Goal: Information Seeking & Learning: Learn about a topic

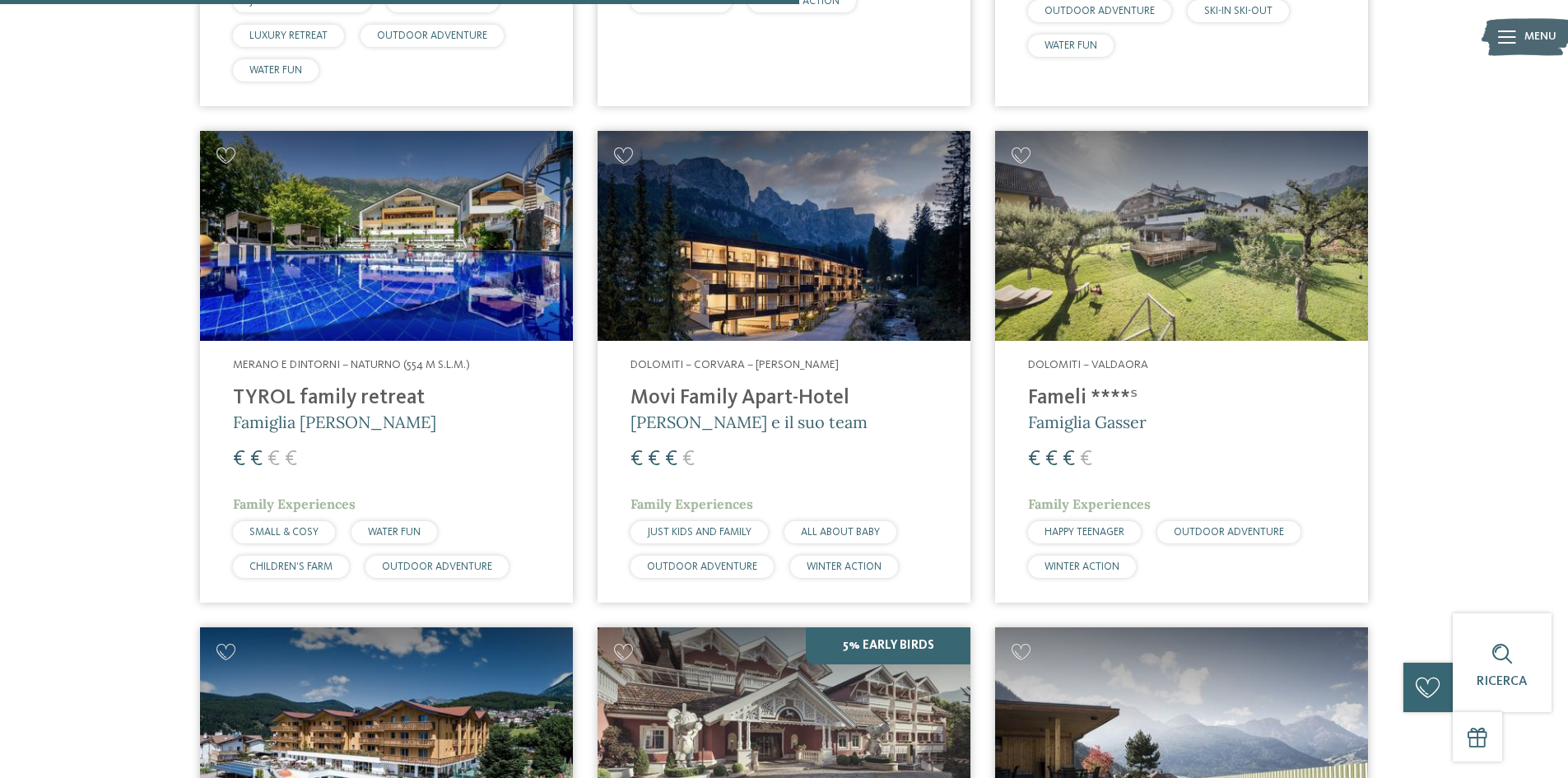
scroll to position [2827, 0]
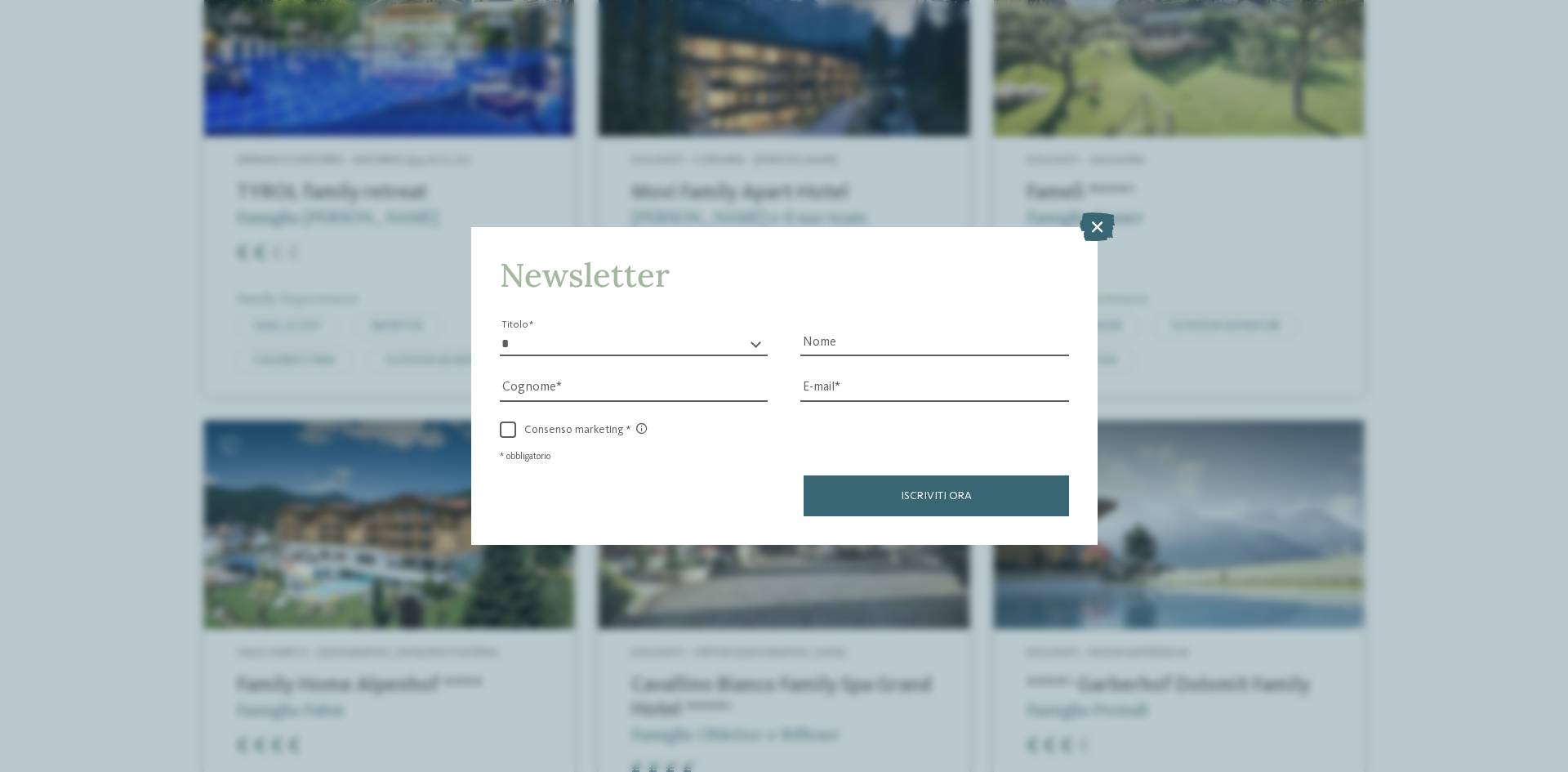
drag, startPoint x: 26, startPoint y: 507, endPoint x: 91, endPoint y: 647, distance: 154.4
click at [91, 647] on div "Newsletter * ****** ******* ******** ****** Titolo Nome Cognome Fax" at bounding box center [784, 386] width 1568 height 772
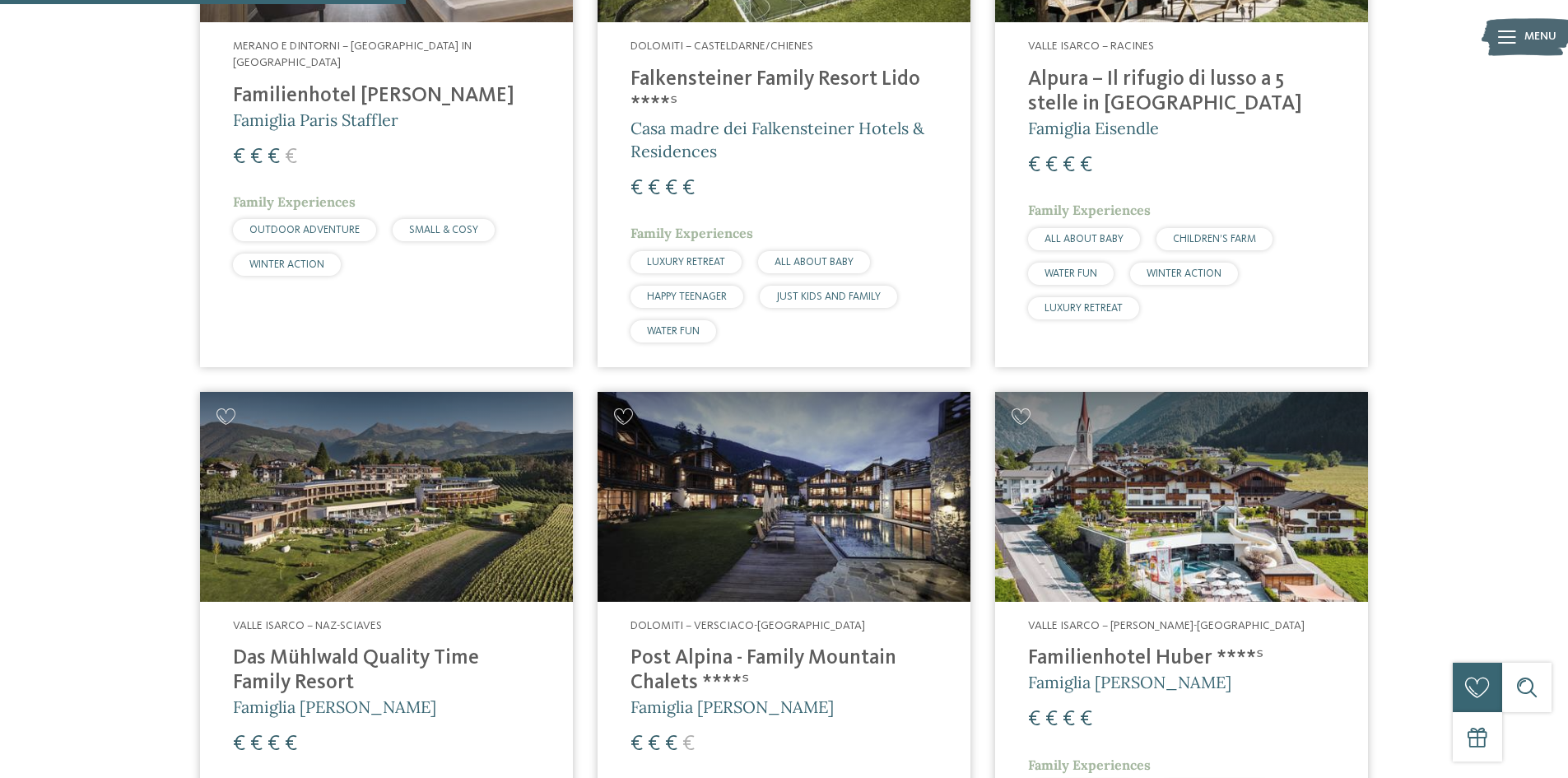
scroll to position [1811, 0]
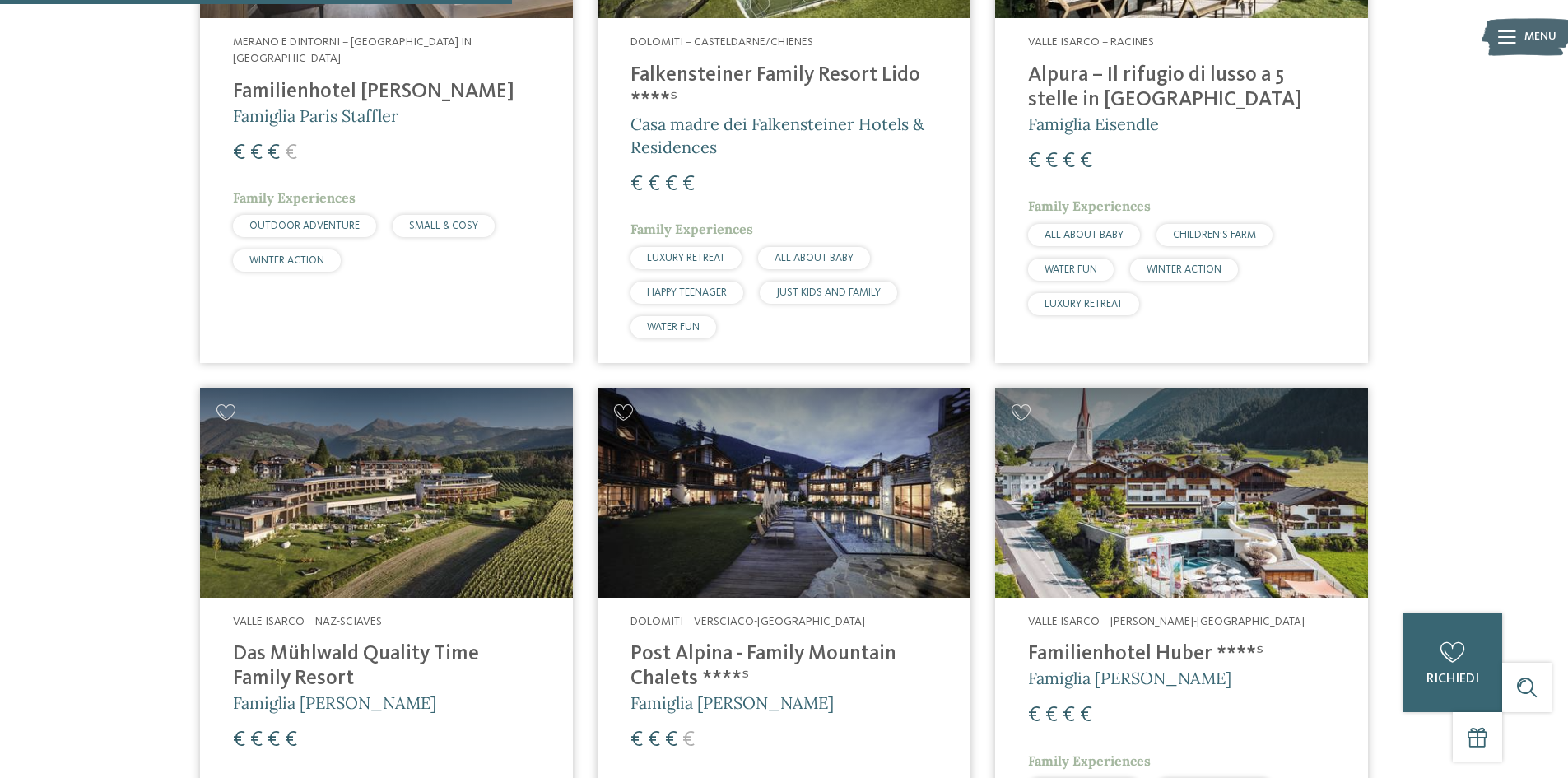
click at [810, 456] on img at bounding box center [784, 493] width 373 height 210
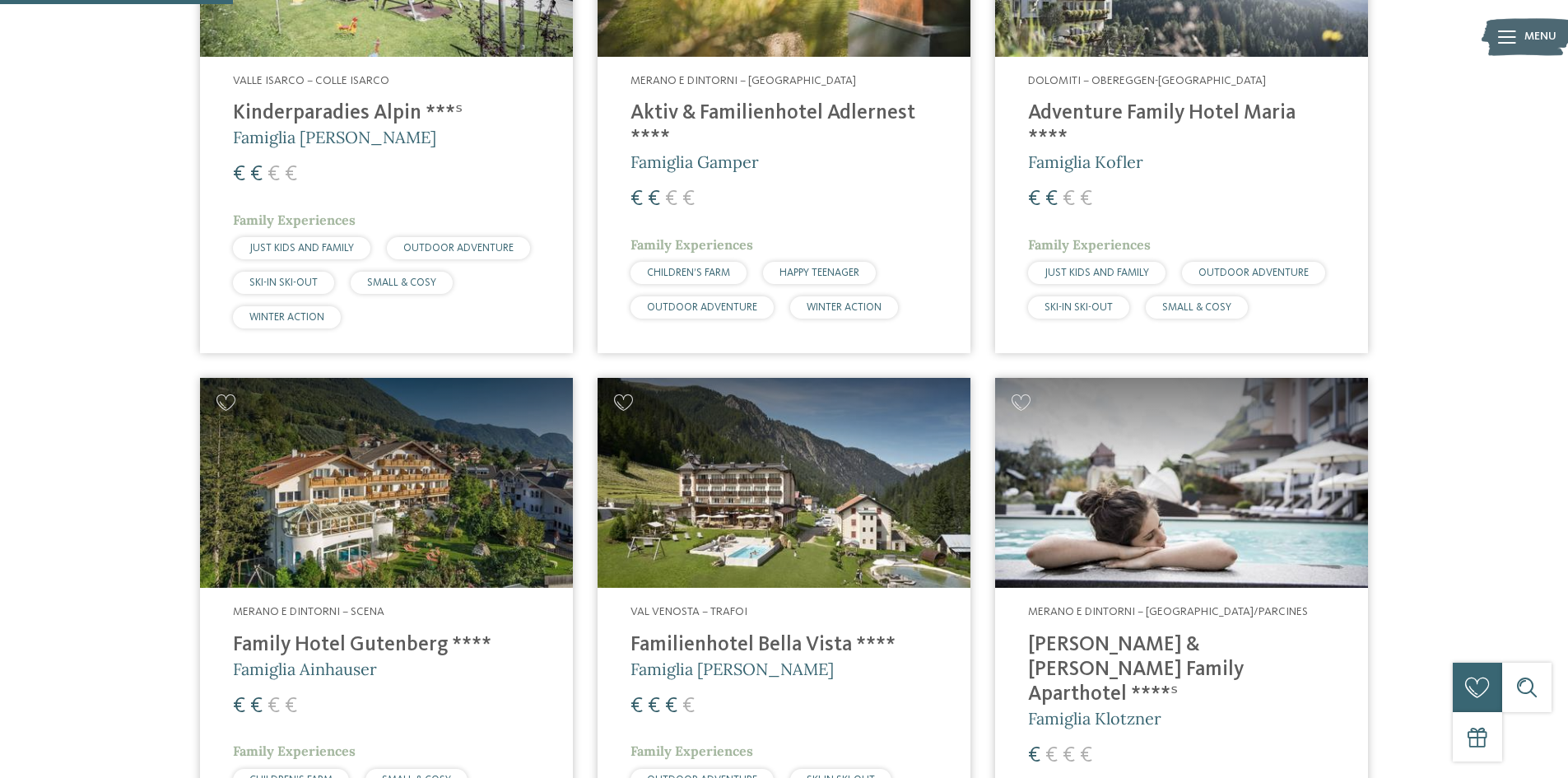
scroll to position [823, 0]
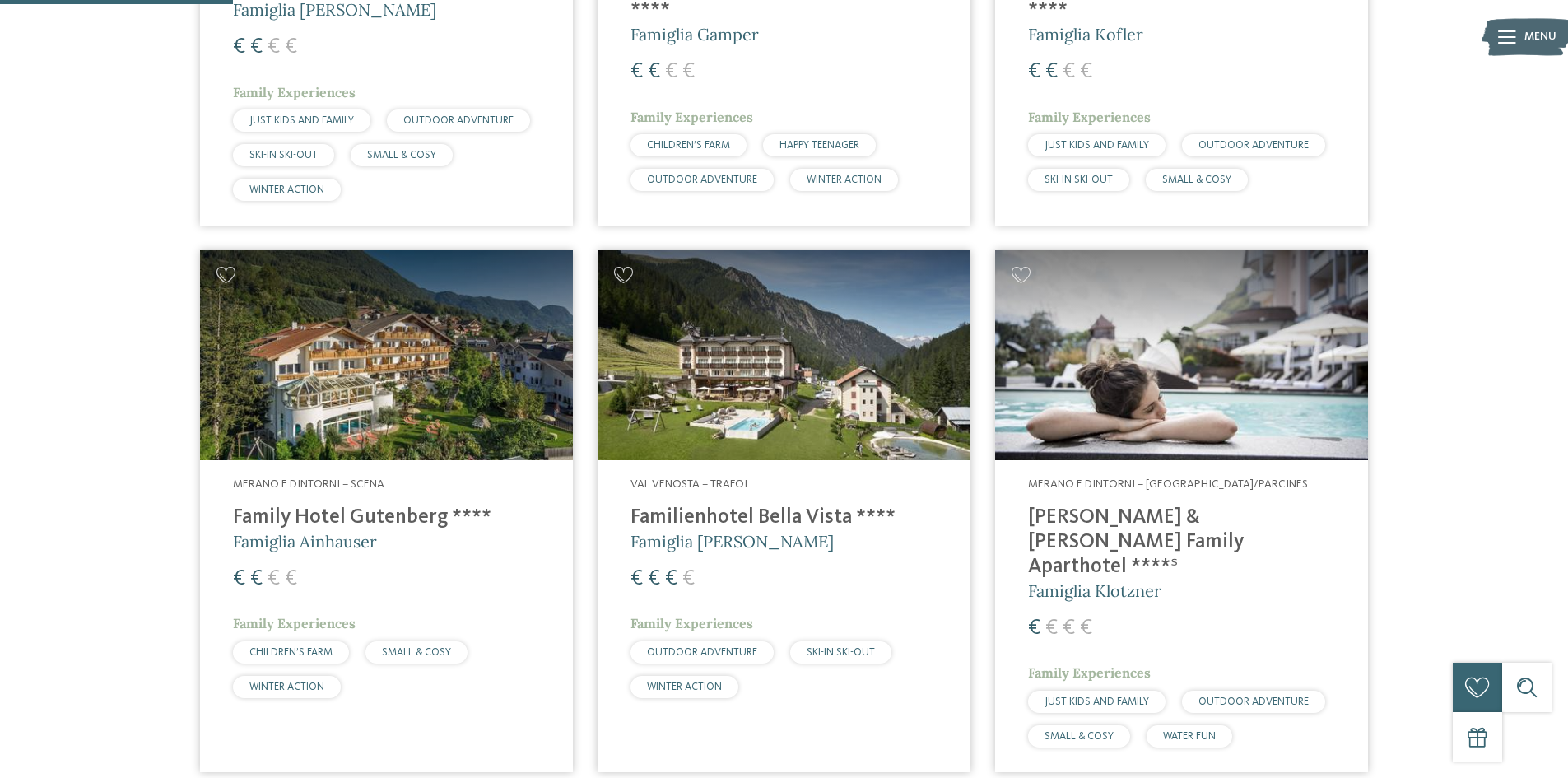
click at [399, 518] on h4 "Family Hotel Gutenberg ****" at bounding box center [387, 518] width 307 height 25
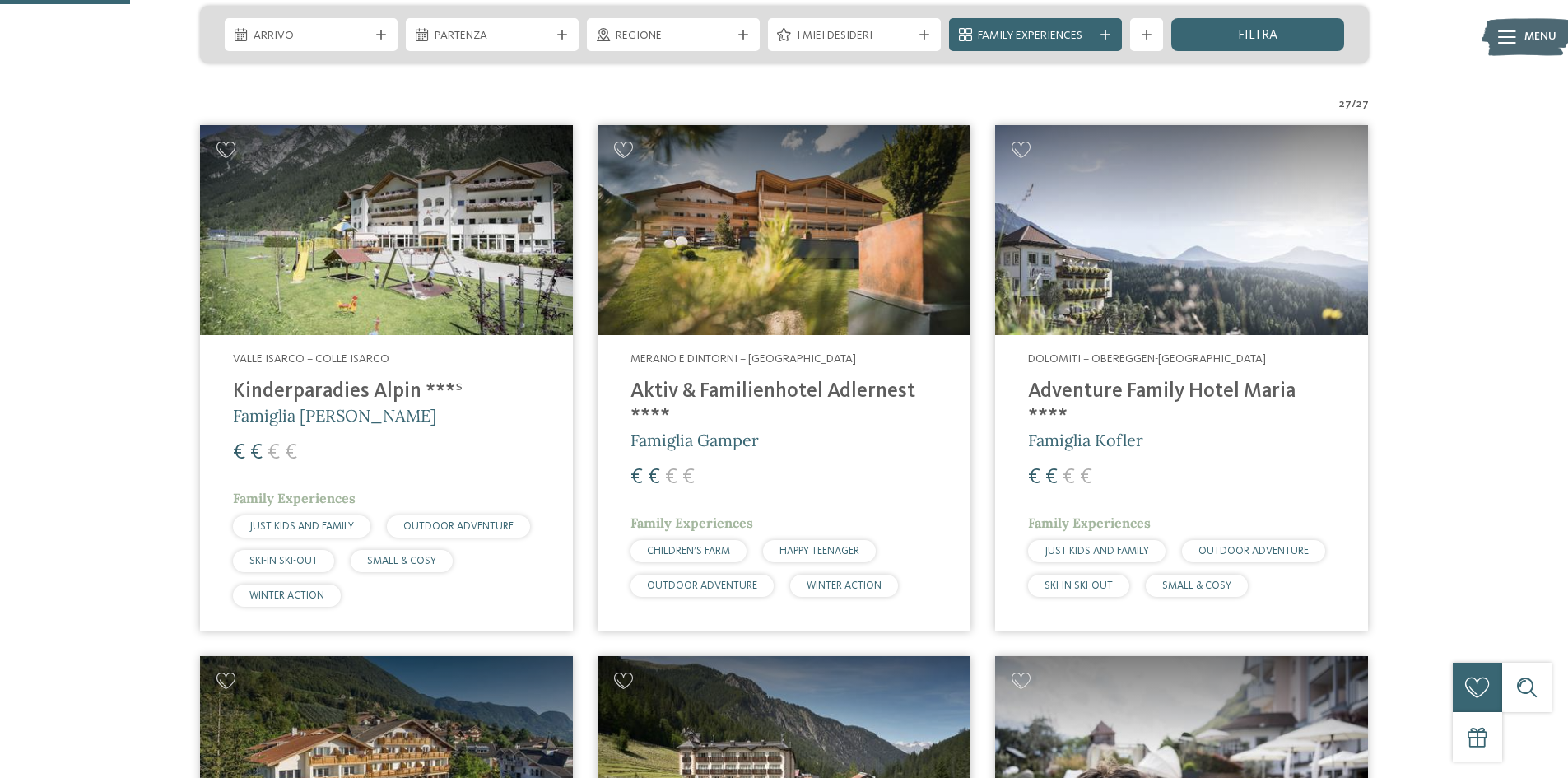
scroll to position [412, 0]
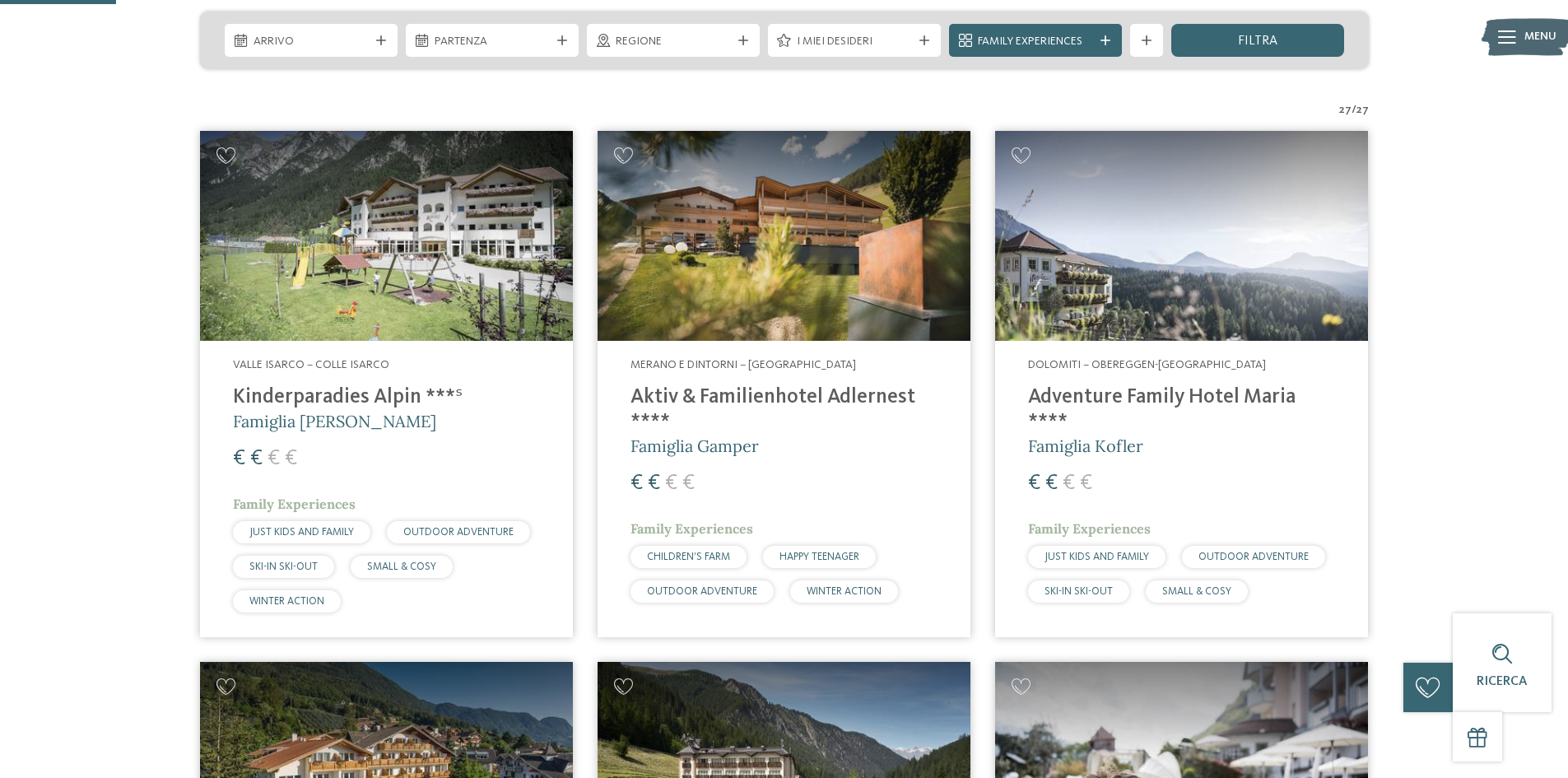
click at [483, 284] on img at bounding box center [386, 236] width 373 height 210
click at [785, 256] on img at bounding box center [784, 236] width 373 height 210
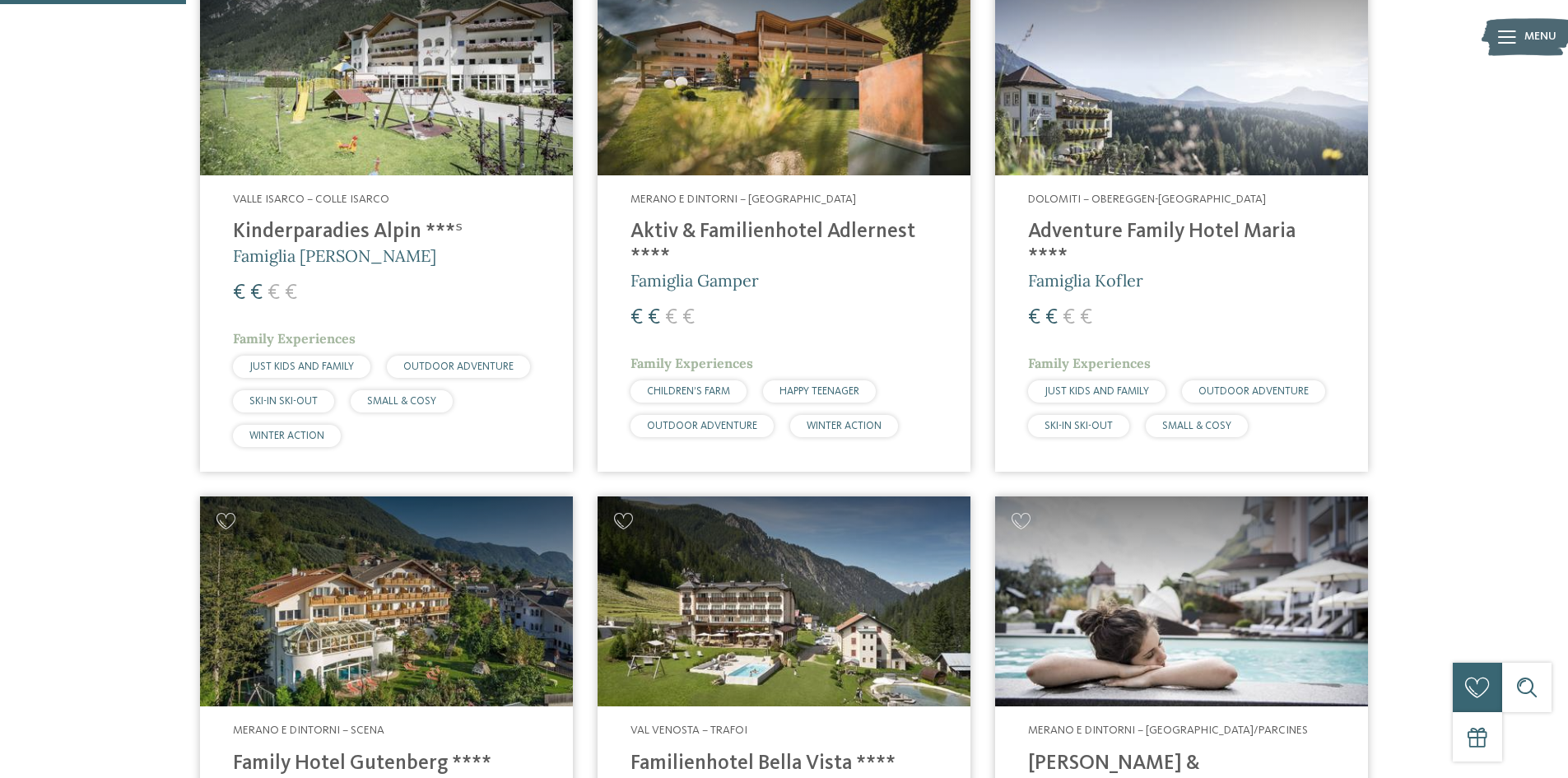
scroll to position [658, 0]
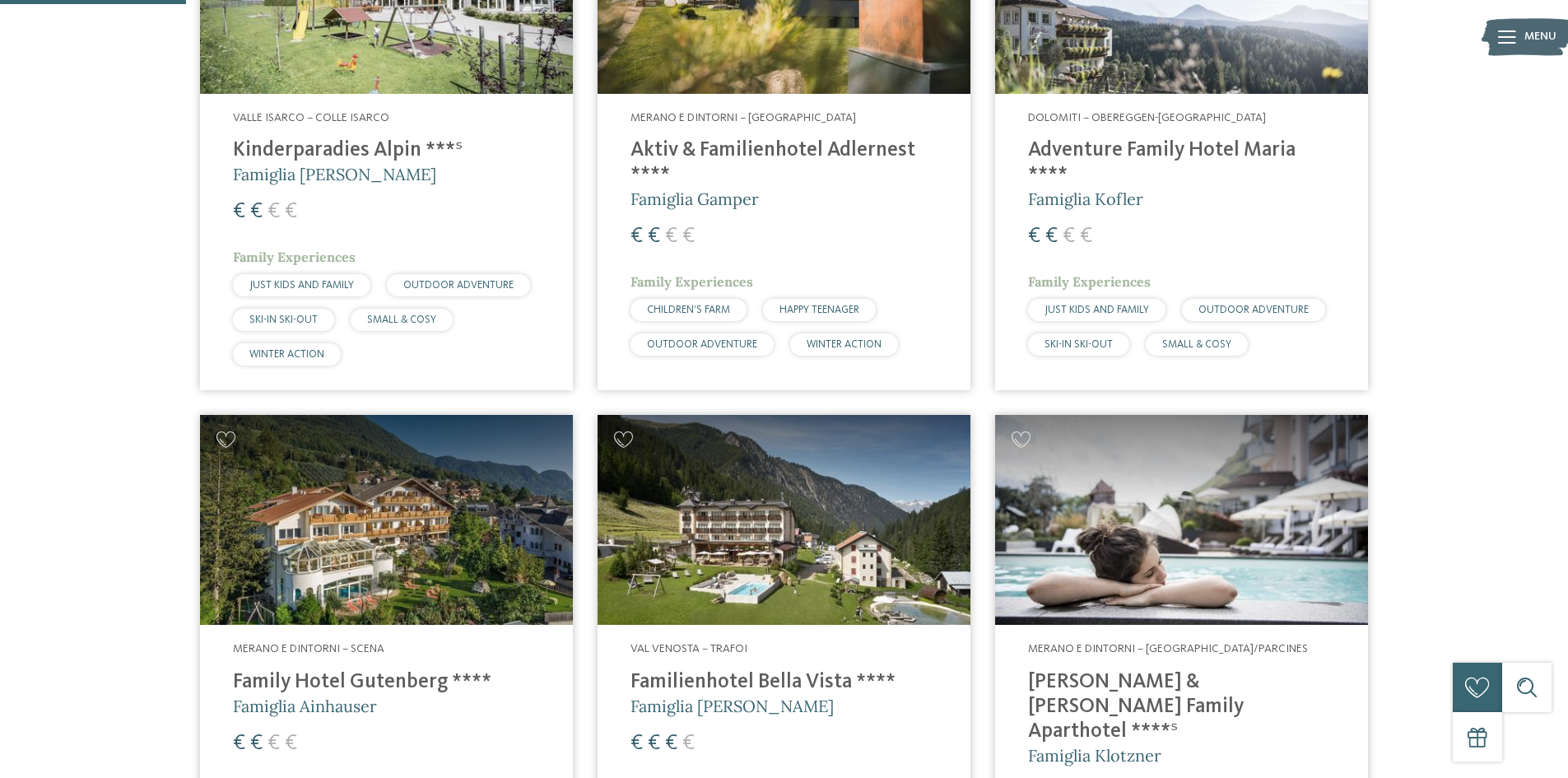
click at [1113, 142] on h4 "Adventure Family Hotel Maria ****" at bounding box center [1182, 163] width 307 height 50
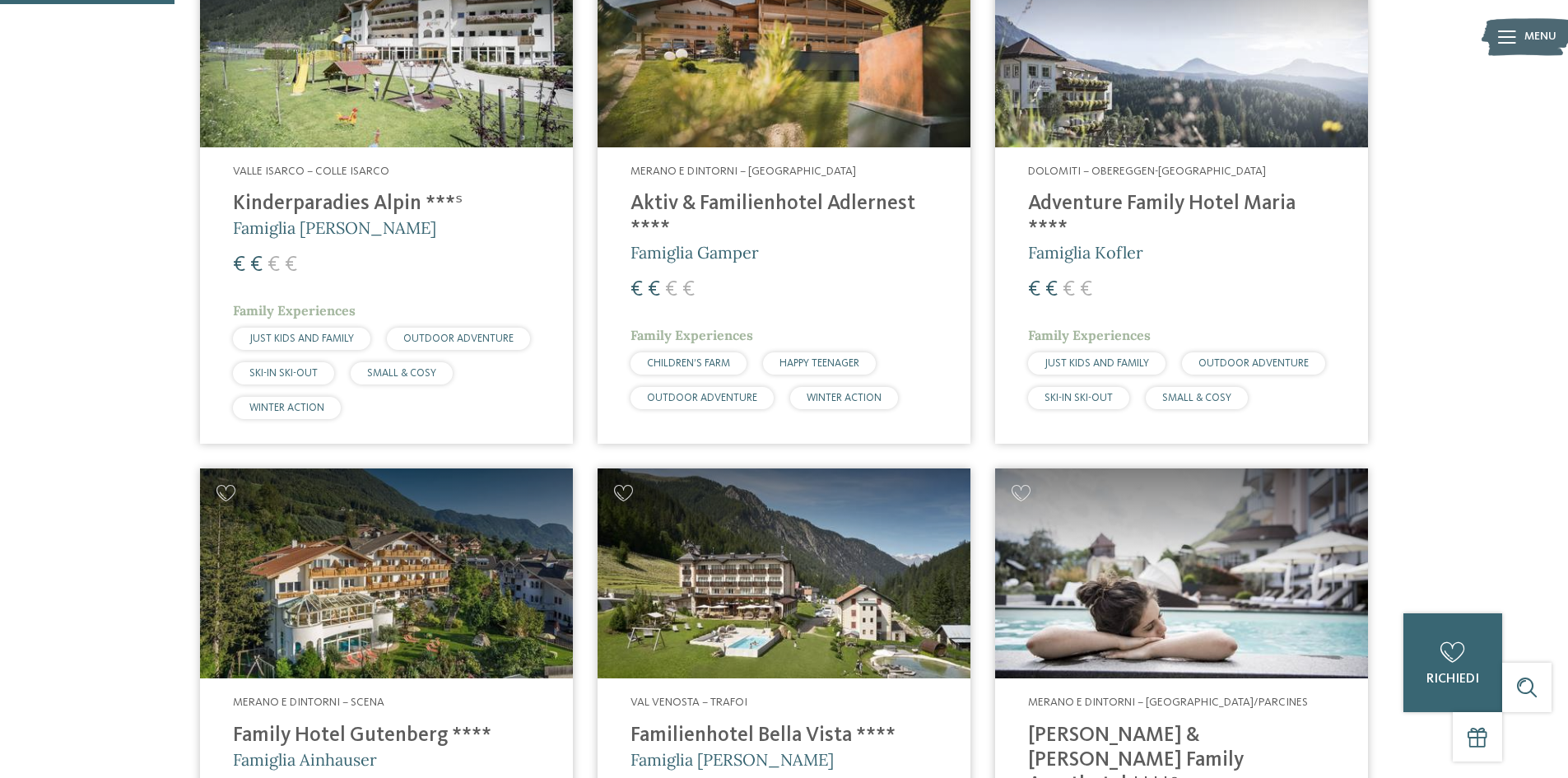
scroll to position [576, 0]
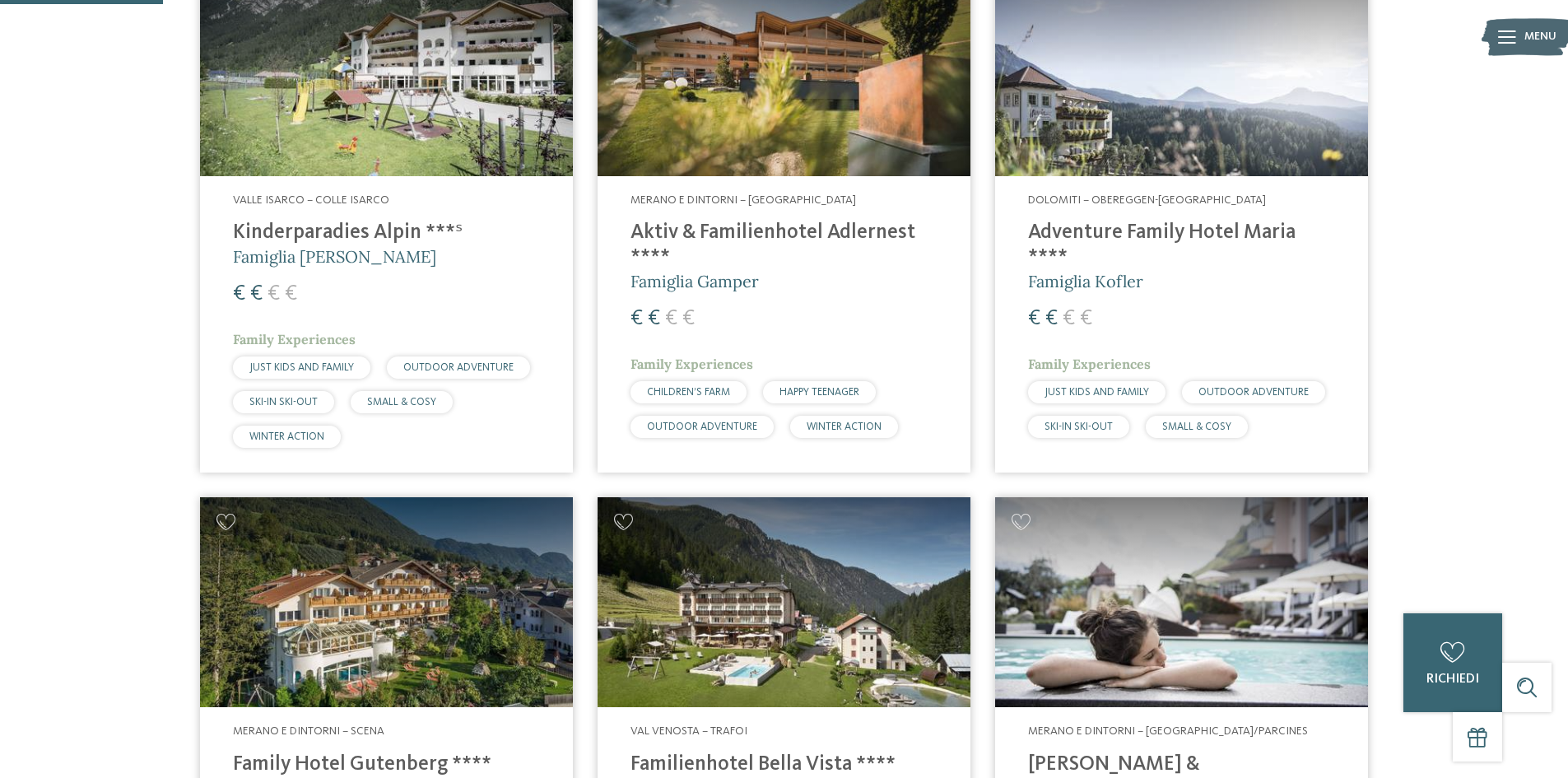
click at [1097, 132] on img at bounding box center [1181, 71] width 373 height 210
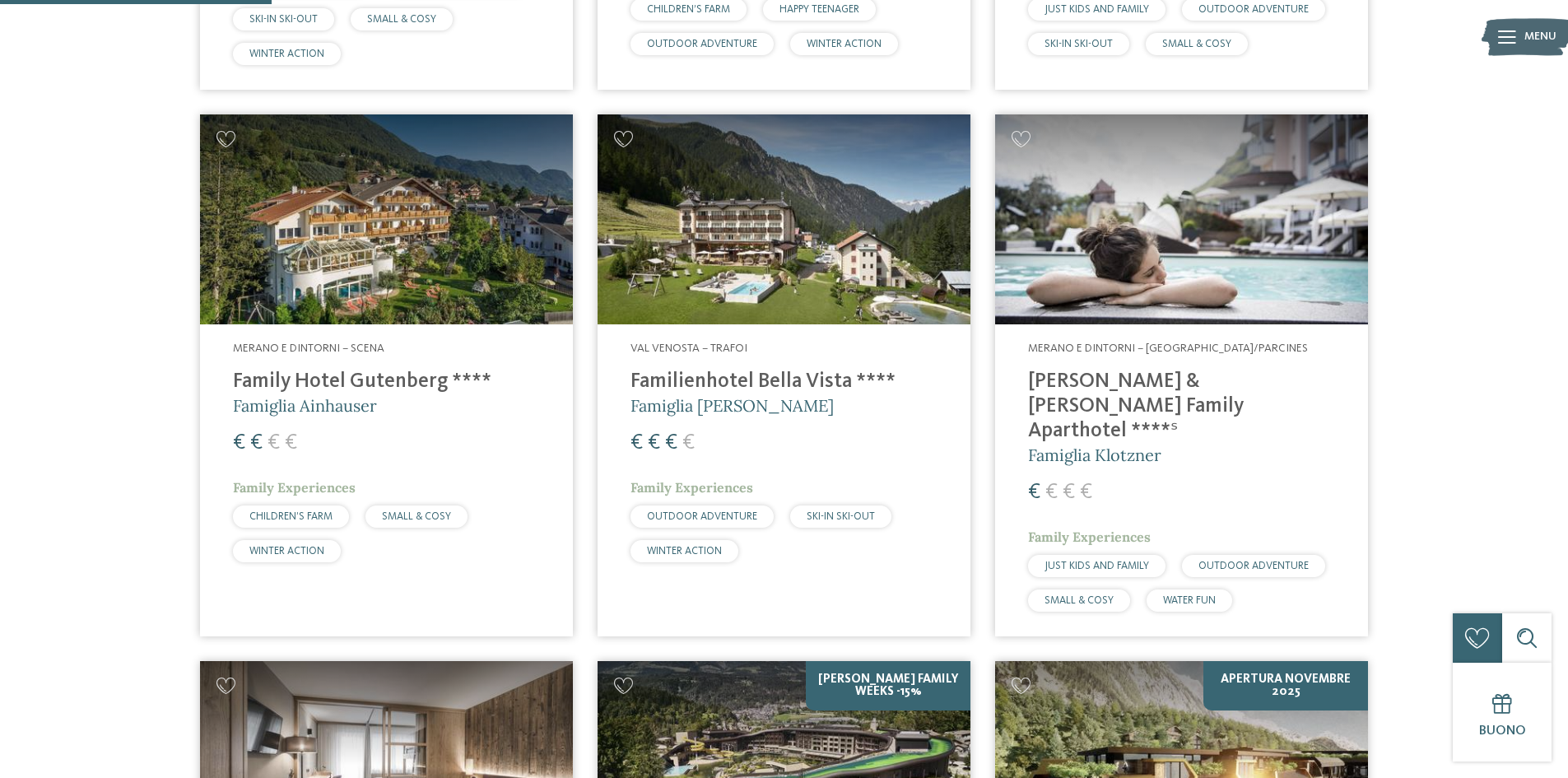
scroll to position [988, 0]
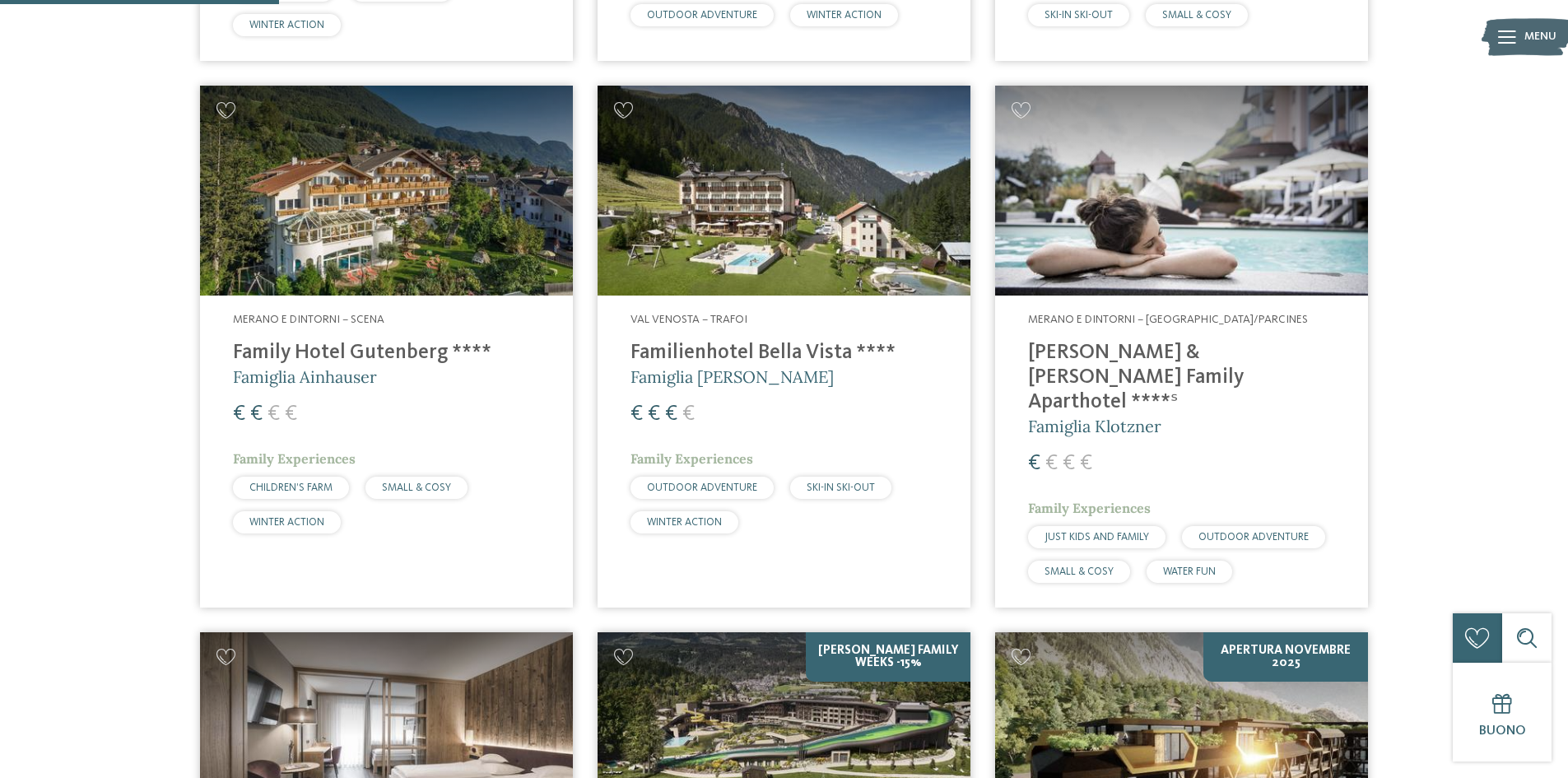
drag, startPoint x: 1122, startPoint y: 237, endPoint x: 1099, endPoint y: 226, distance: 25.5
click at [1123, 238] on img at bounding box center [1181, 190] width 373 height 210
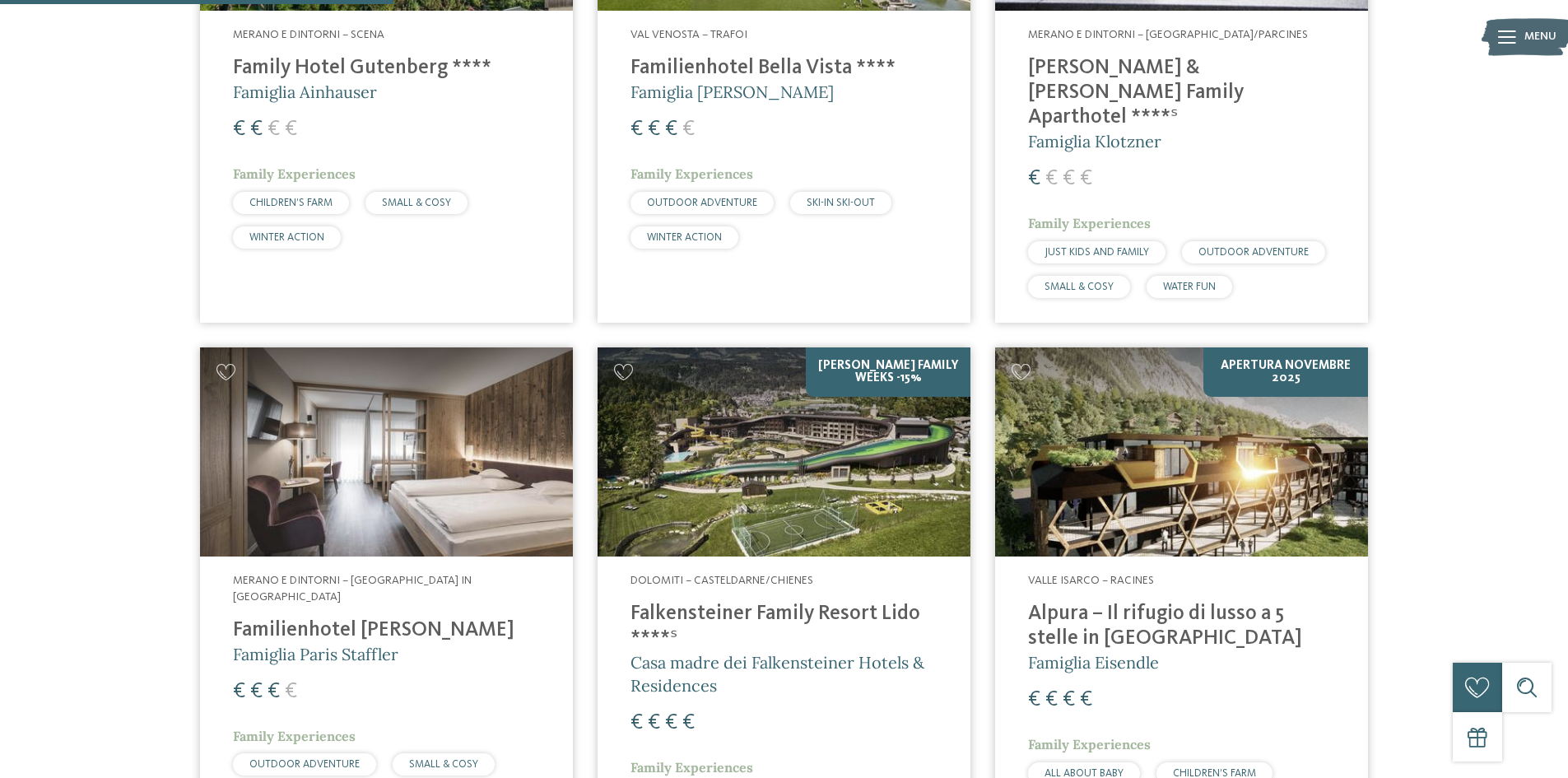
scroll to position [1400, 0]
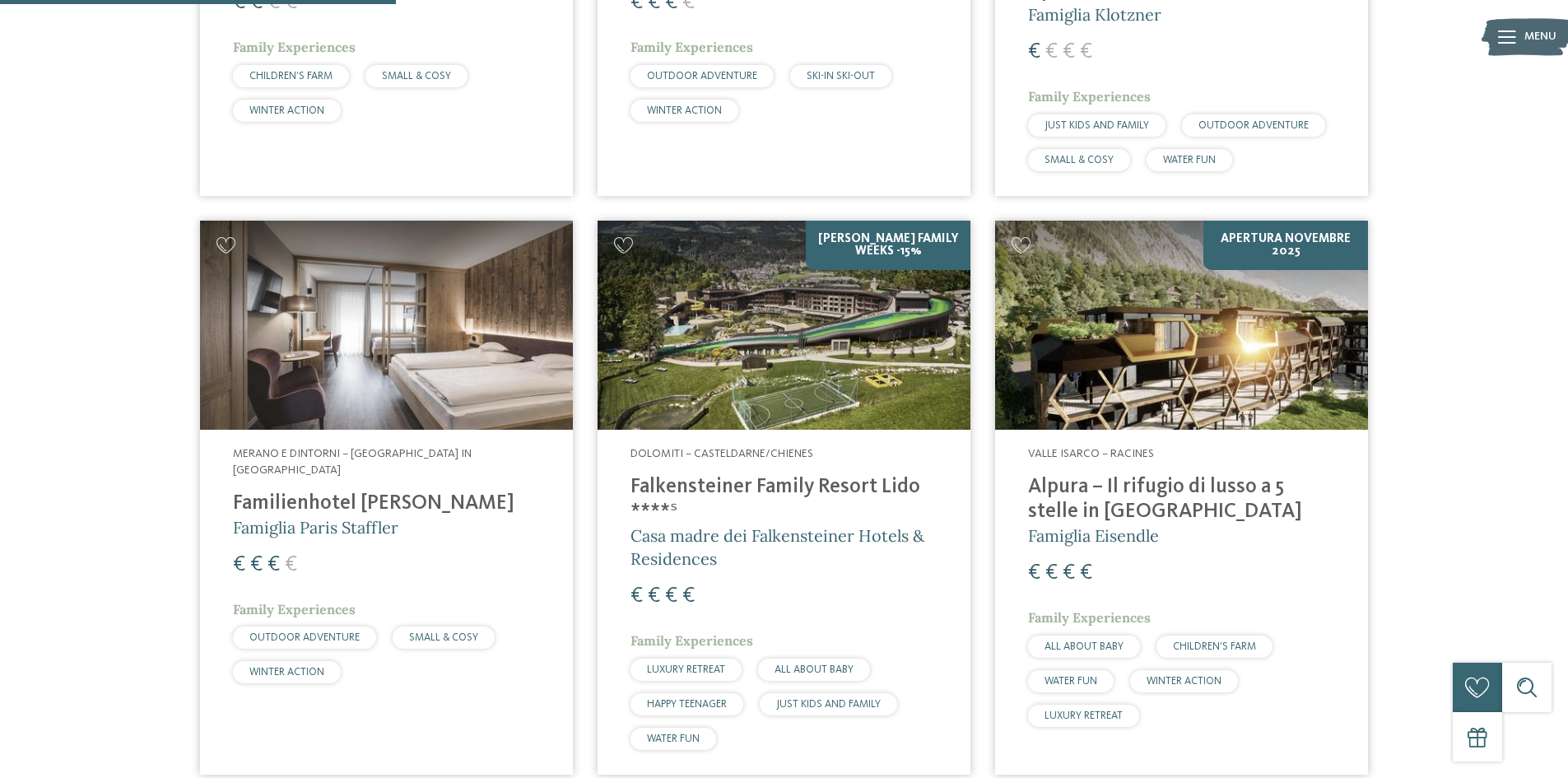
click at [383, 491] on h4 "Familienhotel Viktoria" at bounding box center [387, 503] width 307 height 25
click at [1071, 475] on h4 "Alpura – Il rifugio di lusso a 5 stelle in [GEOGRAPHIC_DATA]" at bounding box center [1182, 500] width 307 height 50
click at [760, 475] on h4 "Falkensteiner Family Resort Lido ****ˢ" at bounding box center [784, 500] width 307 height 50
click at [752, 475] on h4 "Falkensteiner Family Resort Lido ****ˢ" at bounding box center [784, 500] width 307 height 50
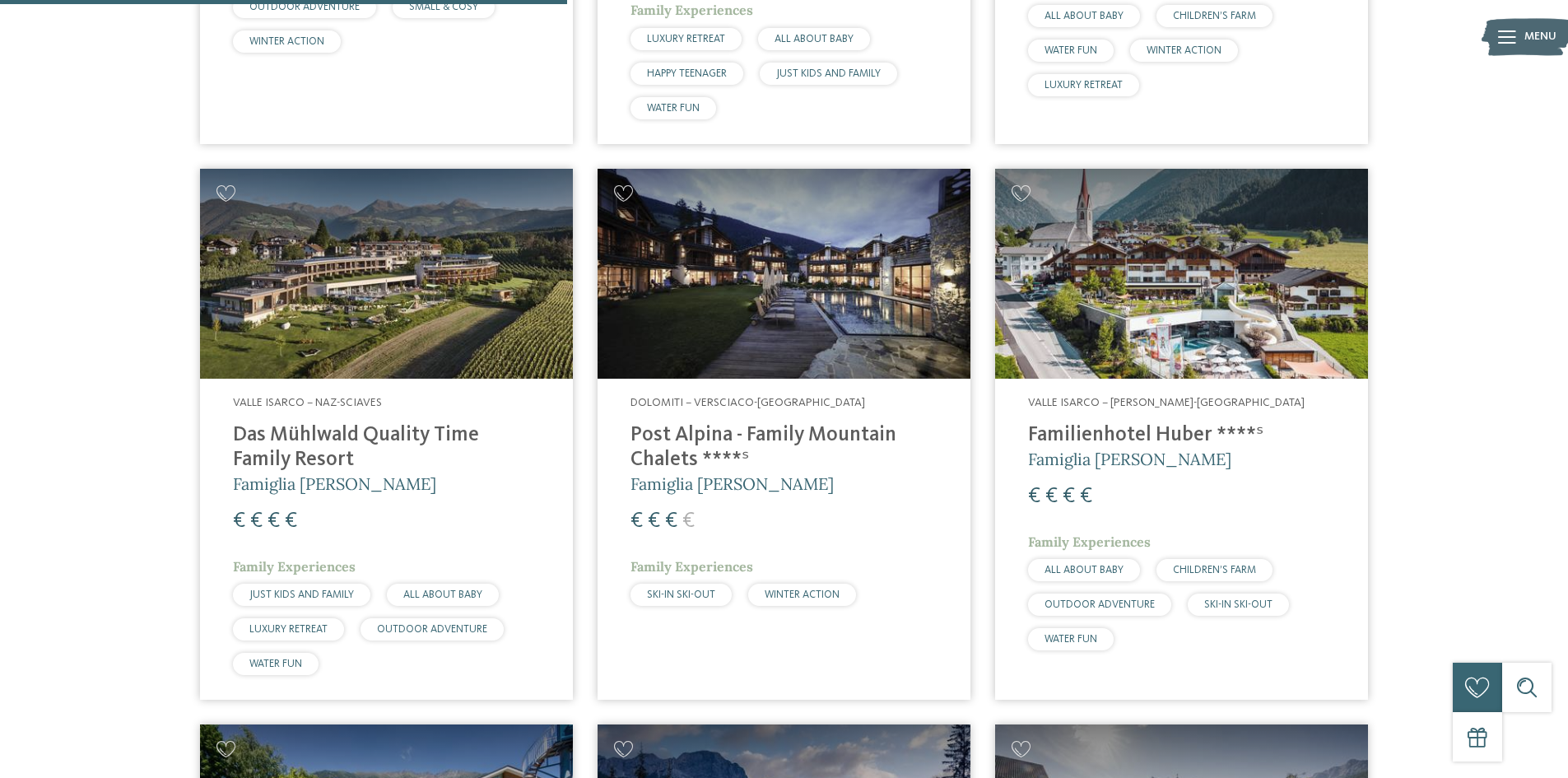
scroll to position [2058, 0]
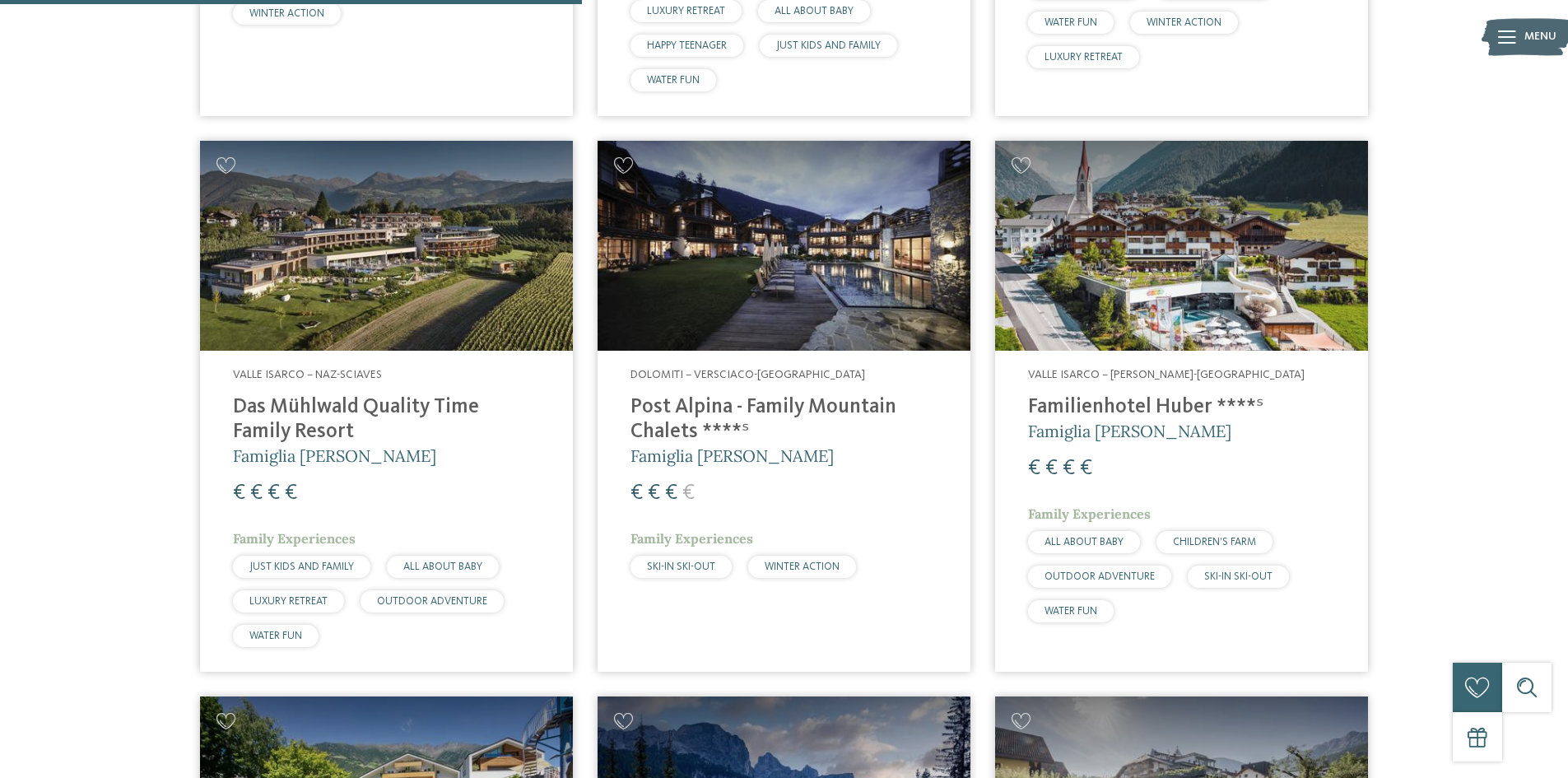
click at [422, 395] on h4 "Das Mühlwald Quality Time Family Resort" at bounding box center [387, 420] width 307 height 50
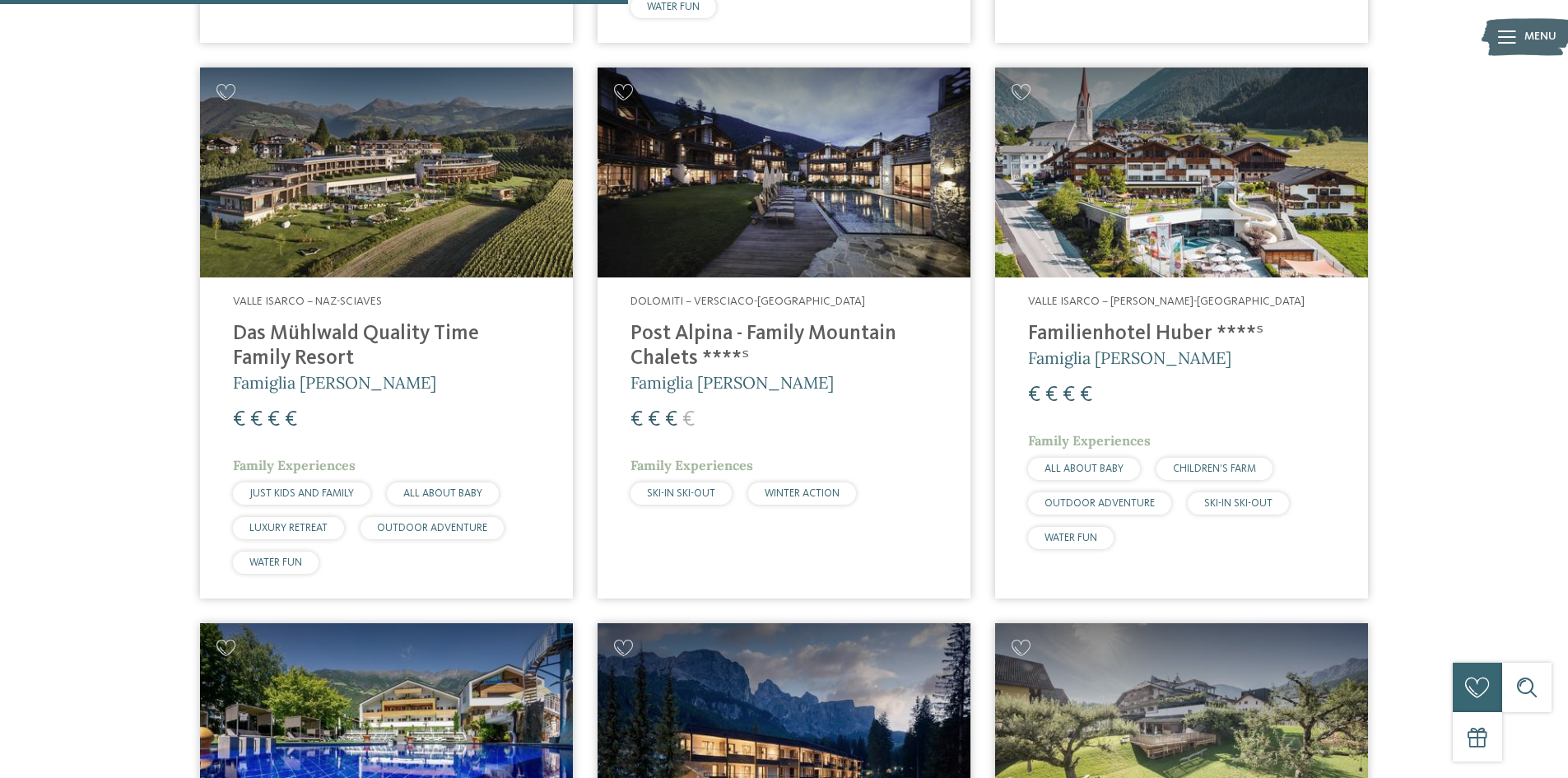
scroll to position [2222, 0]
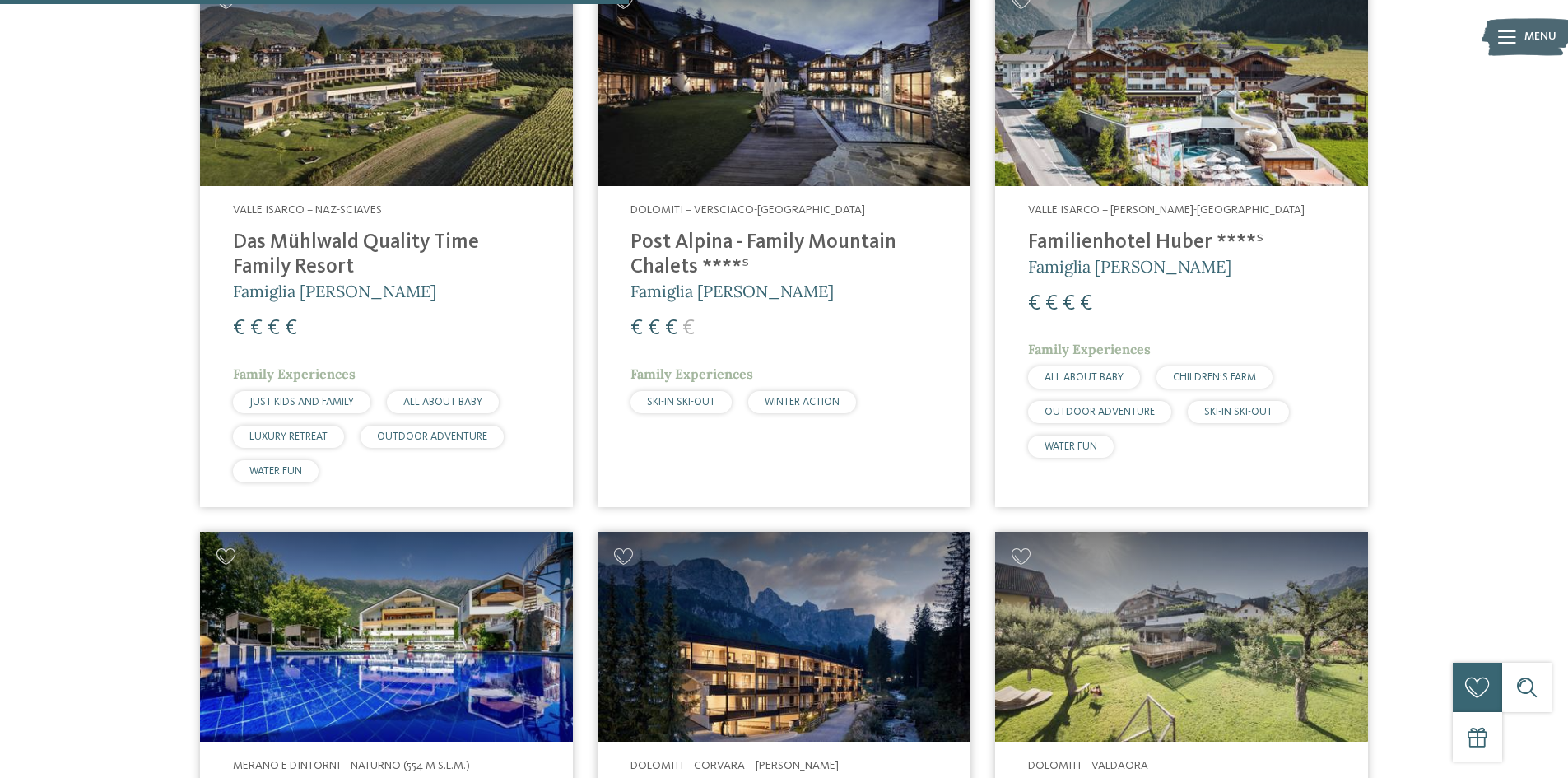
click at [684, 231] on h4 "Post Alpina - Family Mountain Chalets ****ˢ" at bounding box center [784, 255] width 307 height 50
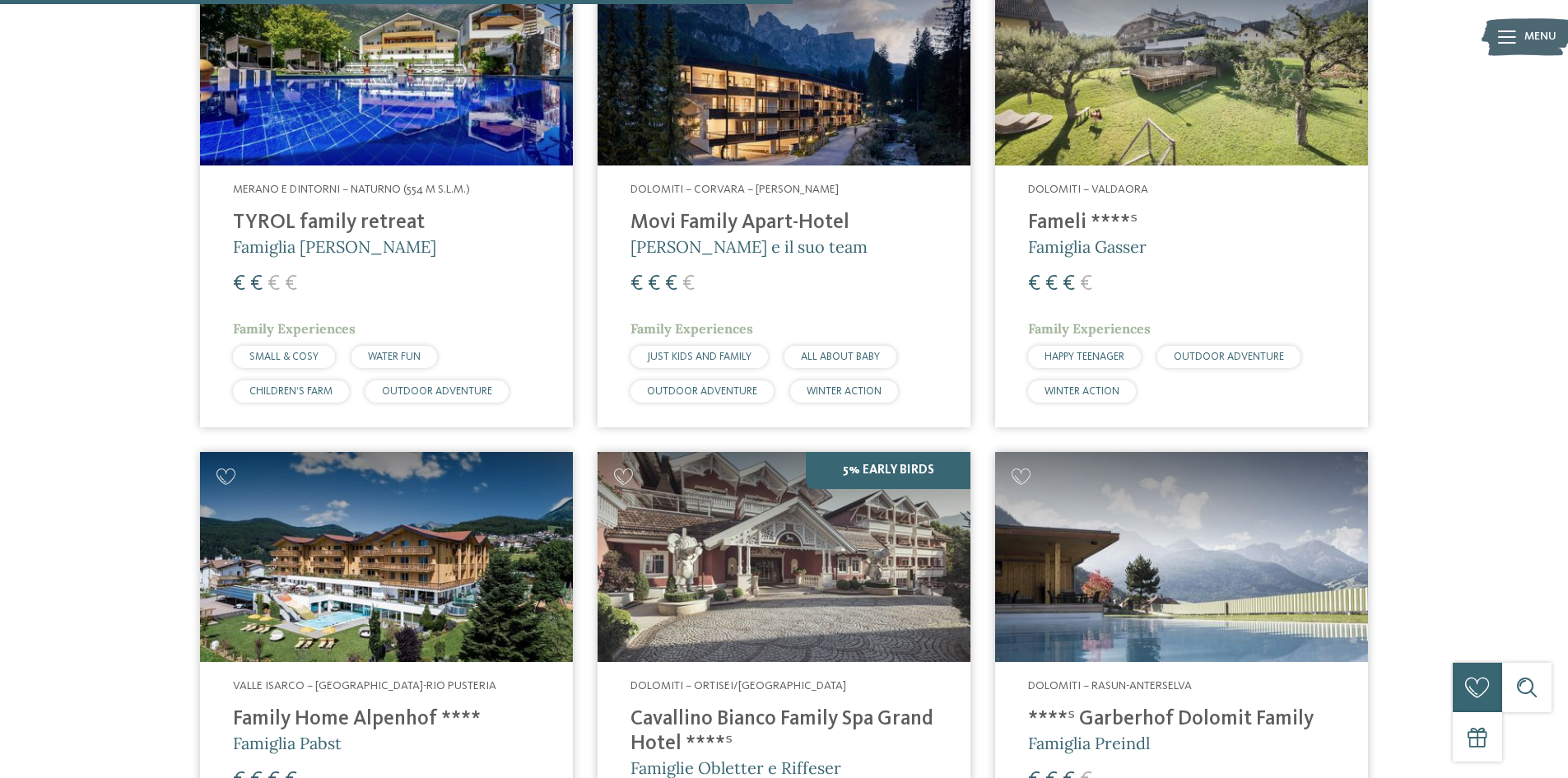
scroll to position [3128, 0]
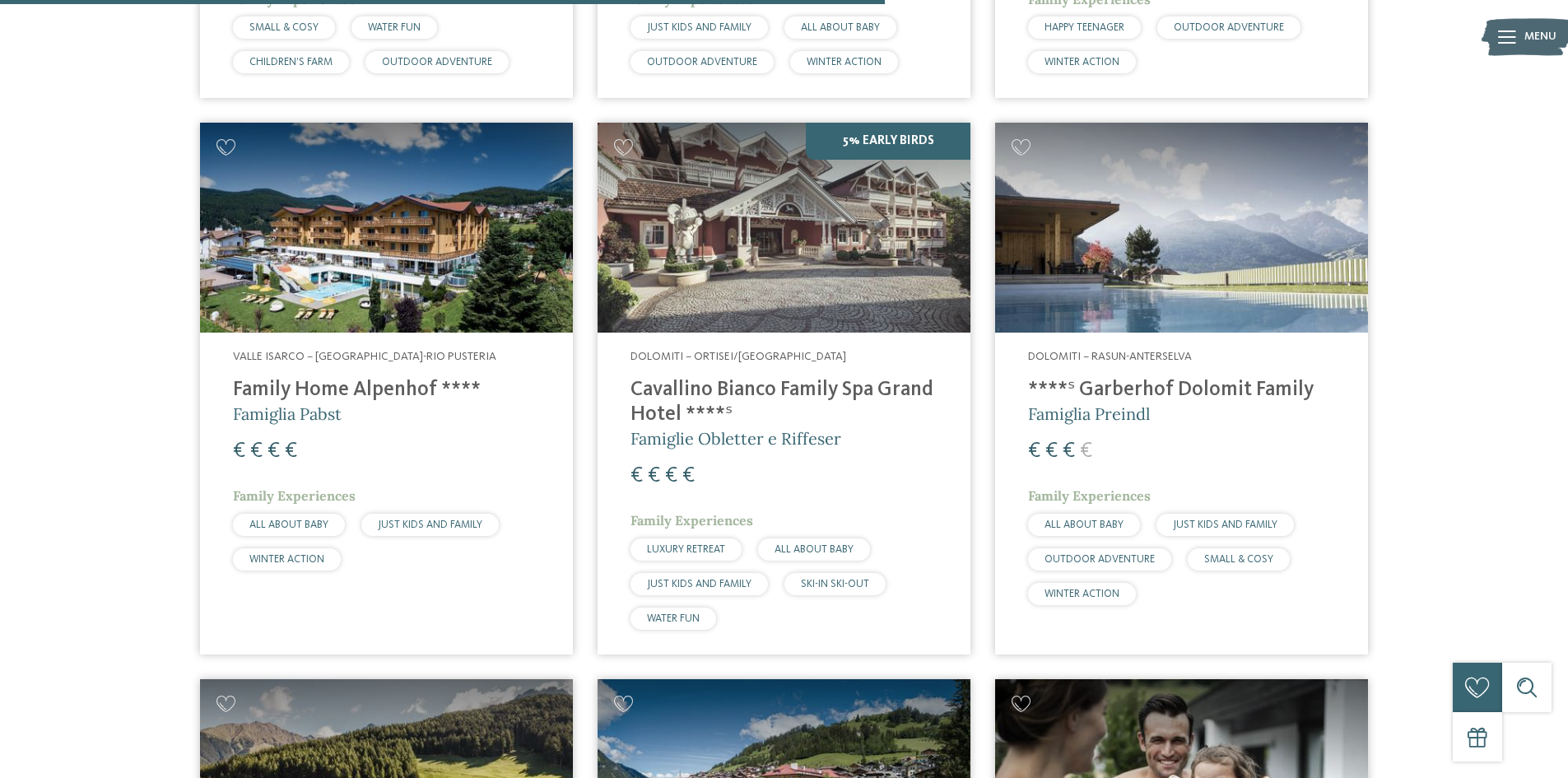
click at [676, 377] on h4 "Cavallino Bianco Family Spa Grand Hotel ****ˢ" at bounding box center [784, 402] width 307 height 50
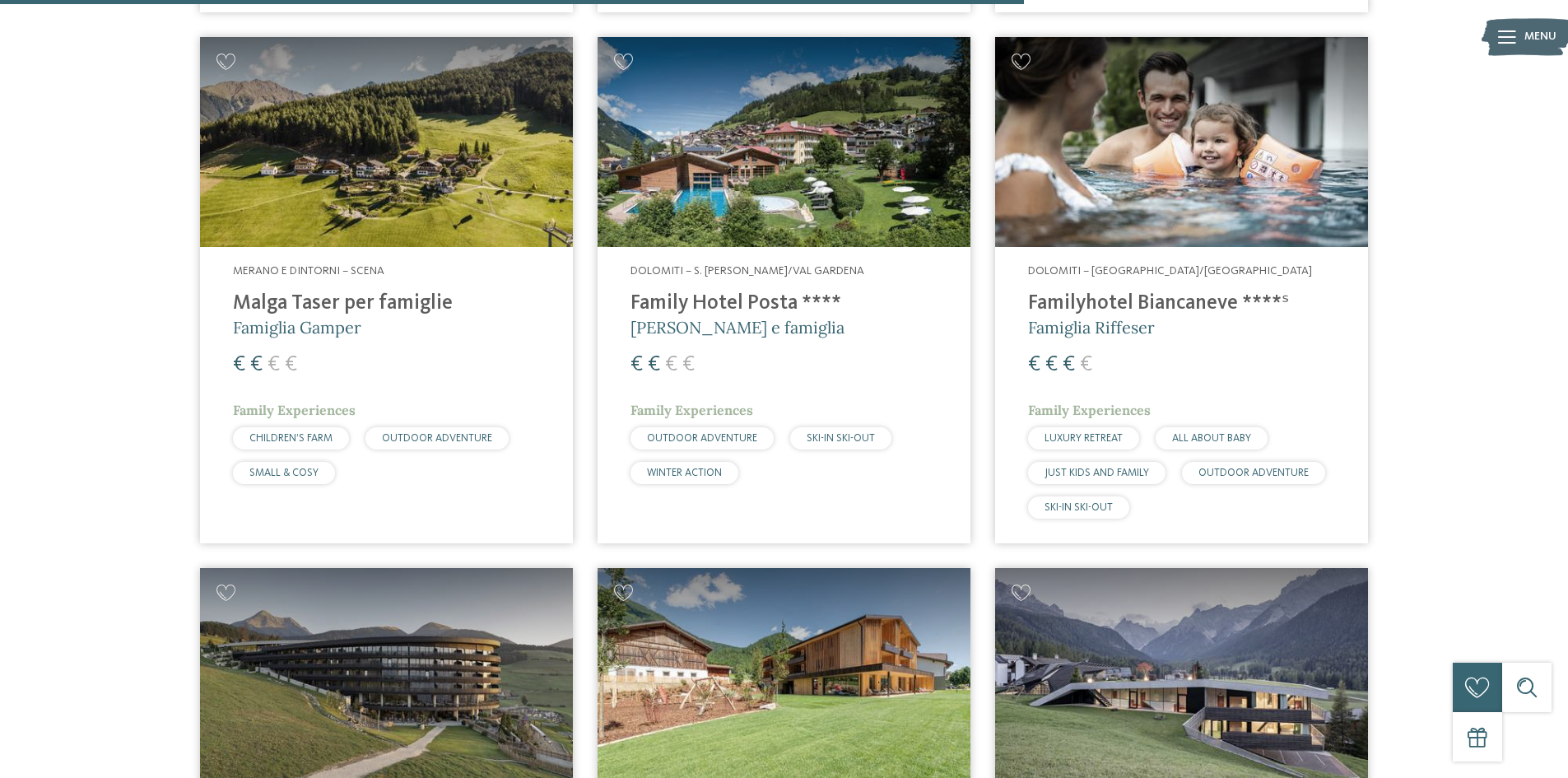
scroll to position [4033, 0]
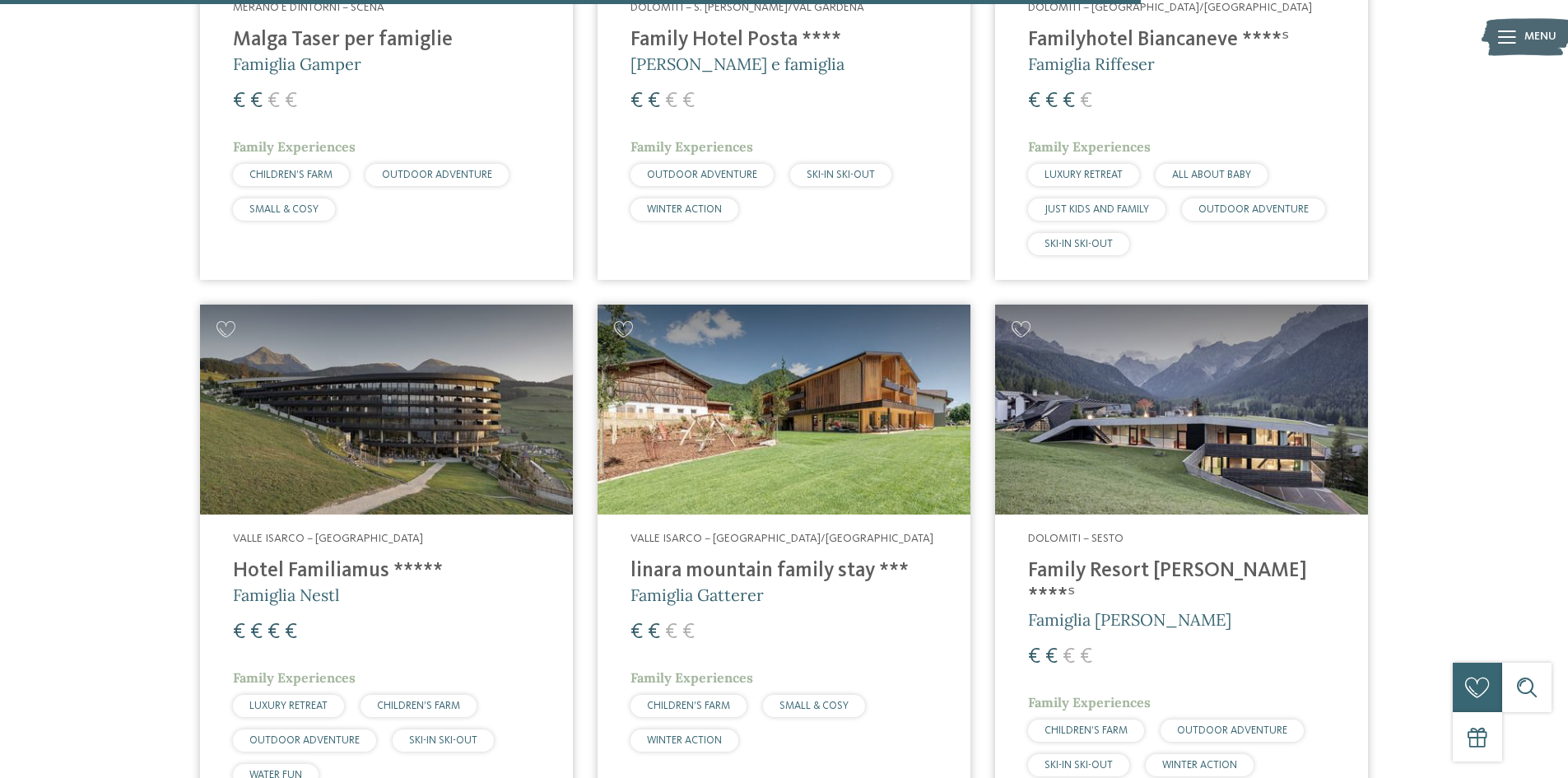
click at [1111, 559] on h4 "Family Resort Rainer ****ˢ" at bounding box center [1182, 583] width 307 height 50
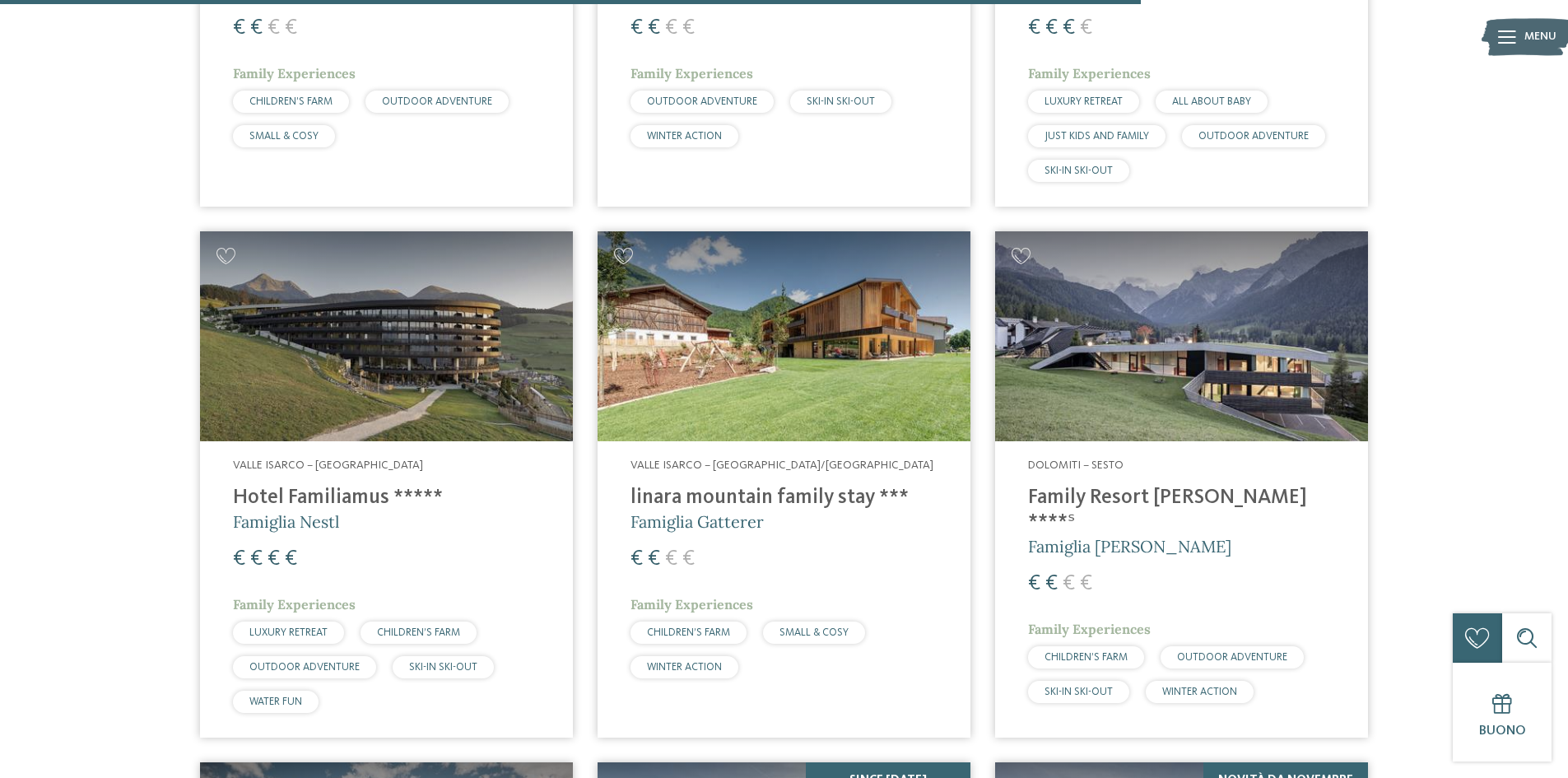
scroll to position [4198, 0]
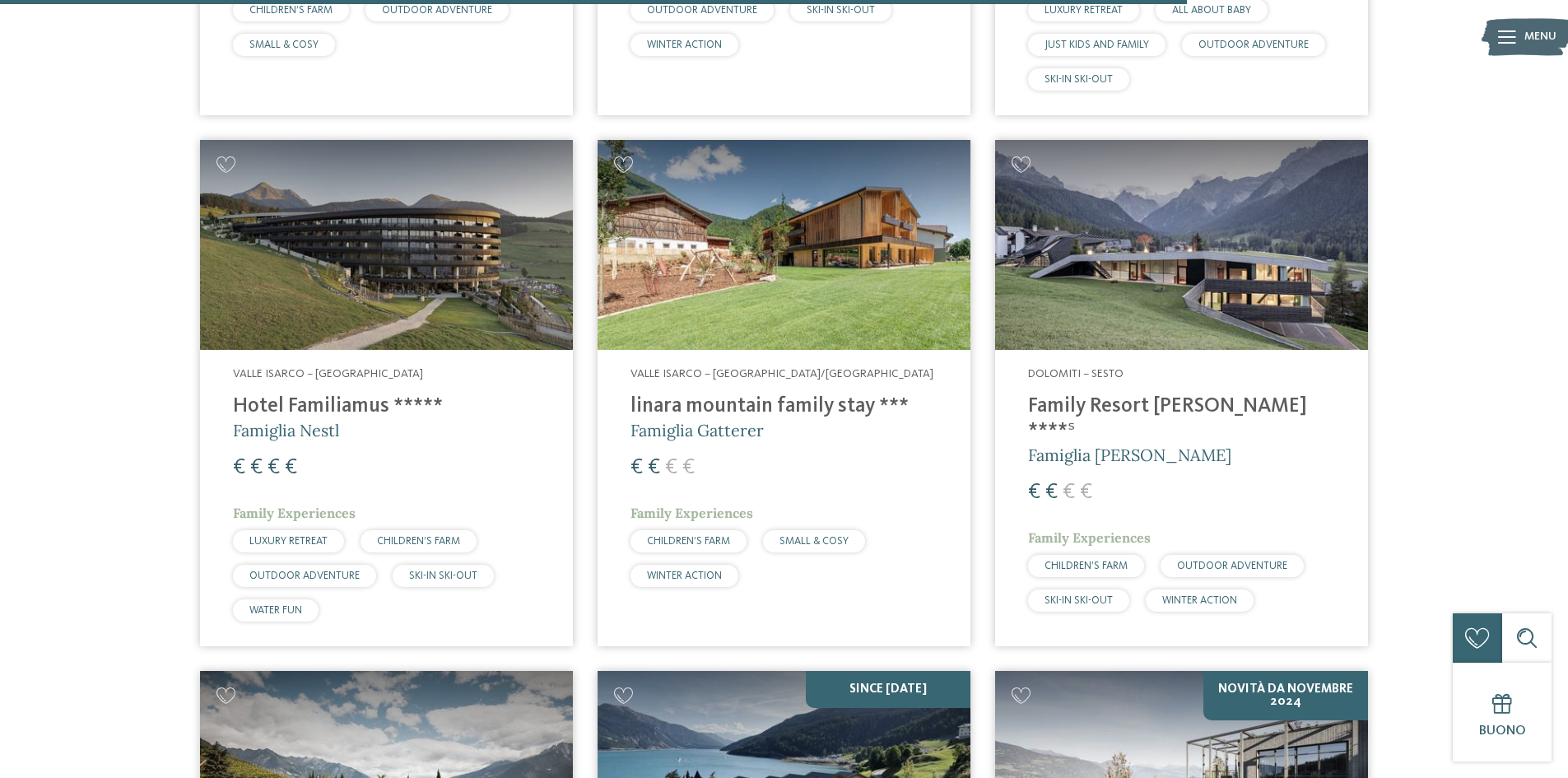
click at [1083, 444] on span "Famiglia Rainer" at bounding box center [1130, 454] width 203 height 20
click at [321, 395] on h4 "Hotel Familiamus *****" at bounding box center [387, 407] width 307 height 25
click at [754, 395] on h4 "linara mountain family stay ***" at bounding box center [784, 407] width 307 height 25
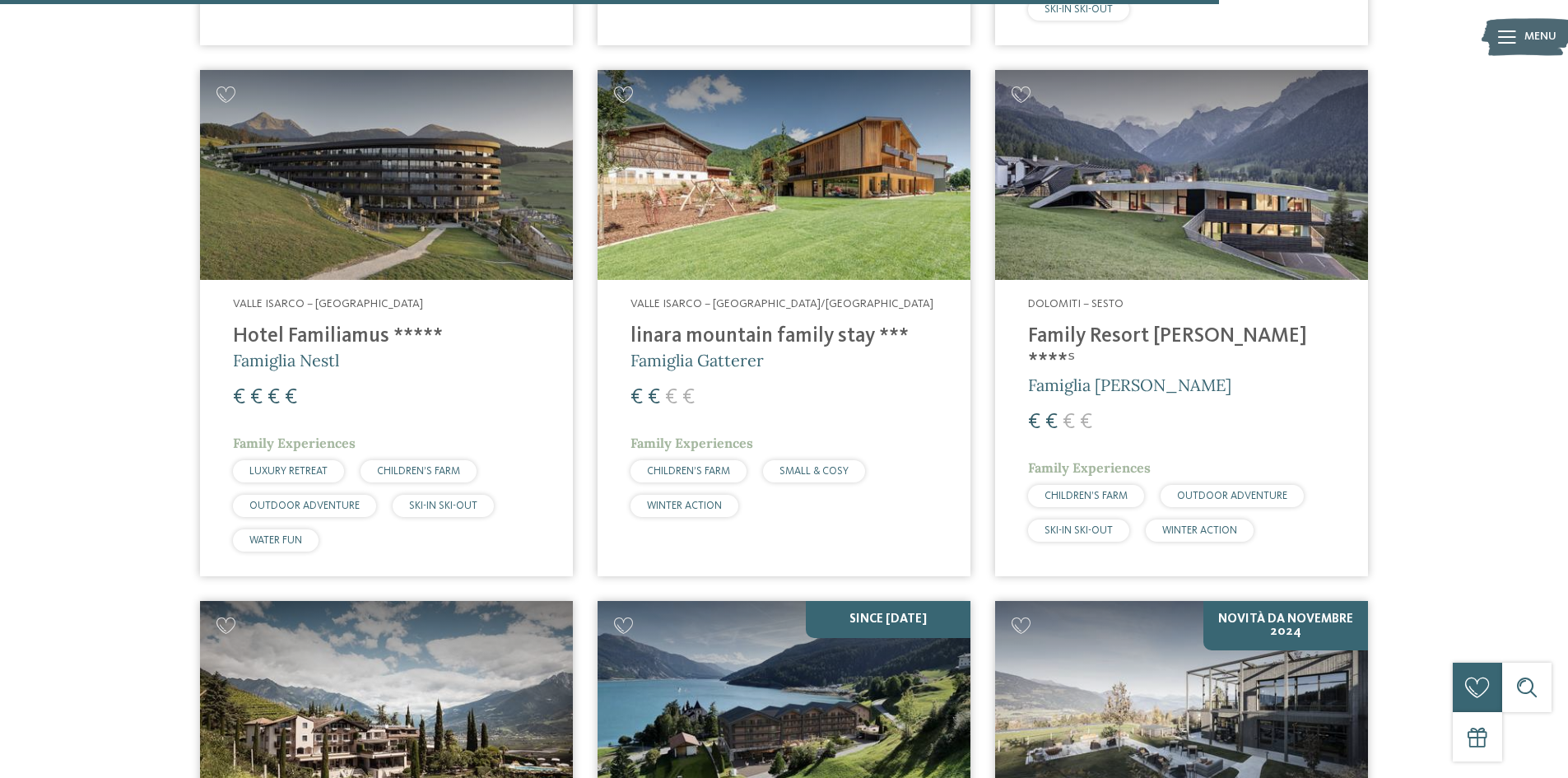
scroll to position [4363, 0]
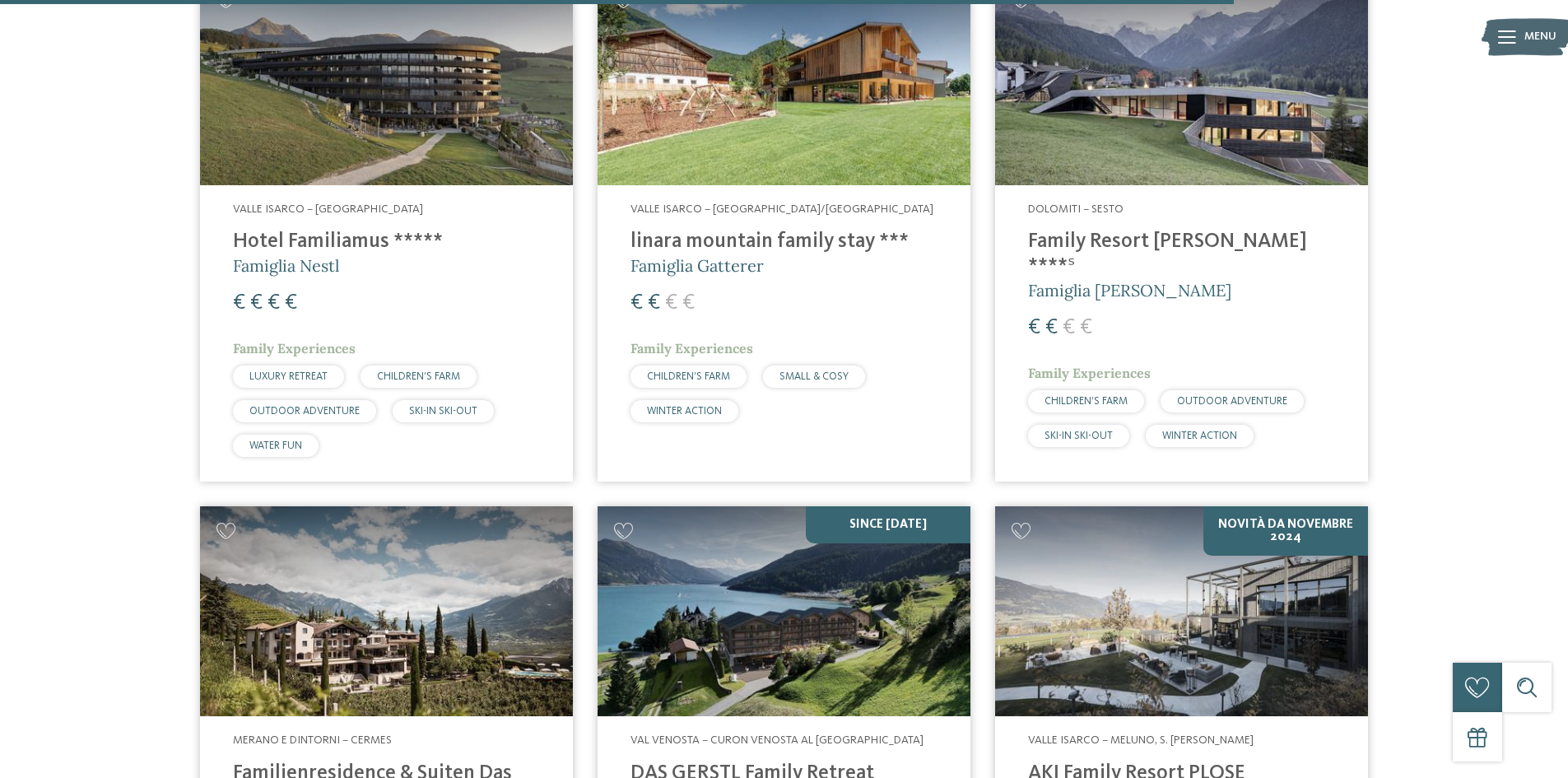
click at [718, 230] on h4 "linara mountain family stay ***" at bounding box center [784, 242] width 307 height 25
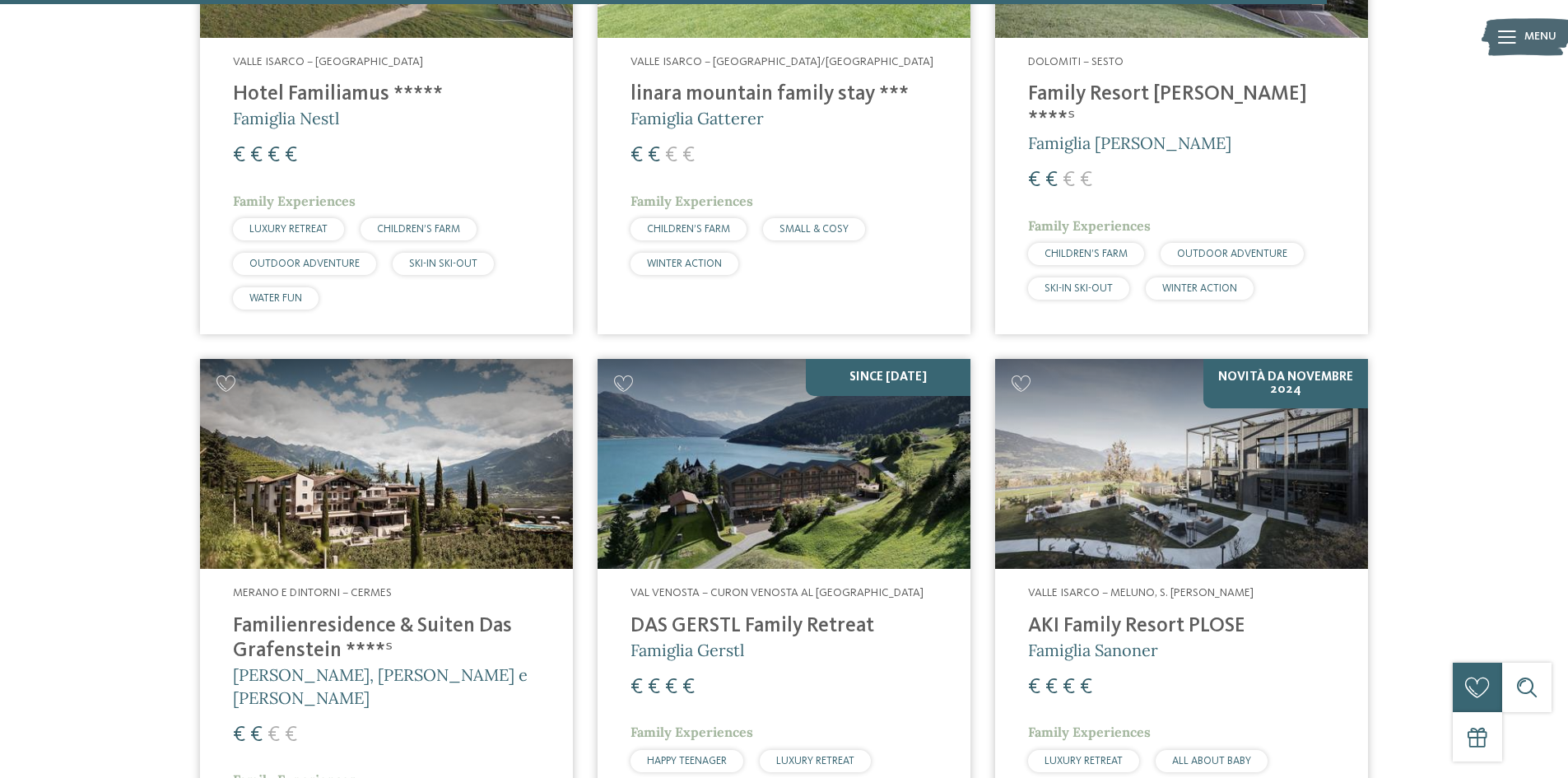
scroll to position [4692, 0]
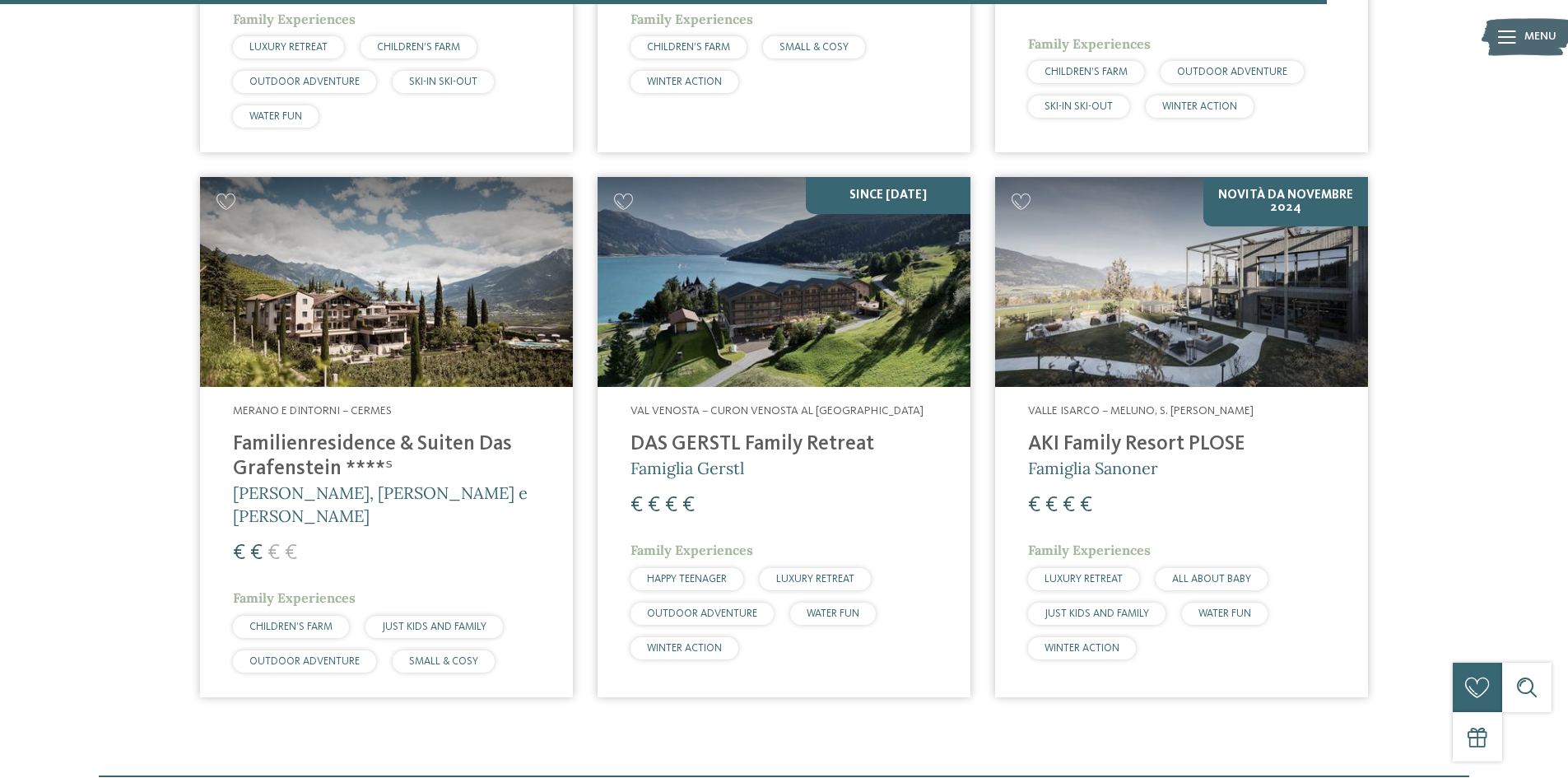
click at [1136, 432] on h4 "AKI Family Resort PLOSE" at bounding box center [1182, 444] width 307 height 25
click at [494, 233] on img at bounding box center [386, 282] width 373 height 210
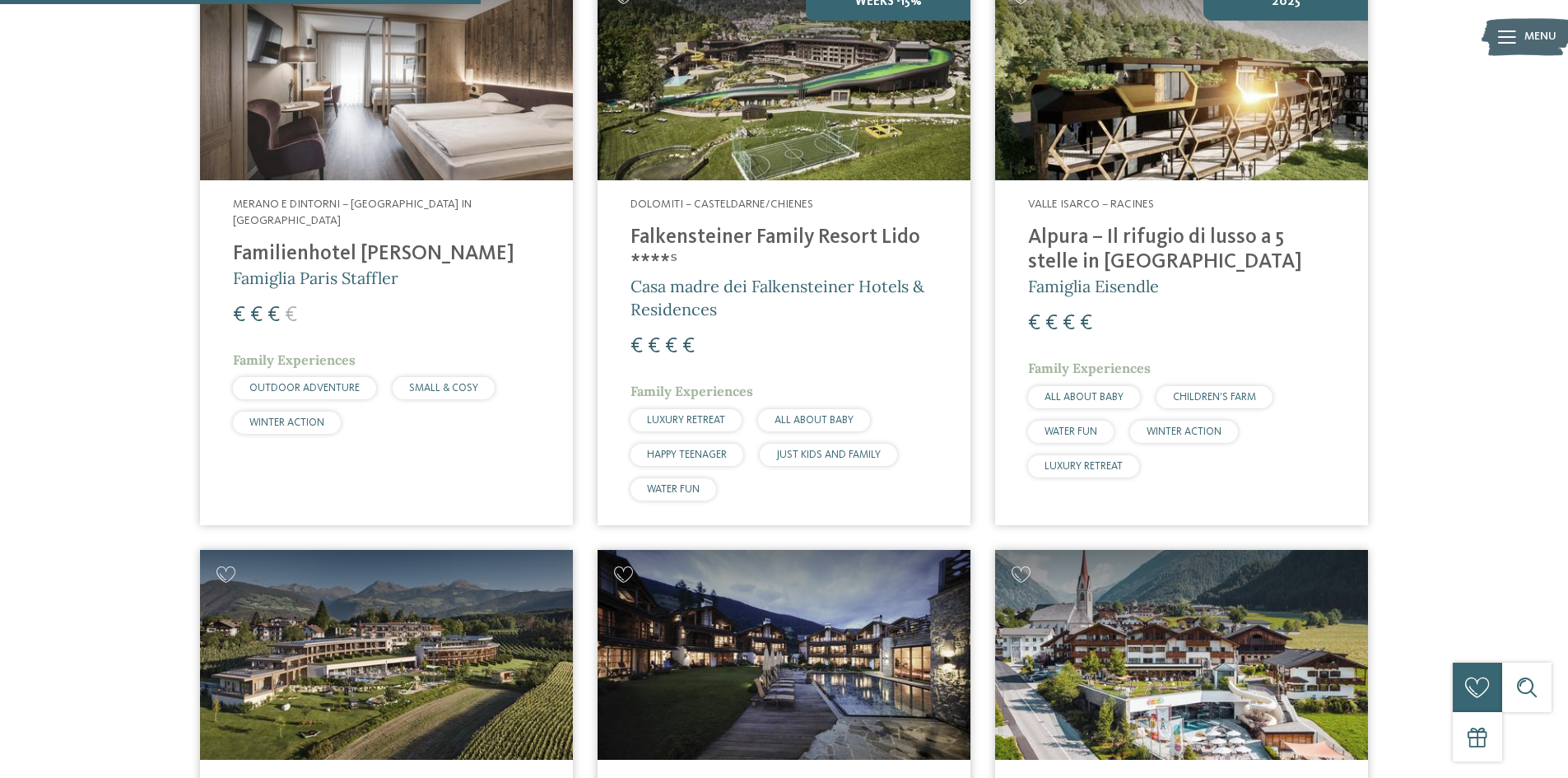
scroll to position [1482, 0]
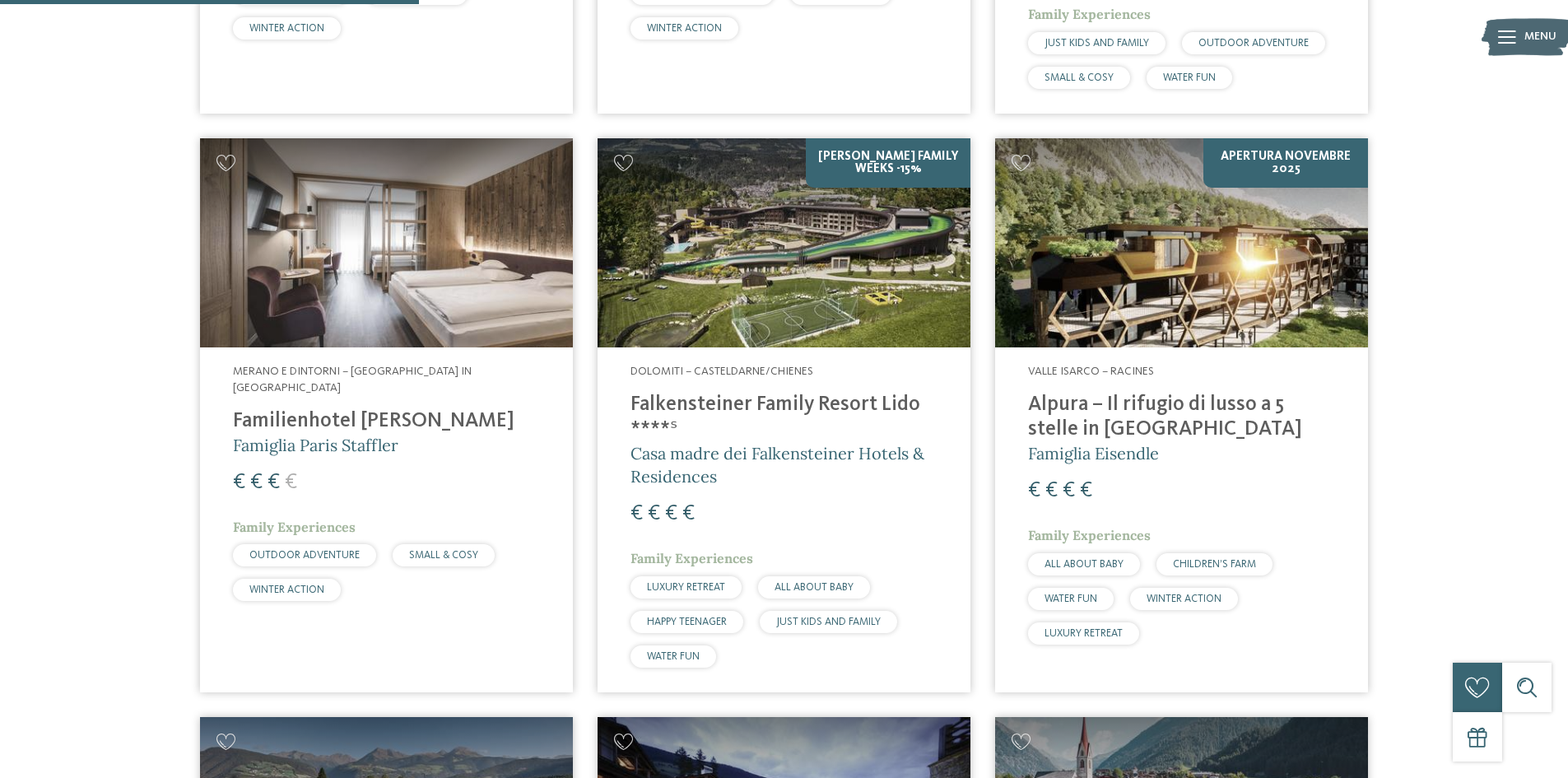
click at [675, 393] on h4 "Falkensteiner Family Resort Lido ****ˢ" at bounding box center [784, 418] width 307 height 50
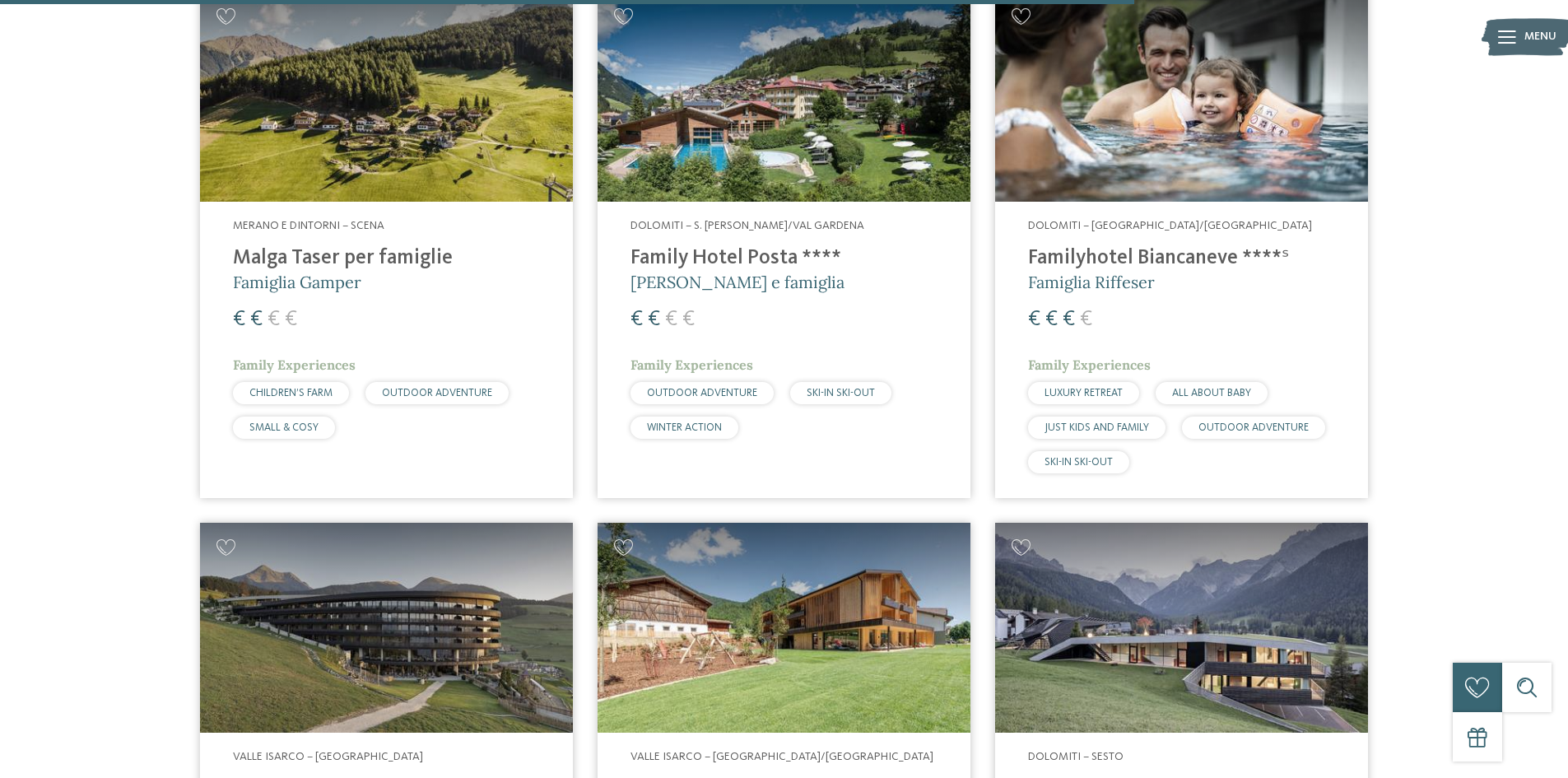
scroll to position [4033, 0]
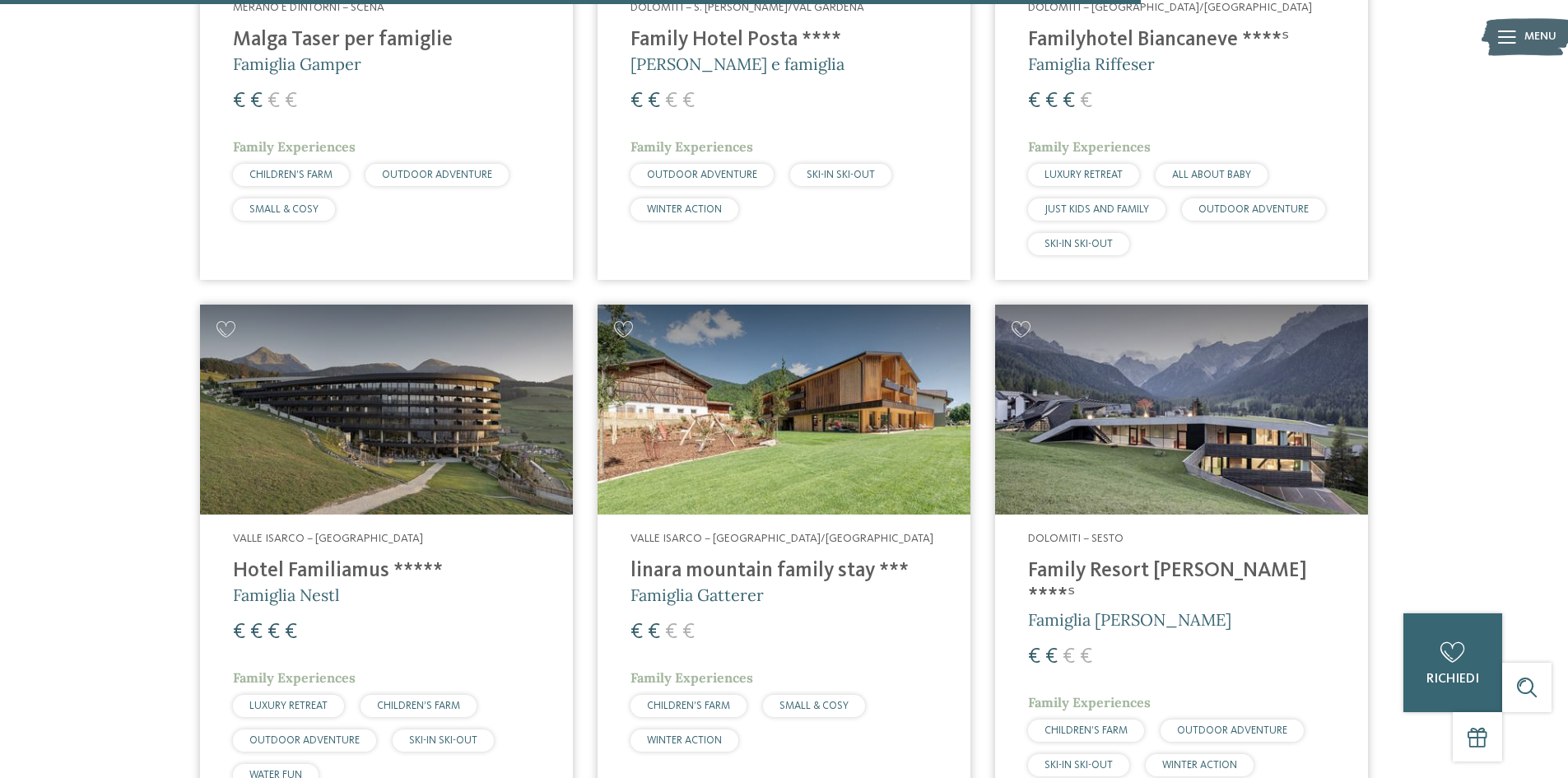
click at [321, 559] on h4 "Hotel Familiamus *****" at bounding box center [387, 570] width 307 height 25
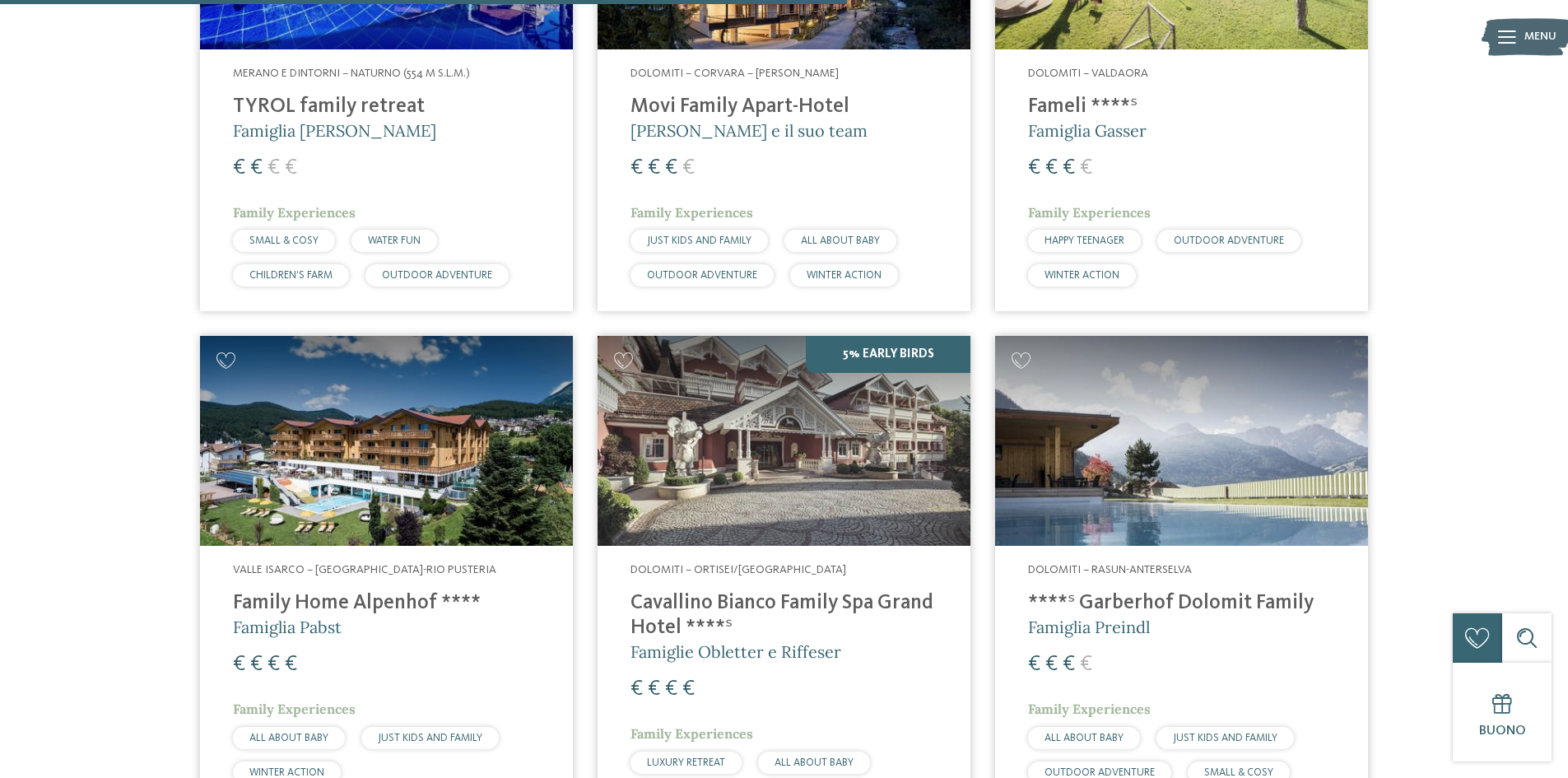
scroll to position [3045, 0]
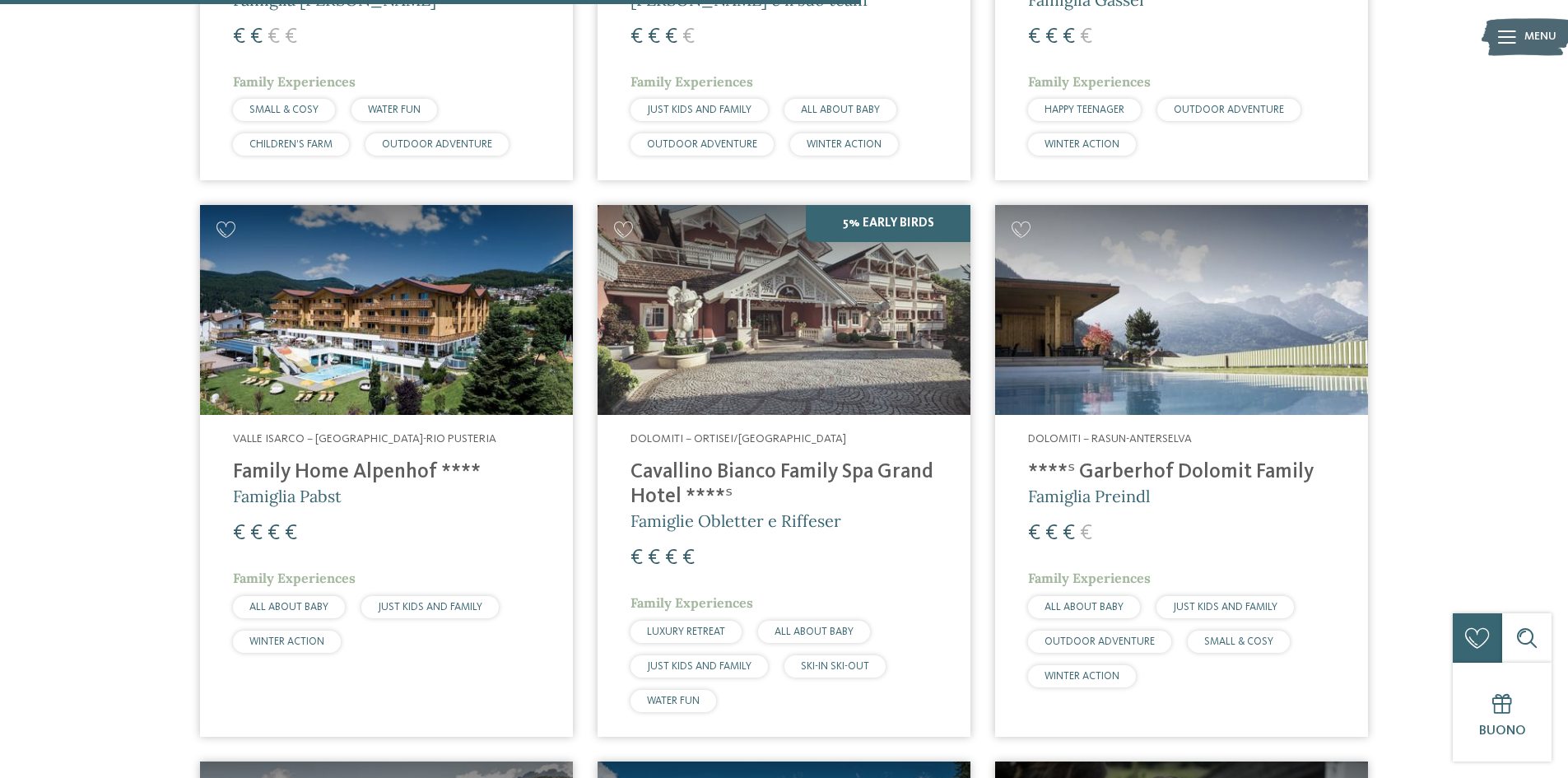
click at [793, 460] on h4 "Cavallino Bianco Family Spa Grand Hotel ****ˢ" at bounding box center [784, 485] width 307 height 50
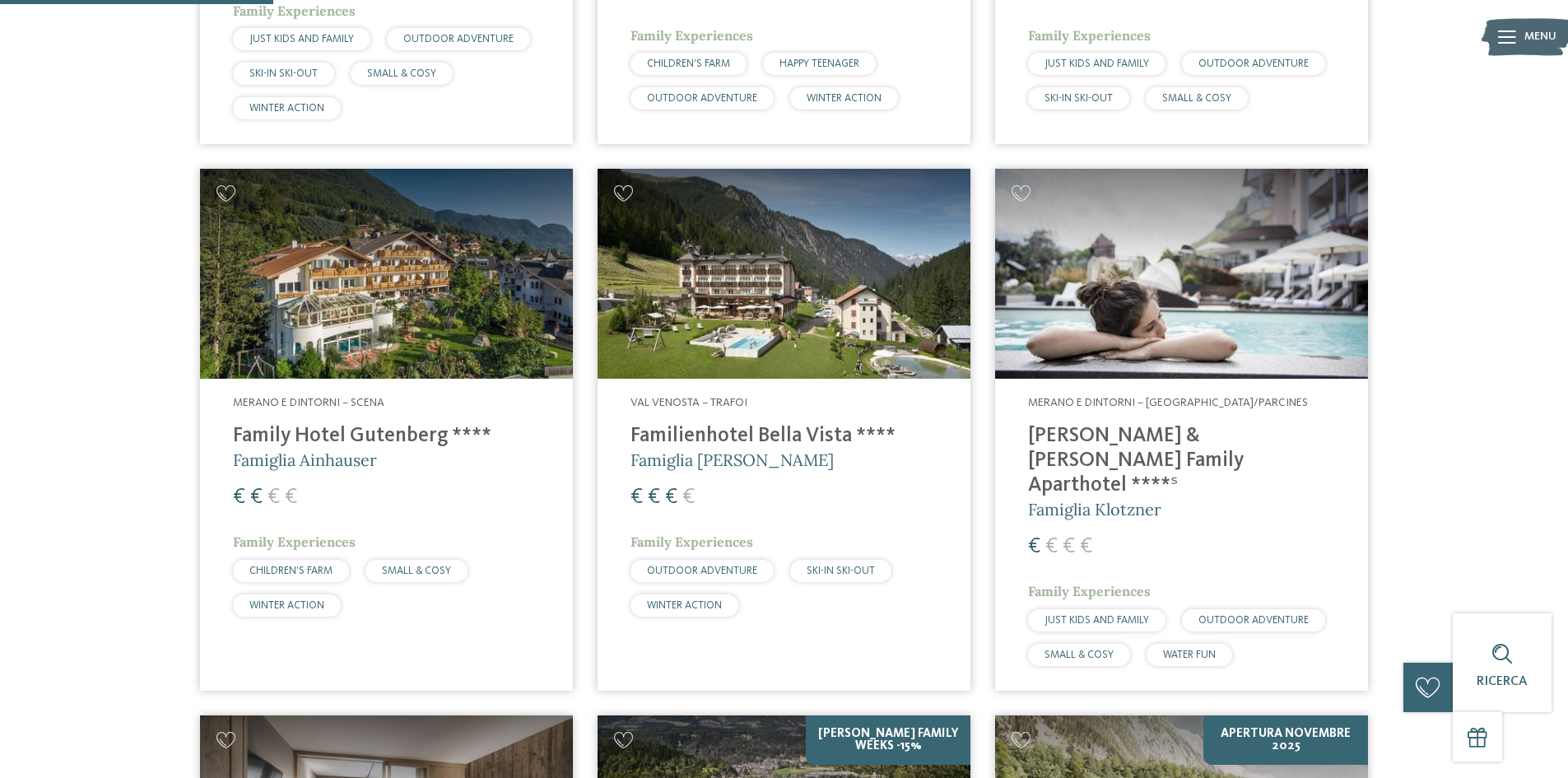
scroll to position [988, 0]
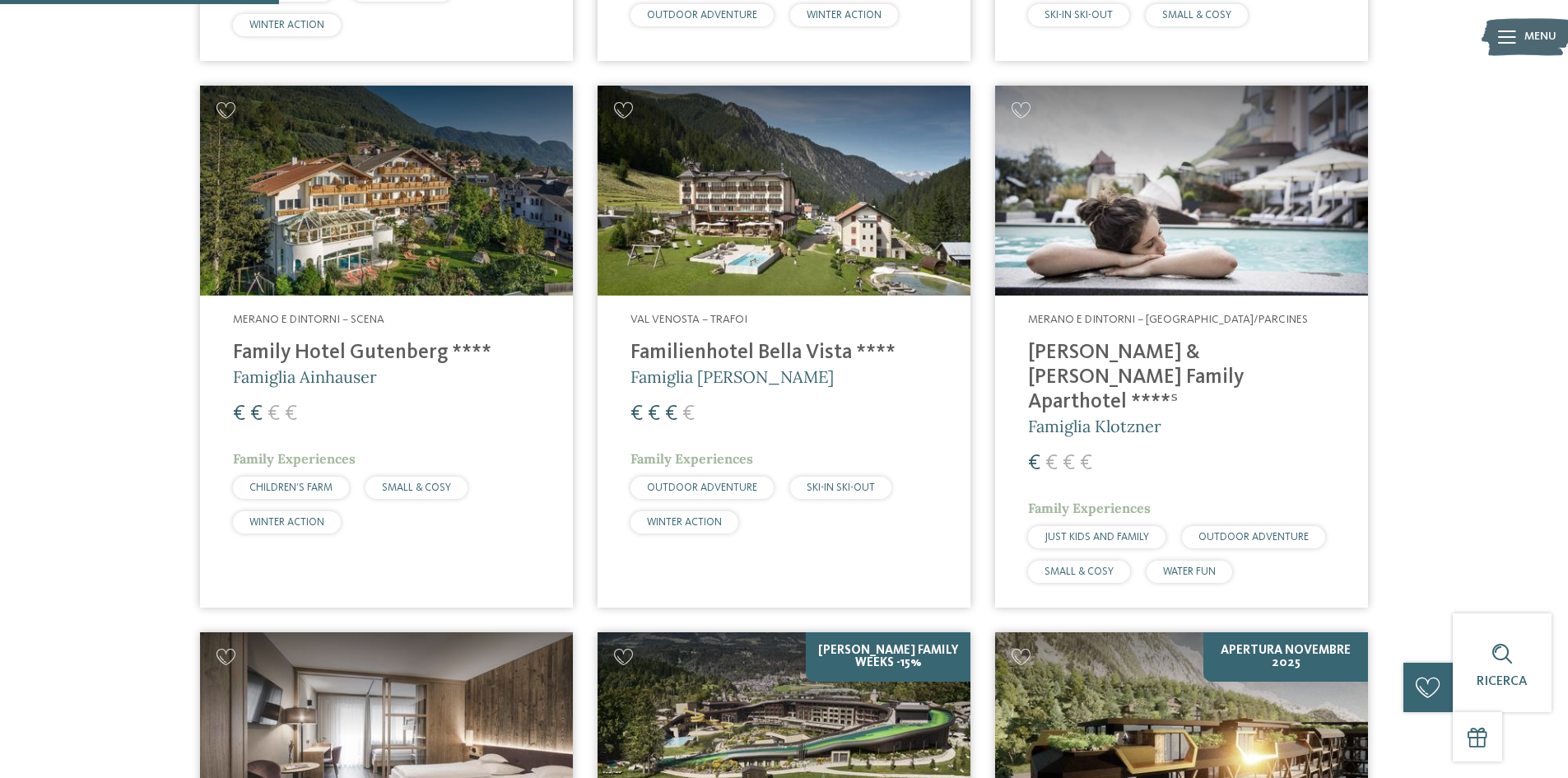
click at [1164, 342] on h4 "Heidi & Edith Family Aparthotel ****ˢ" at bounding box center [1182, 377] width 307 height 74
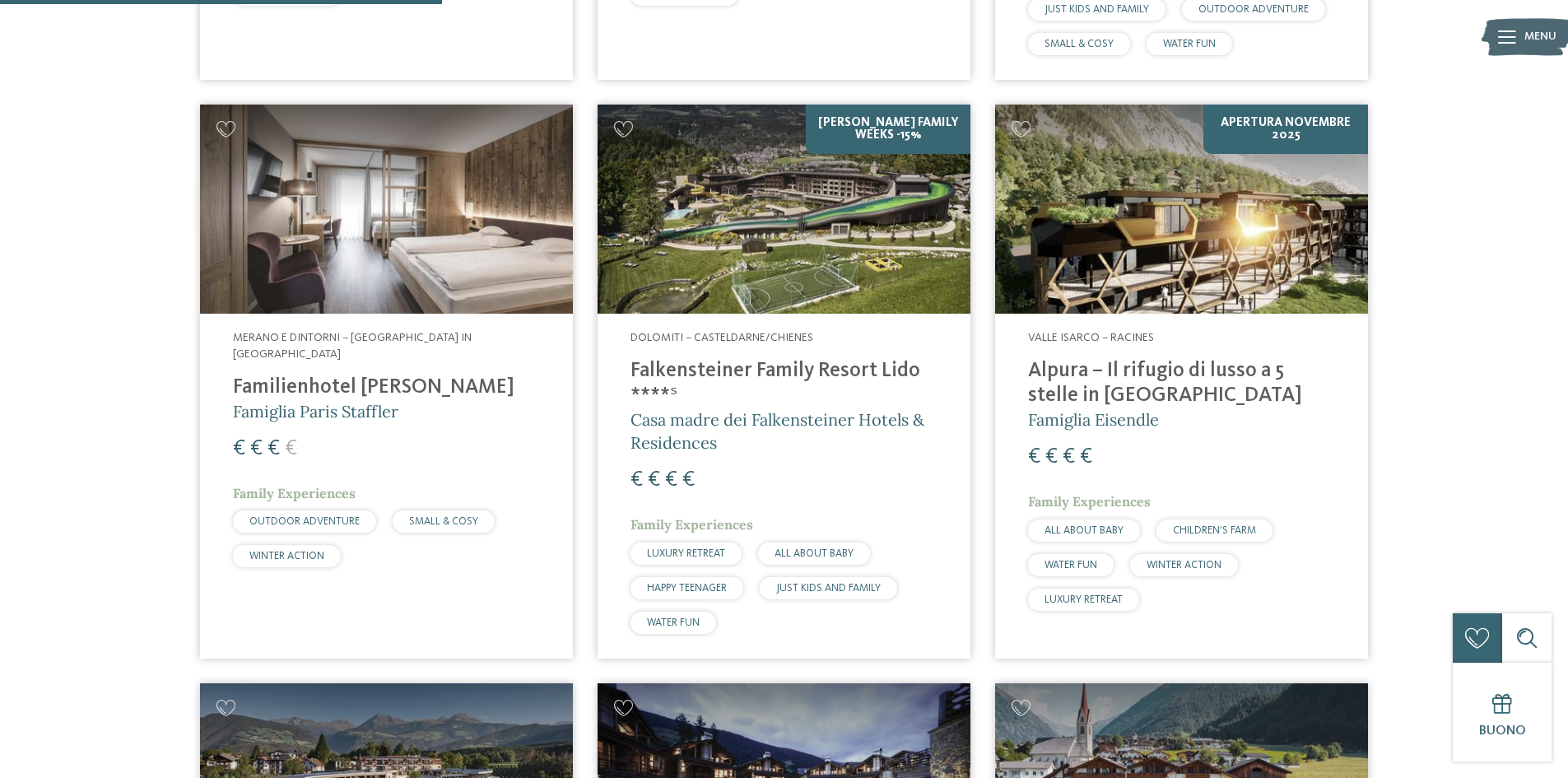
scroll to position [1564, 0]
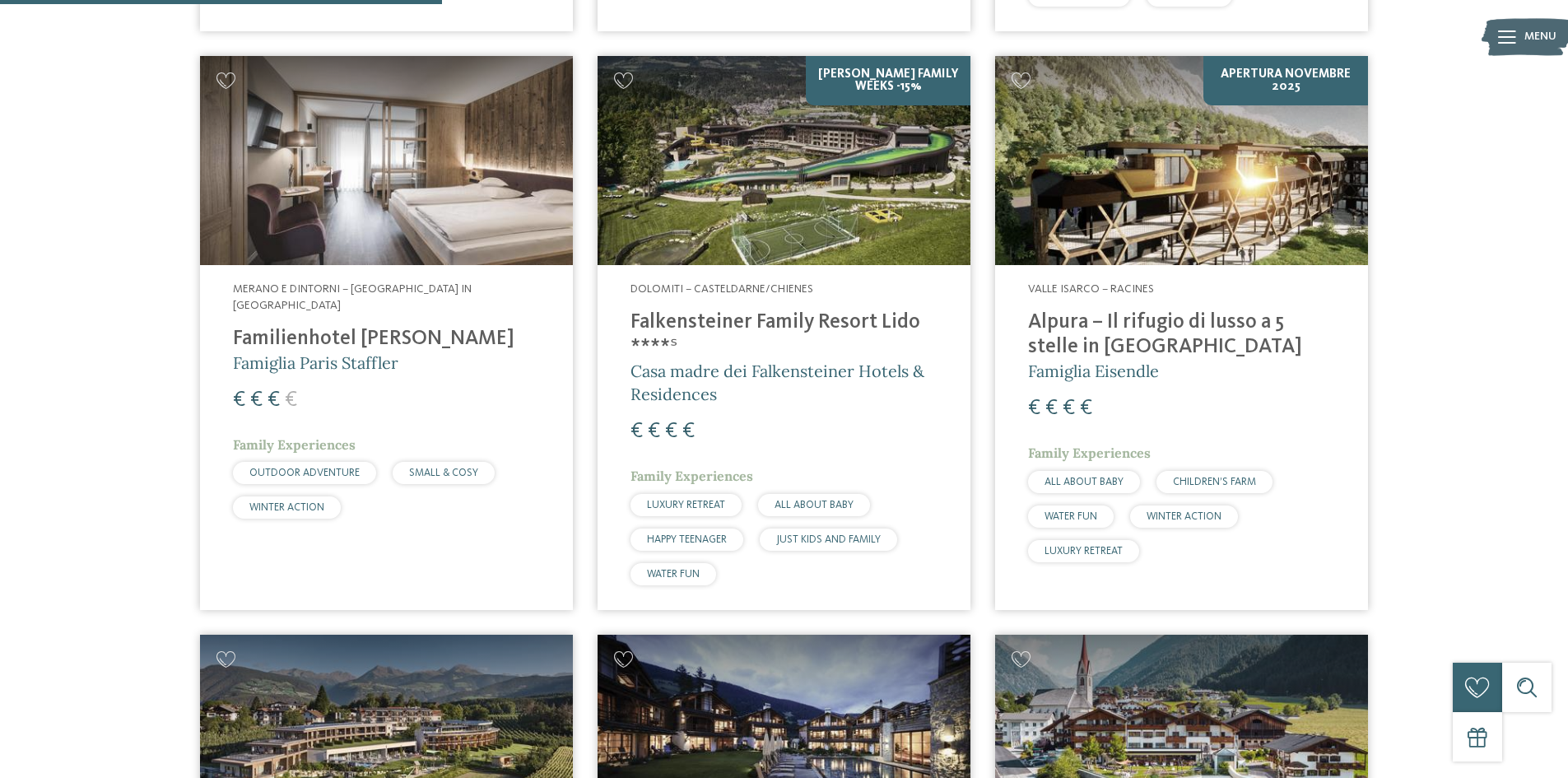
click at [1117, 310] on h4 "Alpura – Il rifugio di lusso a 5 stelle in Alto Adige" at bounding box center [1182, 335] width 307 height 50
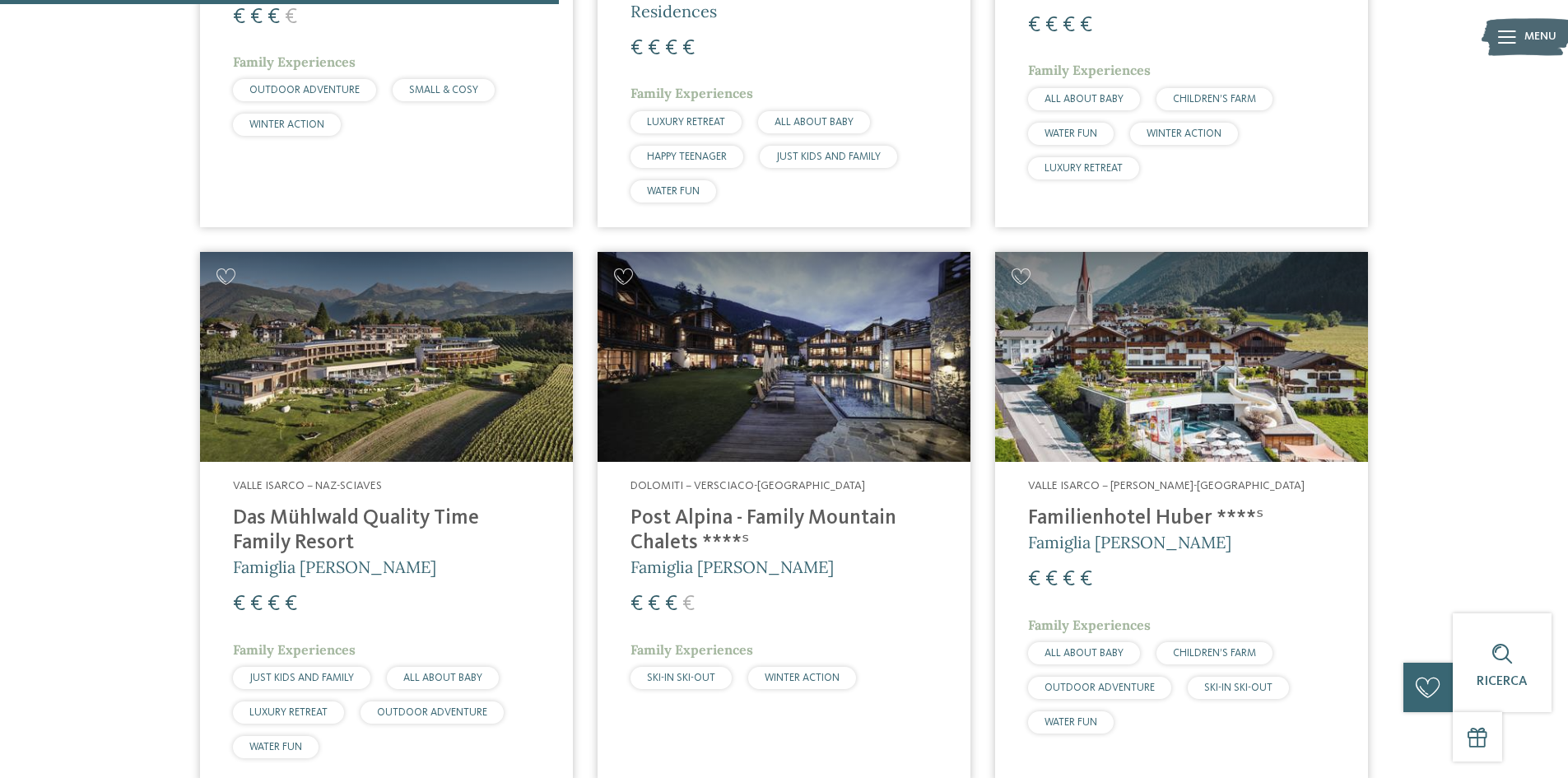
scroll to position [1975, 0]
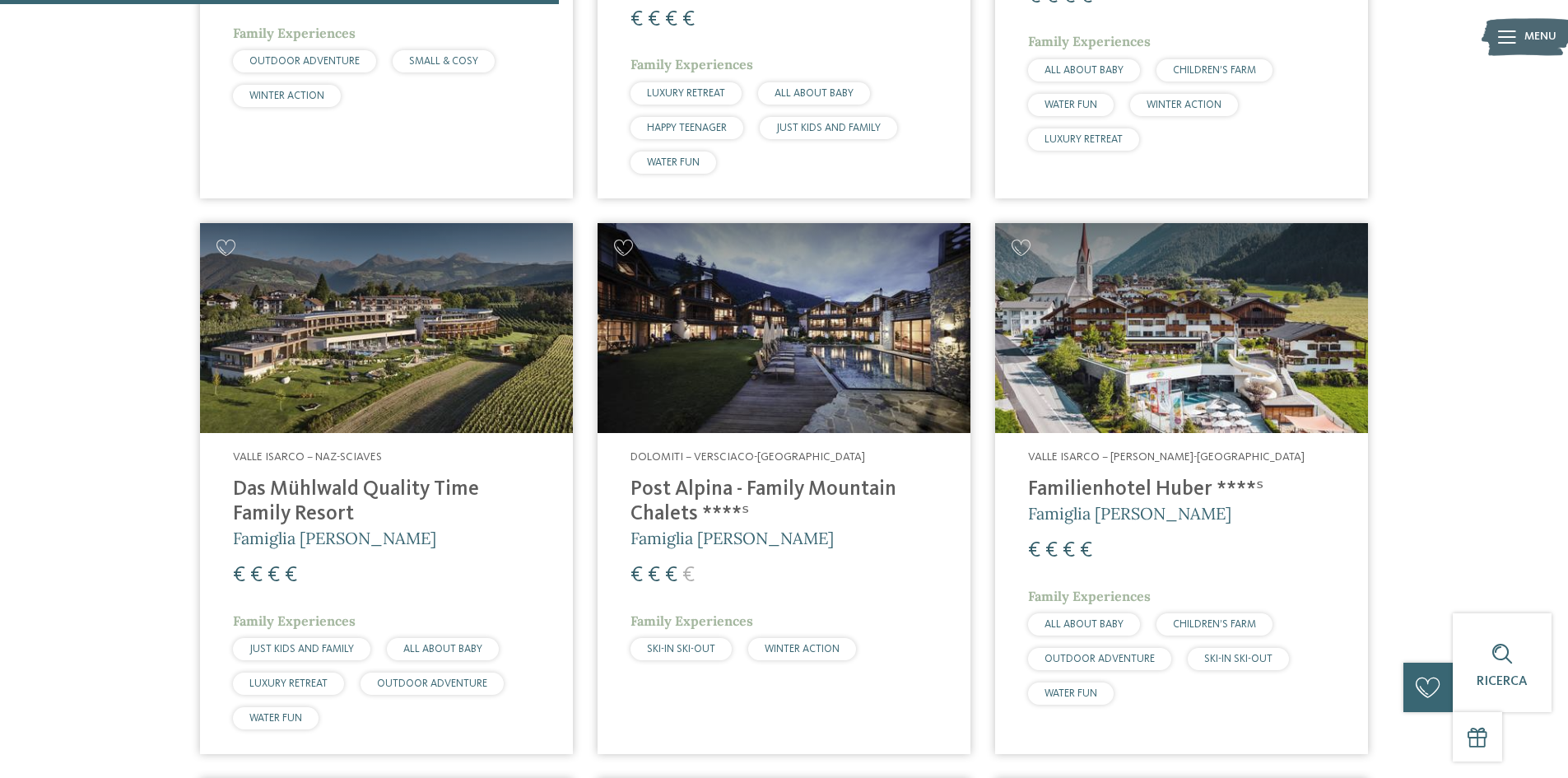
click at [283, 477] on h4 "Das Mühlwald Quality Time Family Resort" at bounding box center [387, 502] width 307 height 50
click at [1056, 477] on h4 "Familienhotel Huber ****ˢ" at bounding box center [1182, 489] width 307 height 25
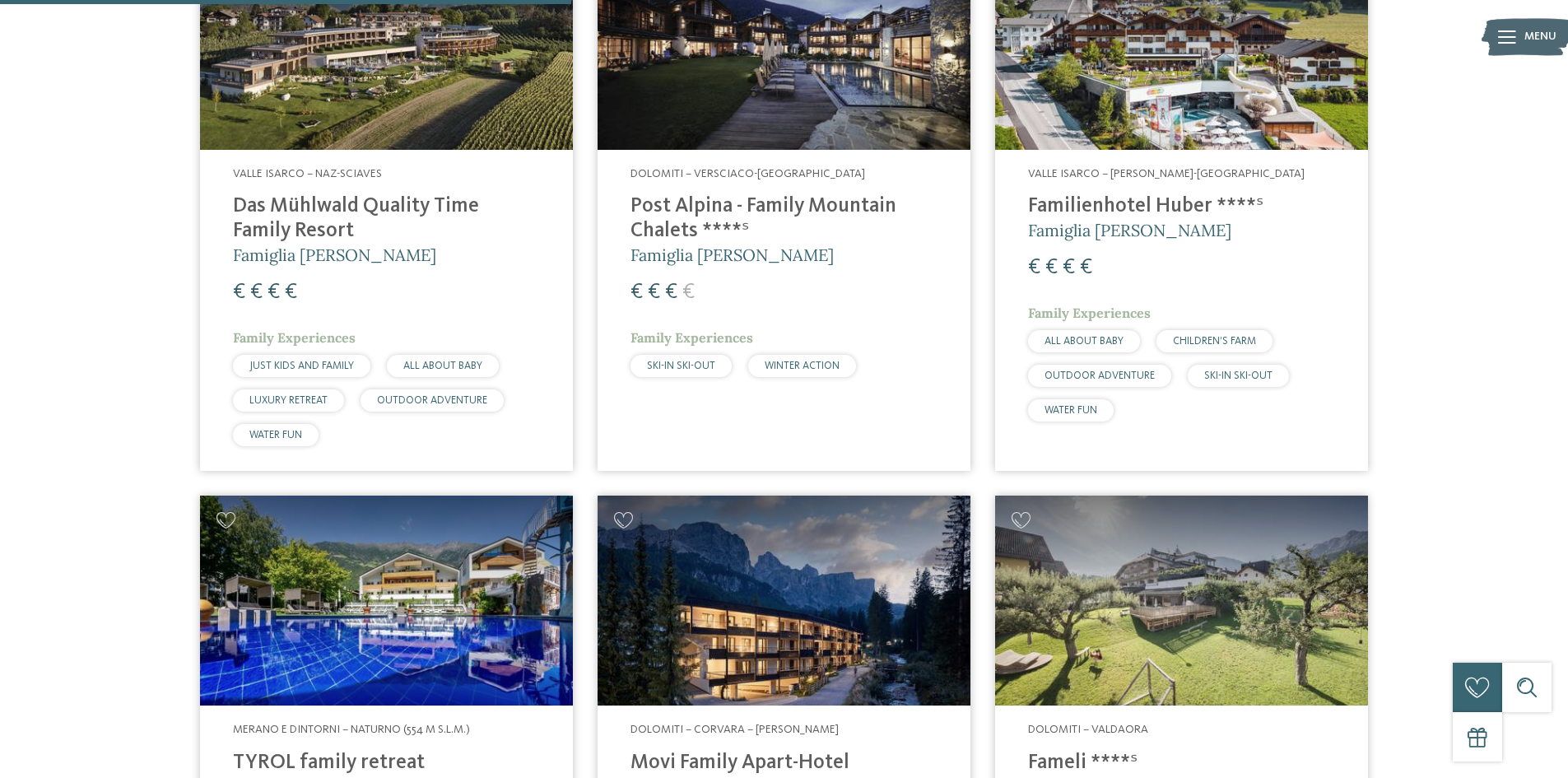
scroll to position [2387, 0]
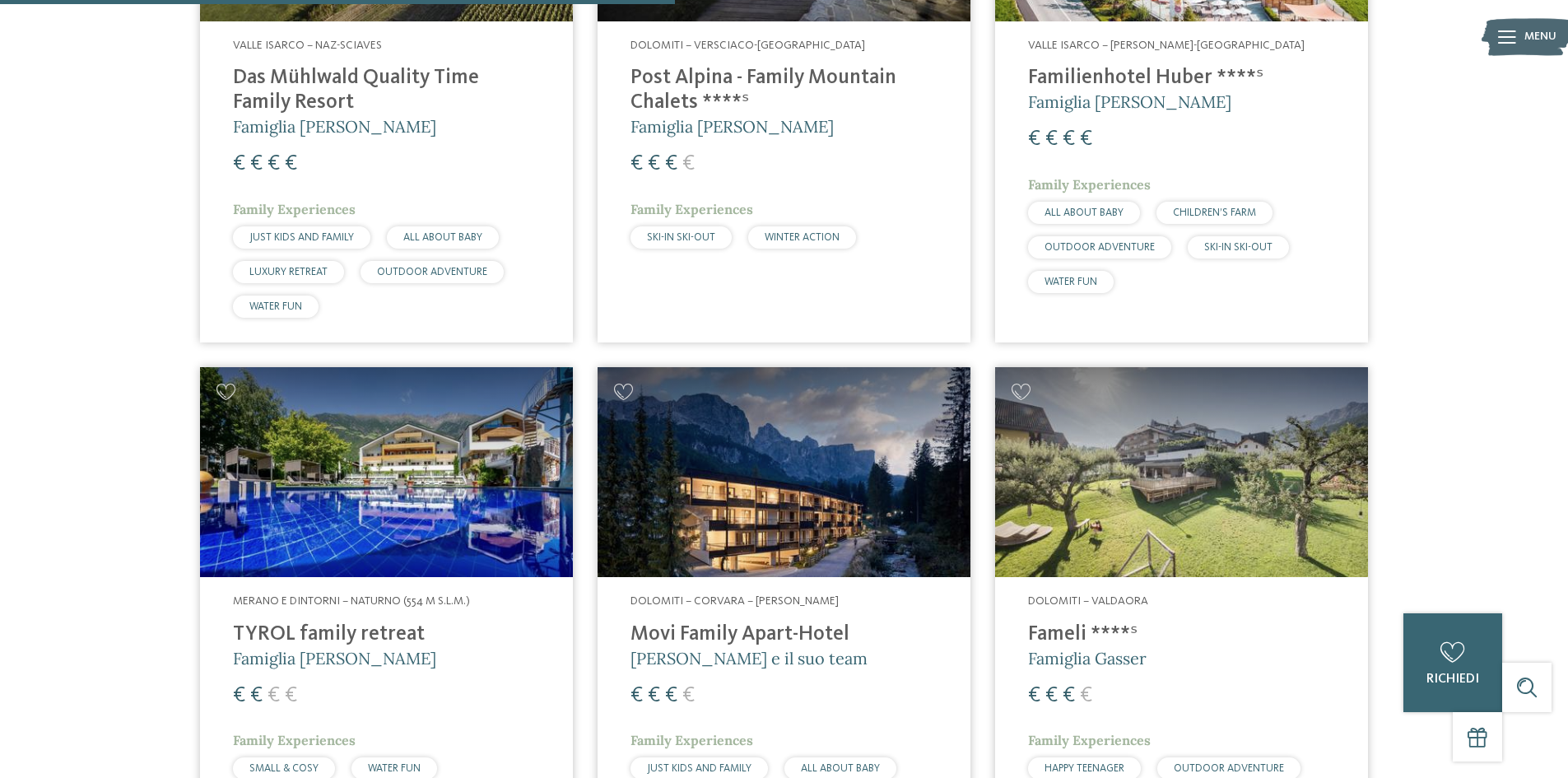
click at [702, 623] on h4 "Movi Family Apart-Hotel" at bounding box center [784, 635] width 307 height 25
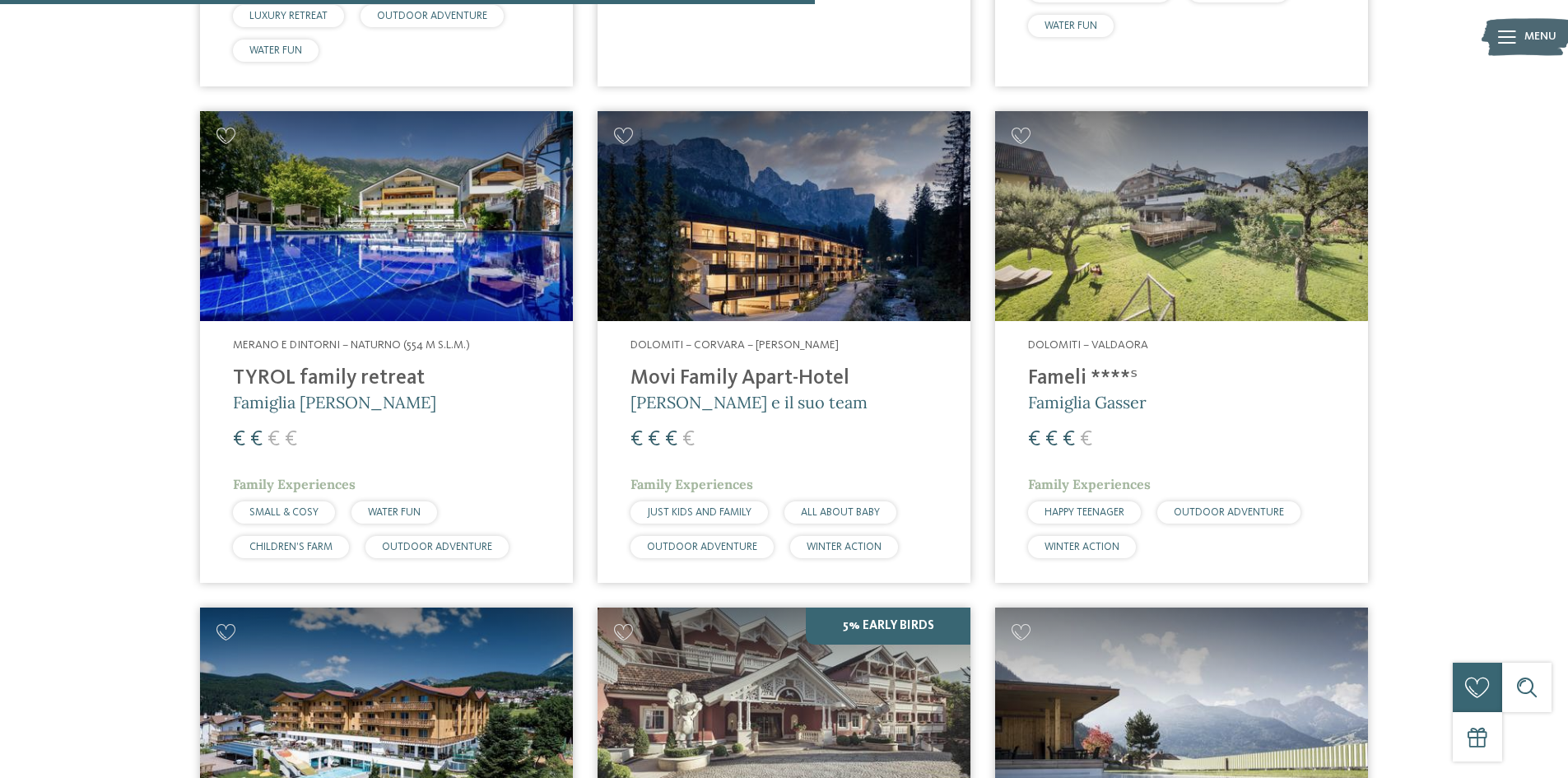
scroll to position [2881, 0]
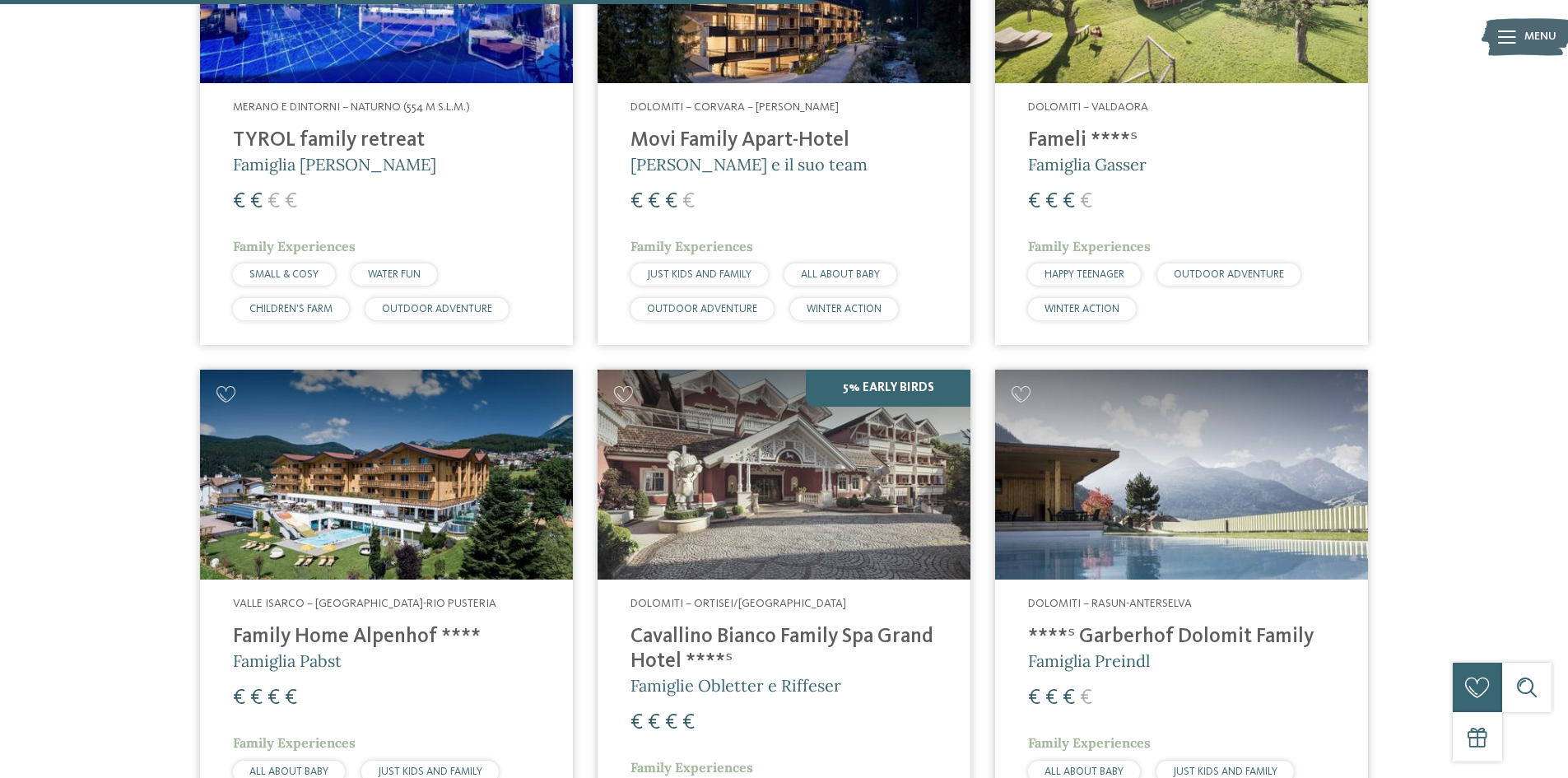
click at [360, 625] on h4 "Family Home Alpenhof ****" at bounding box center [387, 637] width 307 height 25
click at [359, 625] on h4 "Family Home Alpenhof ****" at bounding box center [387, 637] width 307 height 25
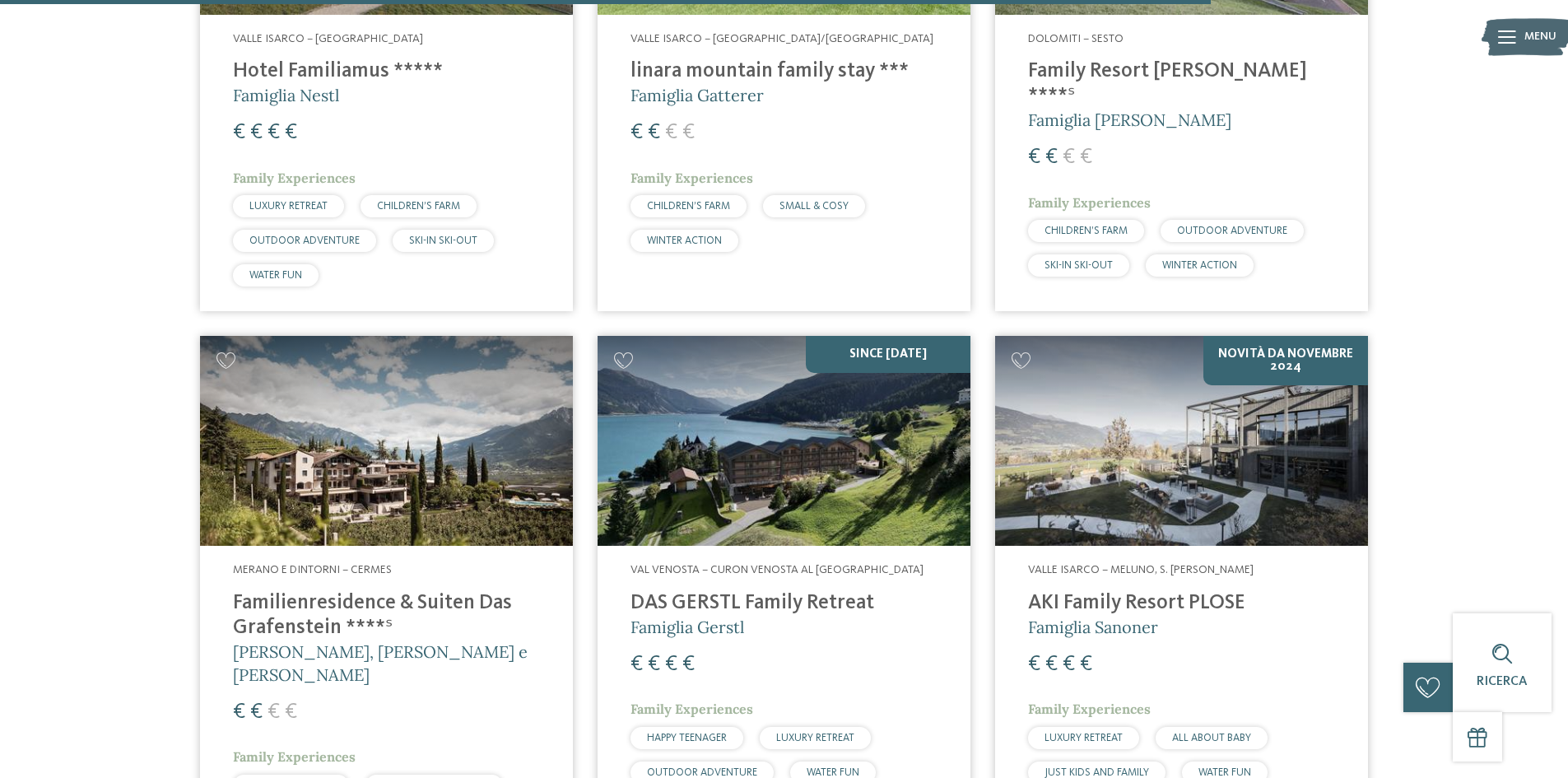
scroll to position [4775, 0]
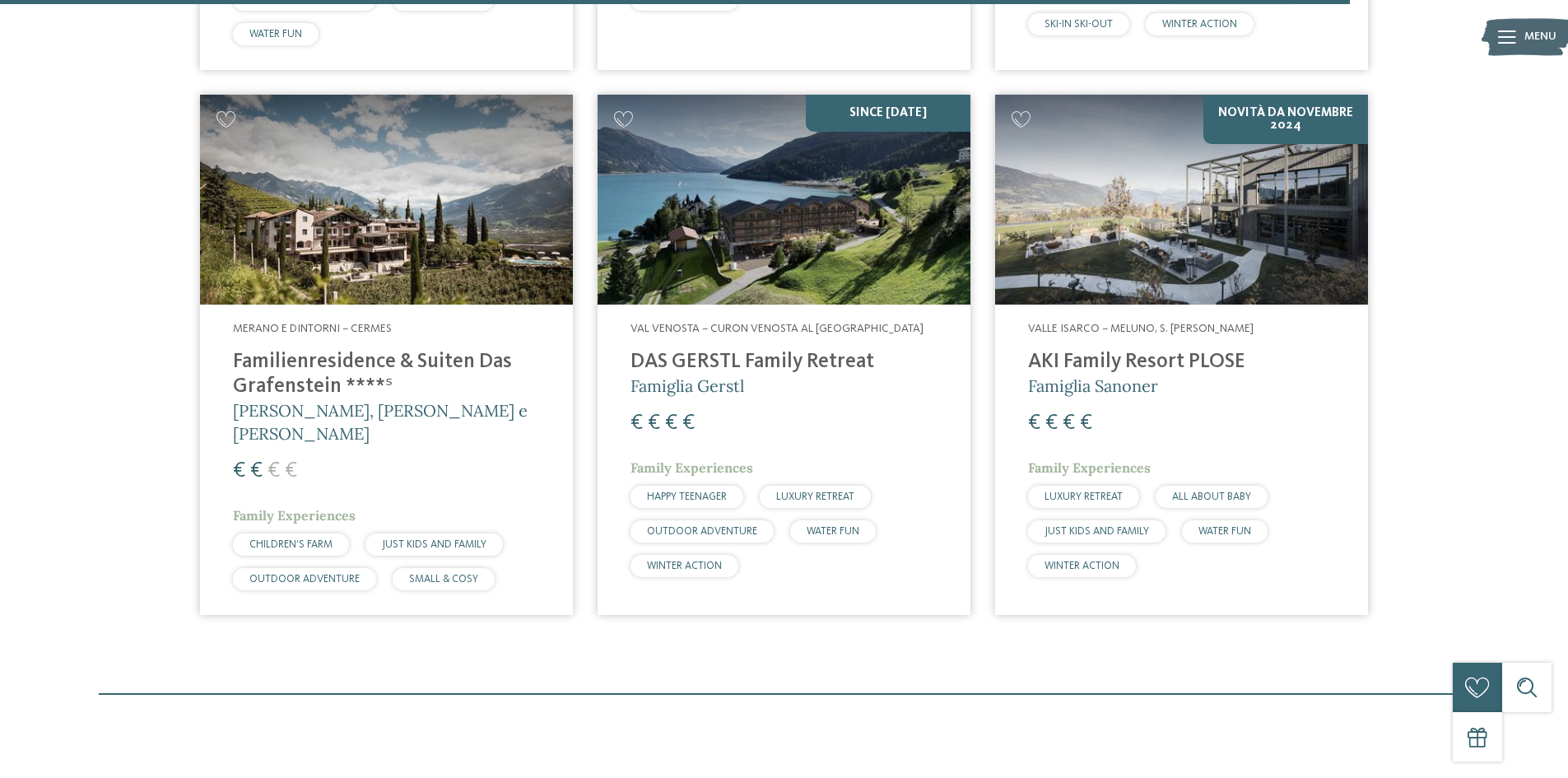
click at [1158, 350] on h4 "AKI Family Resort PLOSE" at bounding box center [1182, 362] width 307 height 25
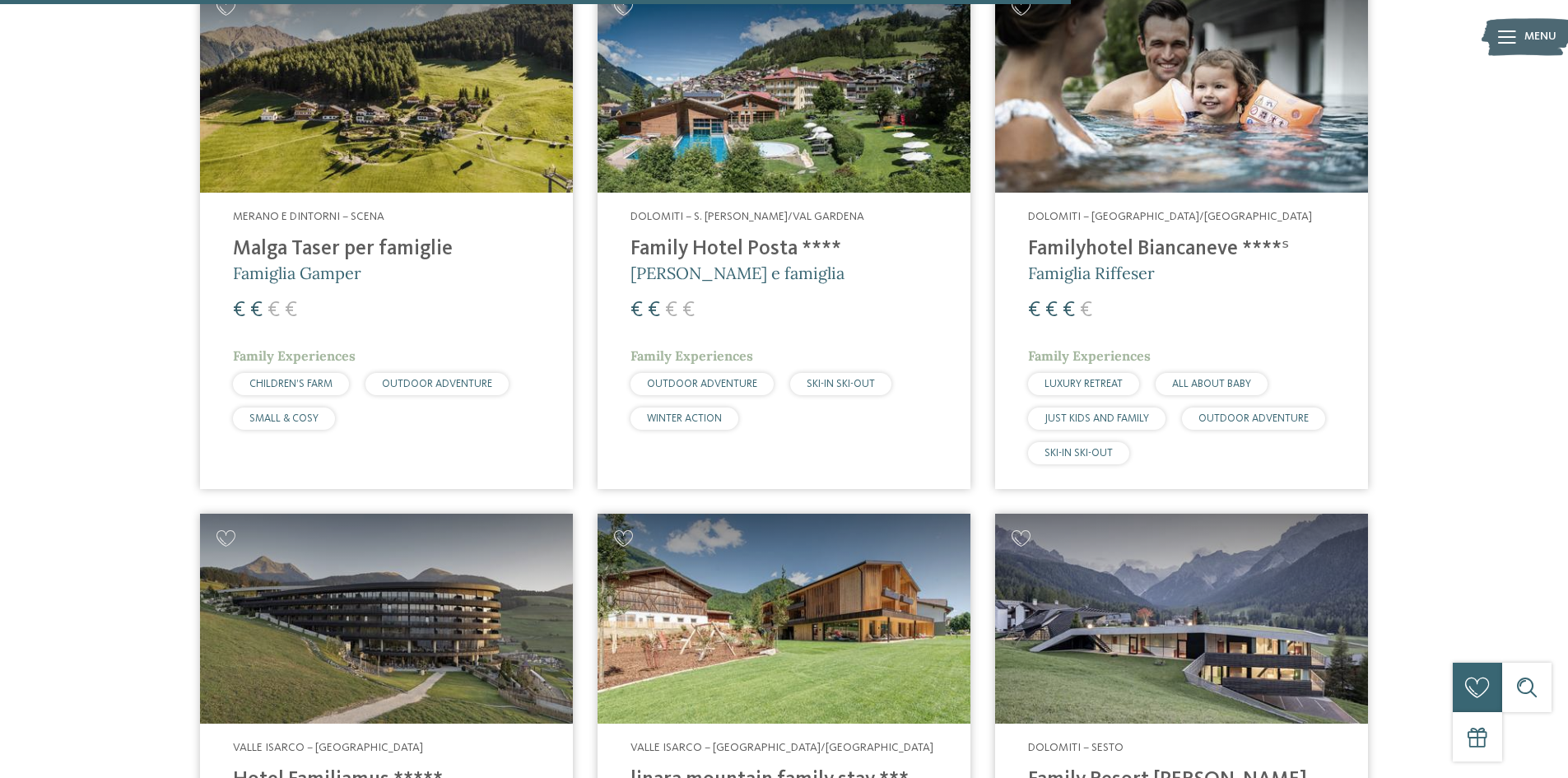
scroll to position [4033, 0]
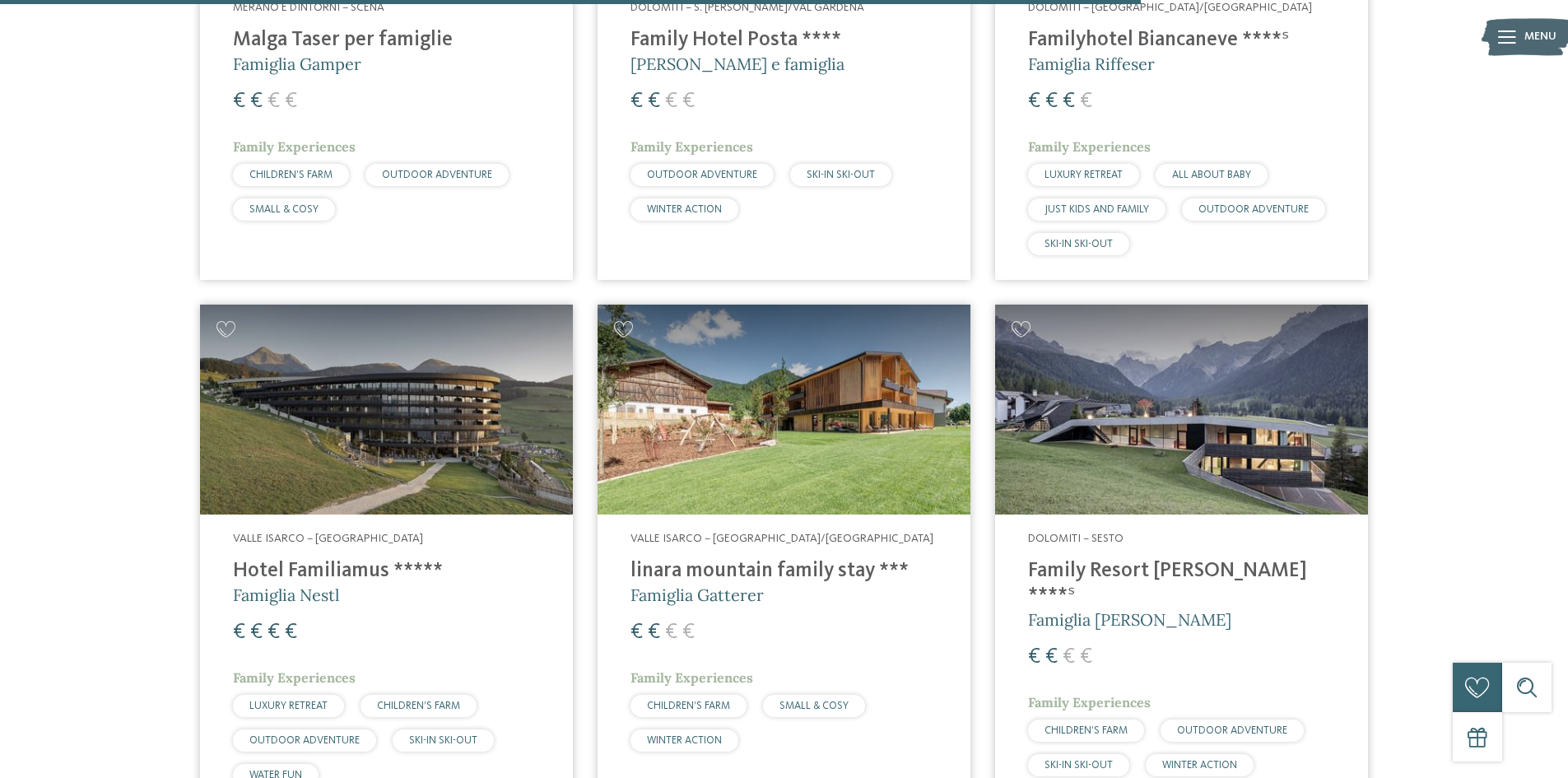
click at [316, 559] on h4 "Hotel Familiamus *****" at bounding box center [387, 570] width 307 height 25
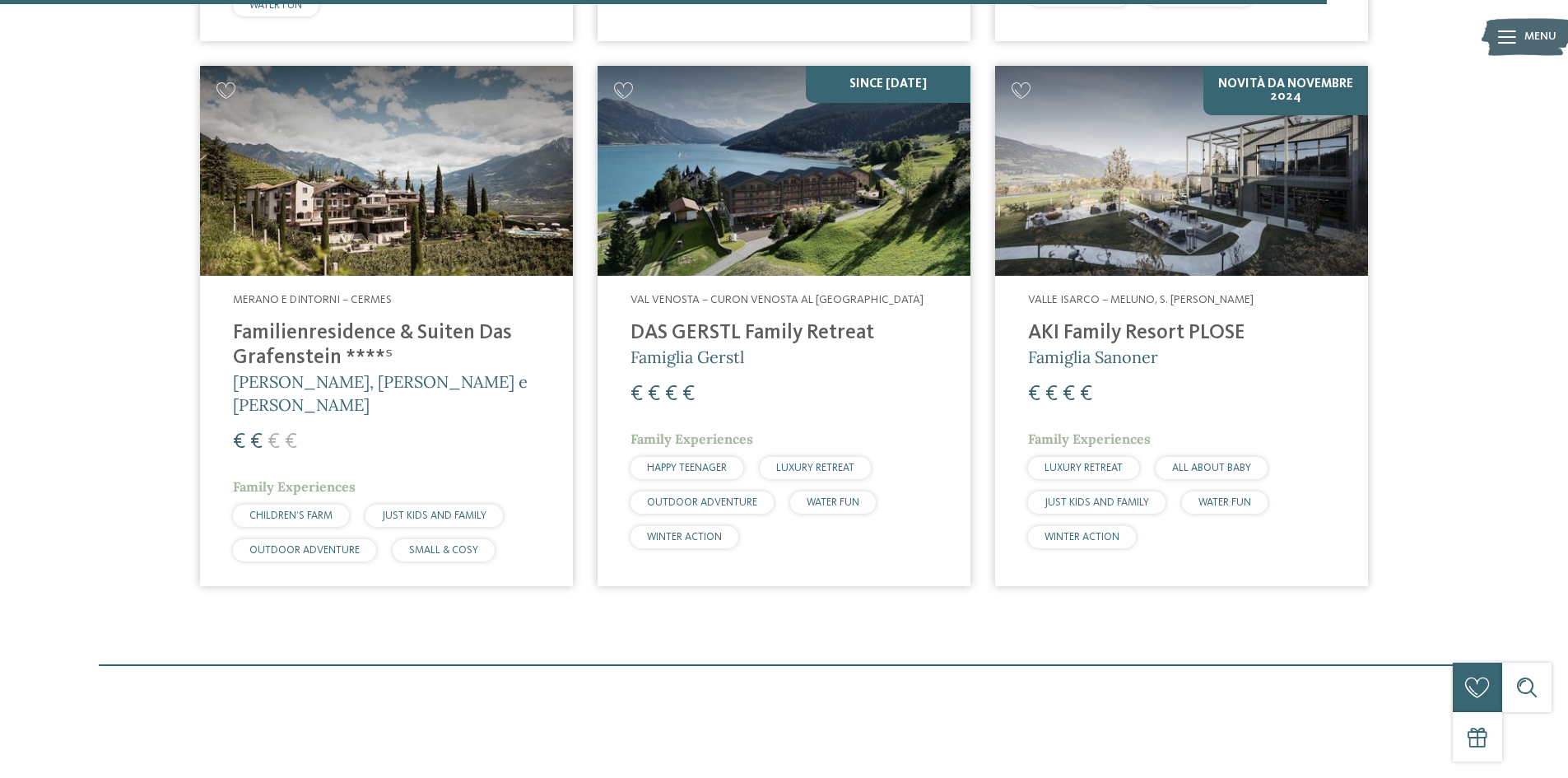
scroll to position [4692, 0]
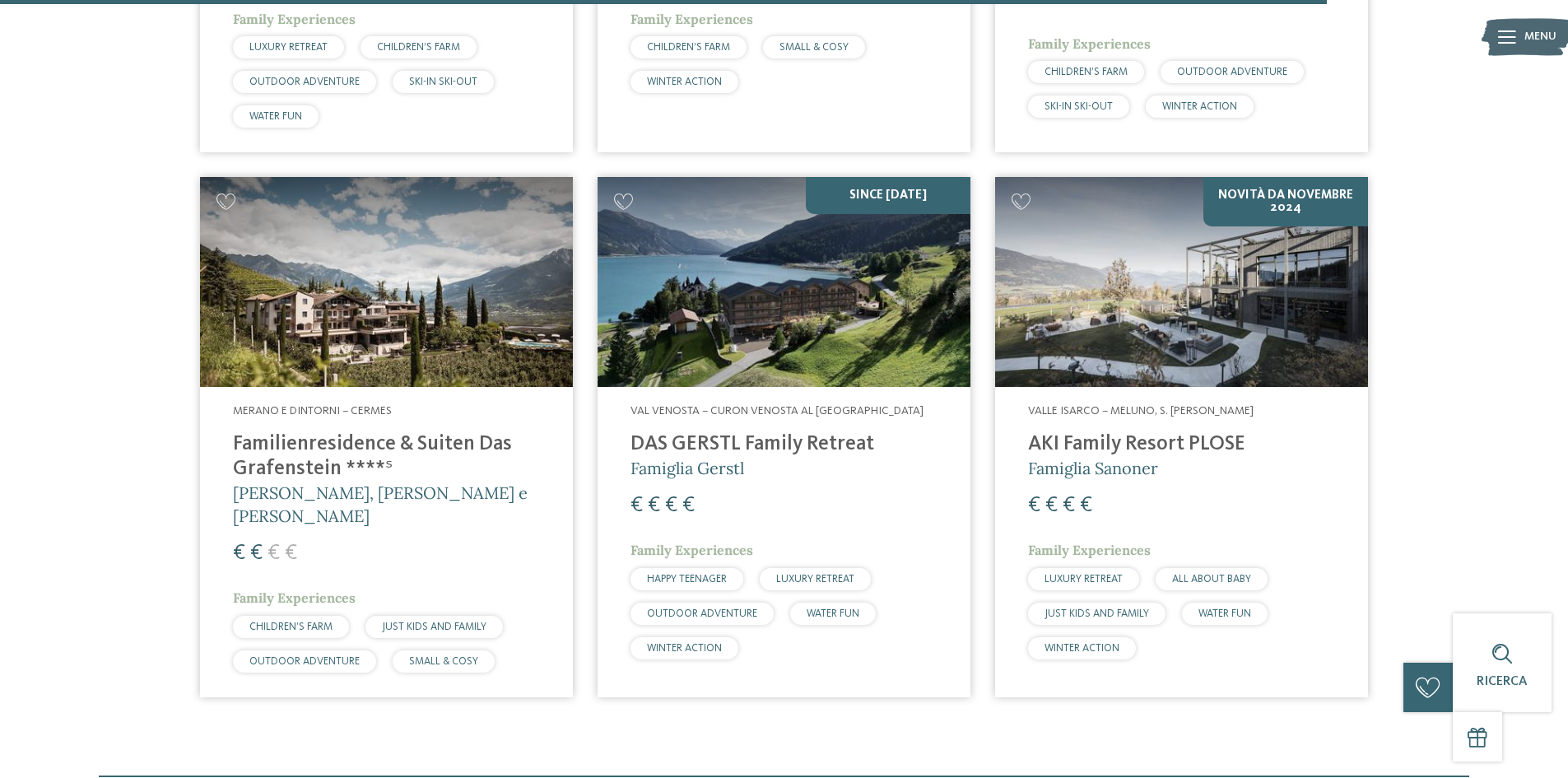
click at [1091, 432] on h4 "AKI Family Resort PLOSE" at bounding box center [1182, 444] width 307 height 25
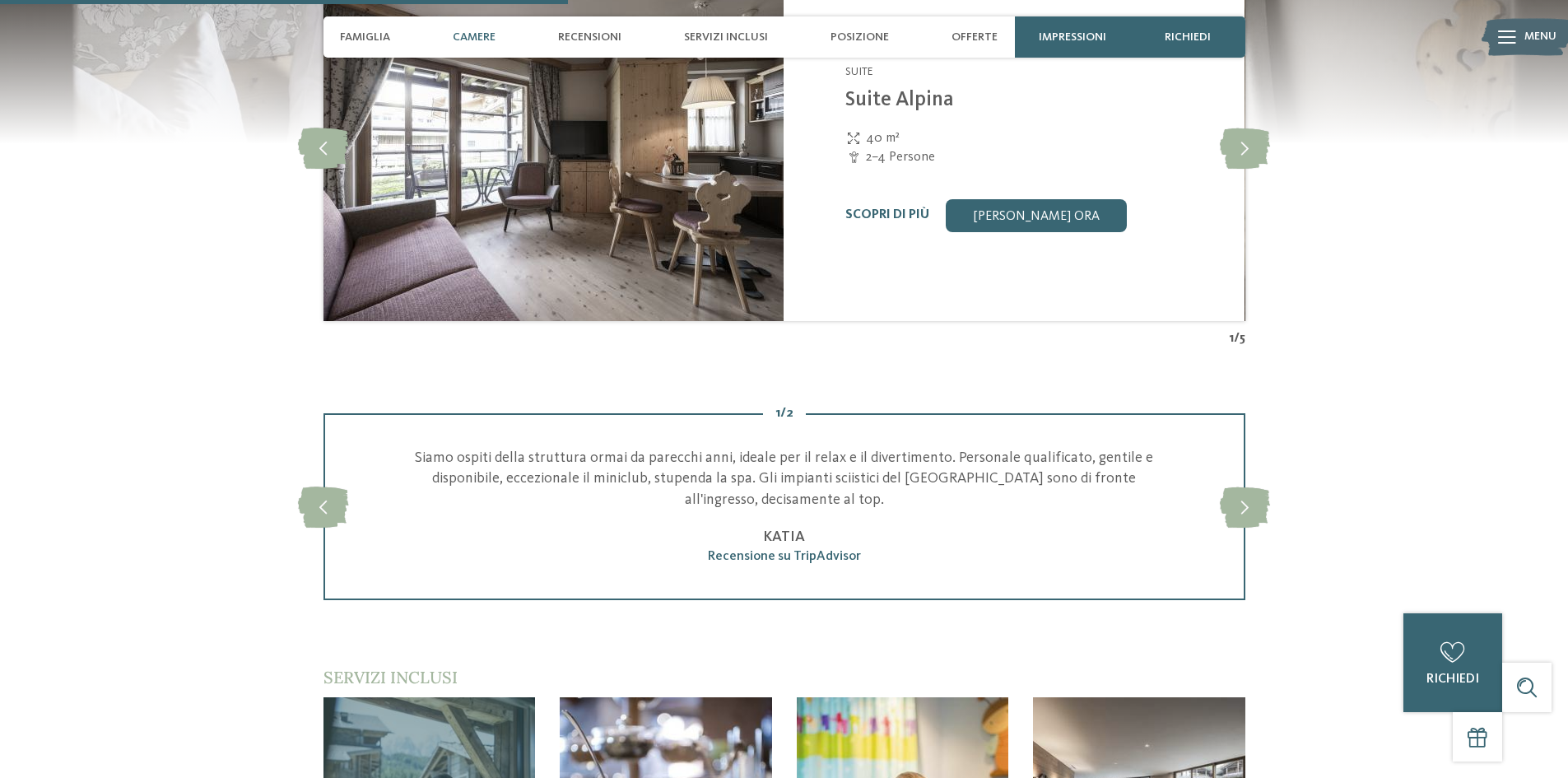
scroll to position [1647, 0]
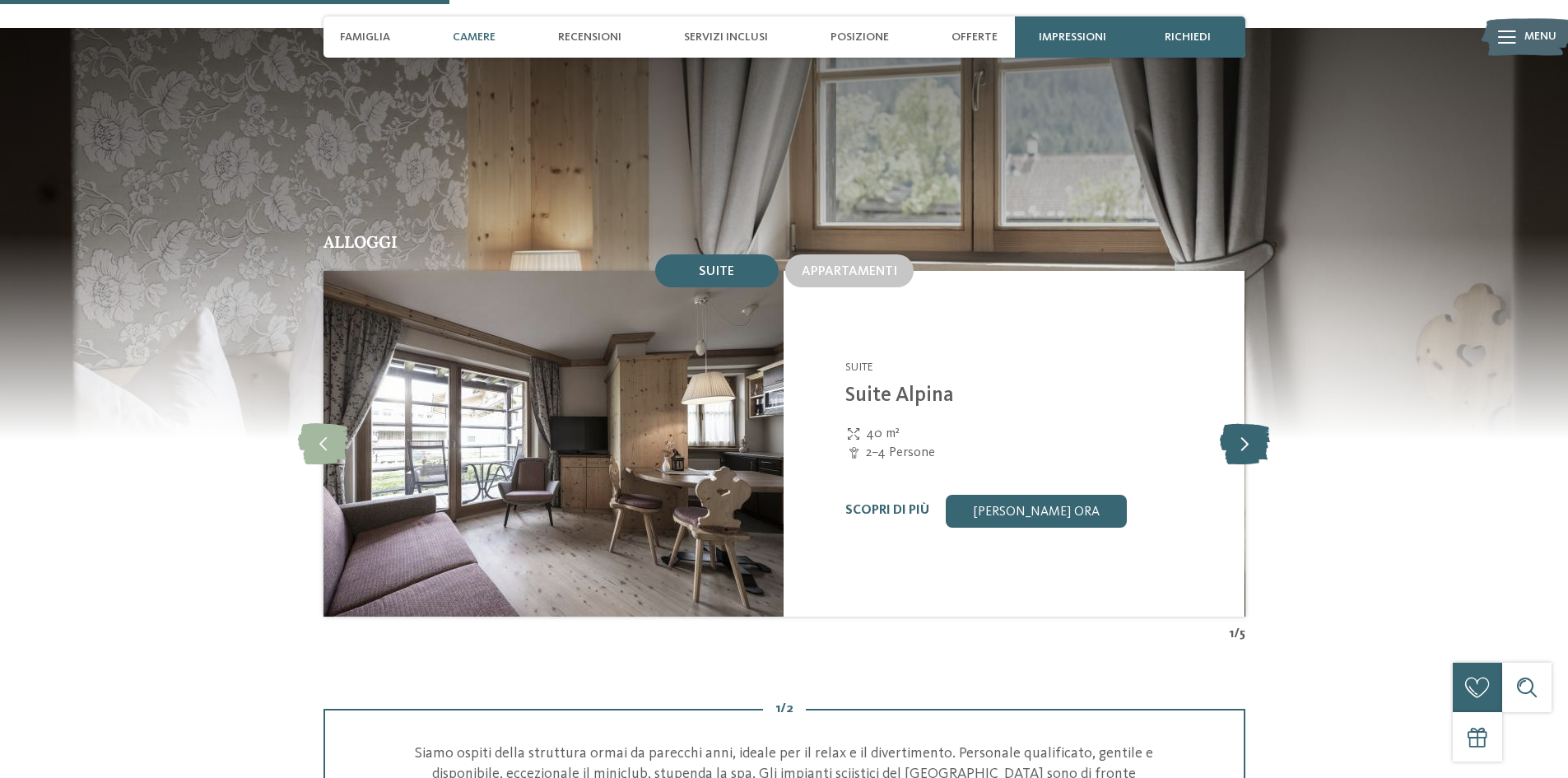
click at [1256, 423] on icon at bounding box center [1244, 443] width 50 height 41
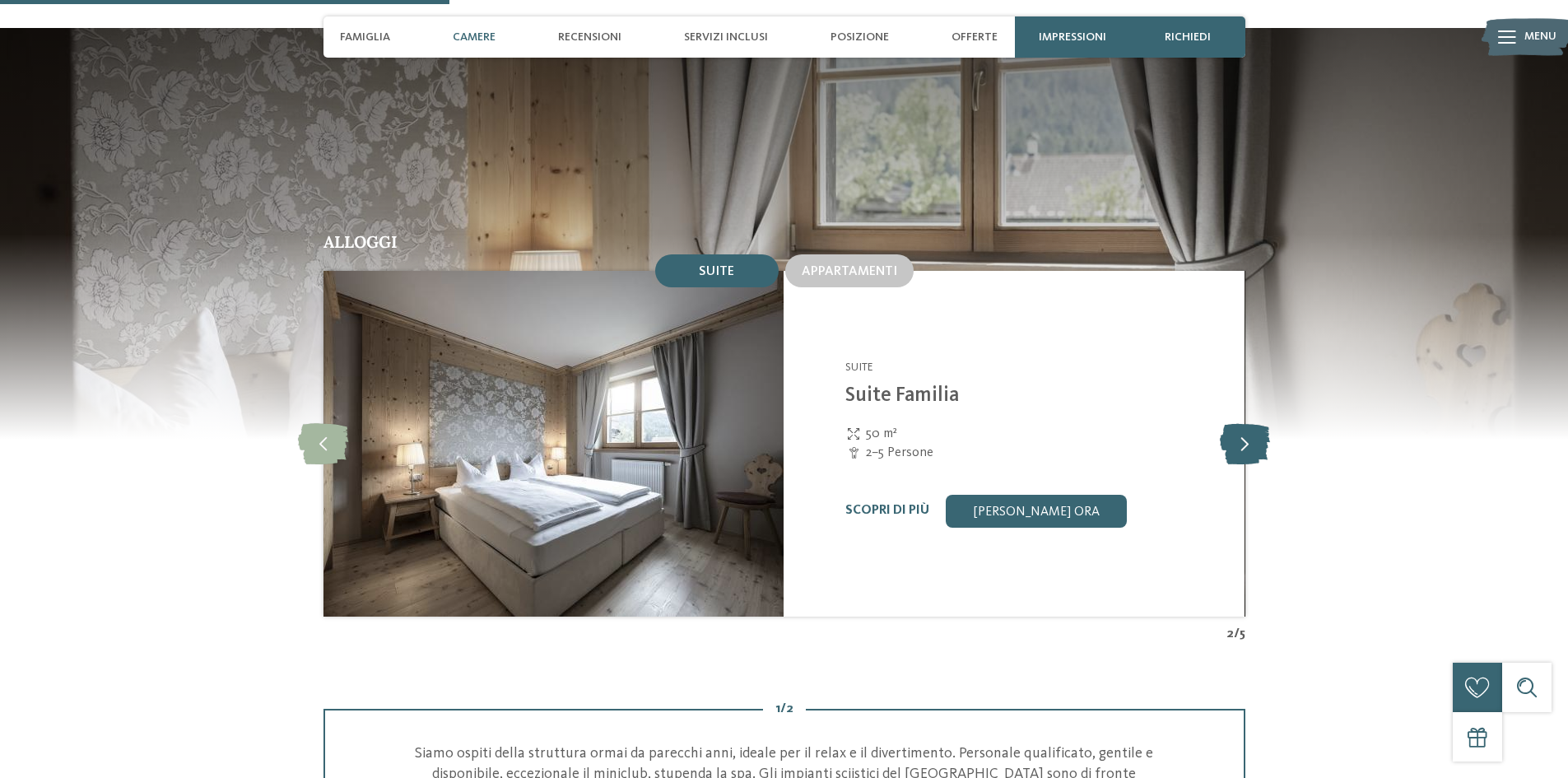
click at [1256, 423] on icon at bounding box center [1244, 443] width 50 height 41
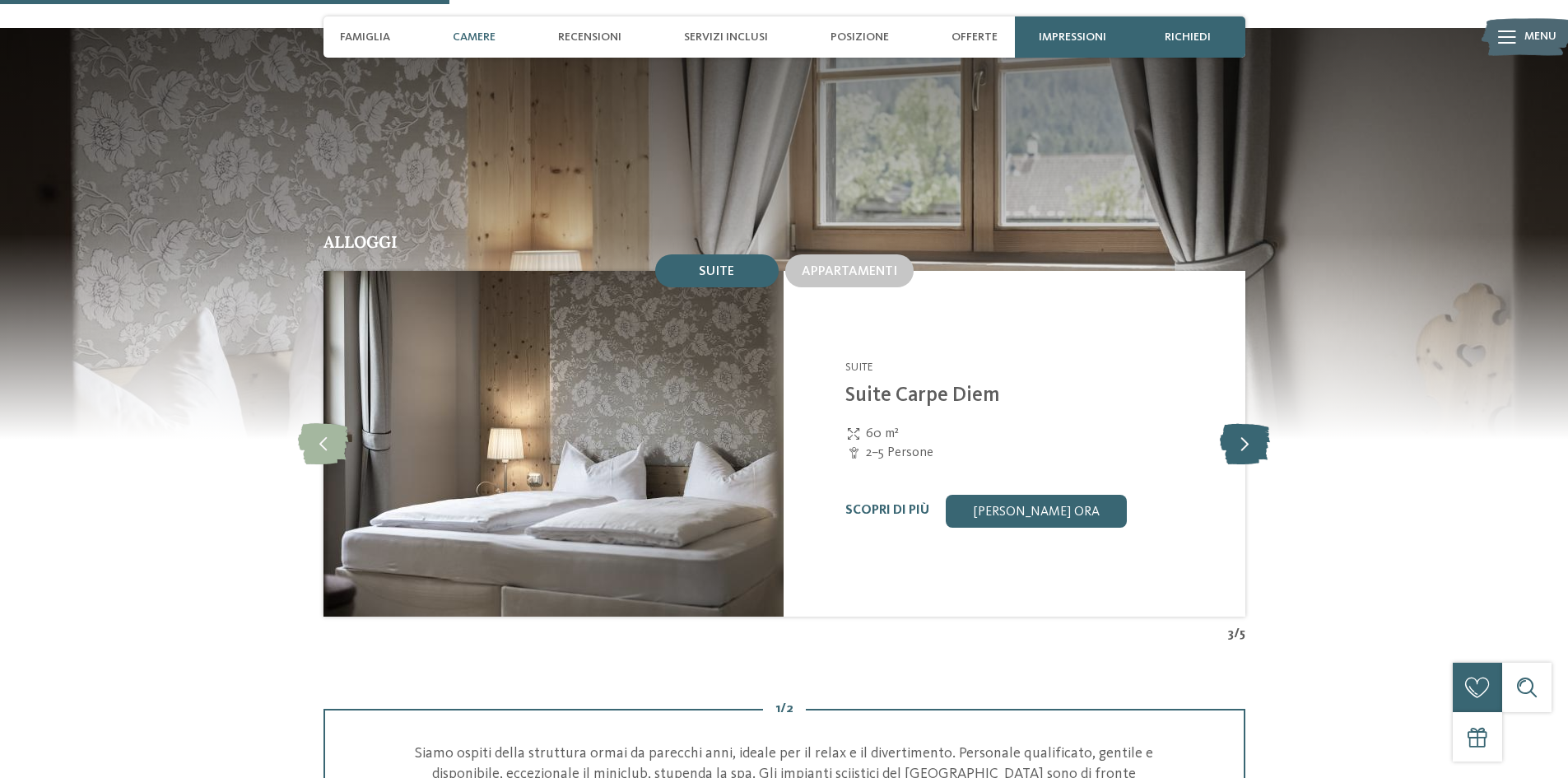
click at [1256, 423] on icon at bounding box center [1244, 443] width 50 height 41
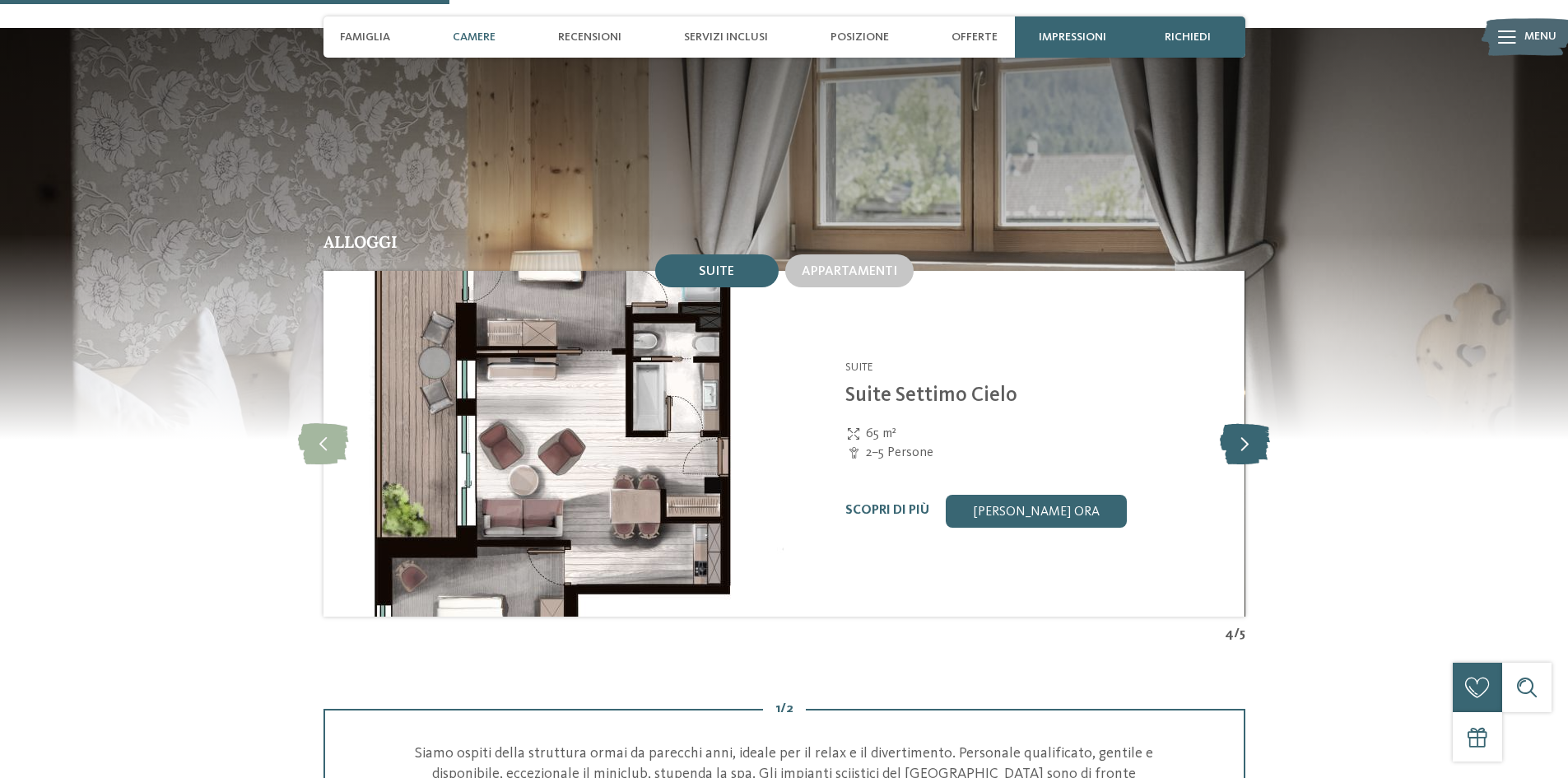
click at [1256, 423] on icon at bounding box center [1244, 443] width 50 height 41
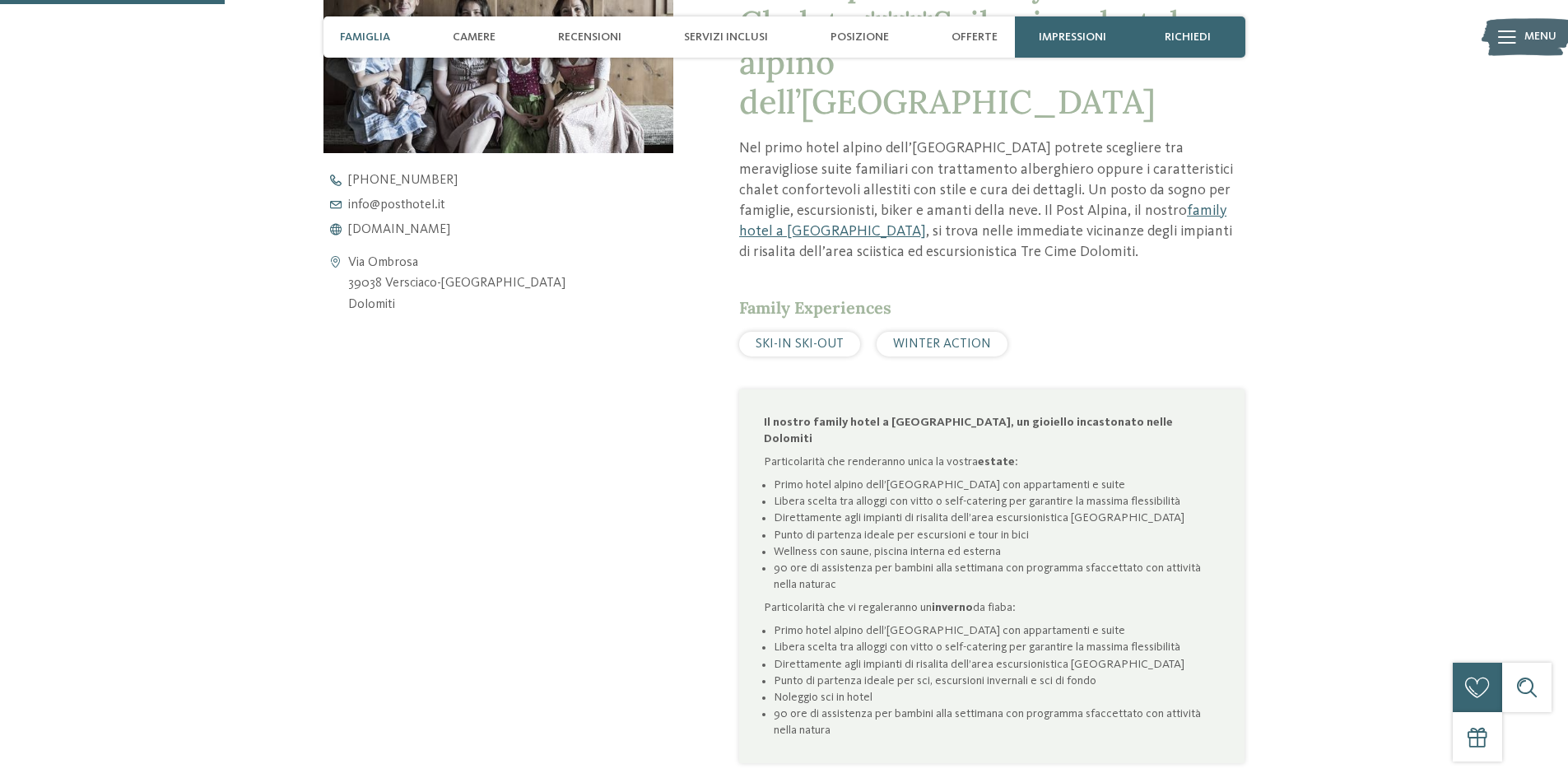
scroll to position [658, 0]
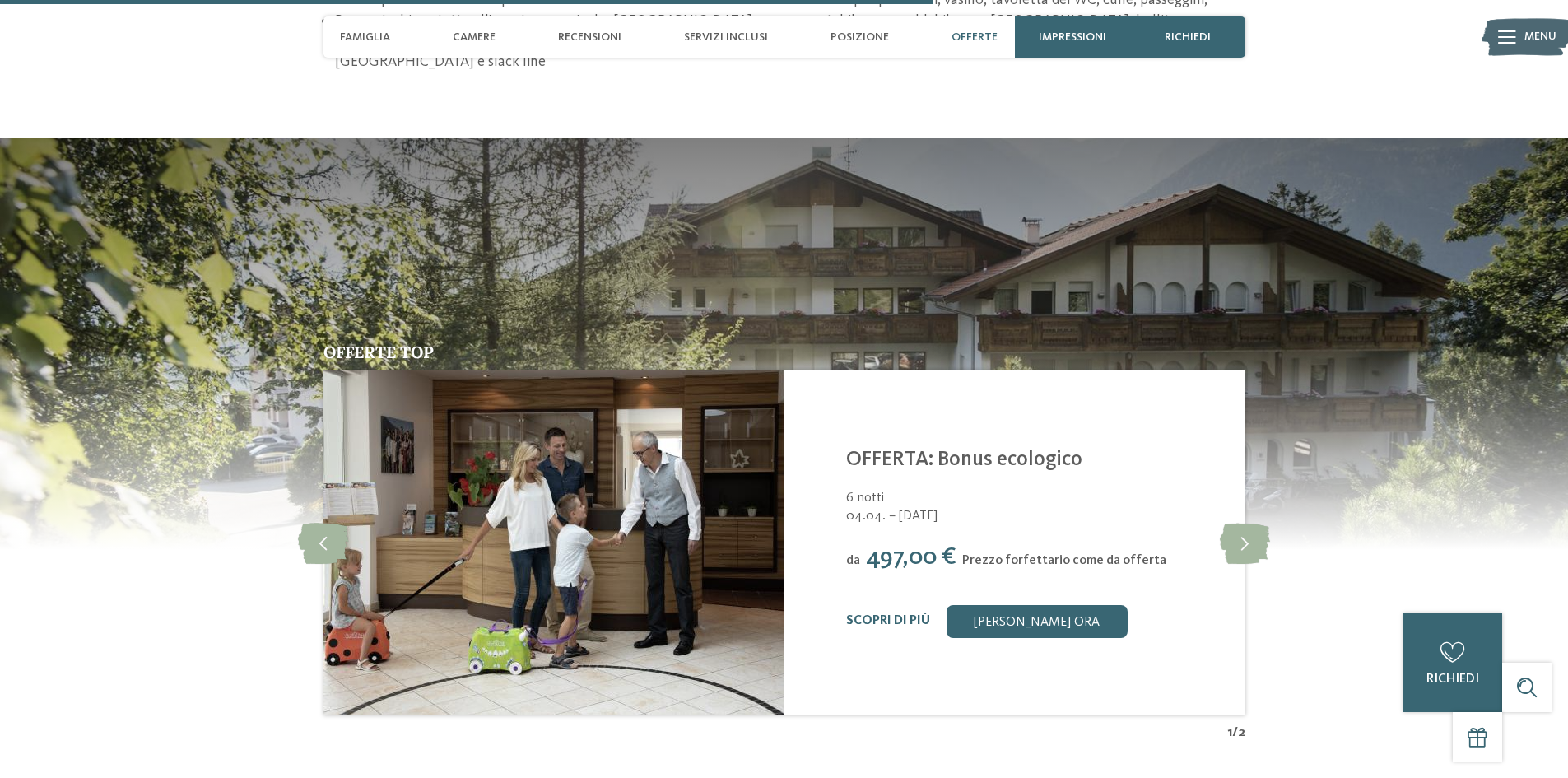
scroll to position [2717, 0]
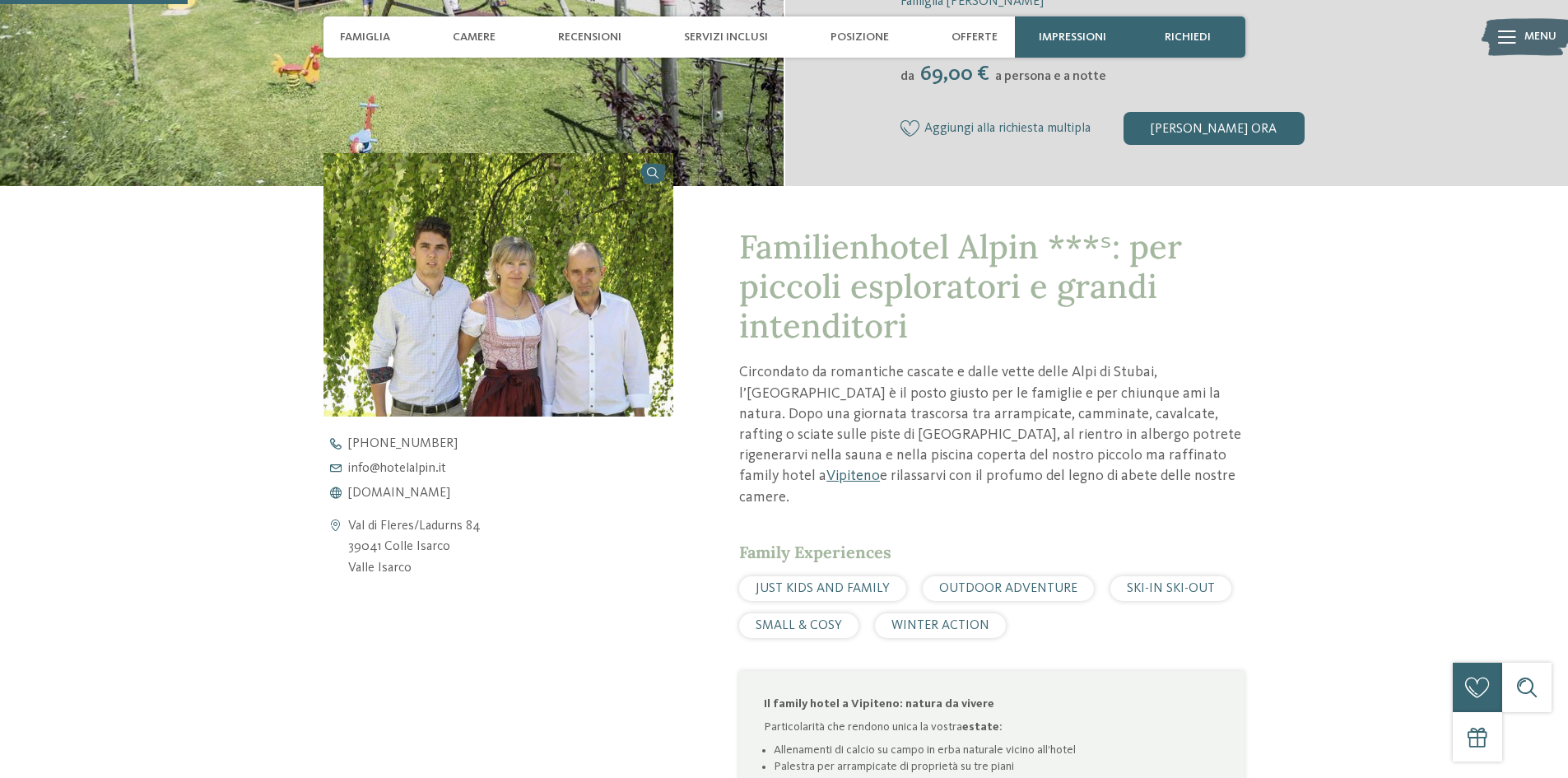
scroll to position [658, 0]
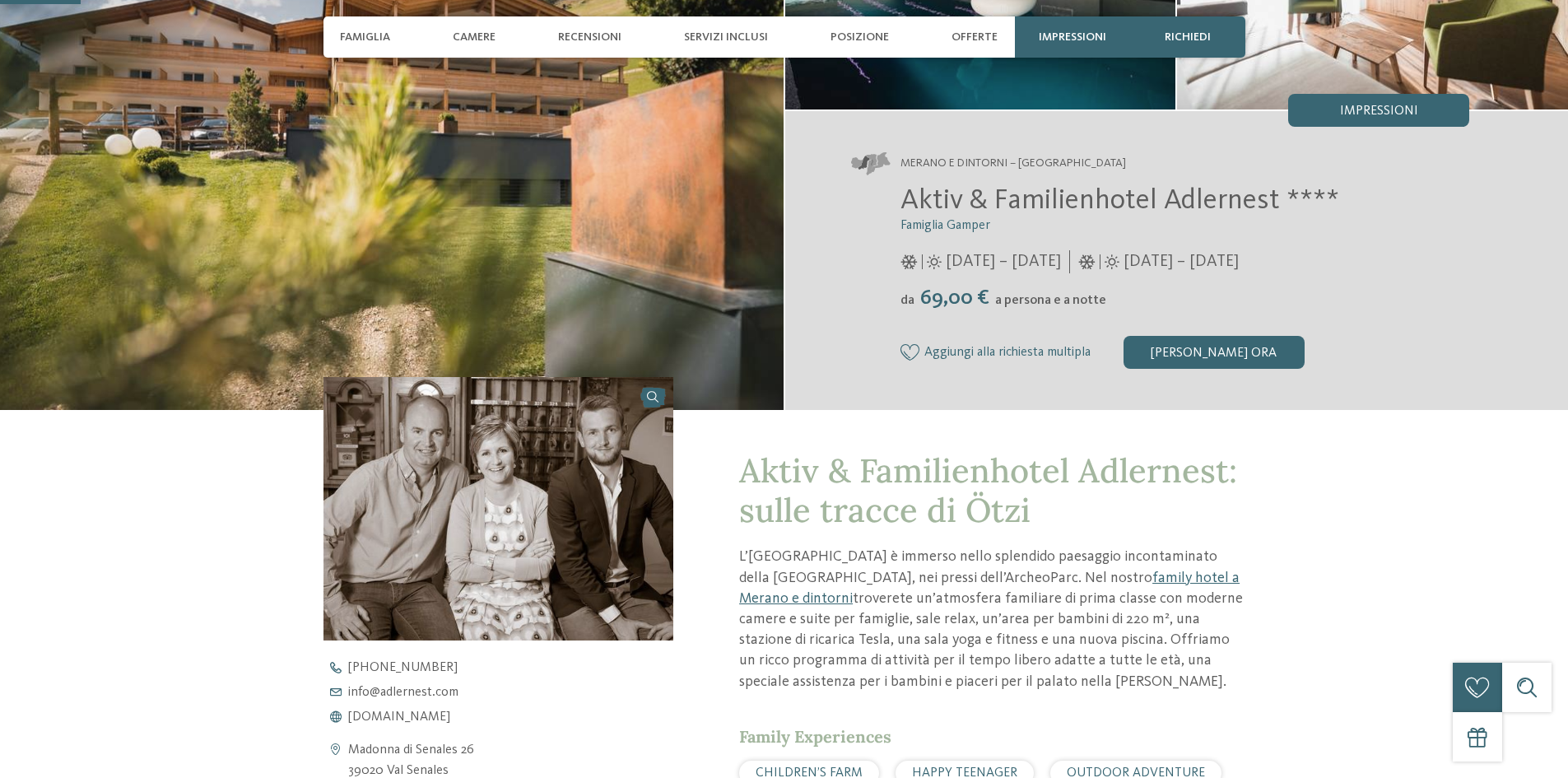
scroll to position [412, 0]
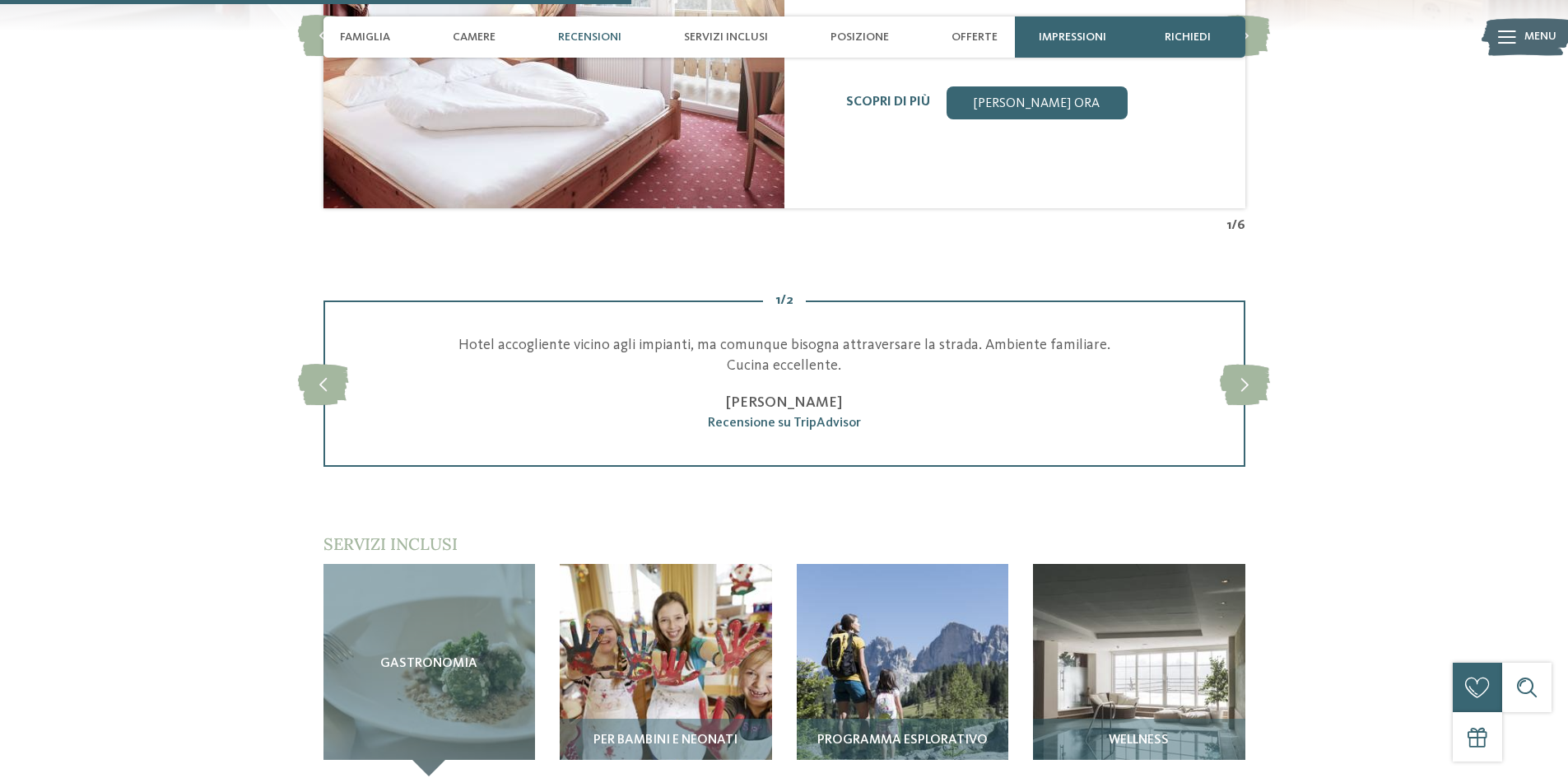
scroll to position [2387, 0]
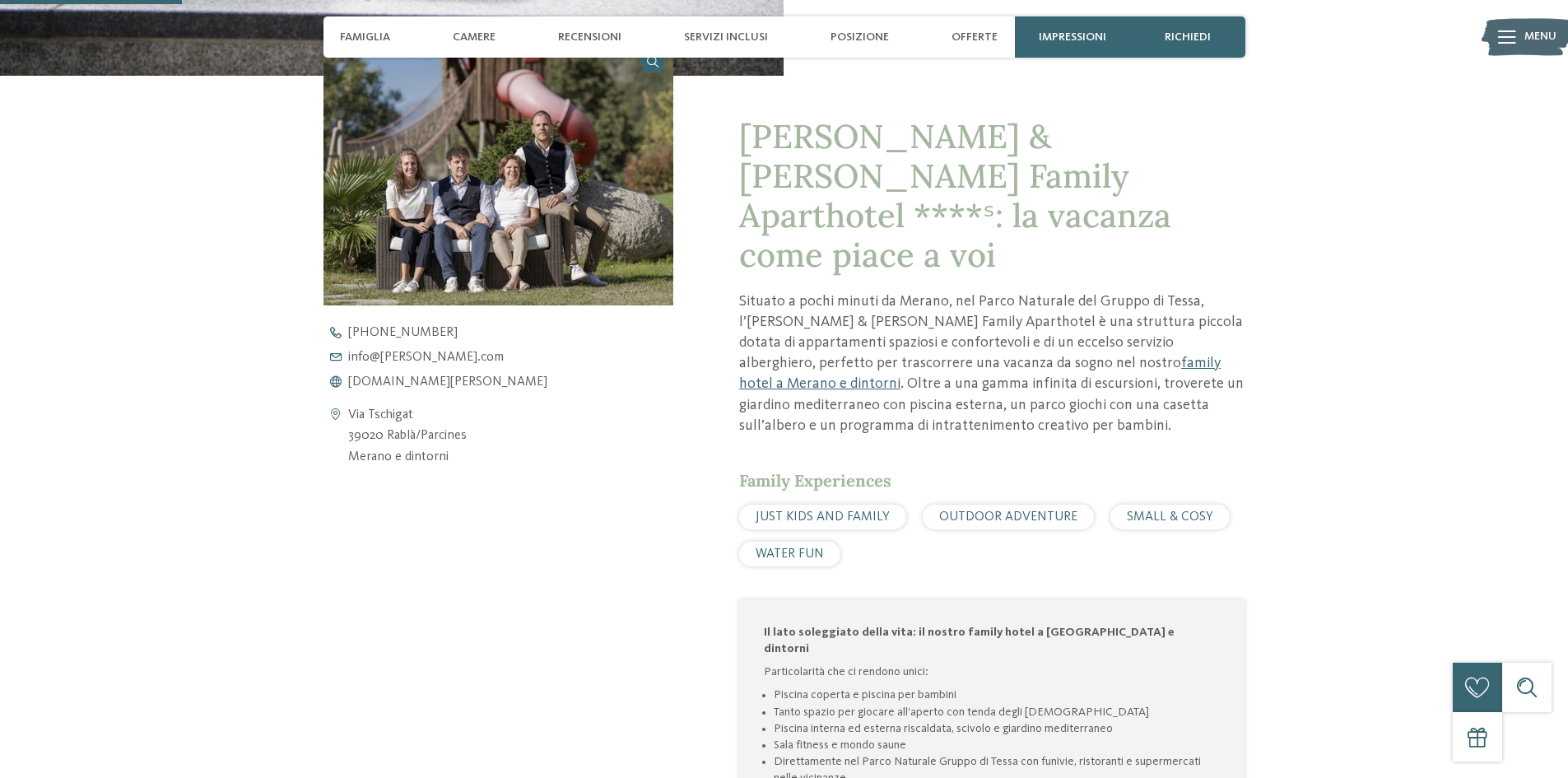
scroll to position [988, 0]
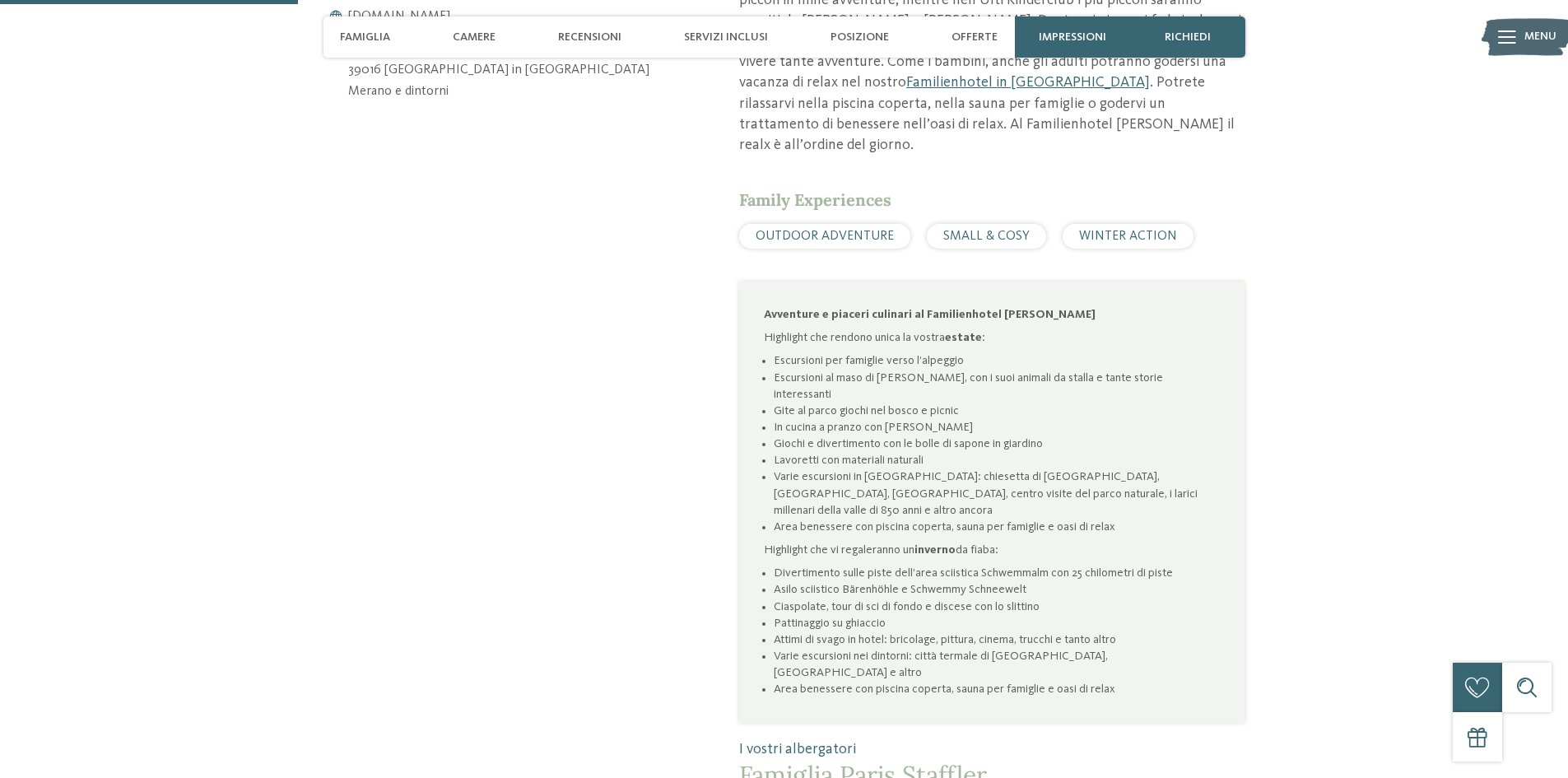
scroll to position [988, 0]
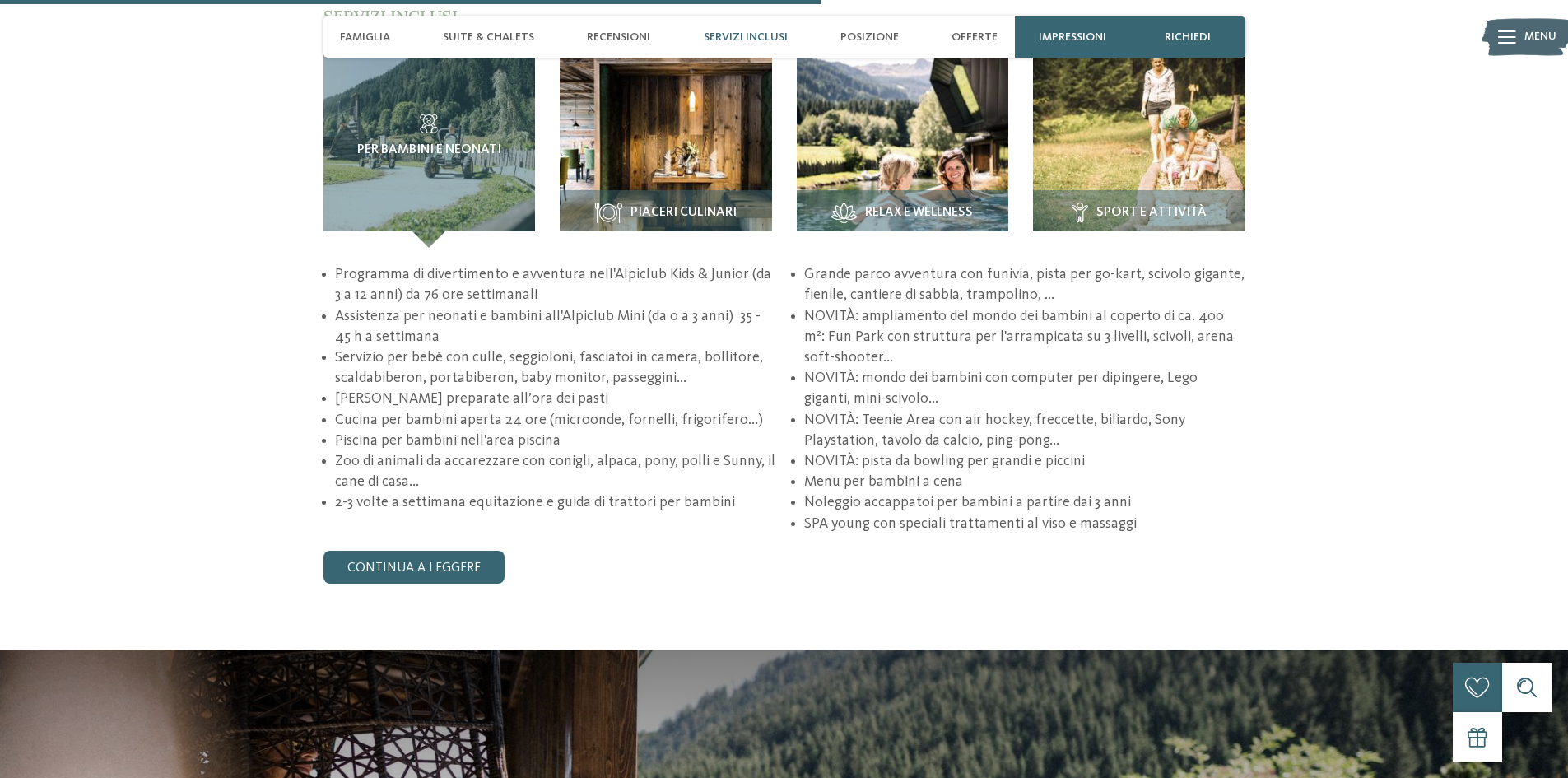
scroll to position [1975, 0]
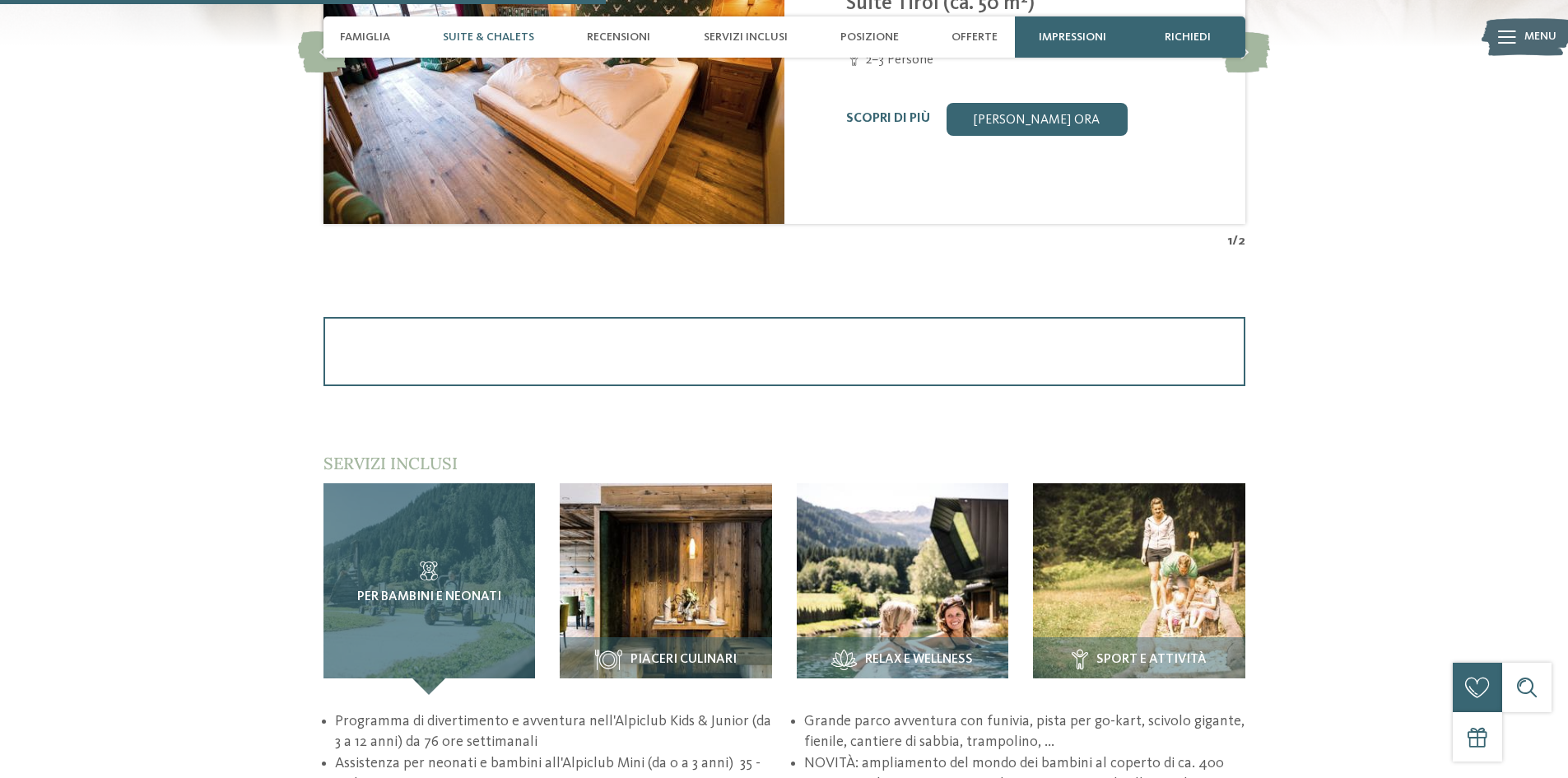
click at [506, 559] on div "Per bambini e neonati" at bounding box center [430, 589] width 213 height 213
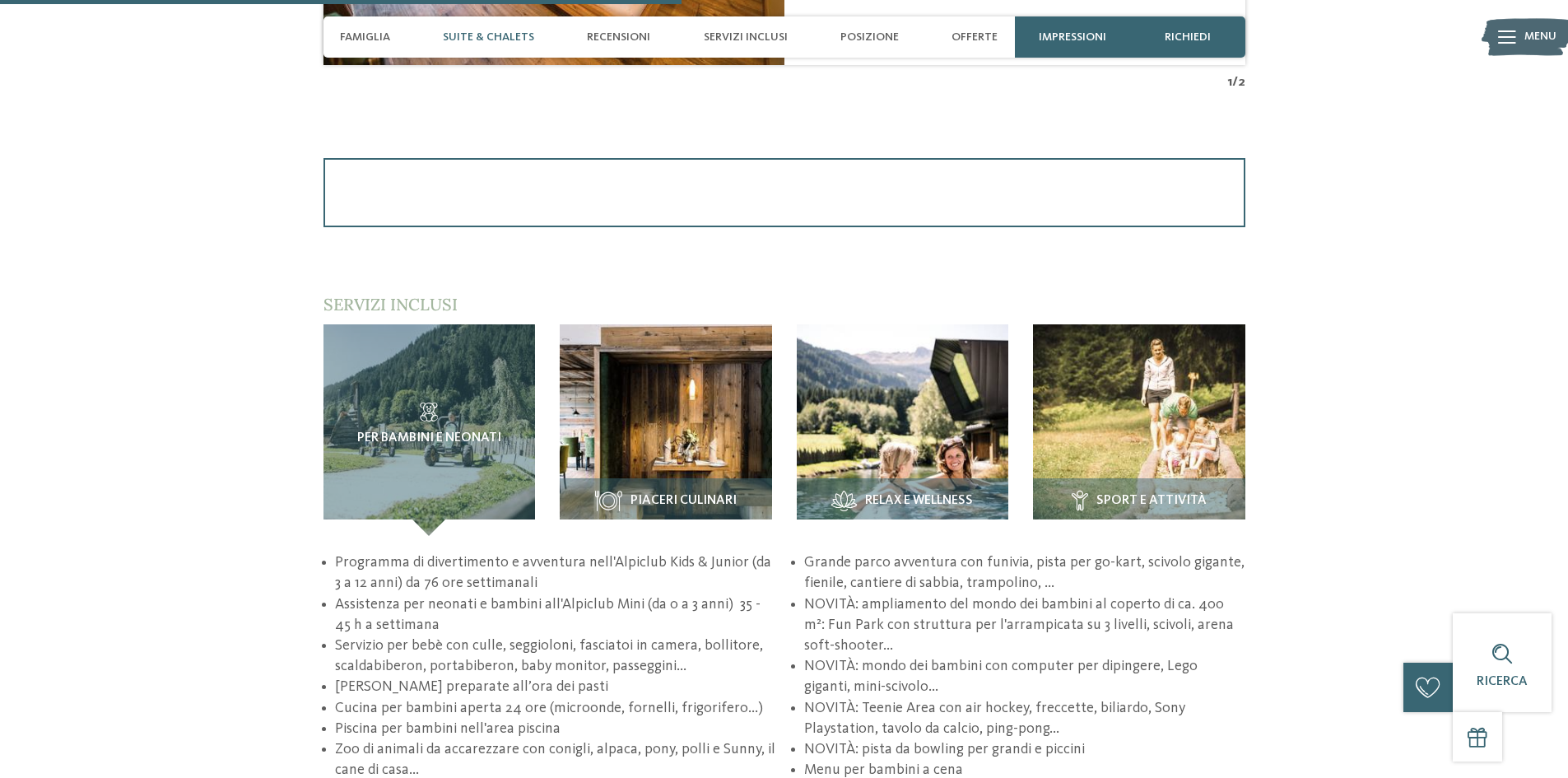
scroll to position [2222, 0]
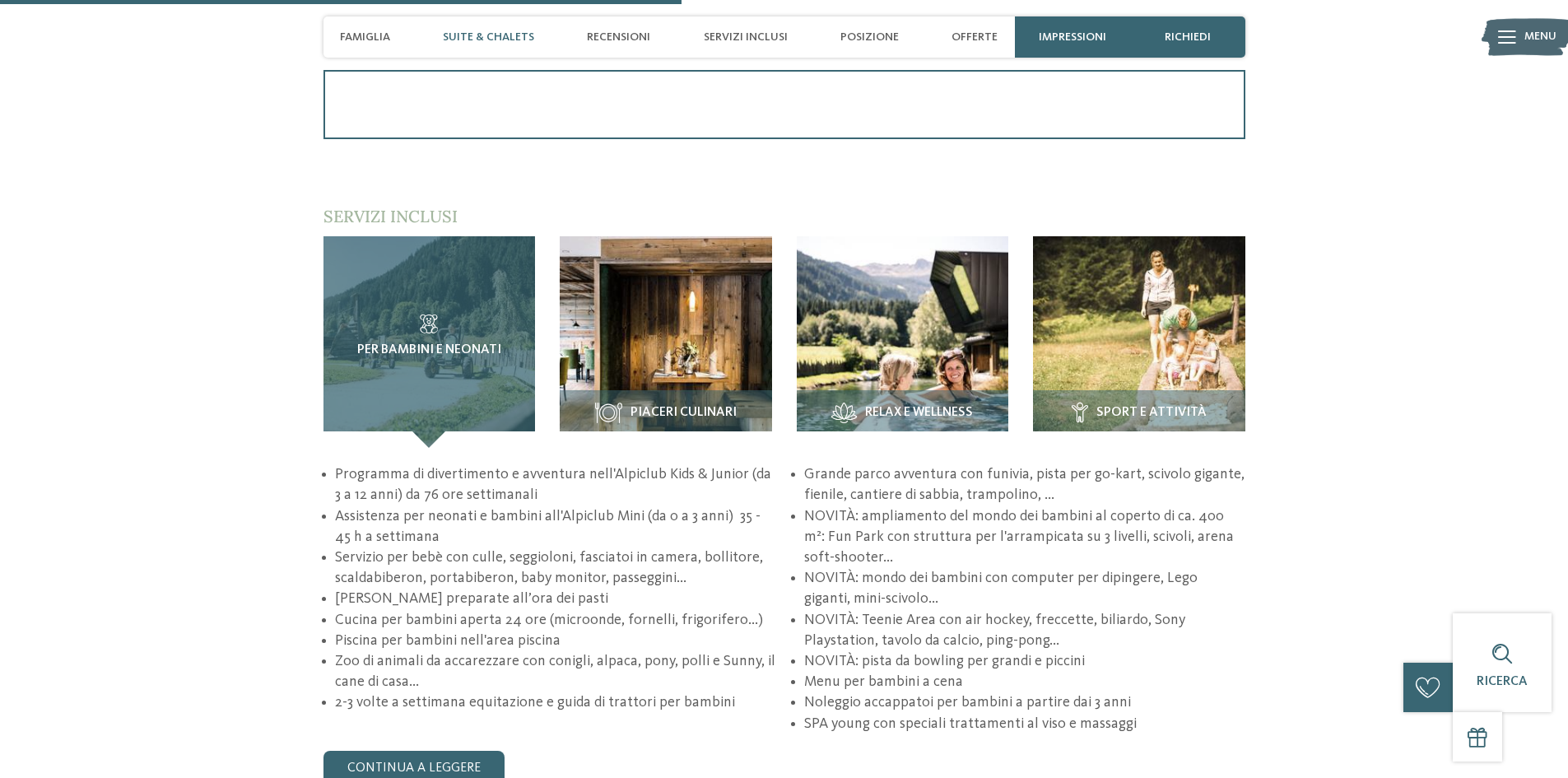
click at [447, 329] on h3 "Per bambini e neonati" at bounding box center [430, 336] width 147 height 44
click at [442, 340] on h3 "Per bambini e neonati" at bounding box center [430, 336] width 147 height 44
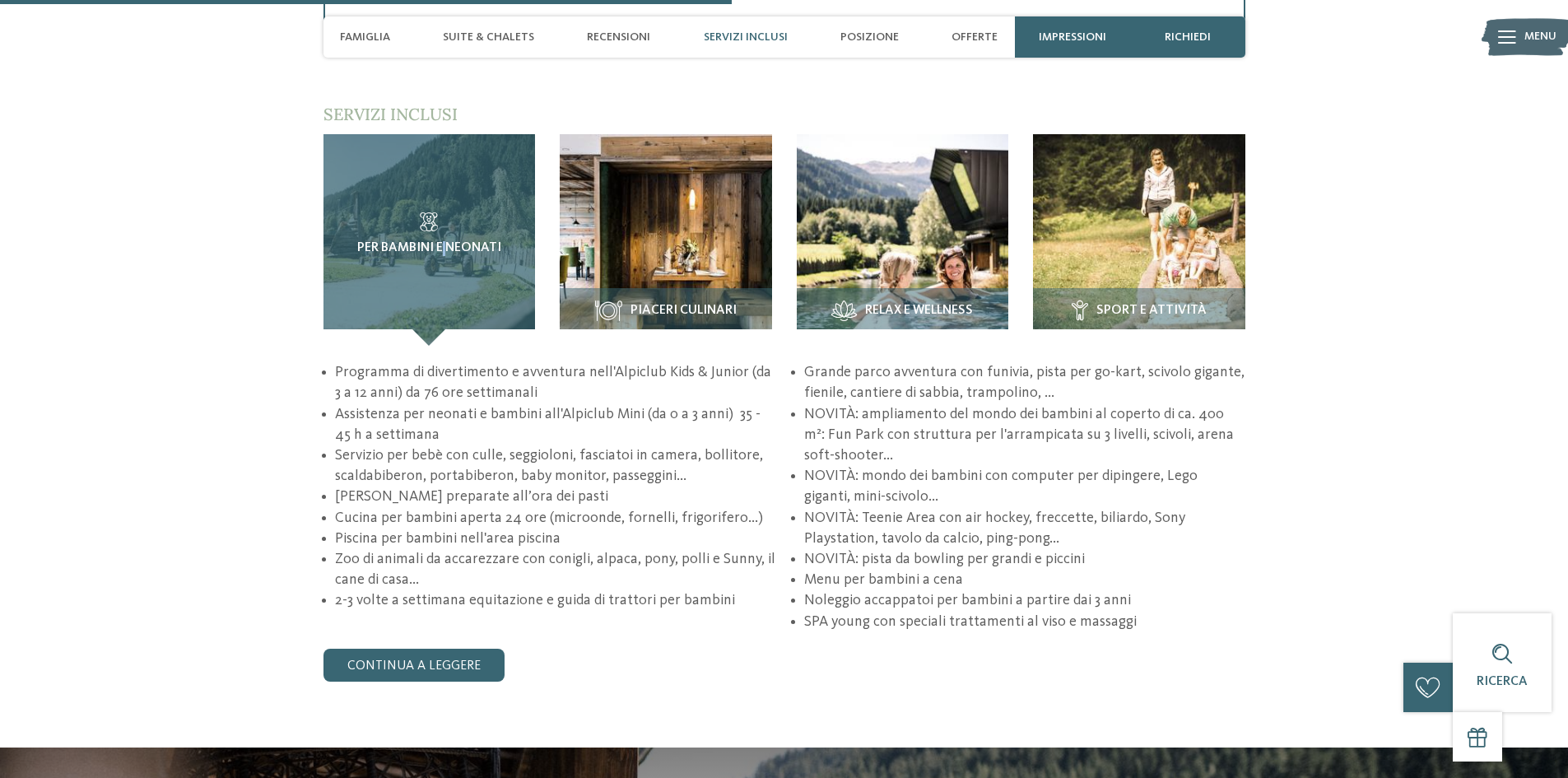
scroll to position [2387, 0]
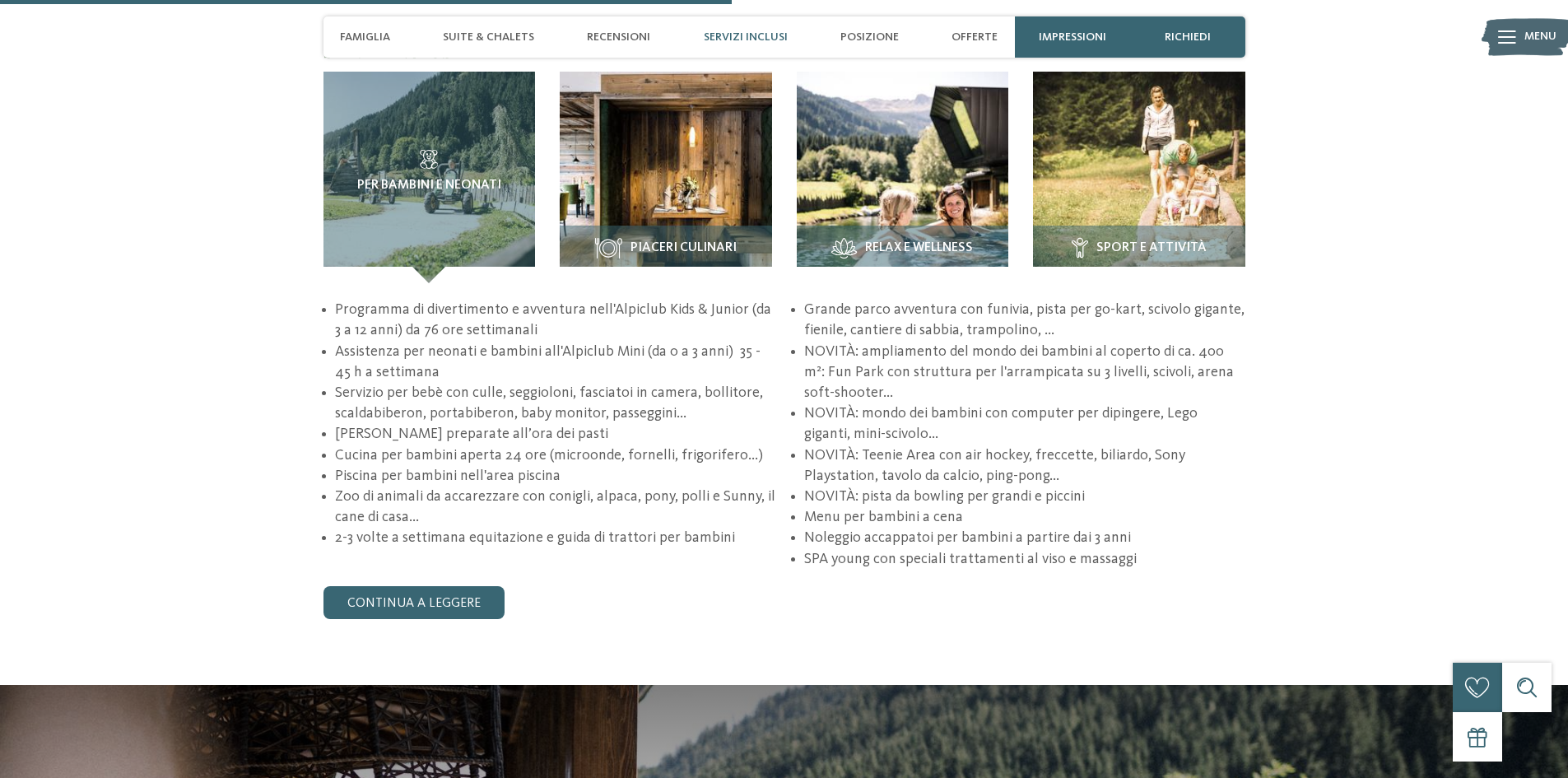
click at [777, 178] on article "Piaceri culinari" at bounding box center [666, 178] width 237 height 213
click at [713, 173] on img at bounding box center [665, 178] width 213 height 213
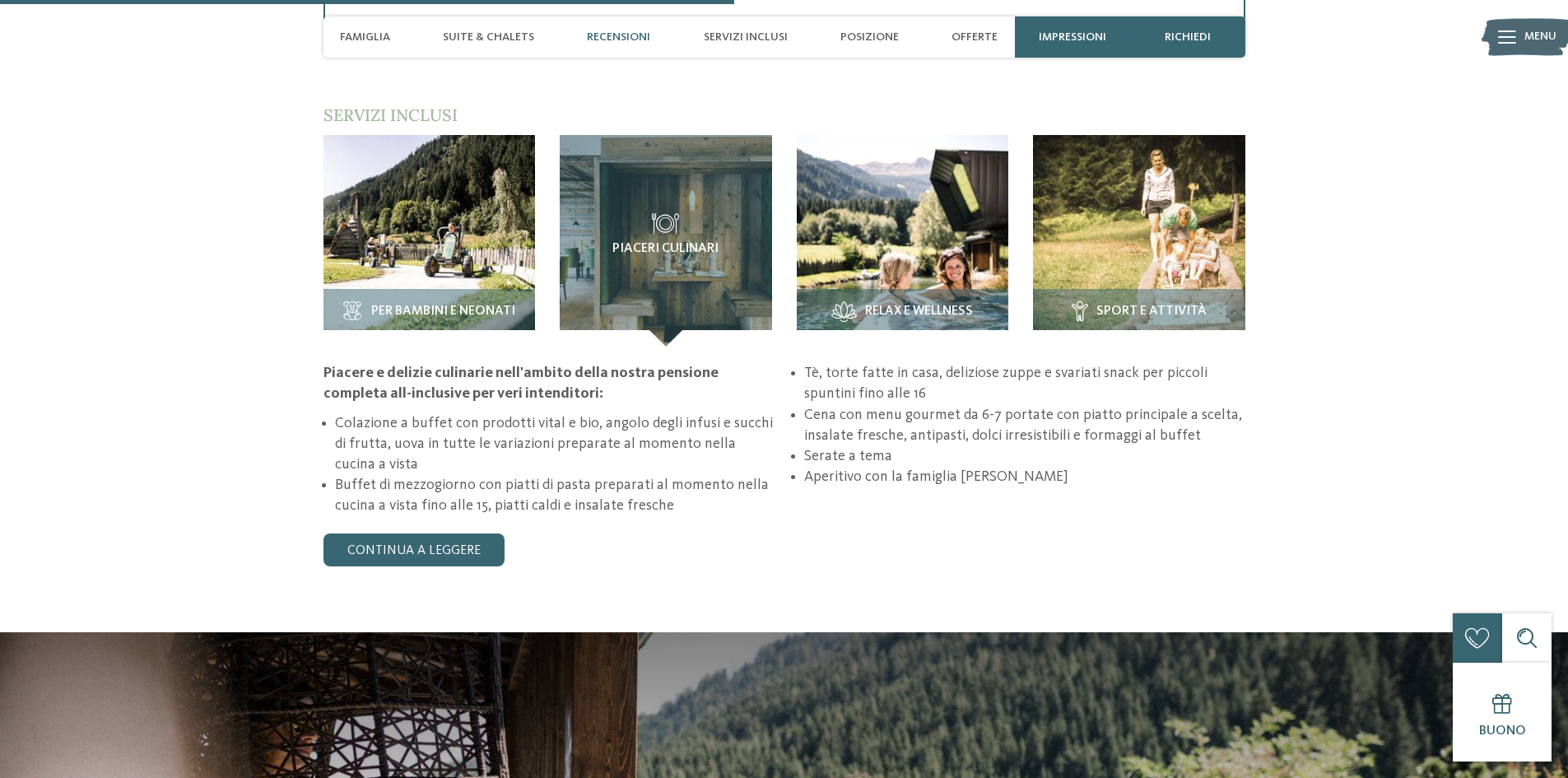
scroll to position [2222, 0]
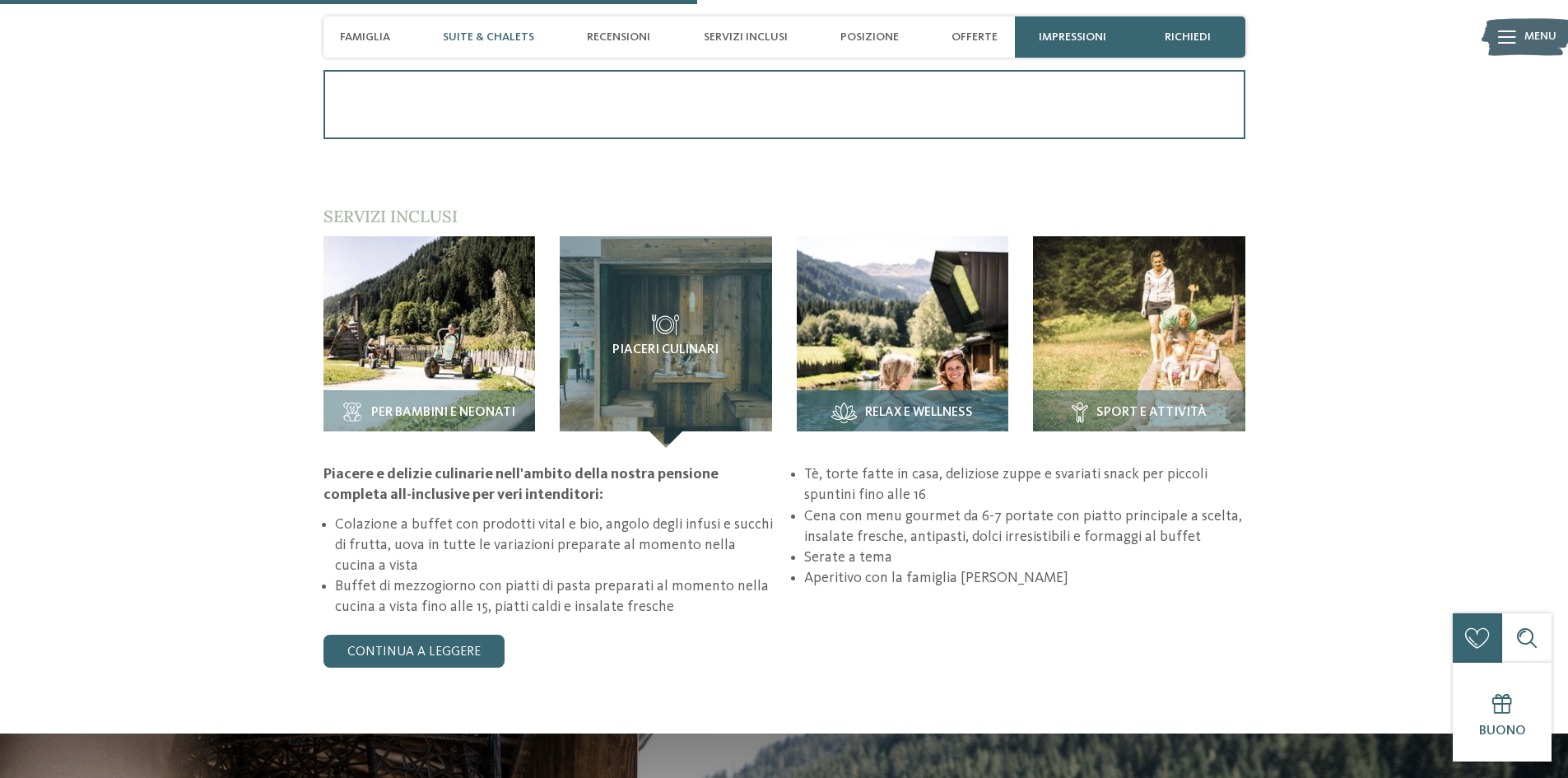
click at [901, 364] on img at bounding box center [903, 342] width 213 height 213
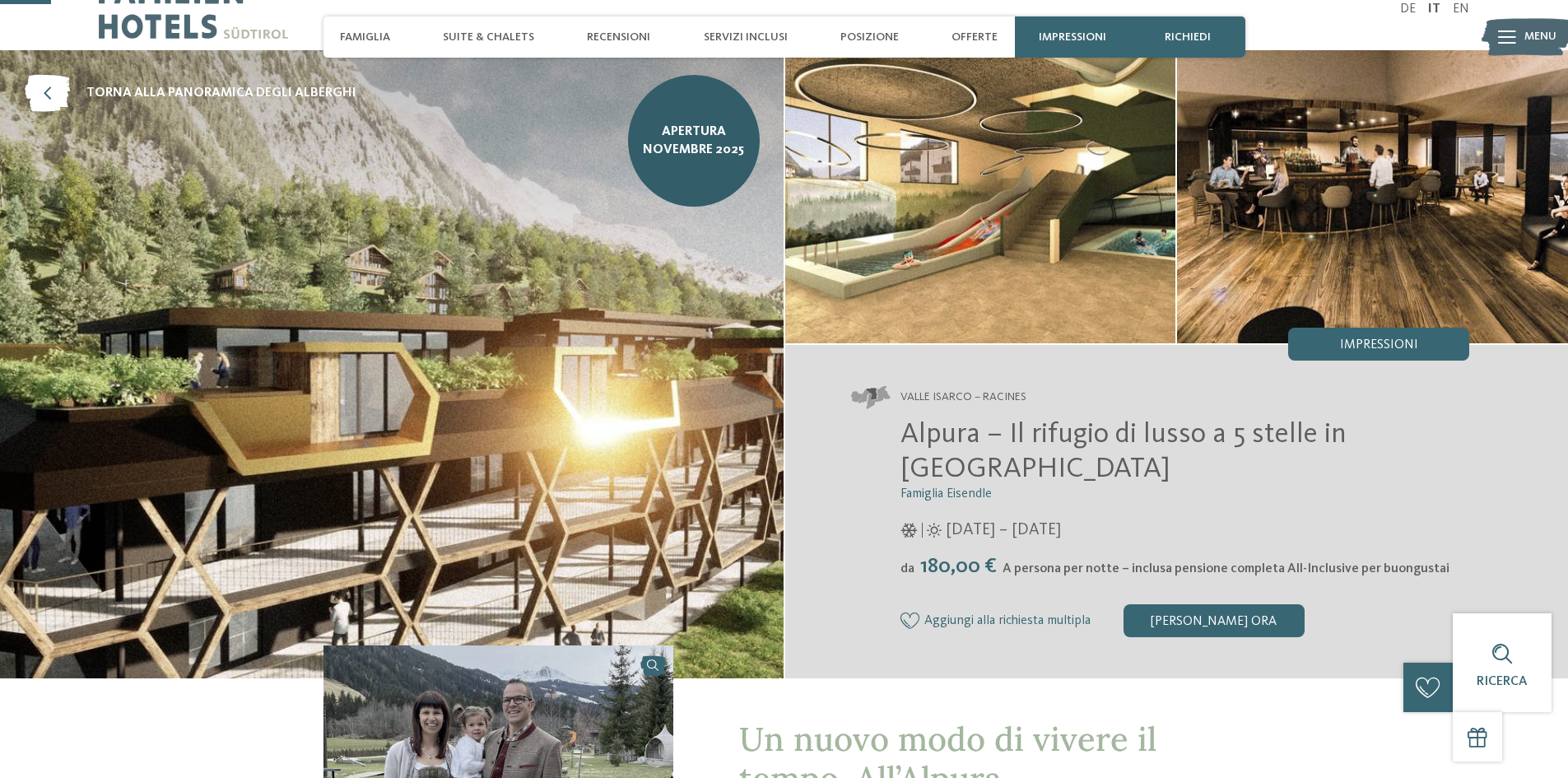
scroll to position [0, 0]
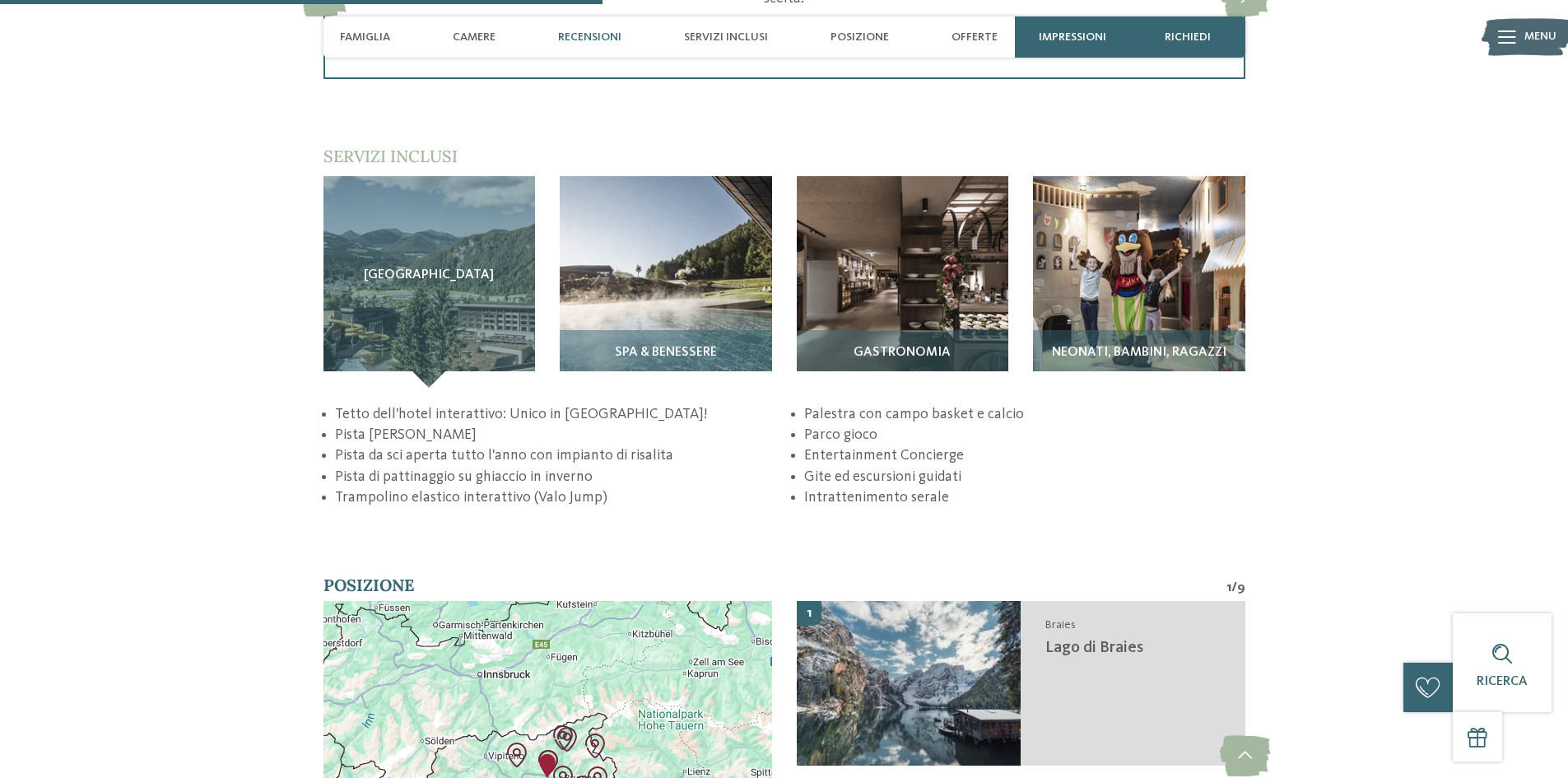
scroll to position [2634, 0]
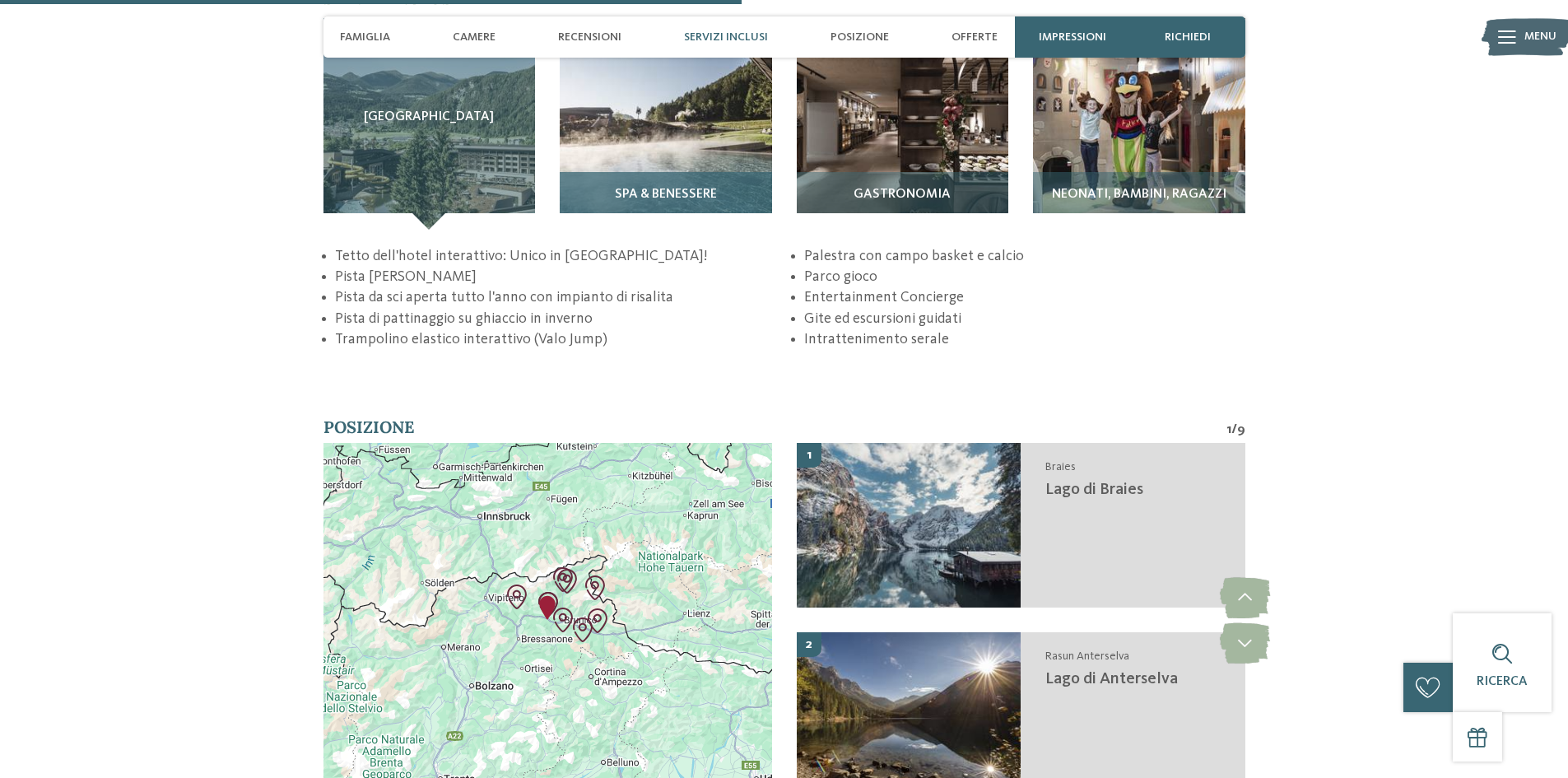
click at [703, 184] on div "SPA & Benessere" at bounding box center [665, 200] width 213 height 57
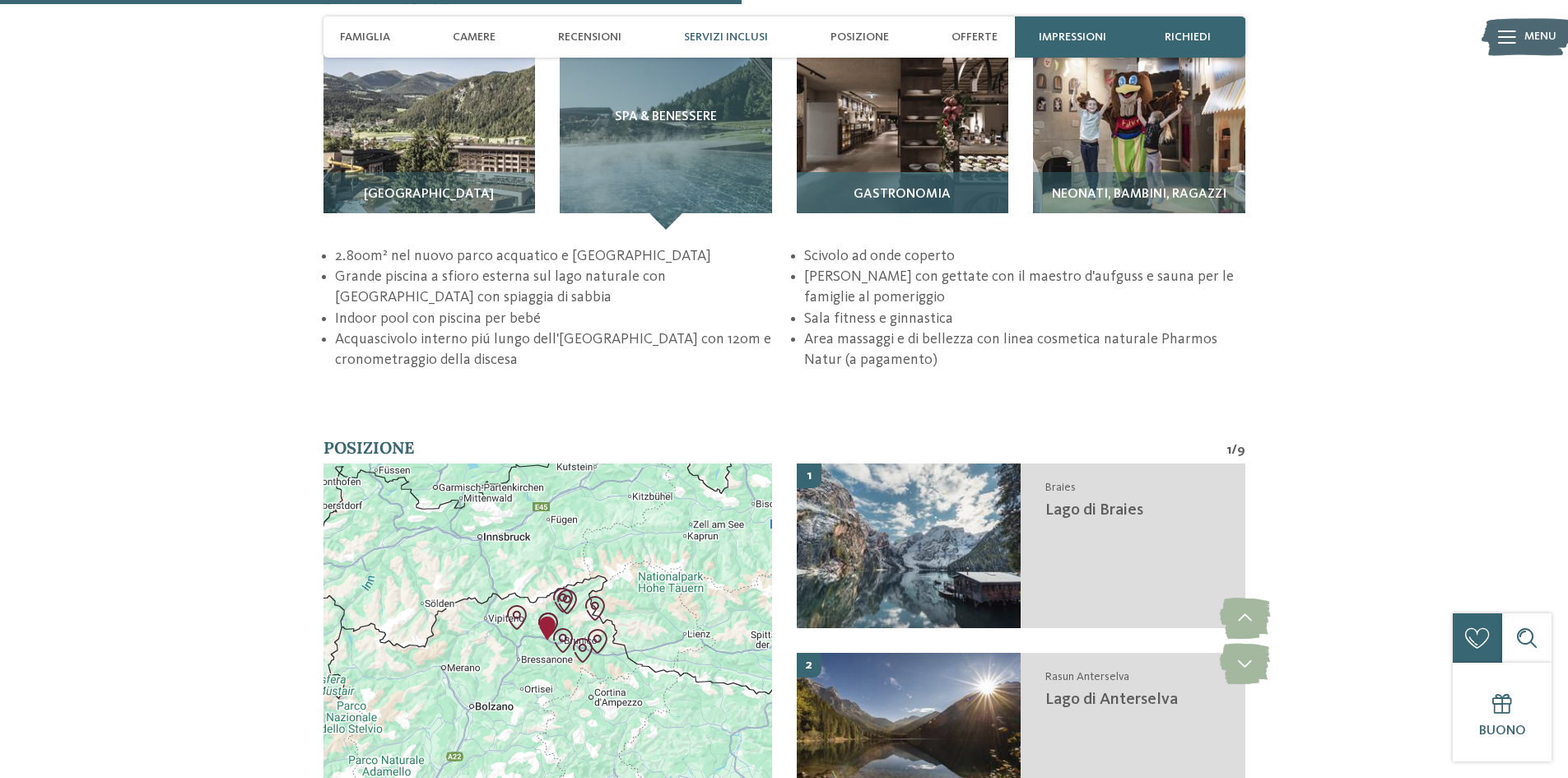
click at [878, 108] on img at bounding box center [903, 124] width 213 height 213
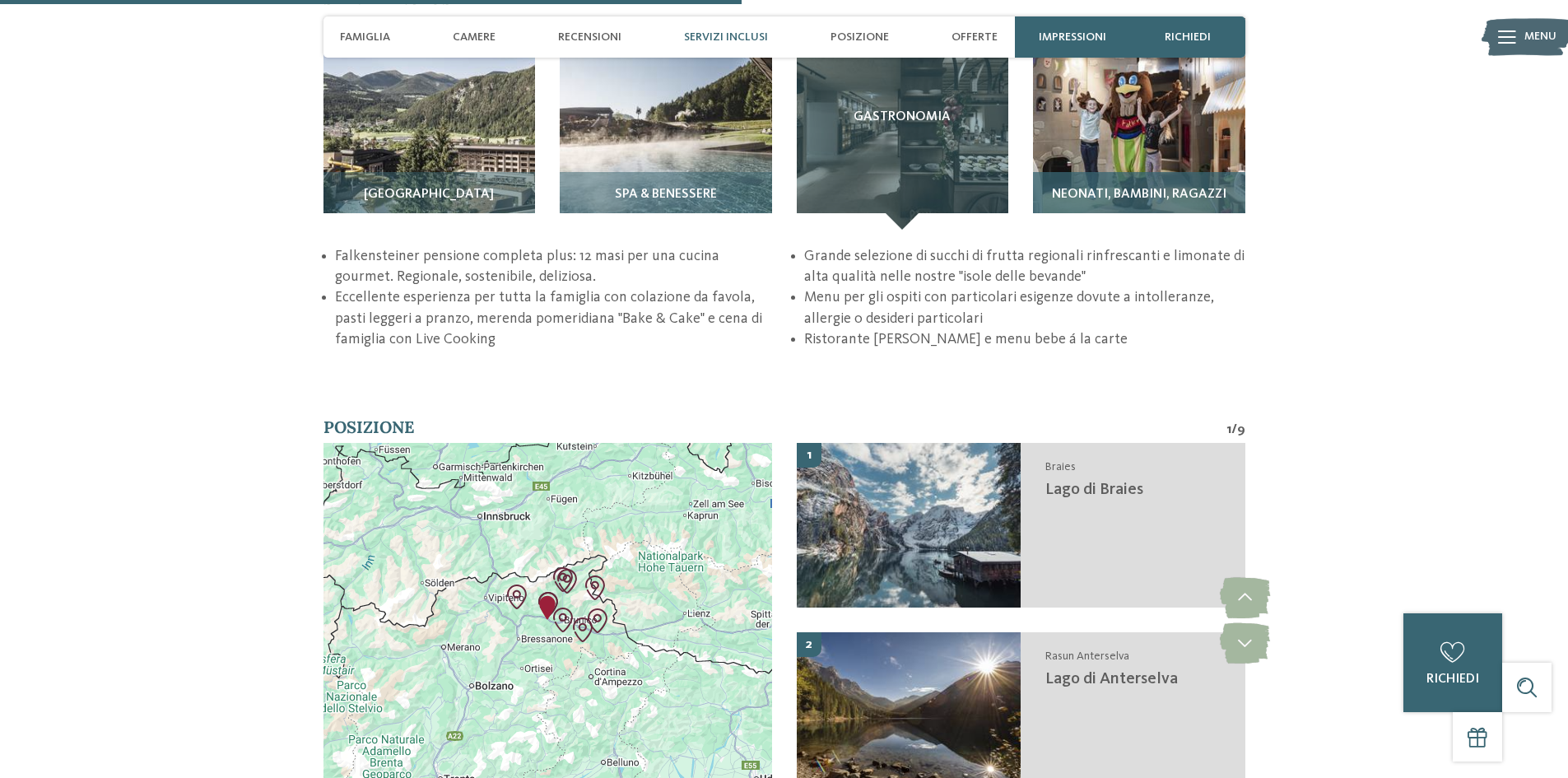
click at [1100, 132] on img at bounding box center [1139, 124] width 213 height 213
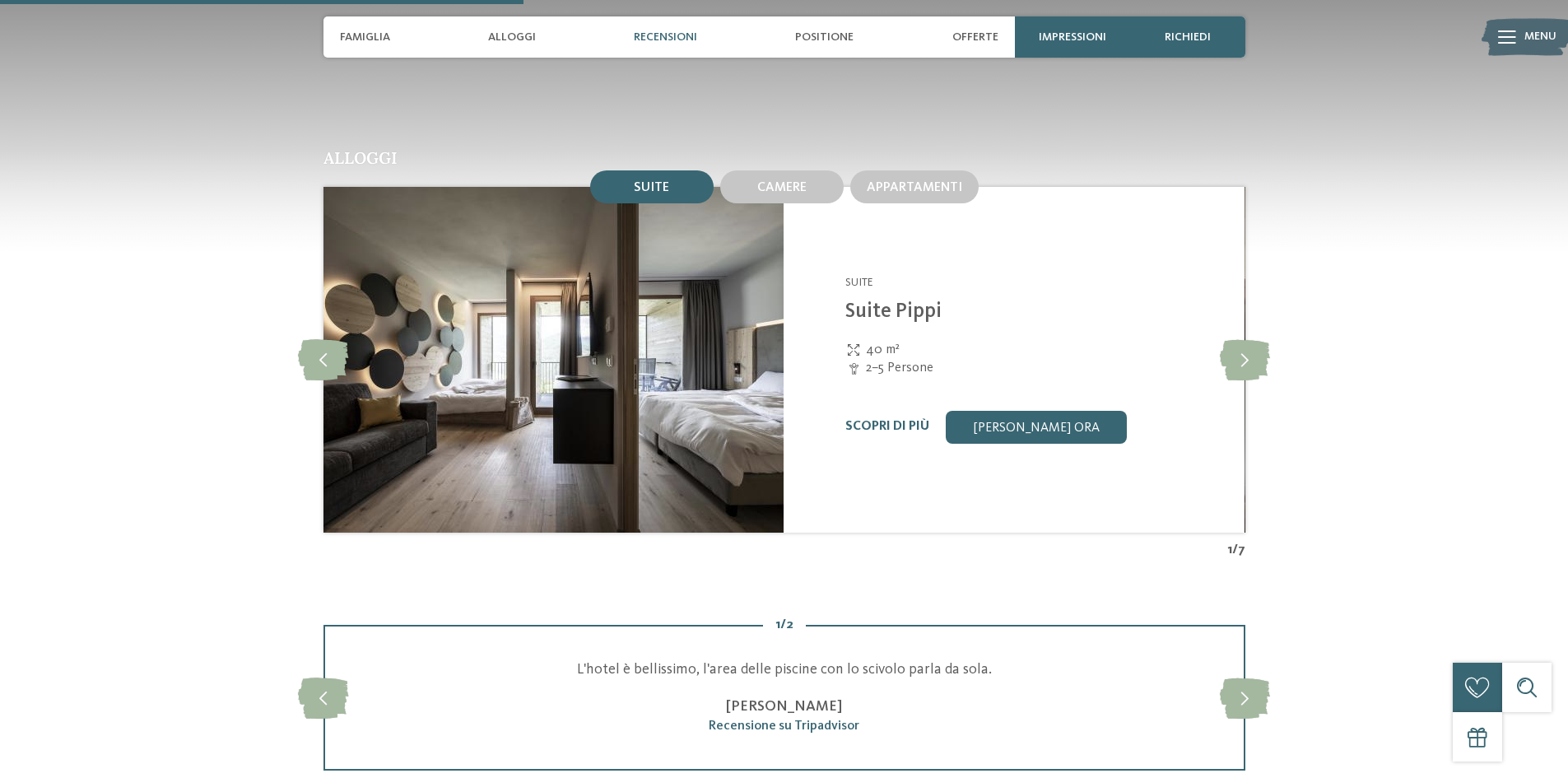
scroll to position [2387, 0]
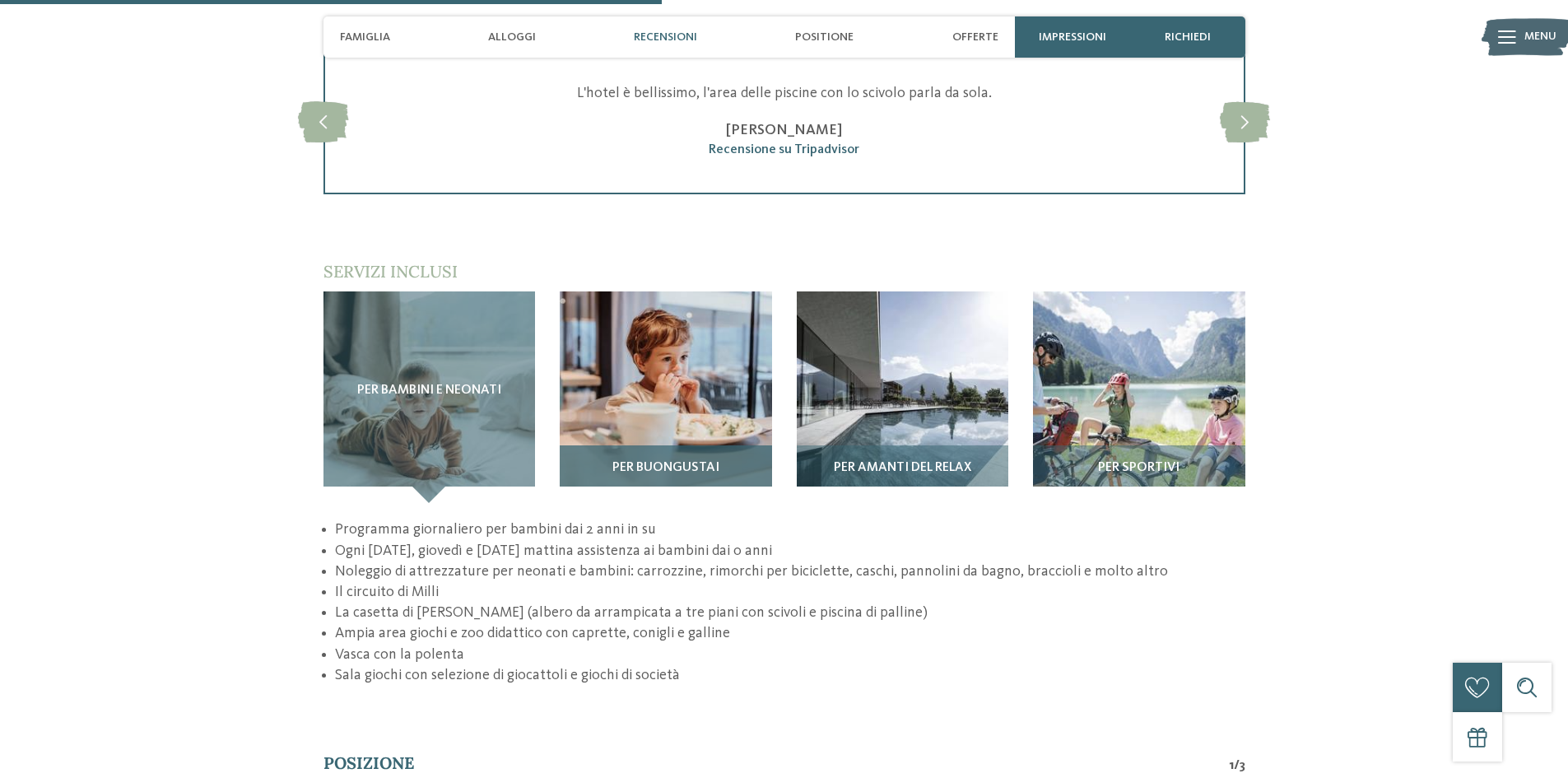
click at [683, 348] on img at bounding box center [665, 397] width 213 height 213
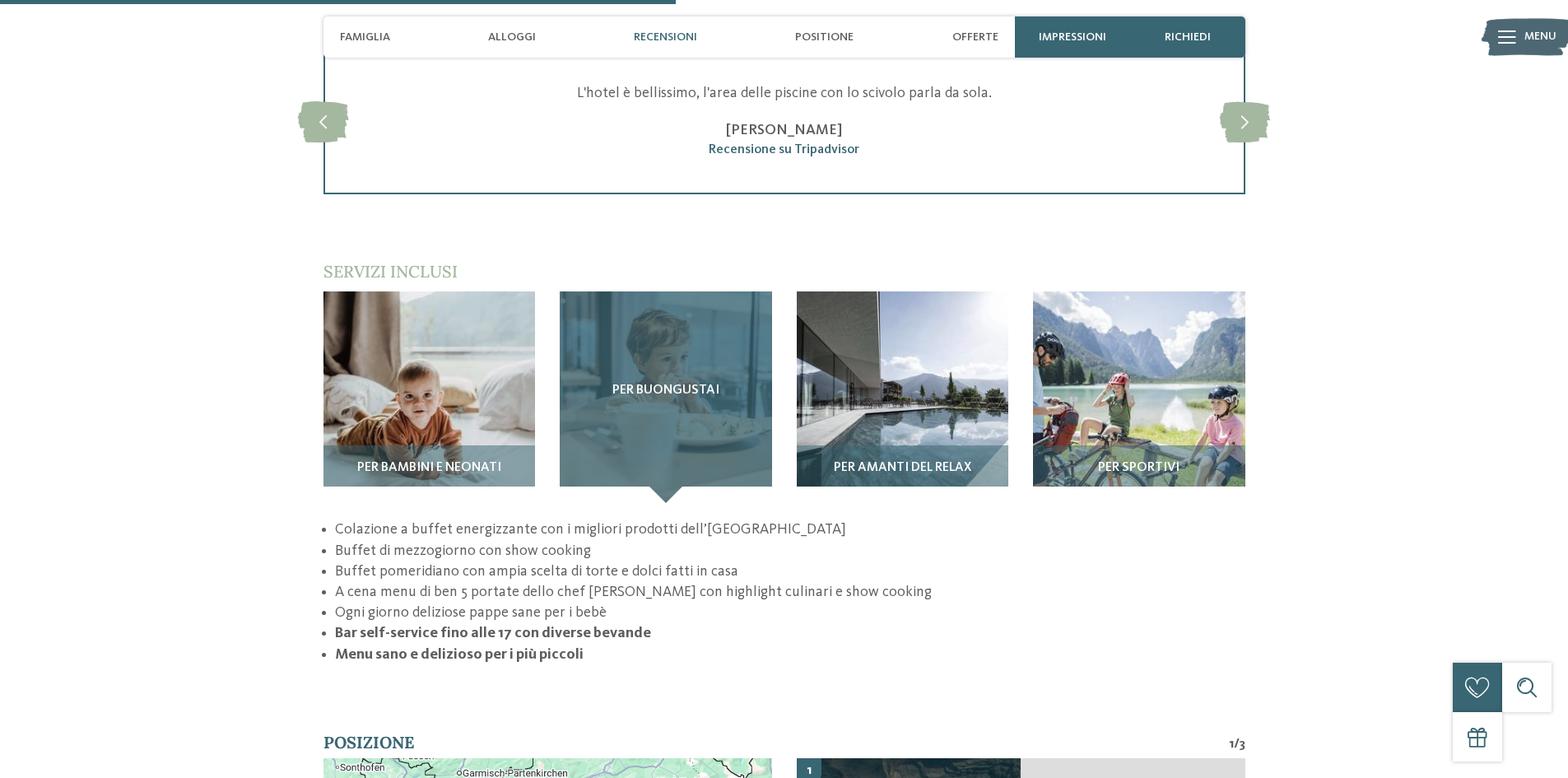
scroll to position [2470, 0]
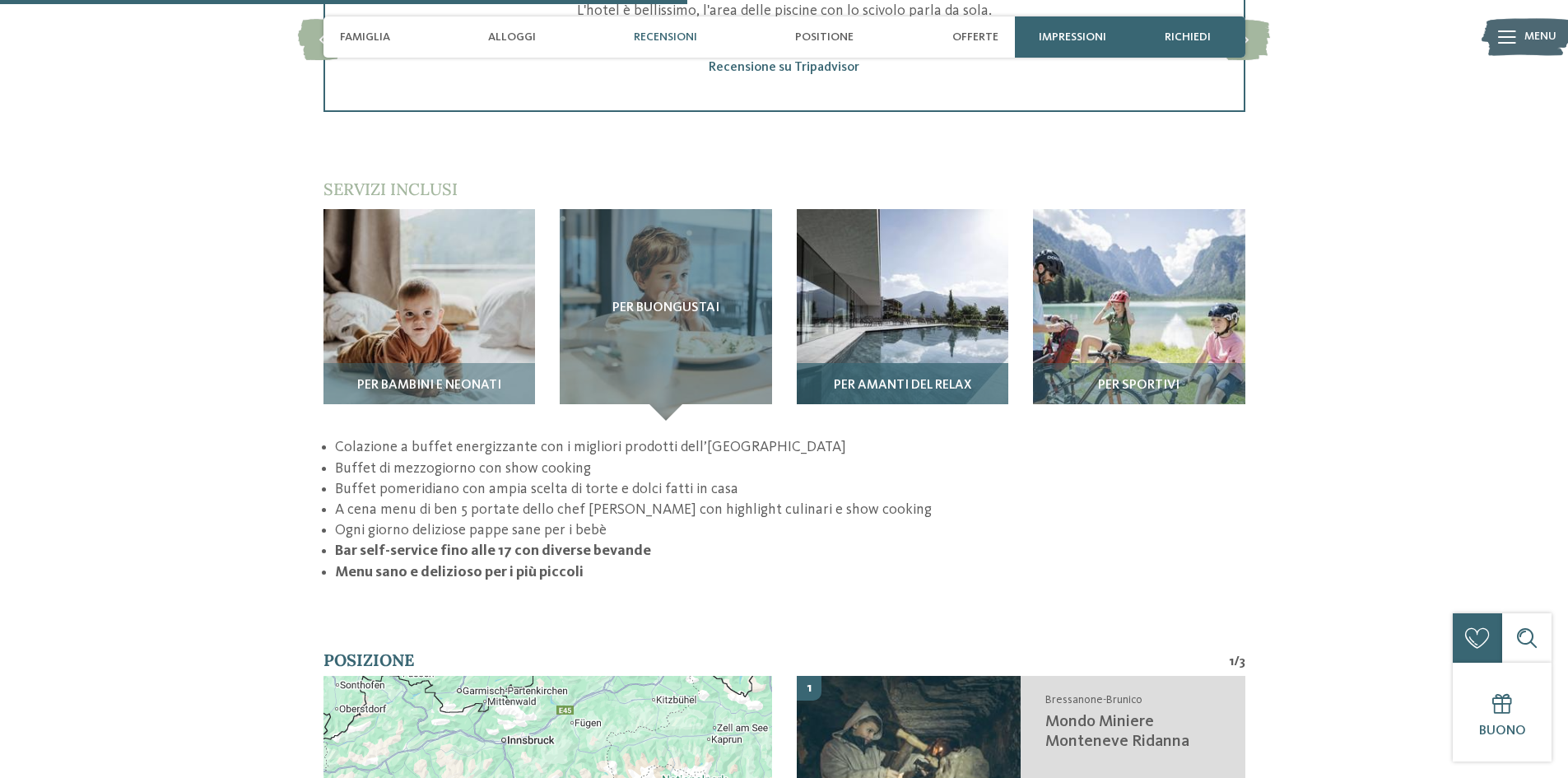
click at [869, 290] on img at bounding box center [903, 315] width 213 height 213
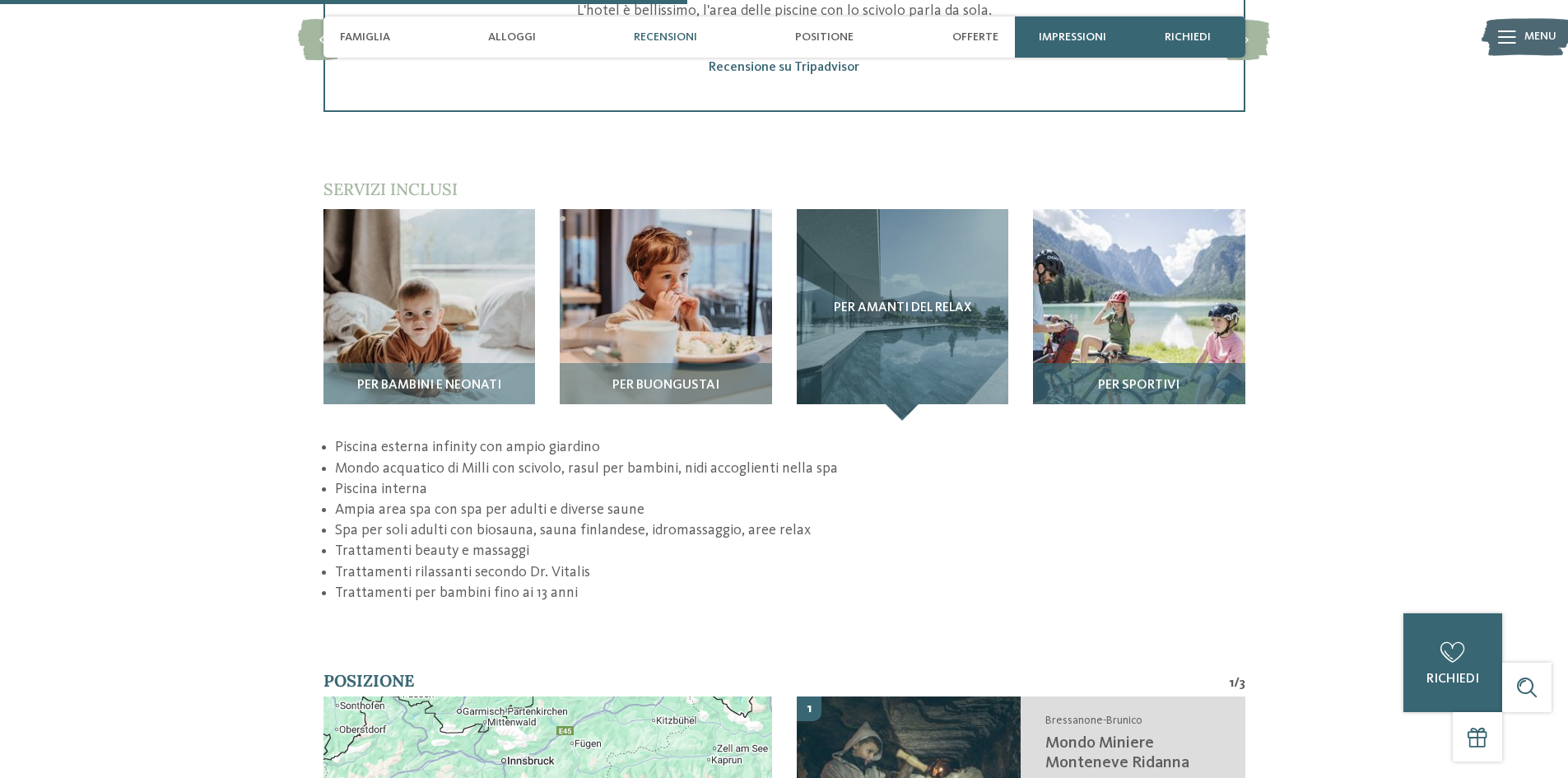
click at [1115, 280] on img at bounding box center [1139, 315] width 213 height 213
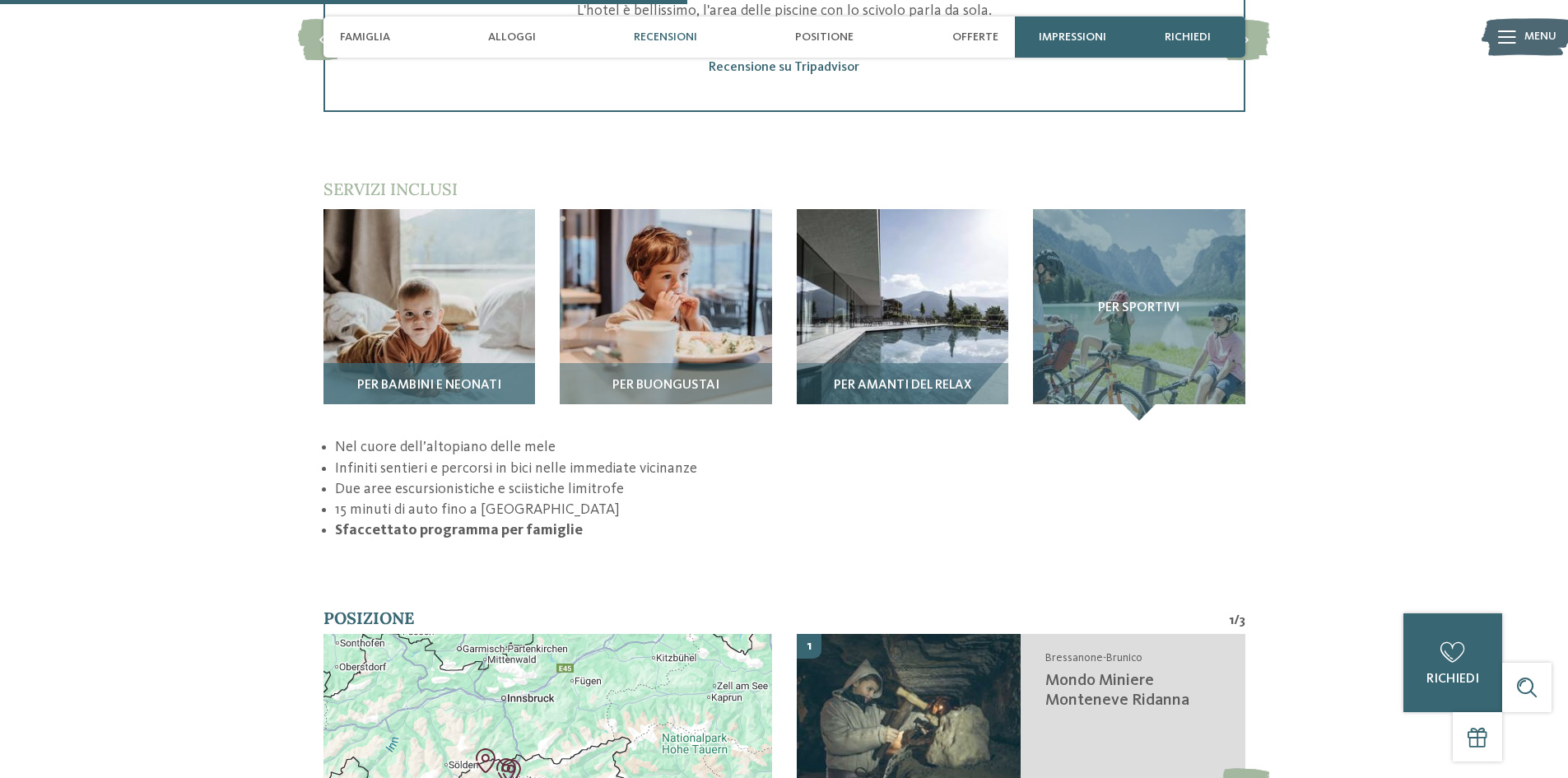
click at [403, 319] on img at bounding box center [430, 315] width 213 height 213
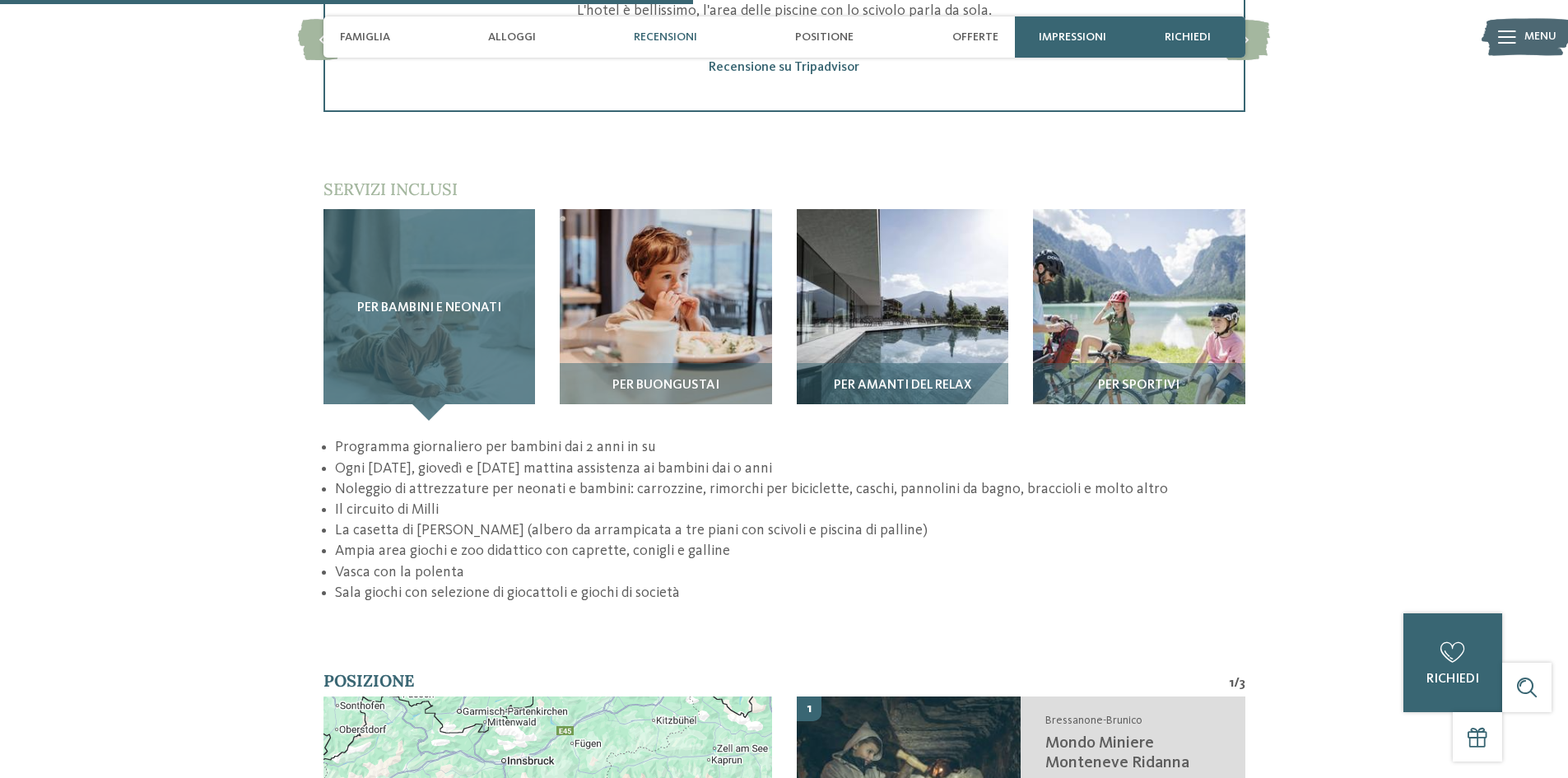
scroll to position [2552, 0]
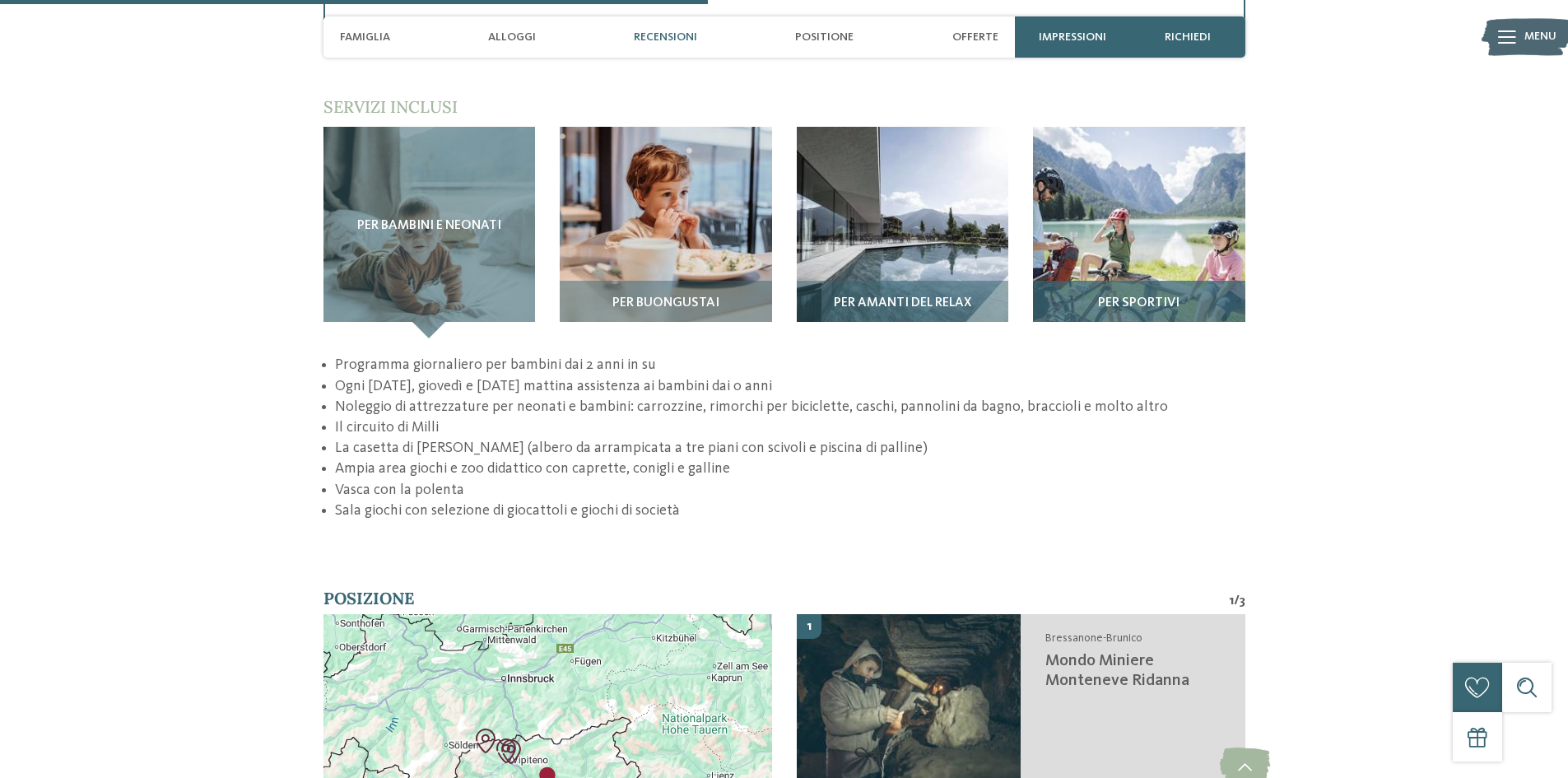
click at [1115, 167] on img at bounding box center [1139, 232] width 213 height 213
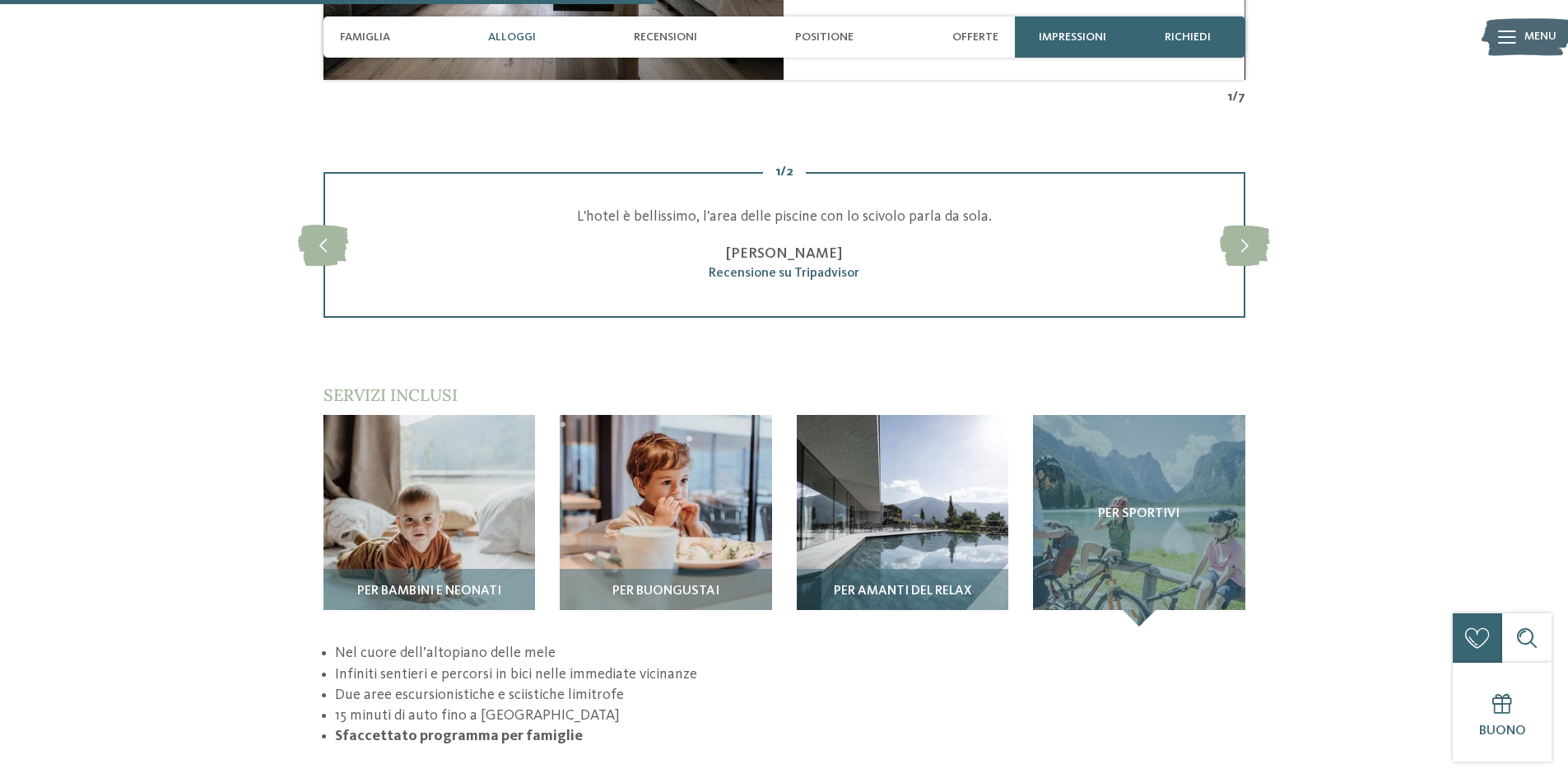
scroll to position [2058, 0]
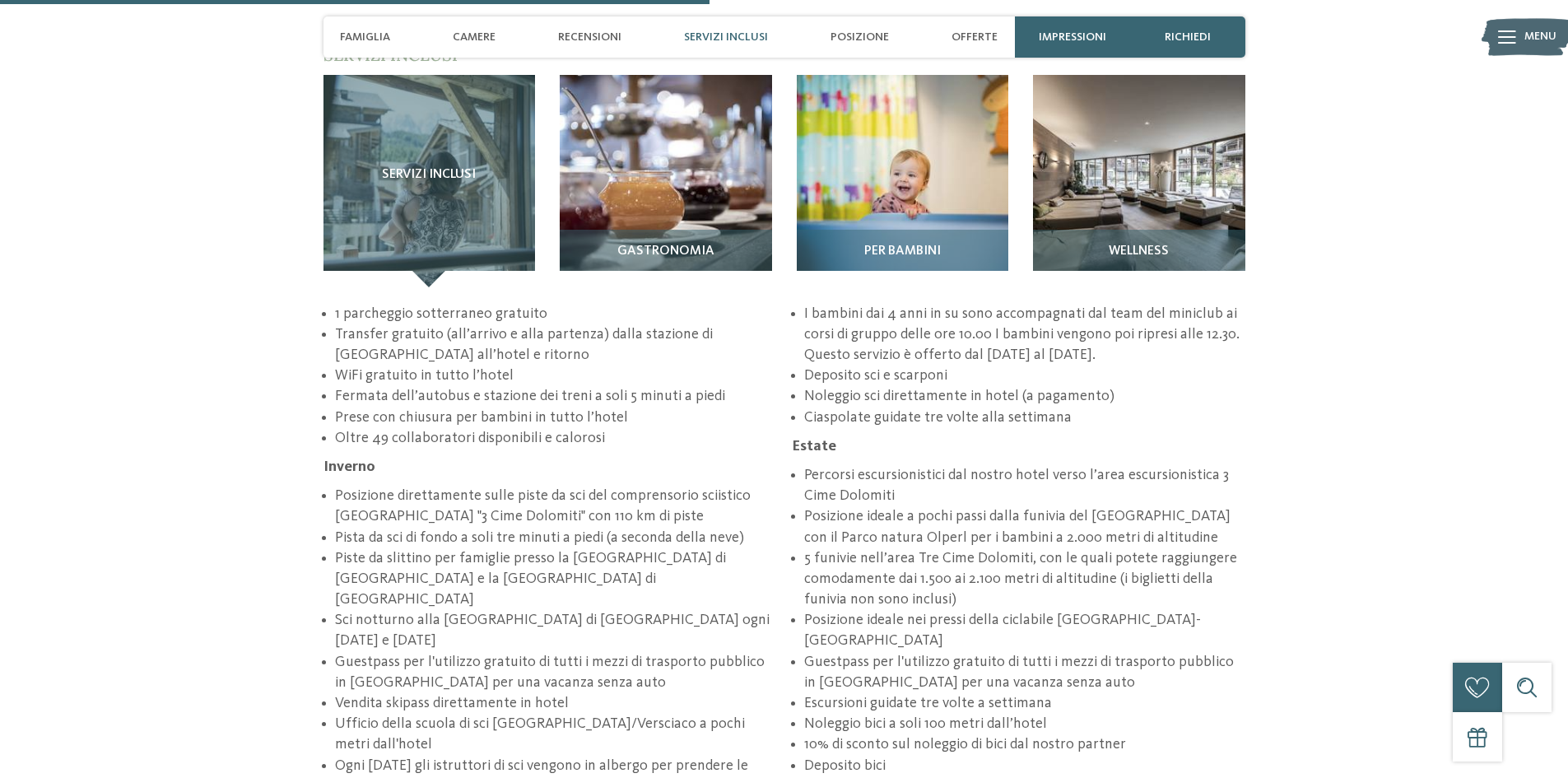
scroll to position [2470, 0]
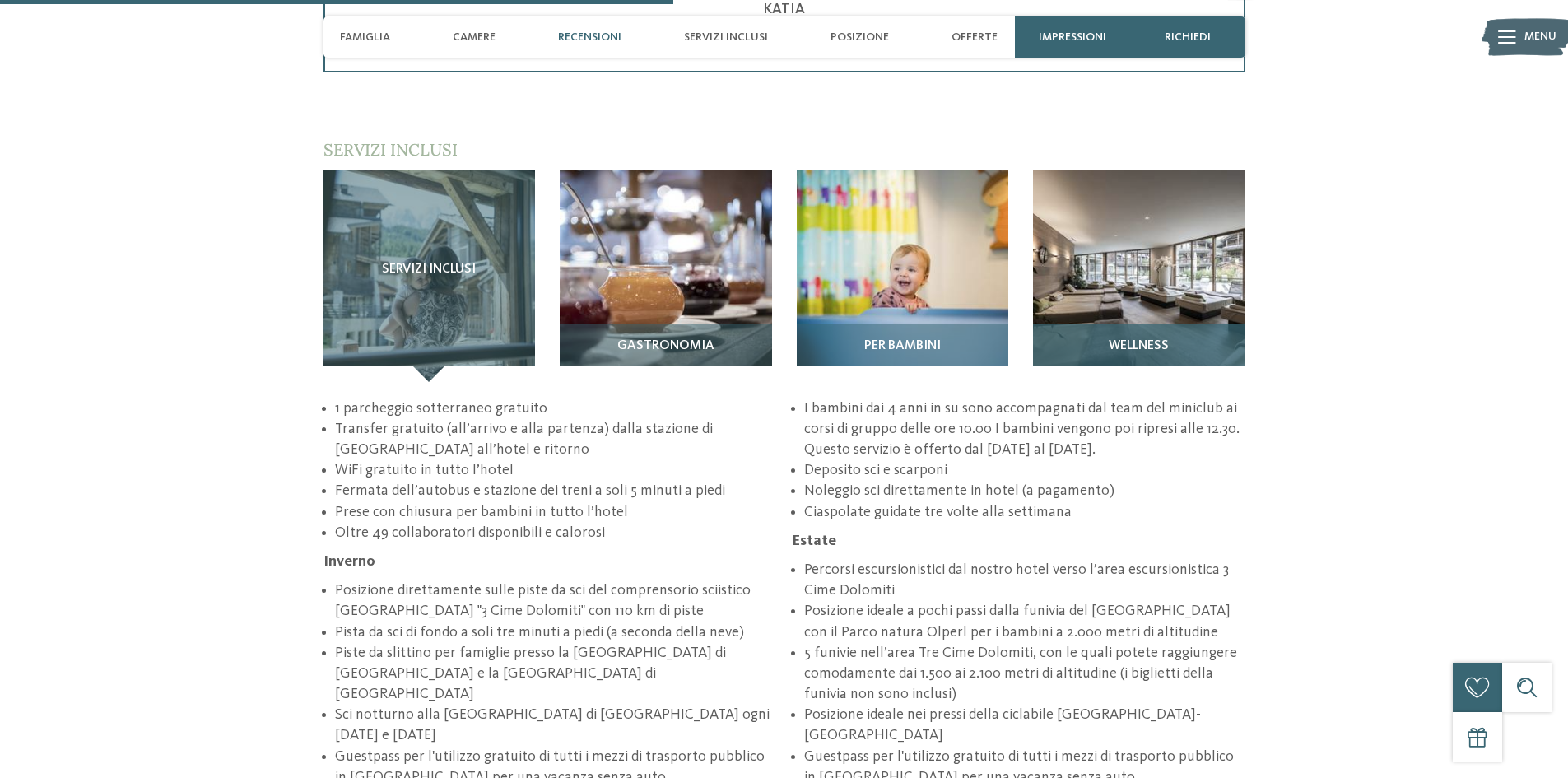
click at [1116, 246] on img at bounding box center [1139, 276] width 213 height 213
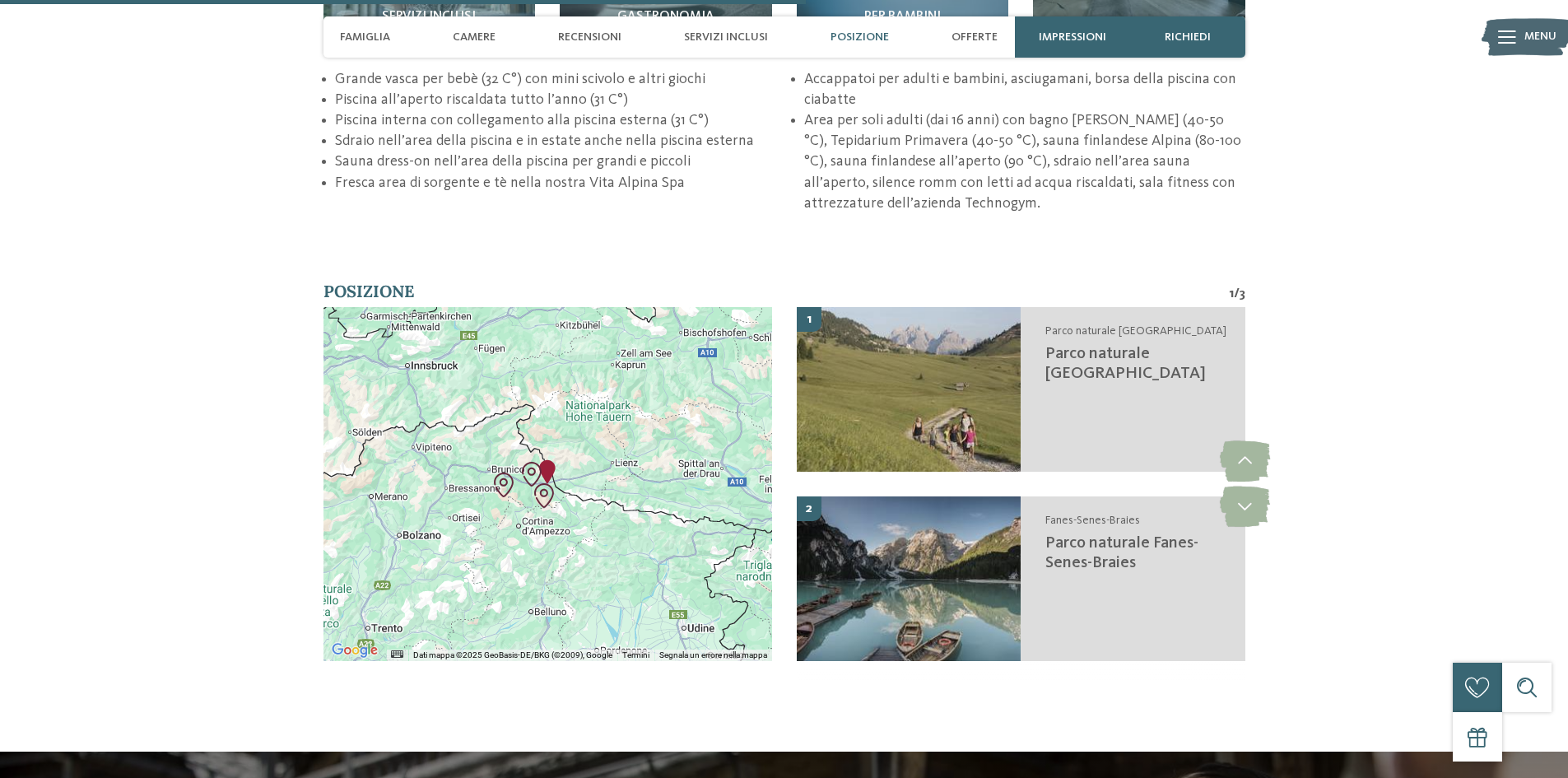
scroll to position [2387, 0]
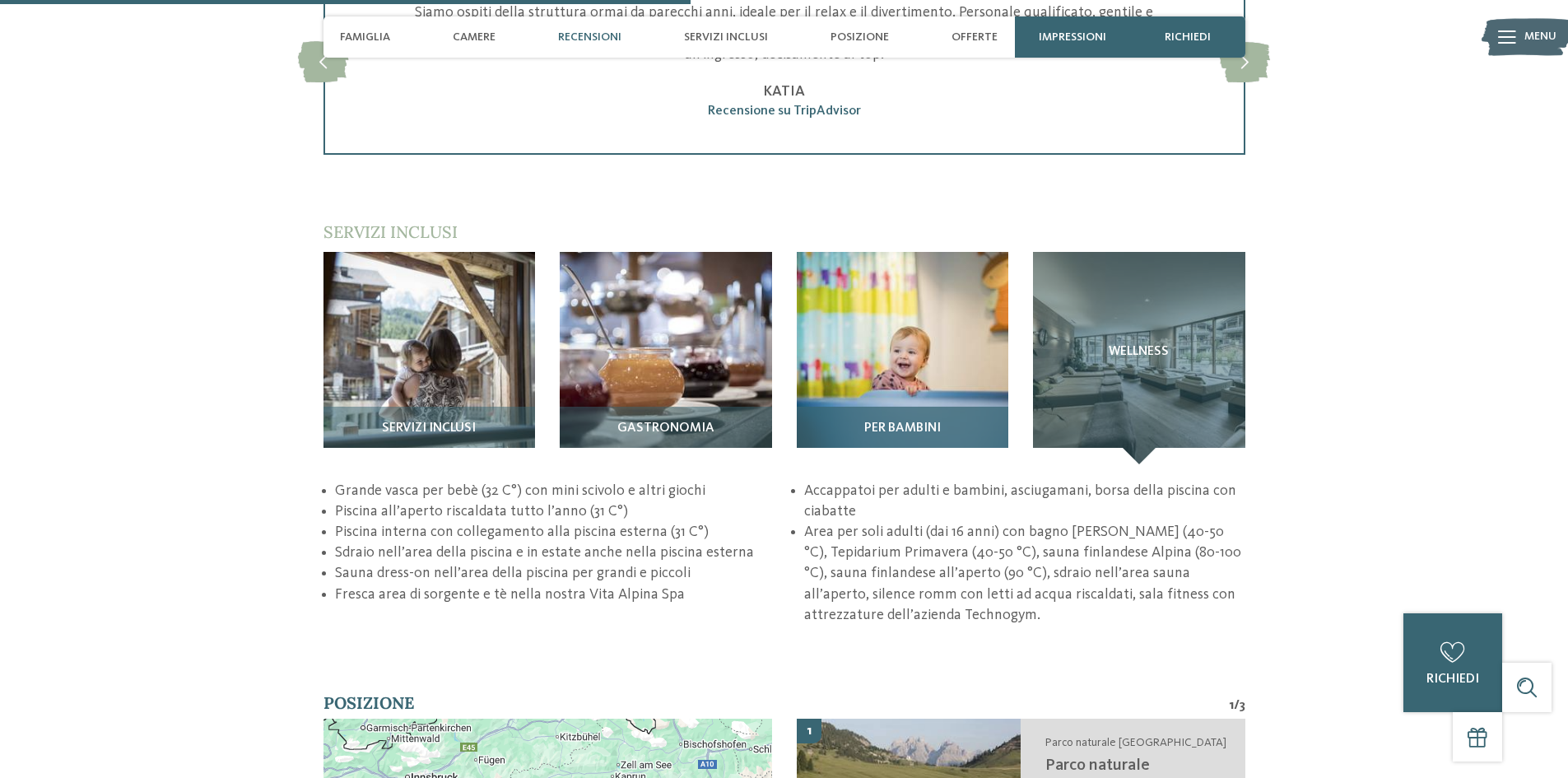
click at [816, 303] on img at bounding box center [903, 358] width 213 height 213
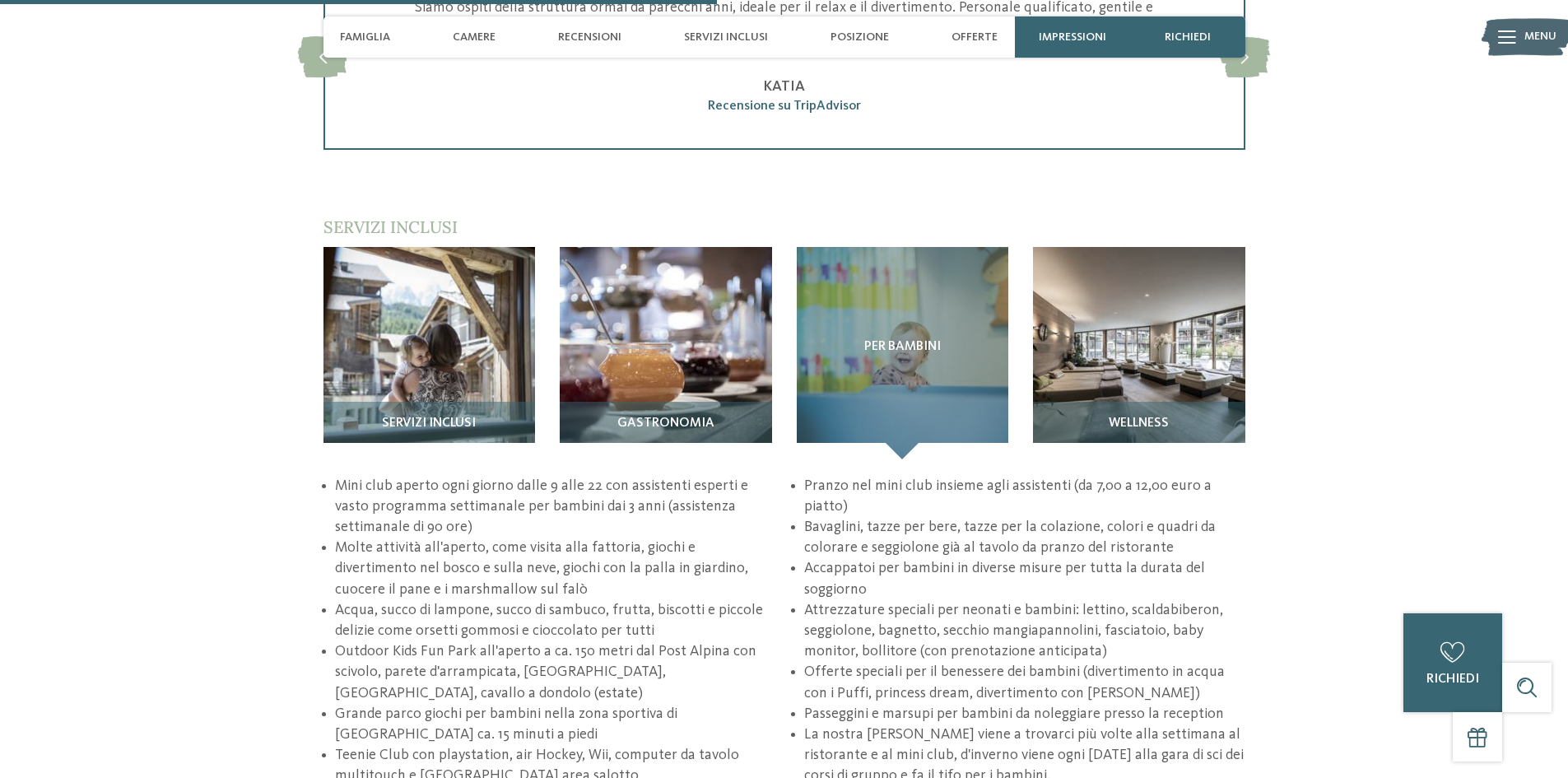
scroll to position [2305, 0]
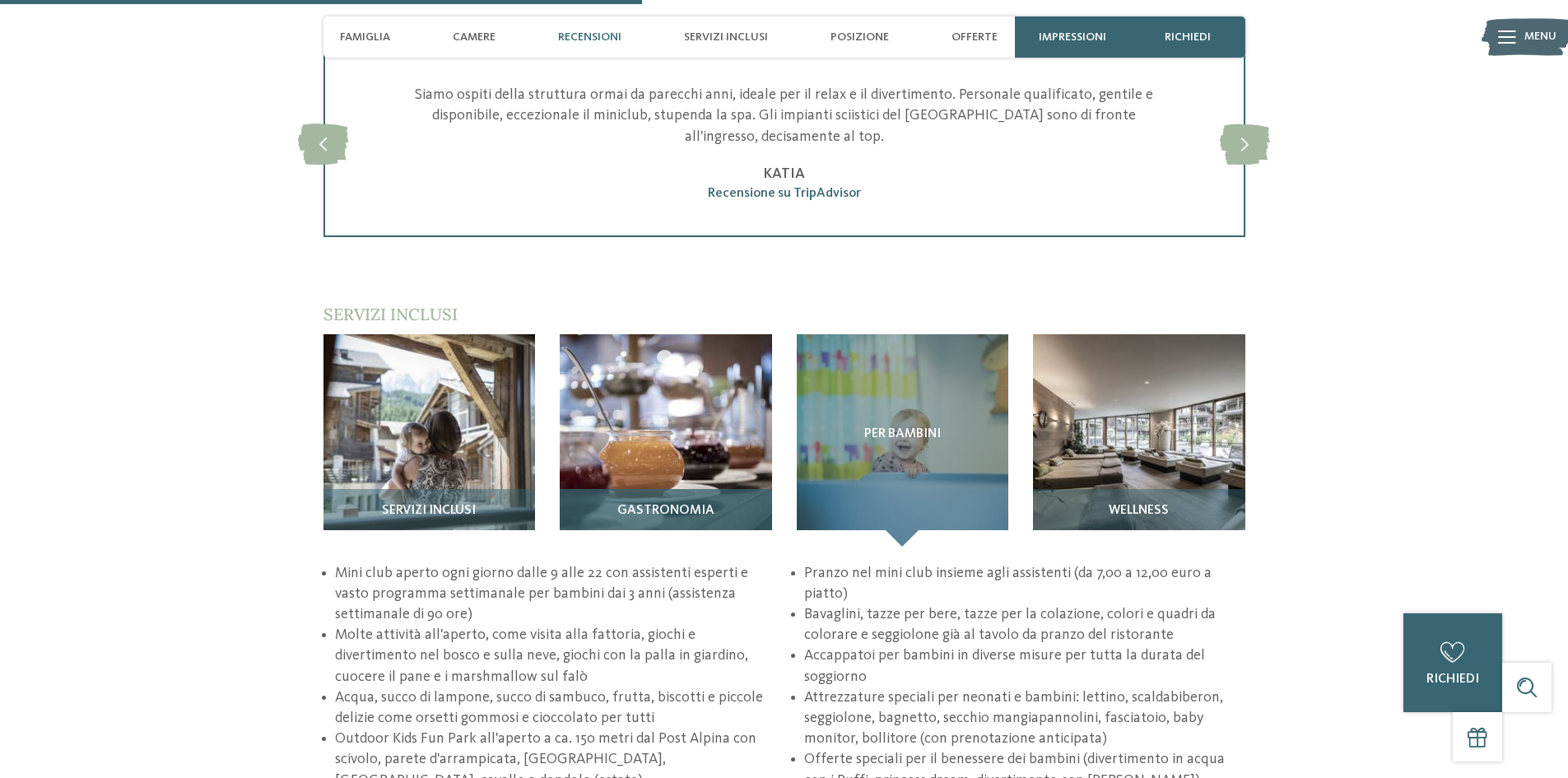
click at [658, 403] on img at bounding box center [665, 440] width 213 height 213
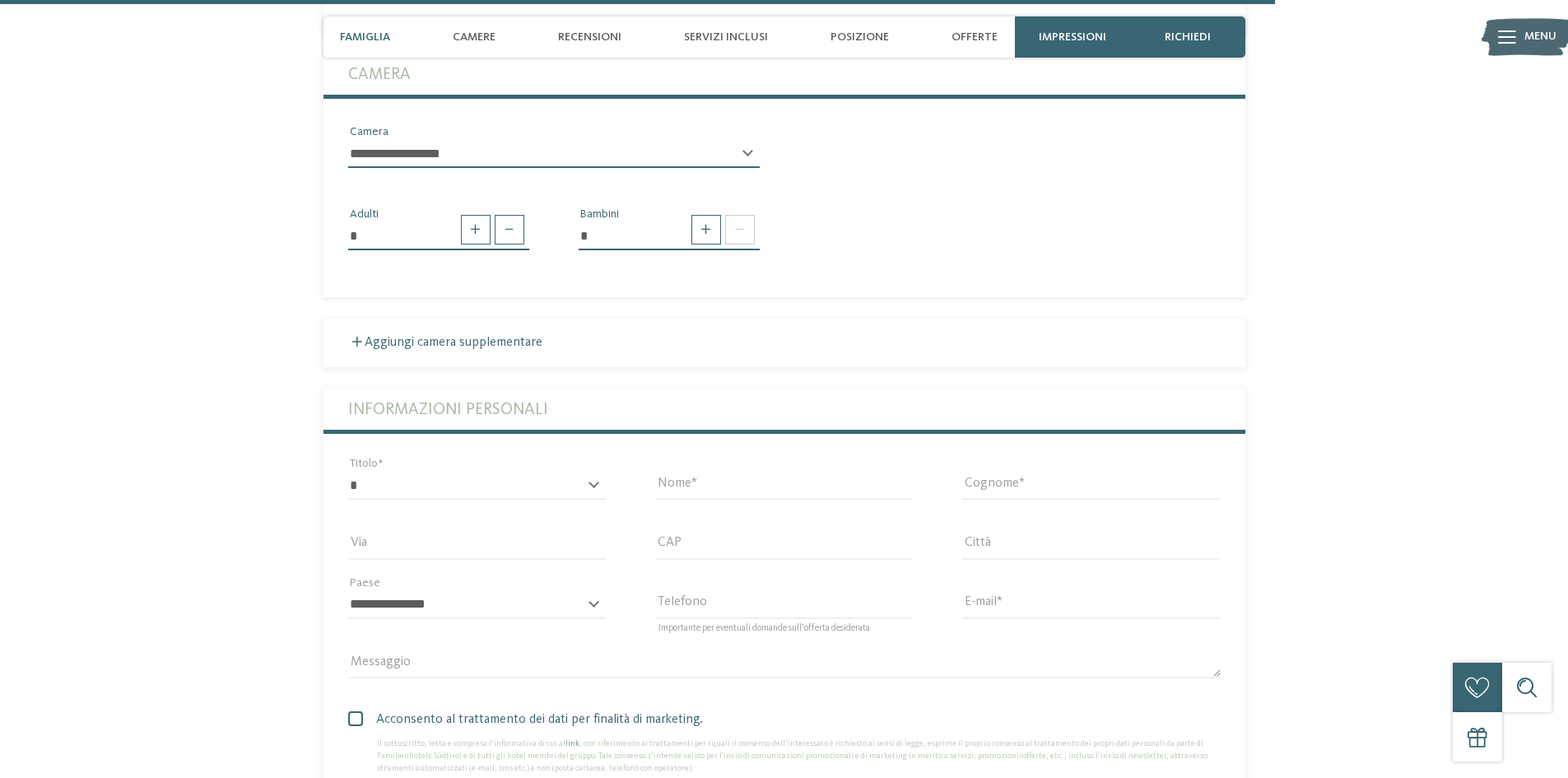
scroll to position [4527, 0]
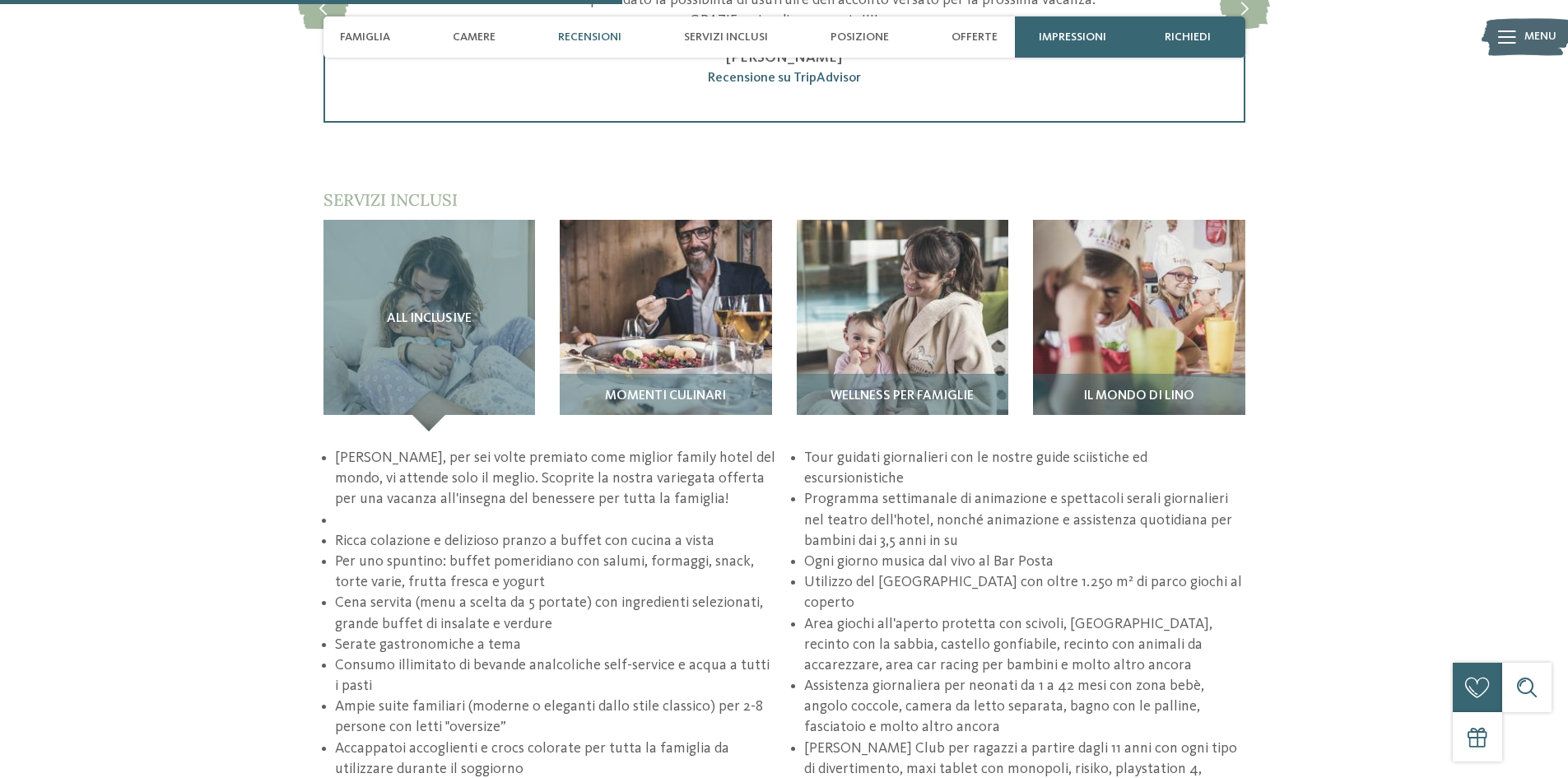
scroll to position [2470, 0]
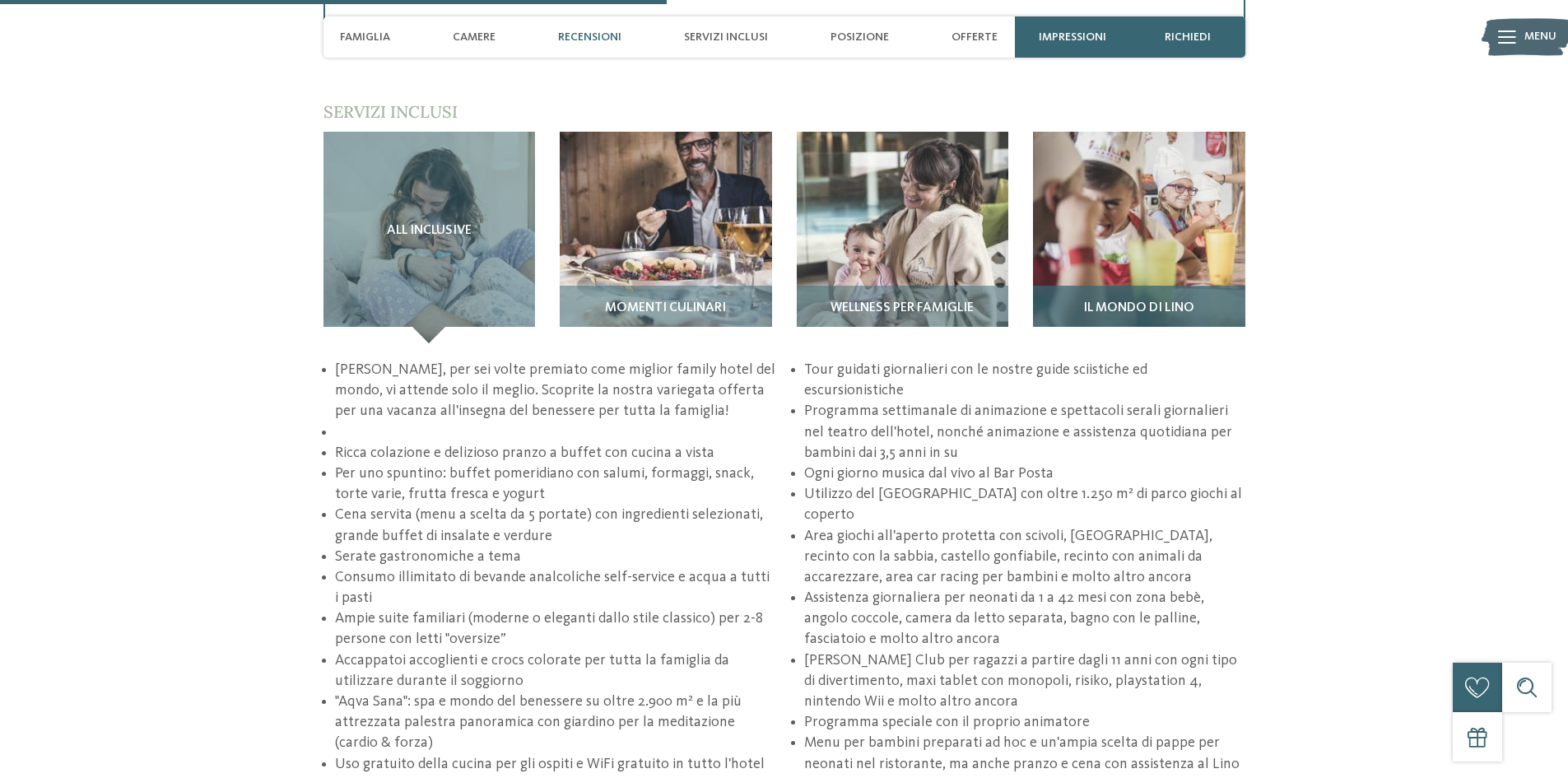
click at [1088, 257] on img at bounding box center [1139, 237] width 213 height 213
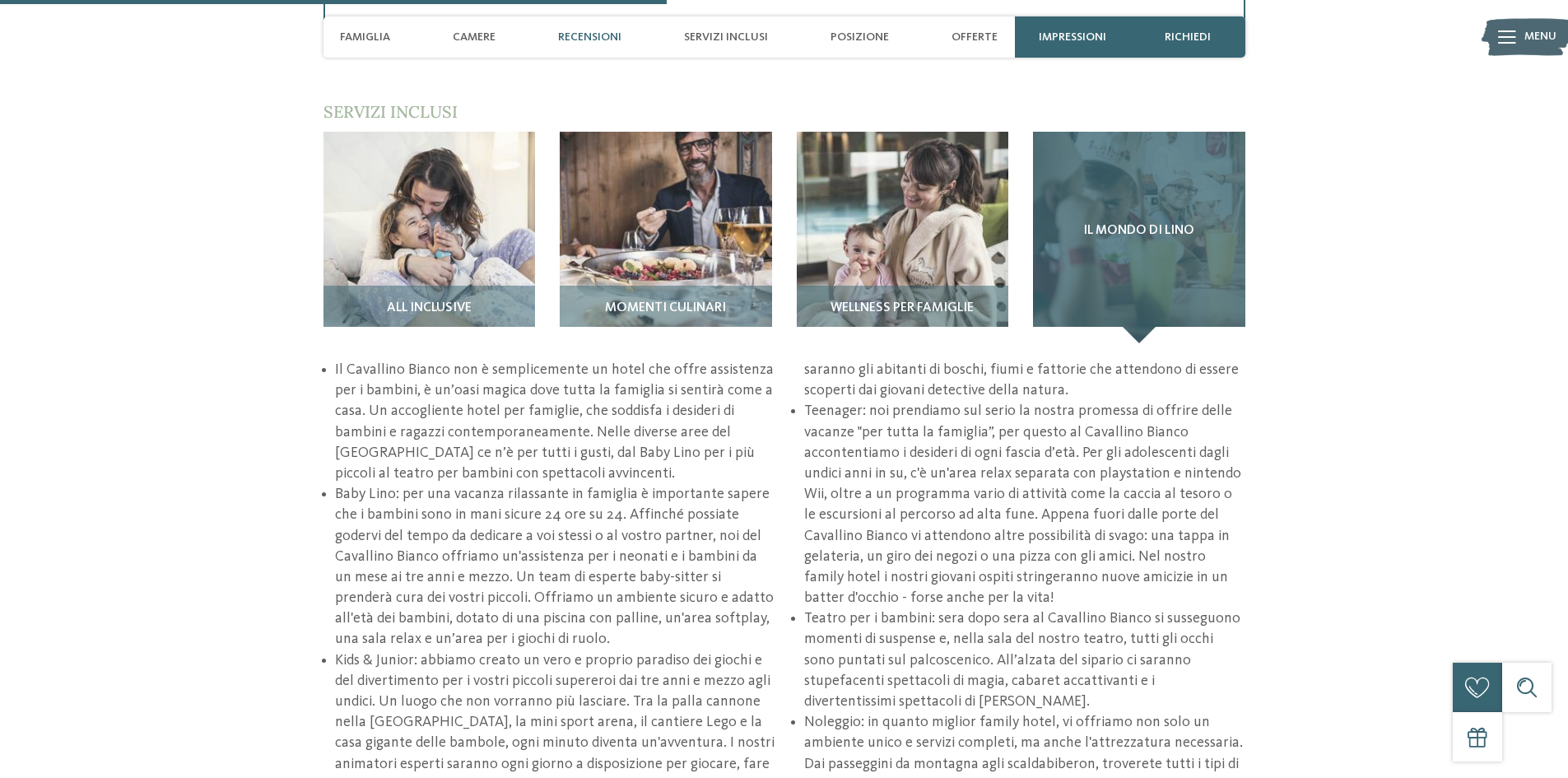
click at [1105, 243] on div "Il mondo di Lino" at bounding box center [1139, 237] width 213 height 213
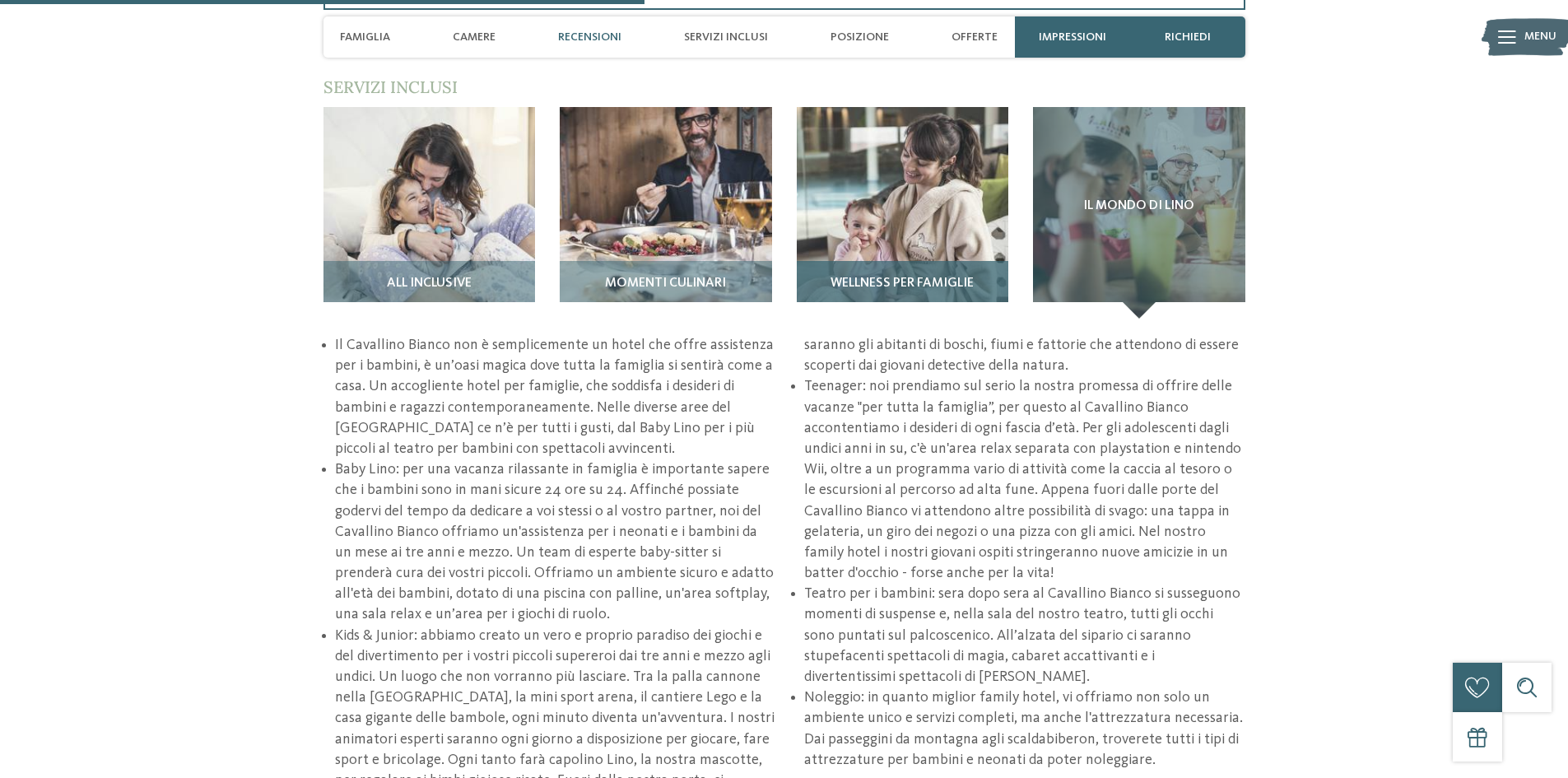
scroll to position [2387, 0]
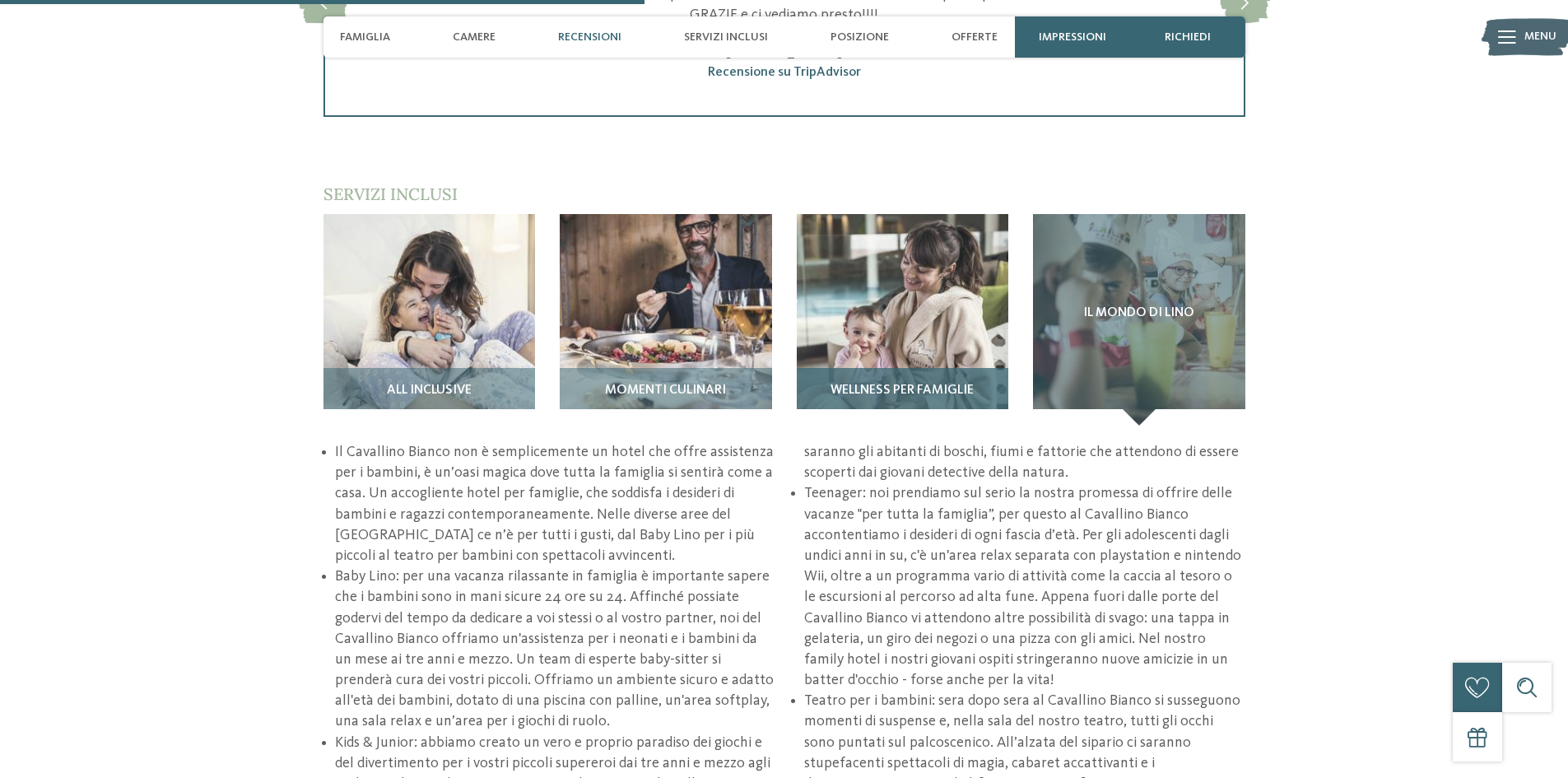
click at [934, 285] on img at bounding box center [903, 320] width 213 height 213
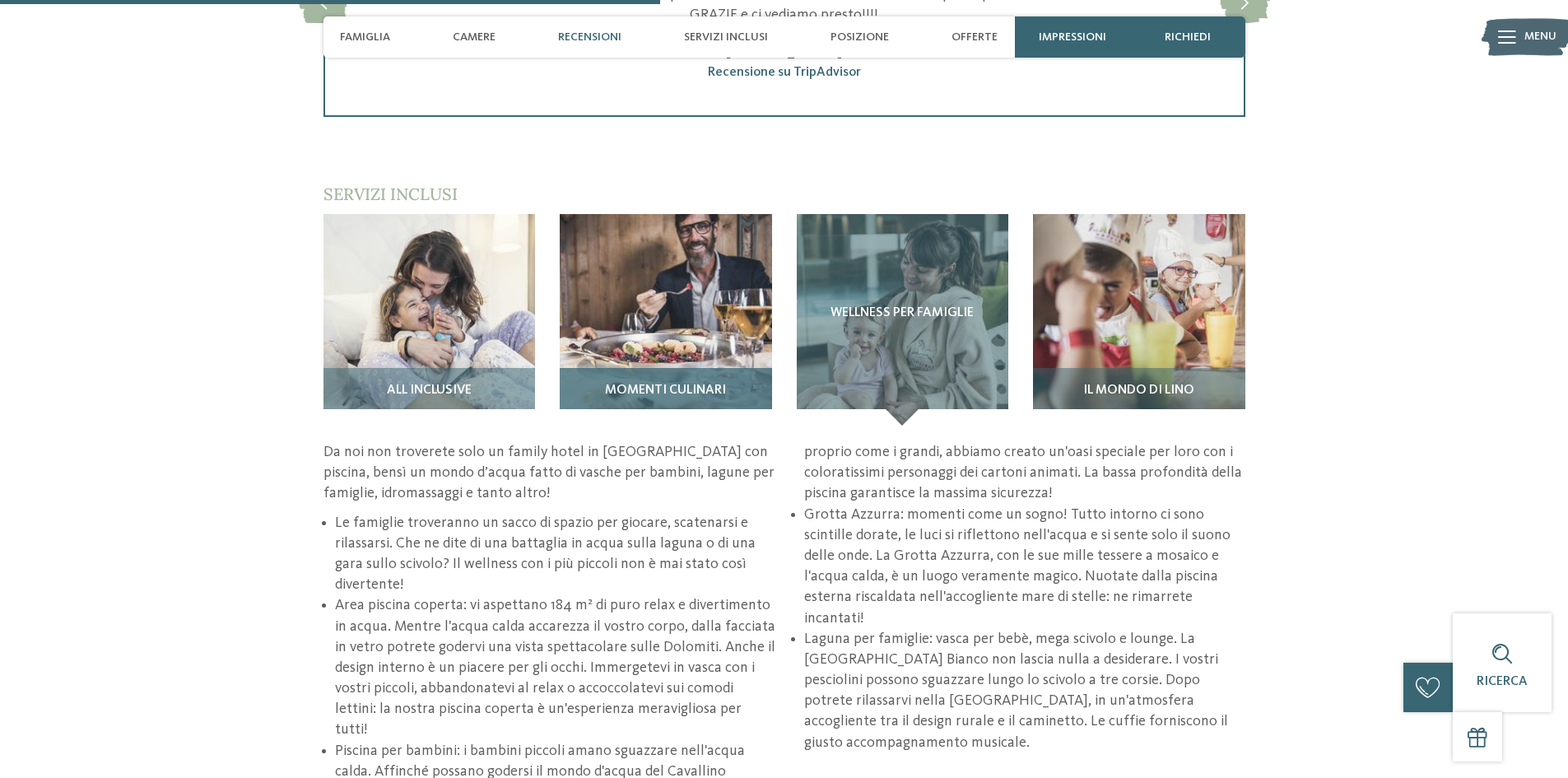
click at [719, 329] on img at bounding box center [665, 320] width 213 height 213
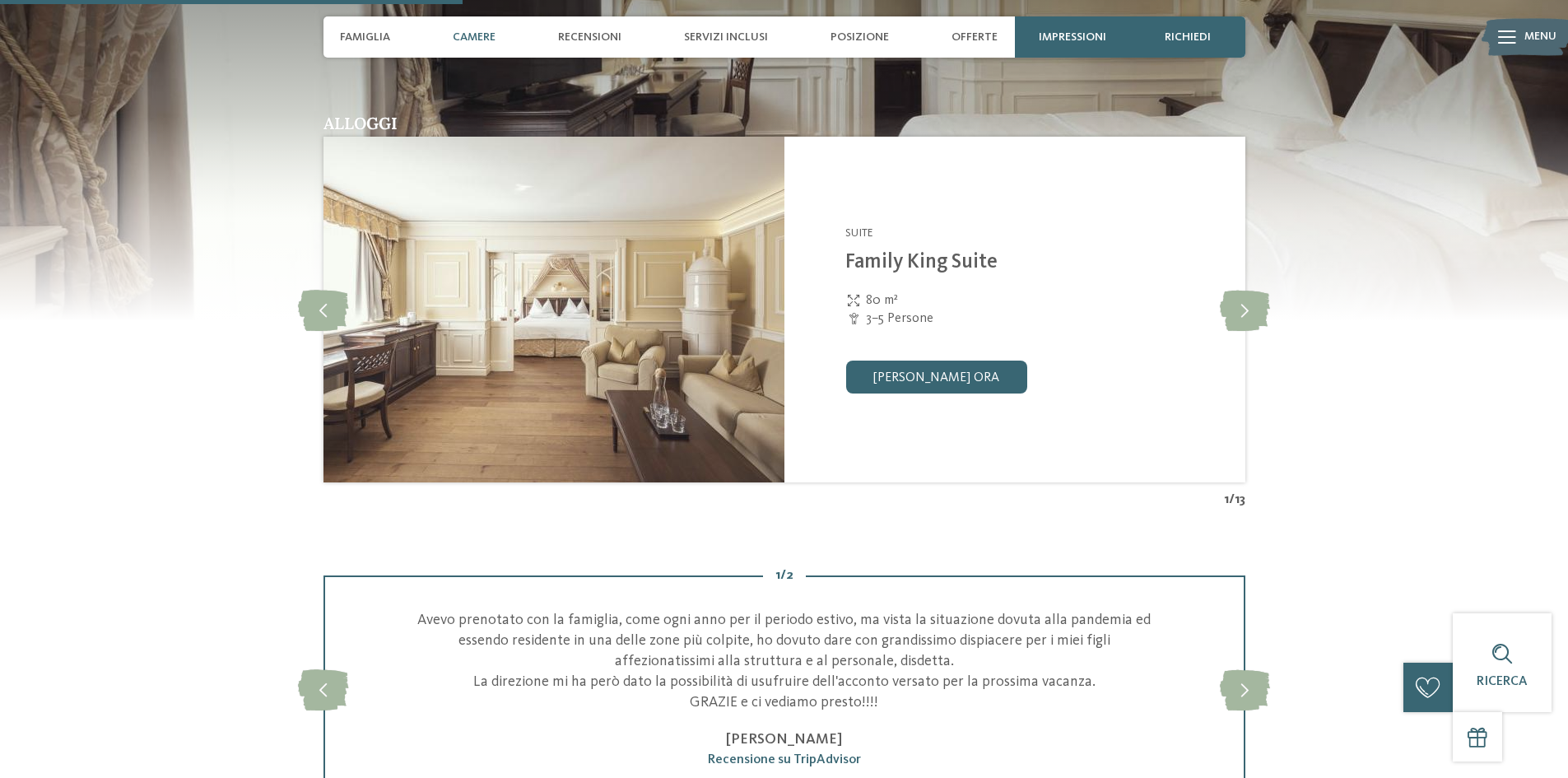
scroll to position [1647, 0]
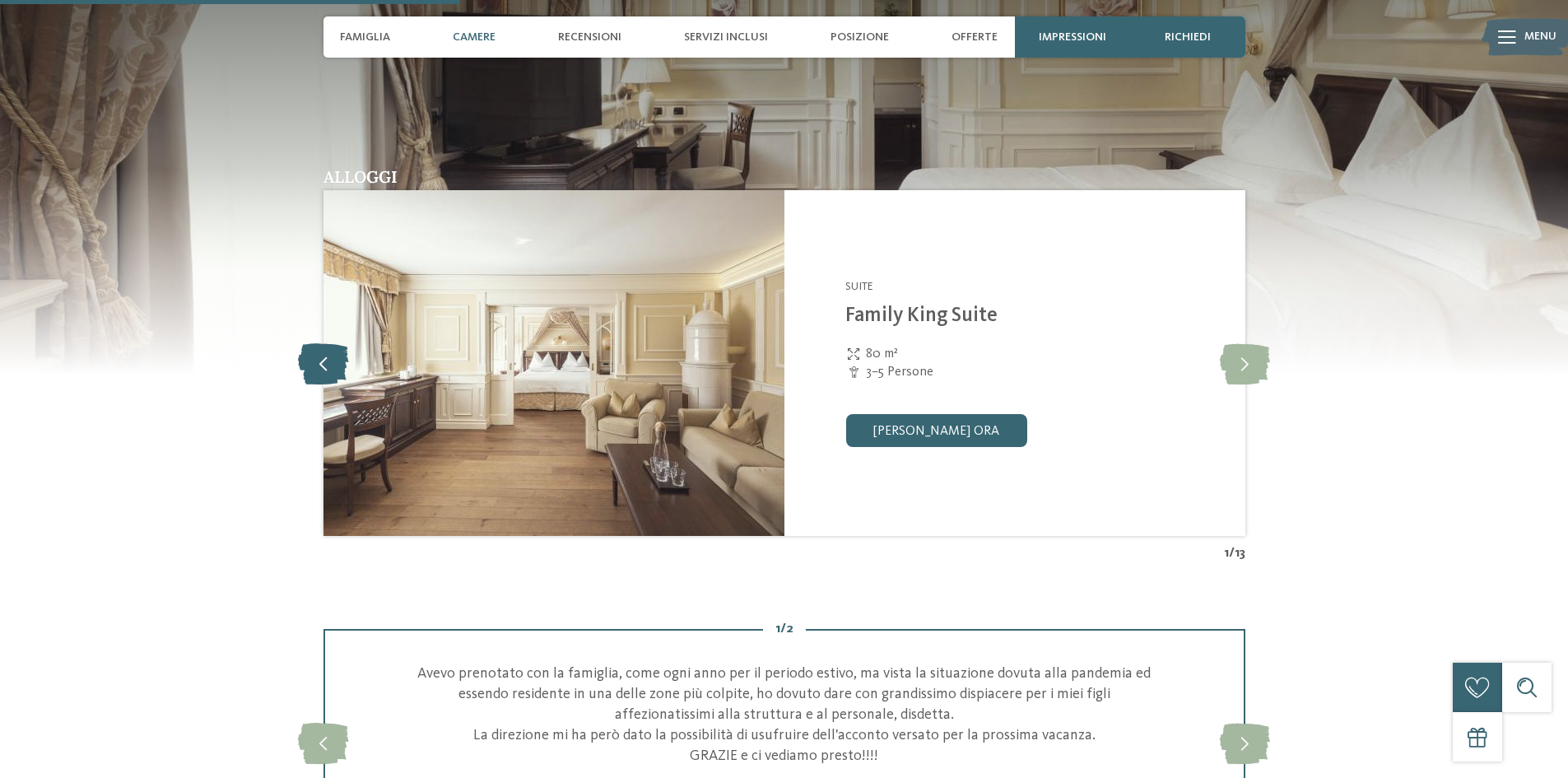
click at [323, 352] on icon at bounding box center [323, 363] width 50 height 41
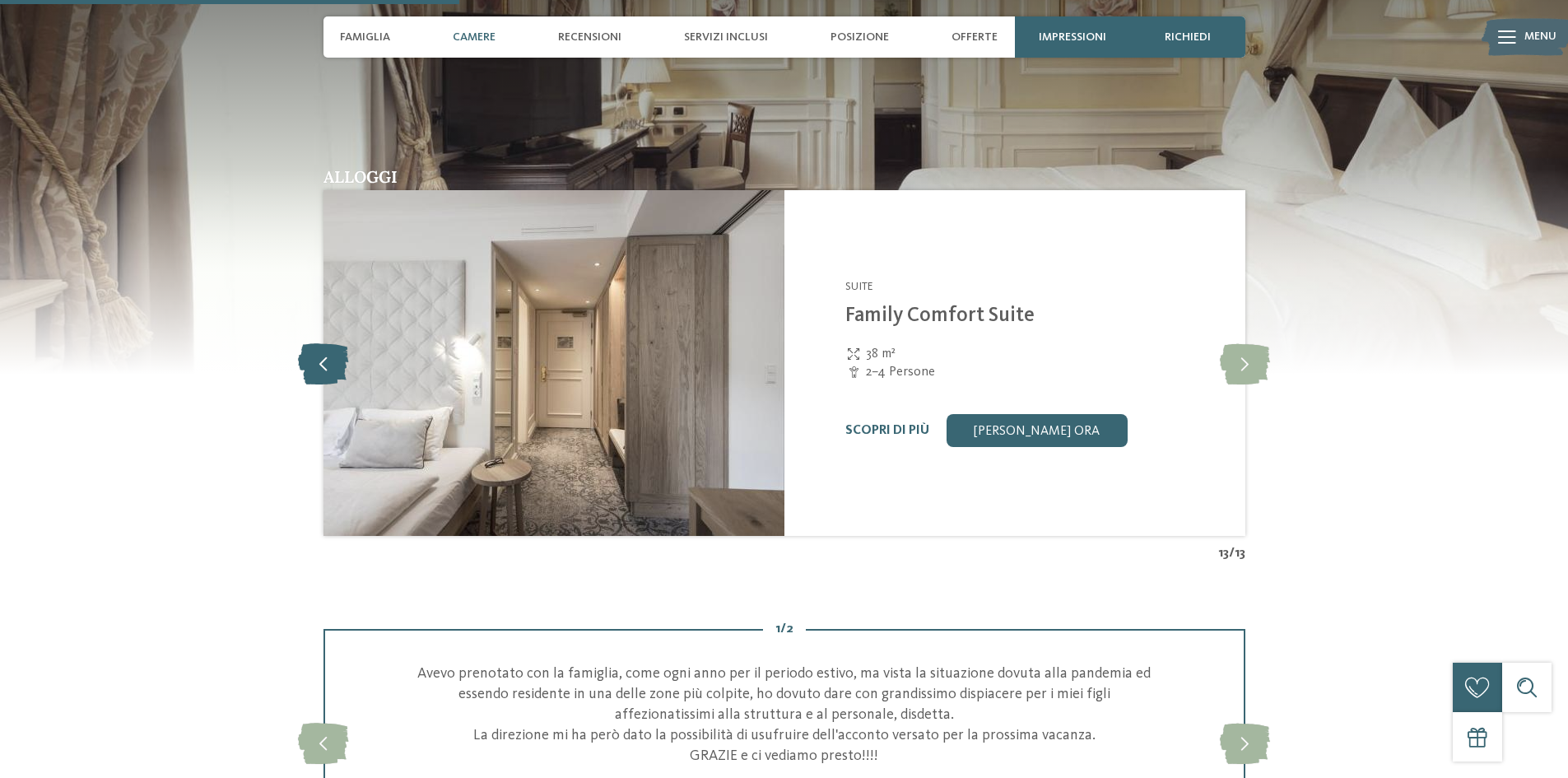
click at [323, 352] on icon at bounding box center [323, 363] width 50 height 41
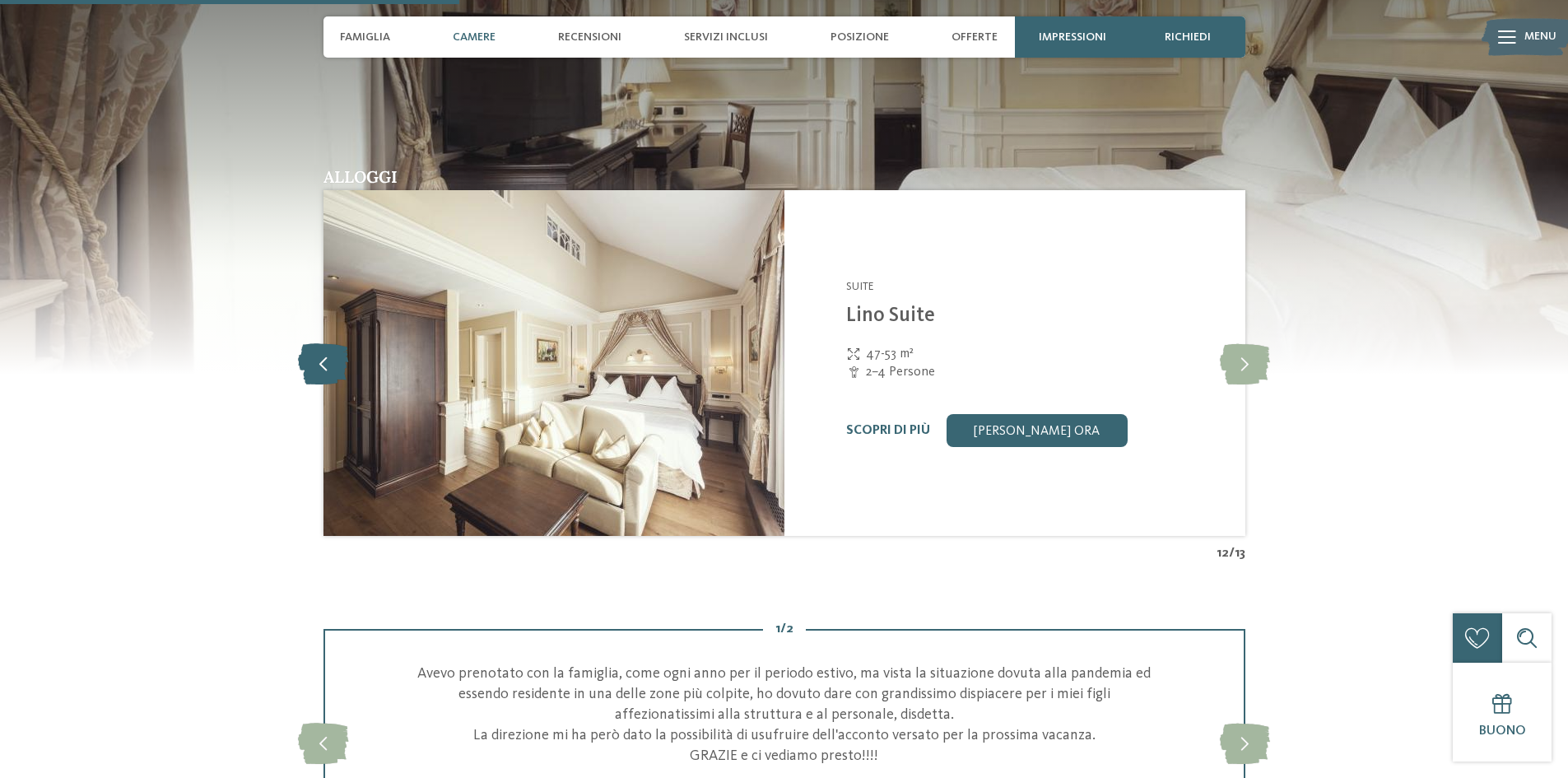
click at [323, 352] on icon at bounding box center [323, 363] width 50 height 41
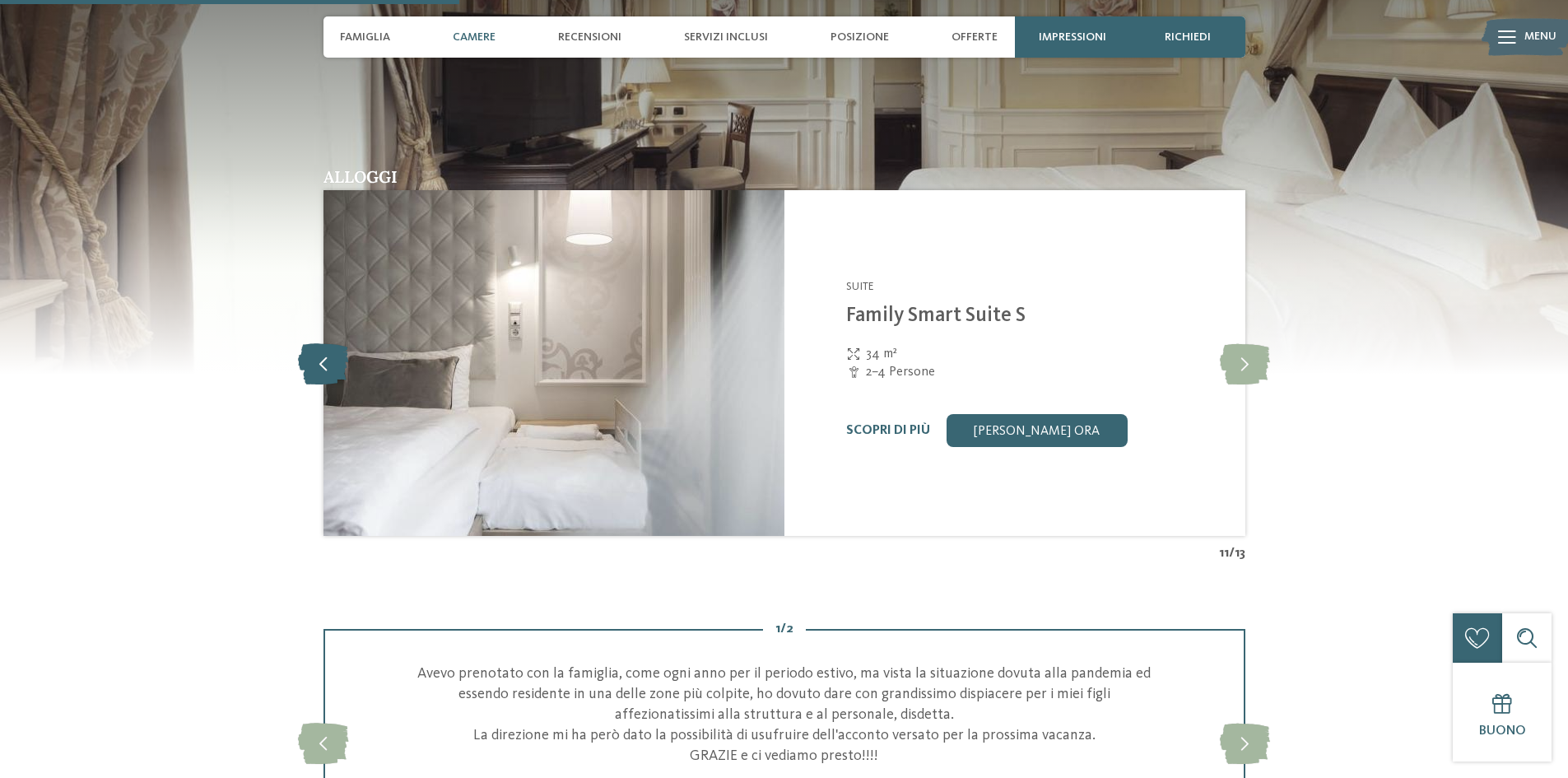
click at [323, 352] on icon at bounding box center [323, 363] width 50 height 41
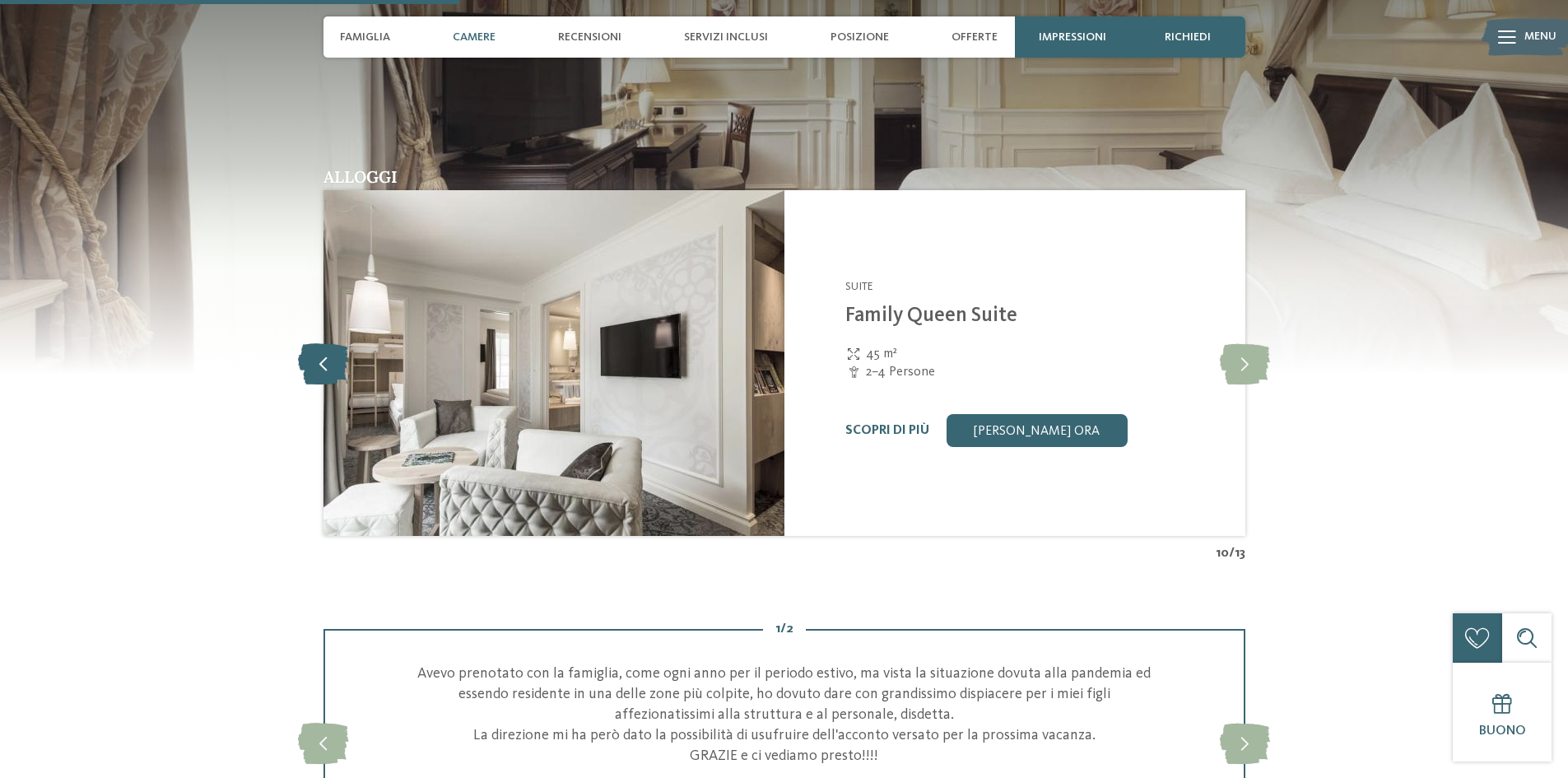
click at [323, 352] on icon at bounding box center [323, 363] width 50 height 41
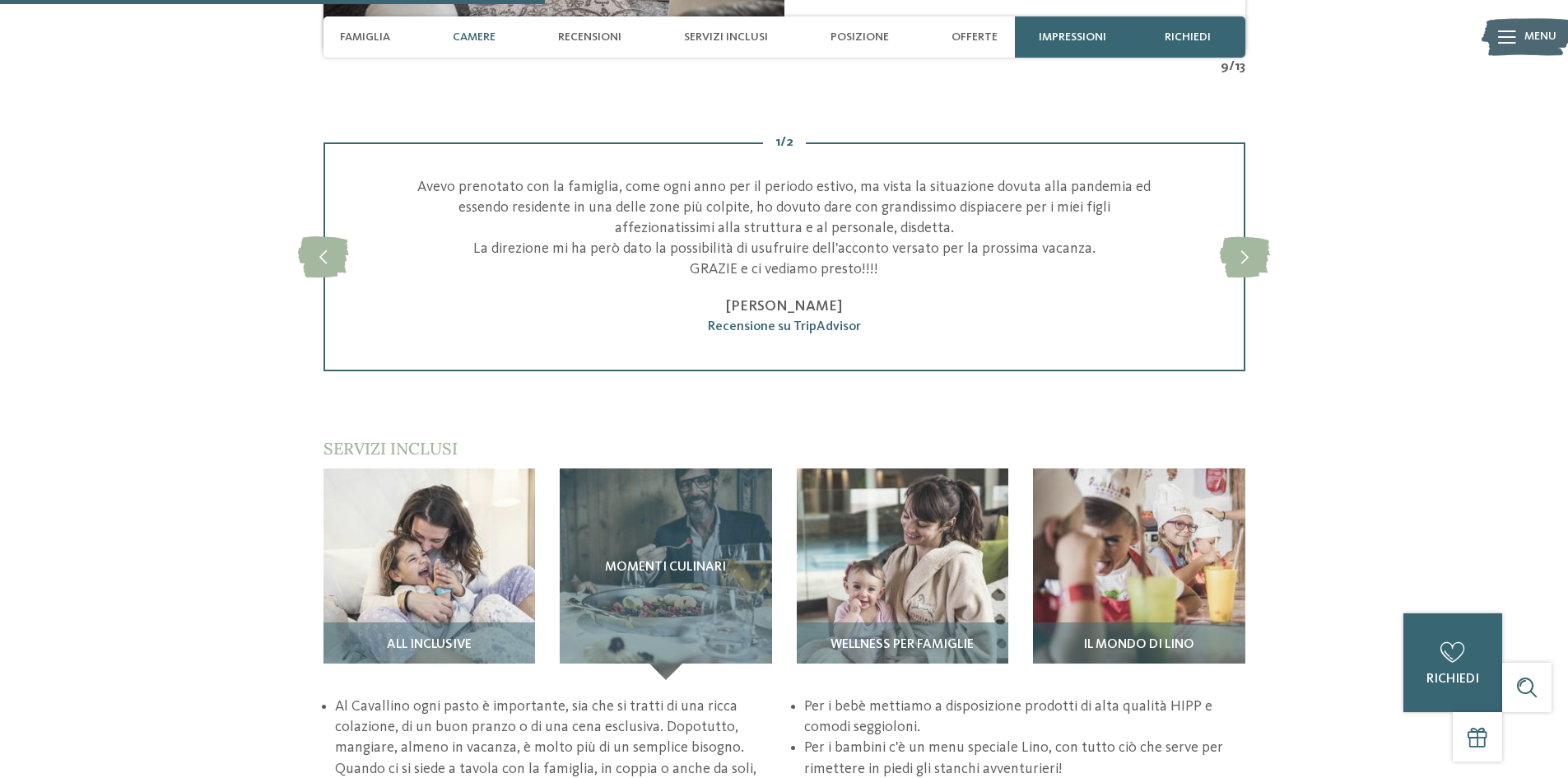
scroll to position [1893, 0]
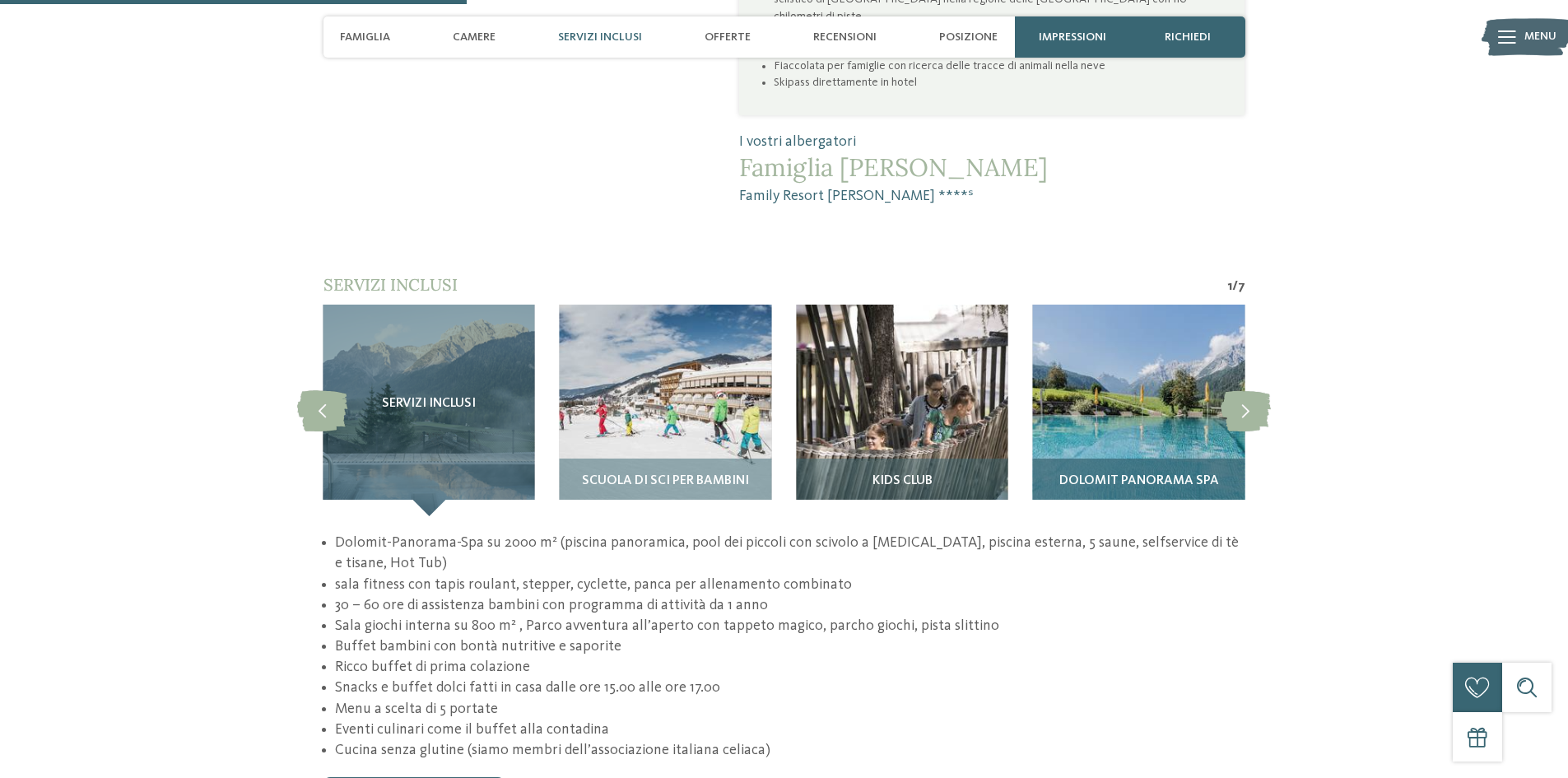
scroll to position [1482, 0]
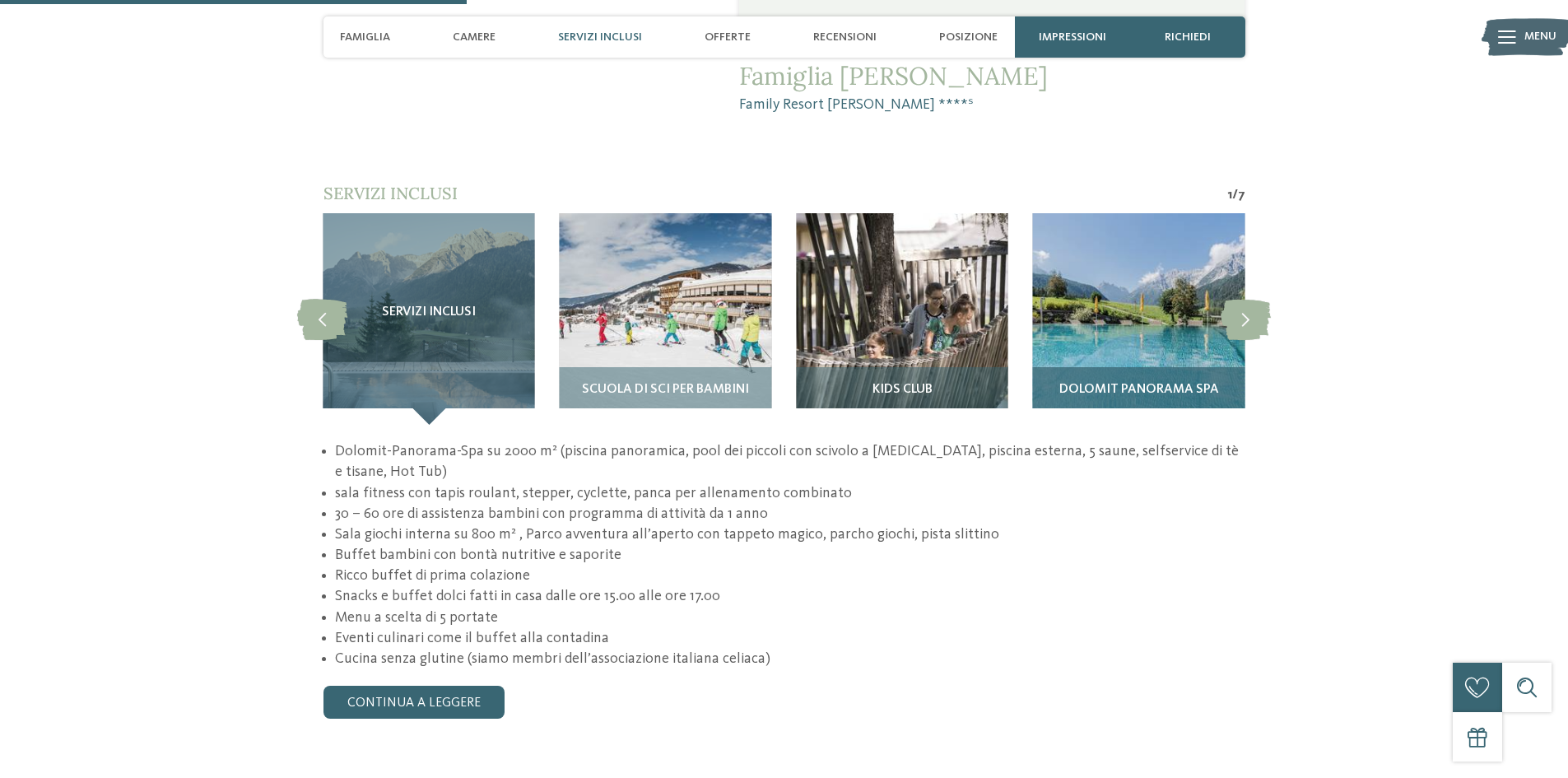
click at [1122, 300] on img at bounding box center [1139, 319] width 212 height 212
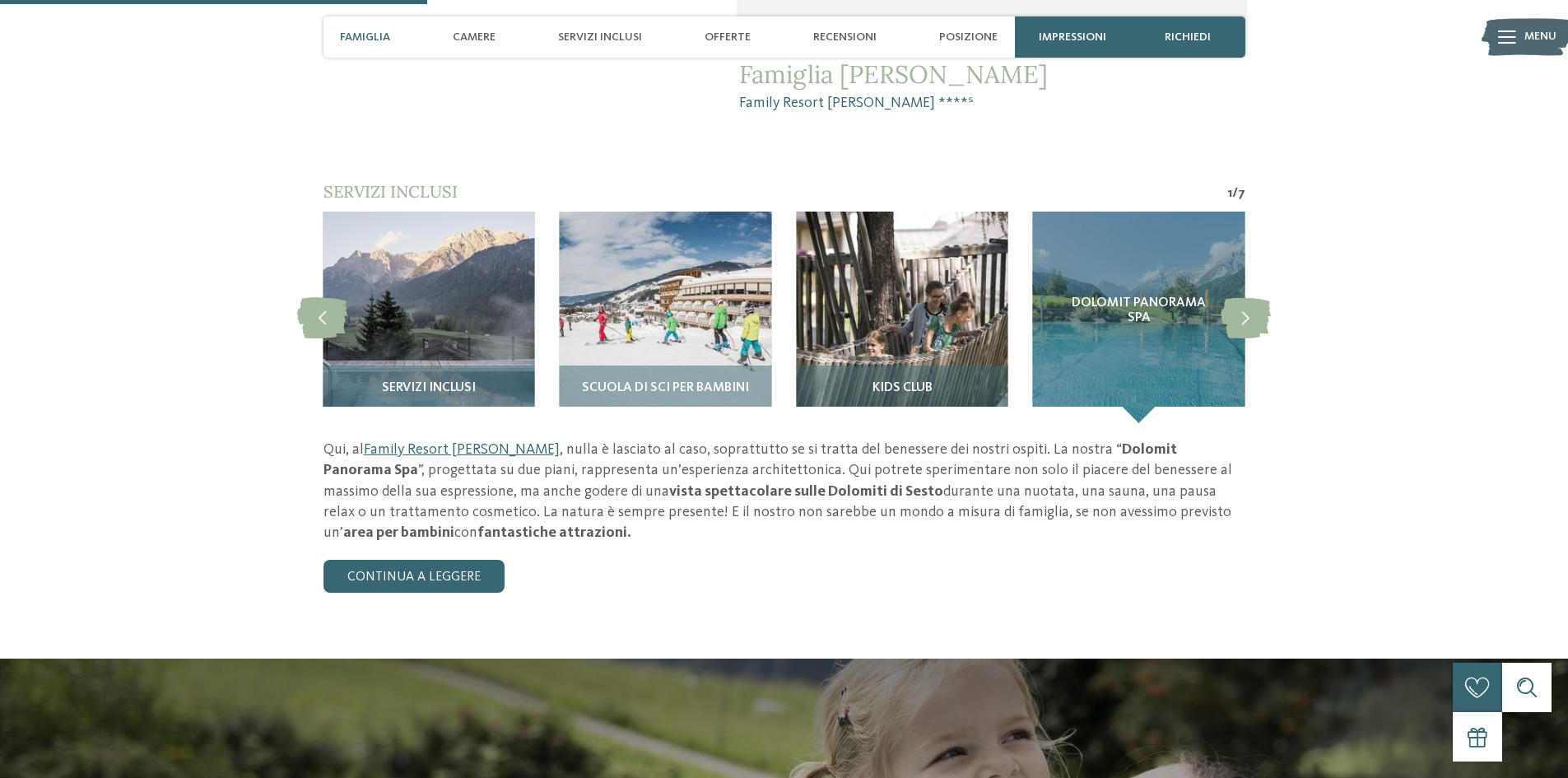
scroll to position [1317, 0]
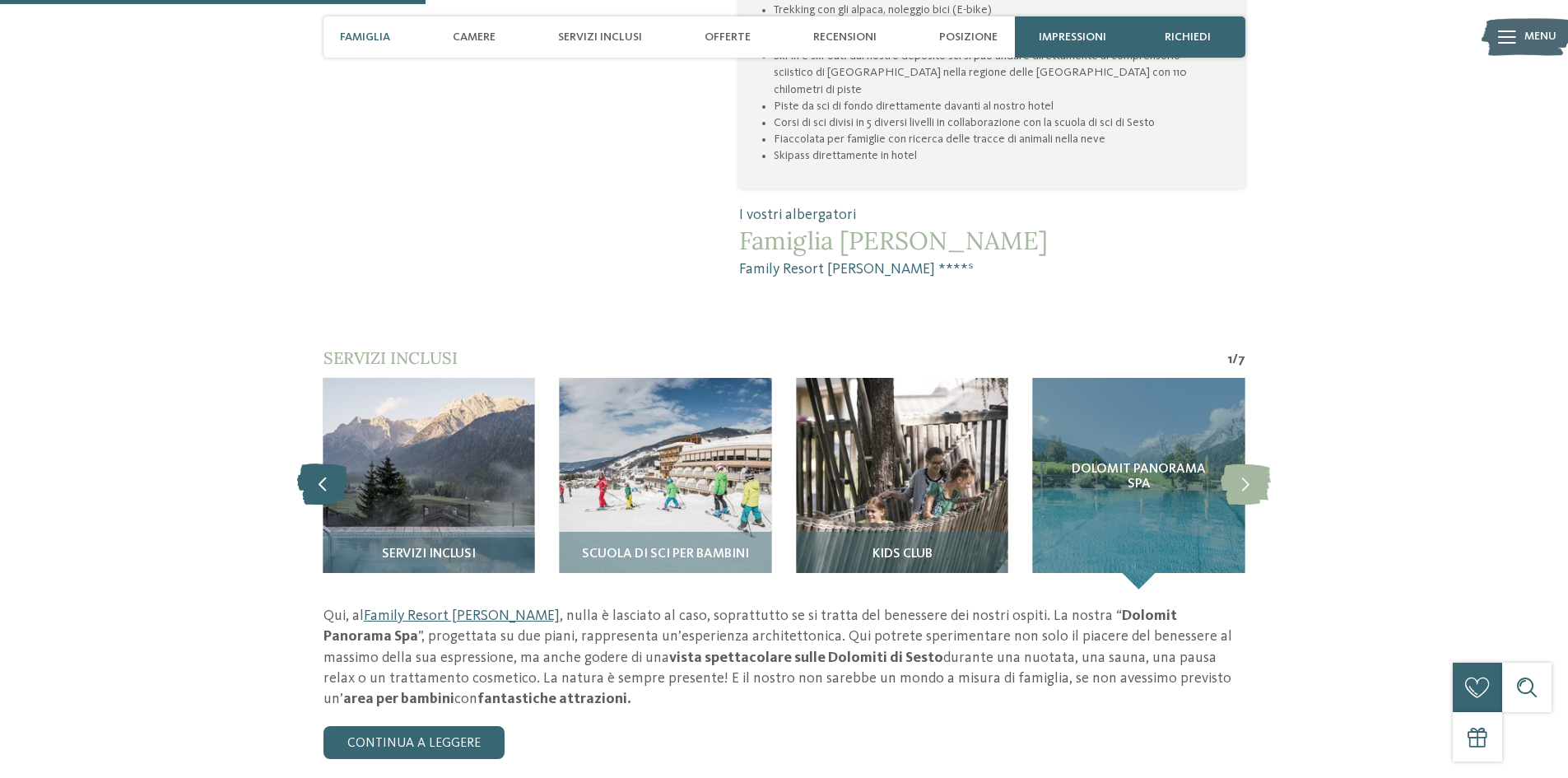
click at [323, 463] on icon at bounding box center [322, 483] width 50 height 41
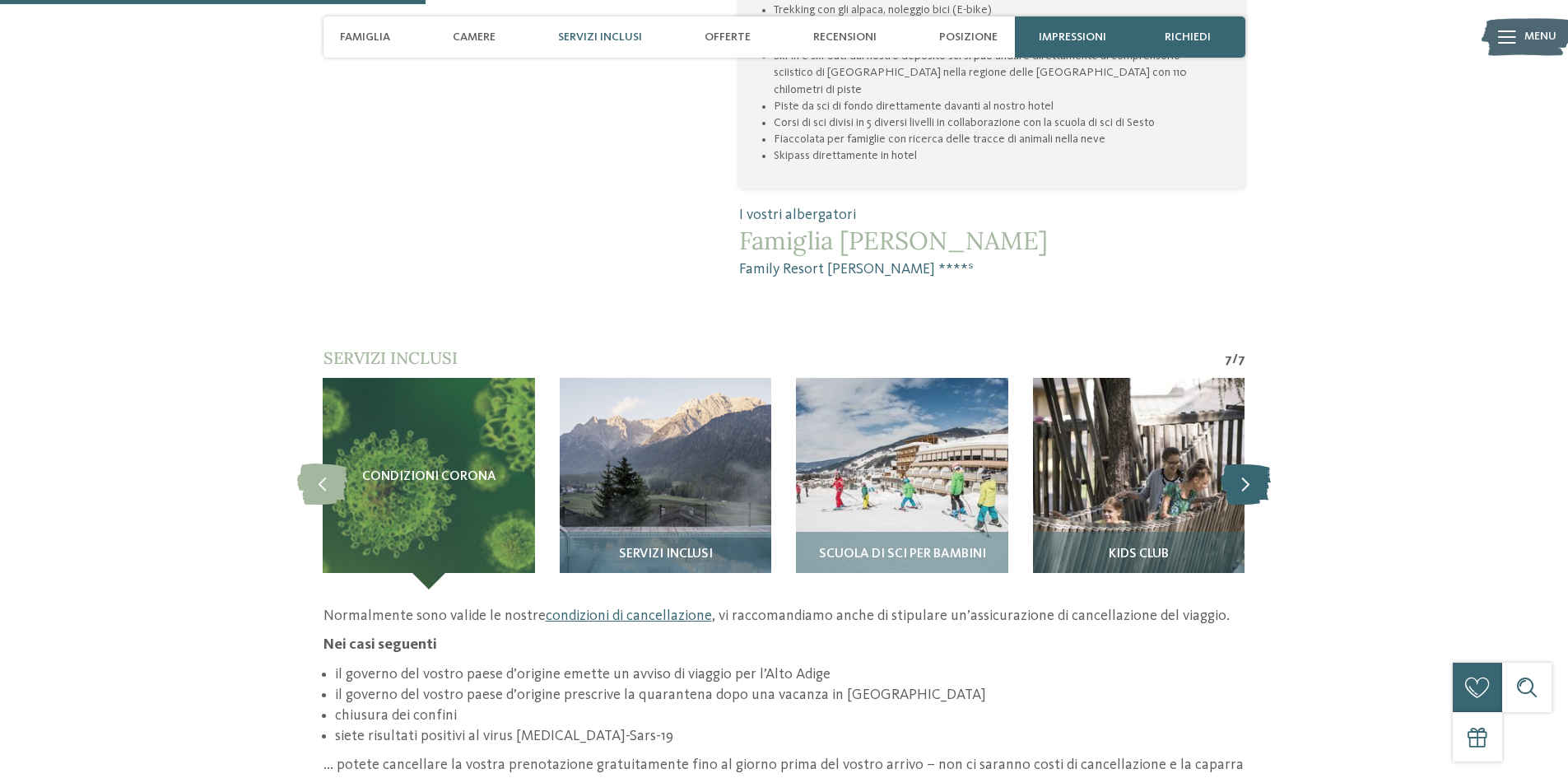
click at [1246, 463] on icon at bounding box center [1245, 483] width 50 height 41
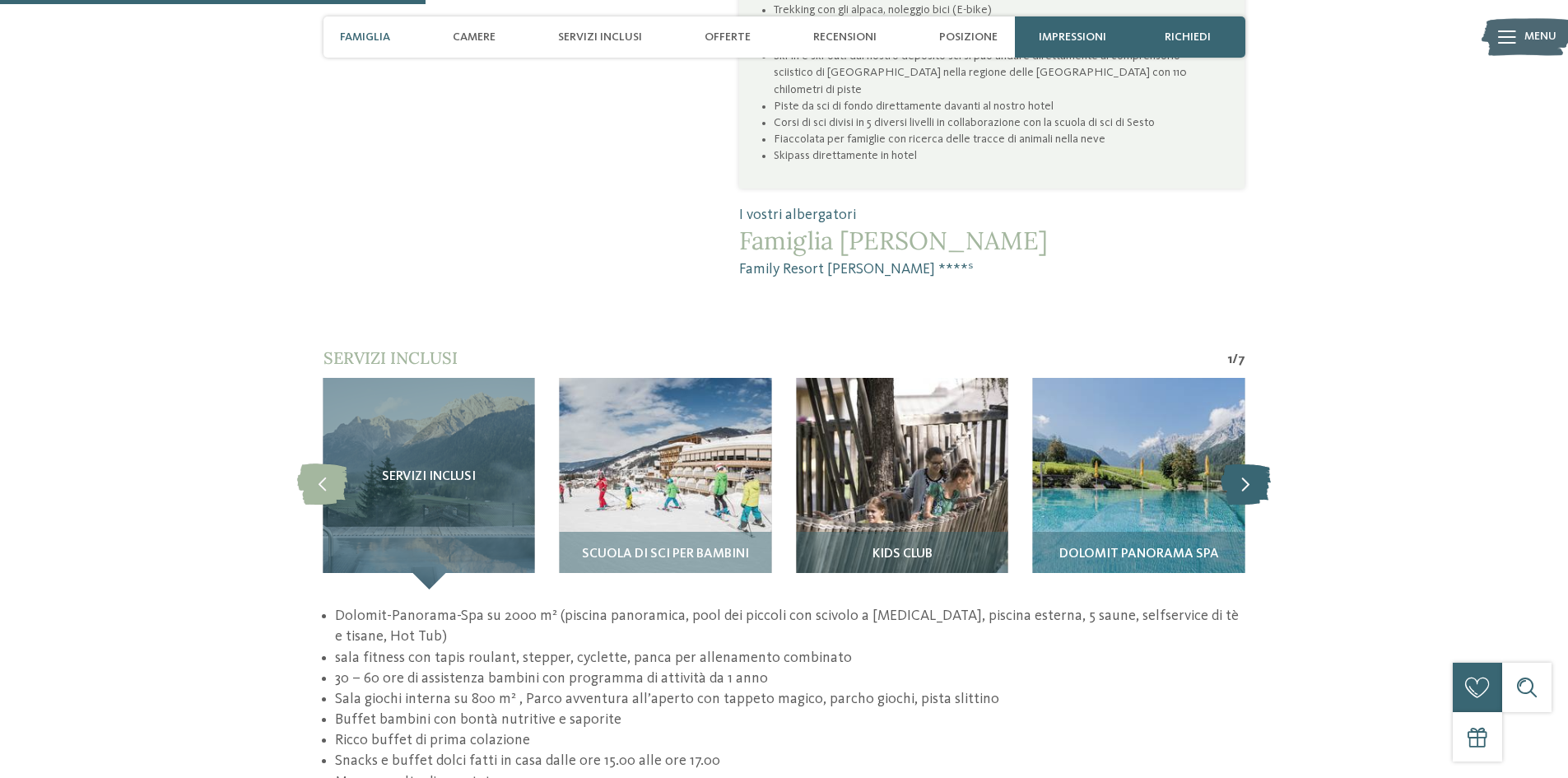
click at [1246, 463] on icon at bounding box center [1245, 483] width 50 height 41
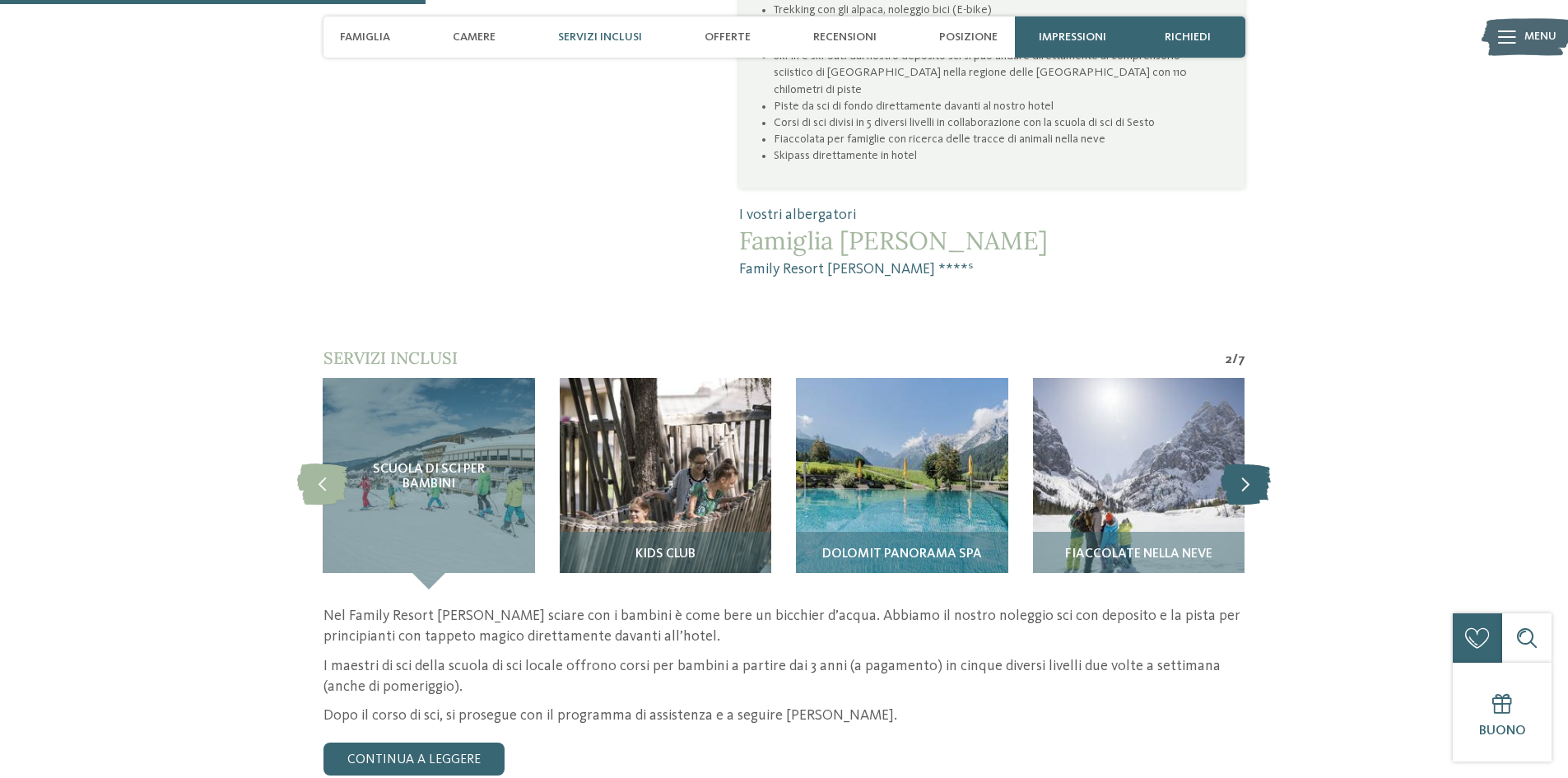
click at [1246, 463] on icon at bounding box center [1245, 483] width 50 height 41
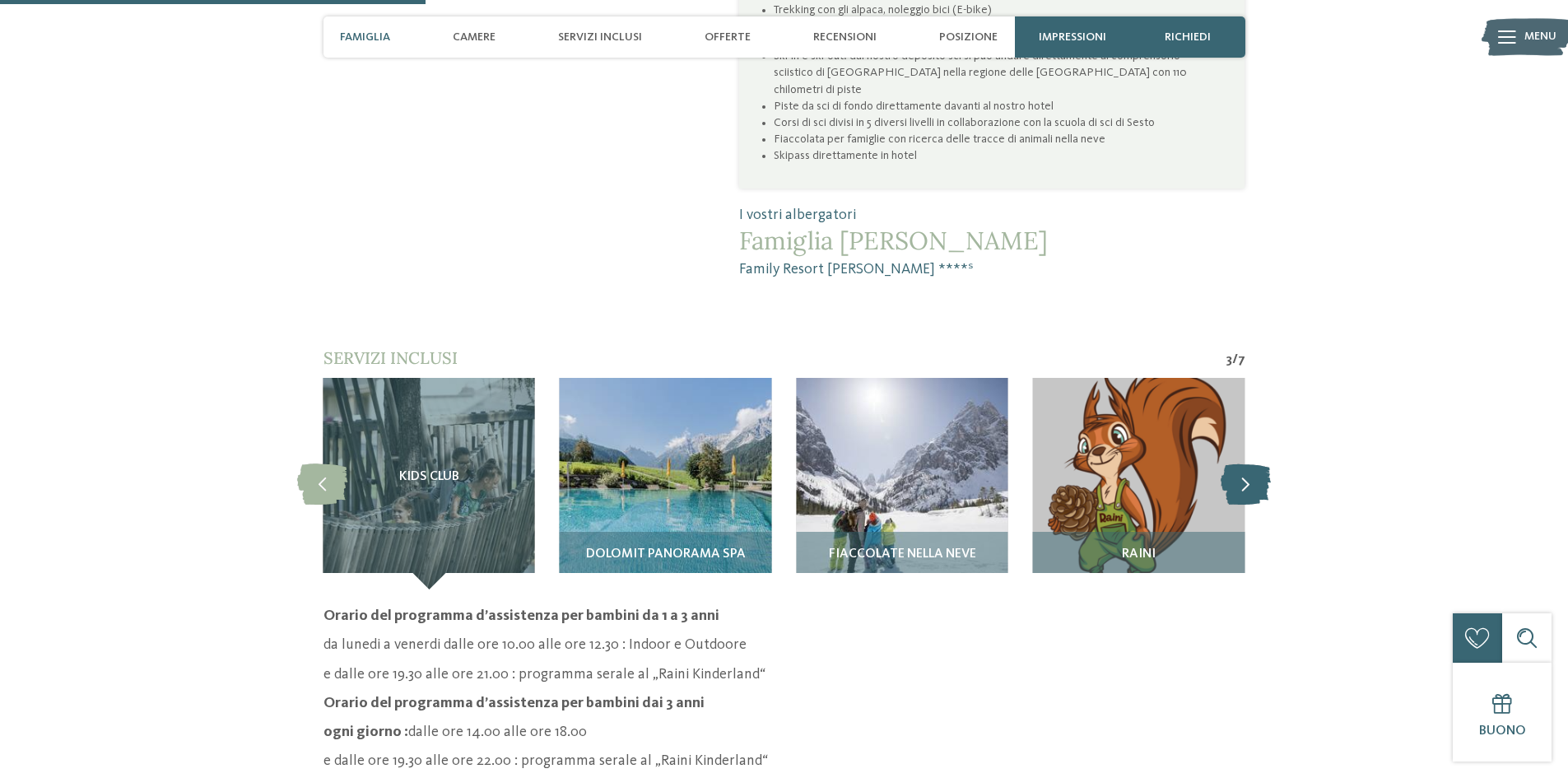
click at [1246, 463] on icon at bounding box center [1245, 483] width 50 height 41
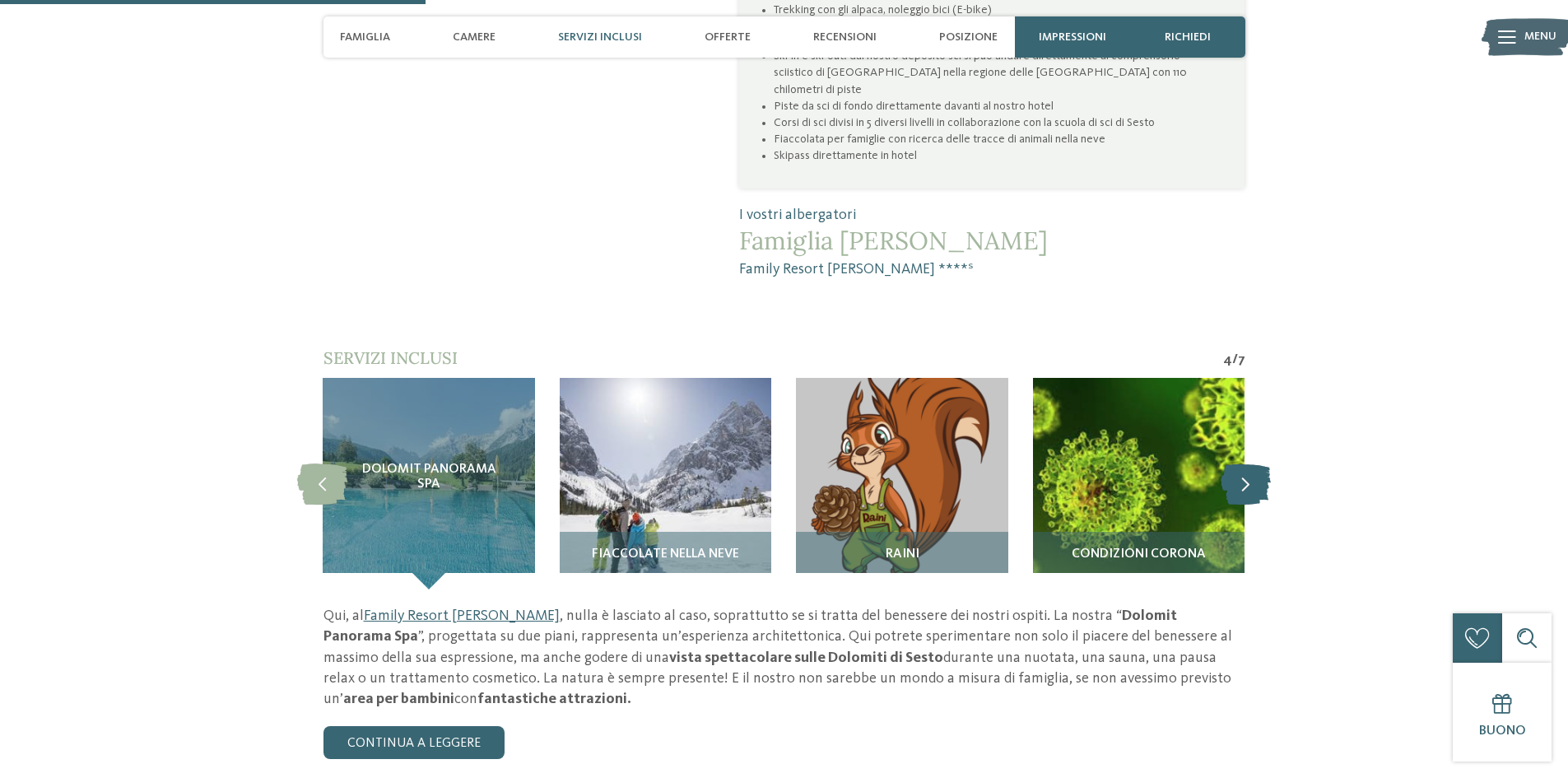
click at [1246, 463] on icon at bounding box center [1245, 483] width 50 height 41
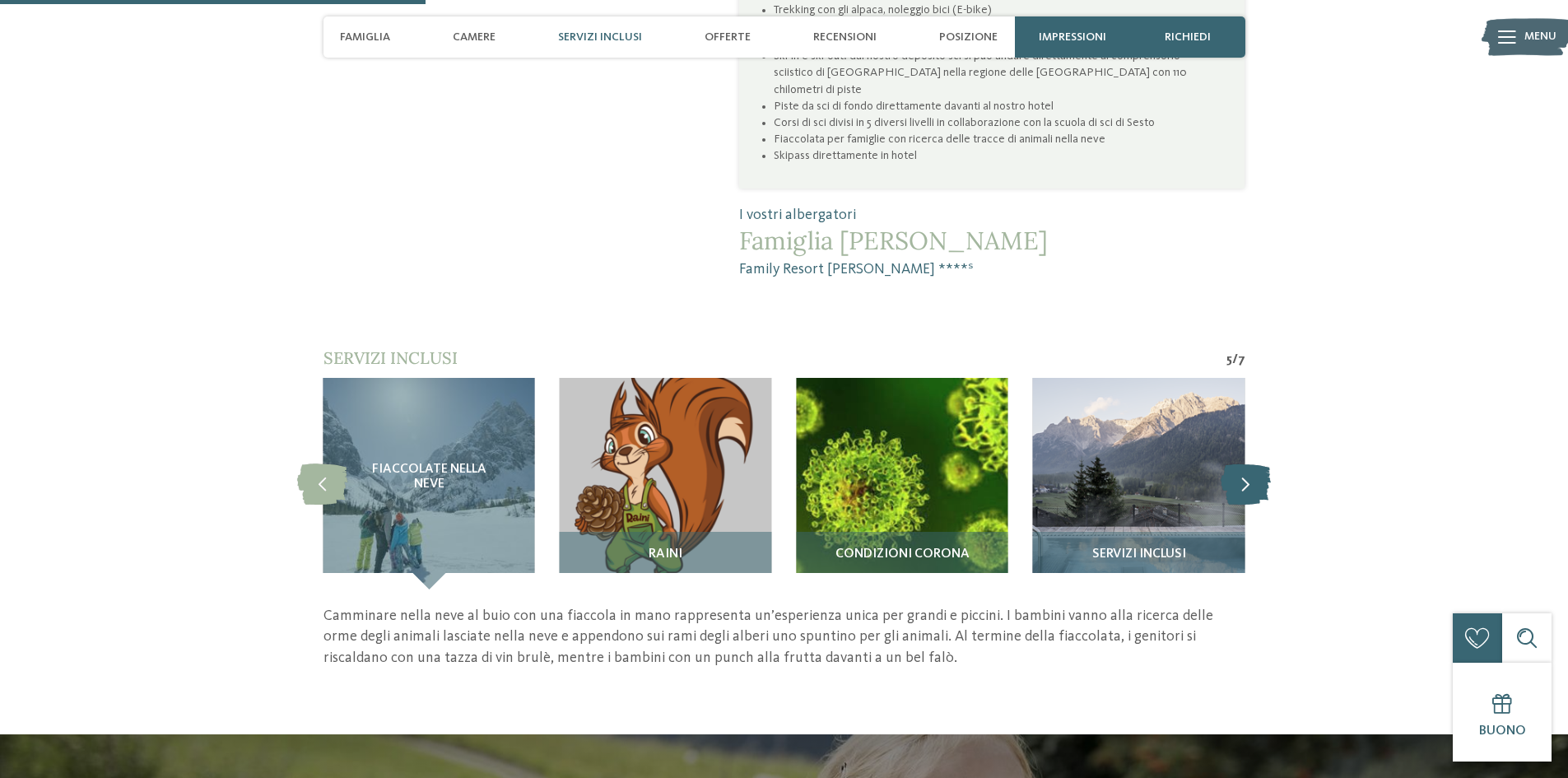
click at [1246, 463] on icon at bounding box center [1245, 483] width 50 height 41
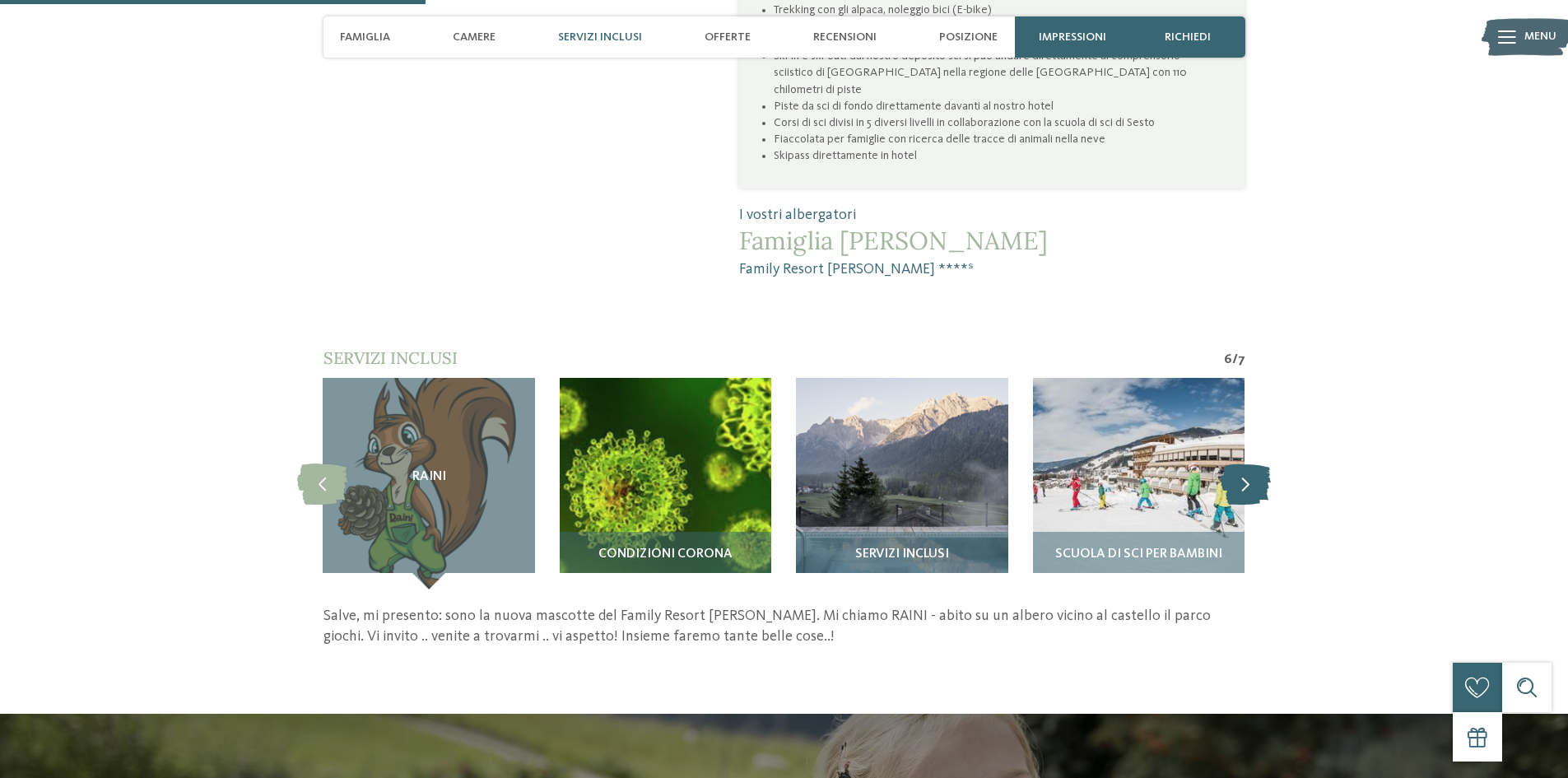
click at [1243, 463] on icon at bounding box center [1245, 483] width 50 height 41
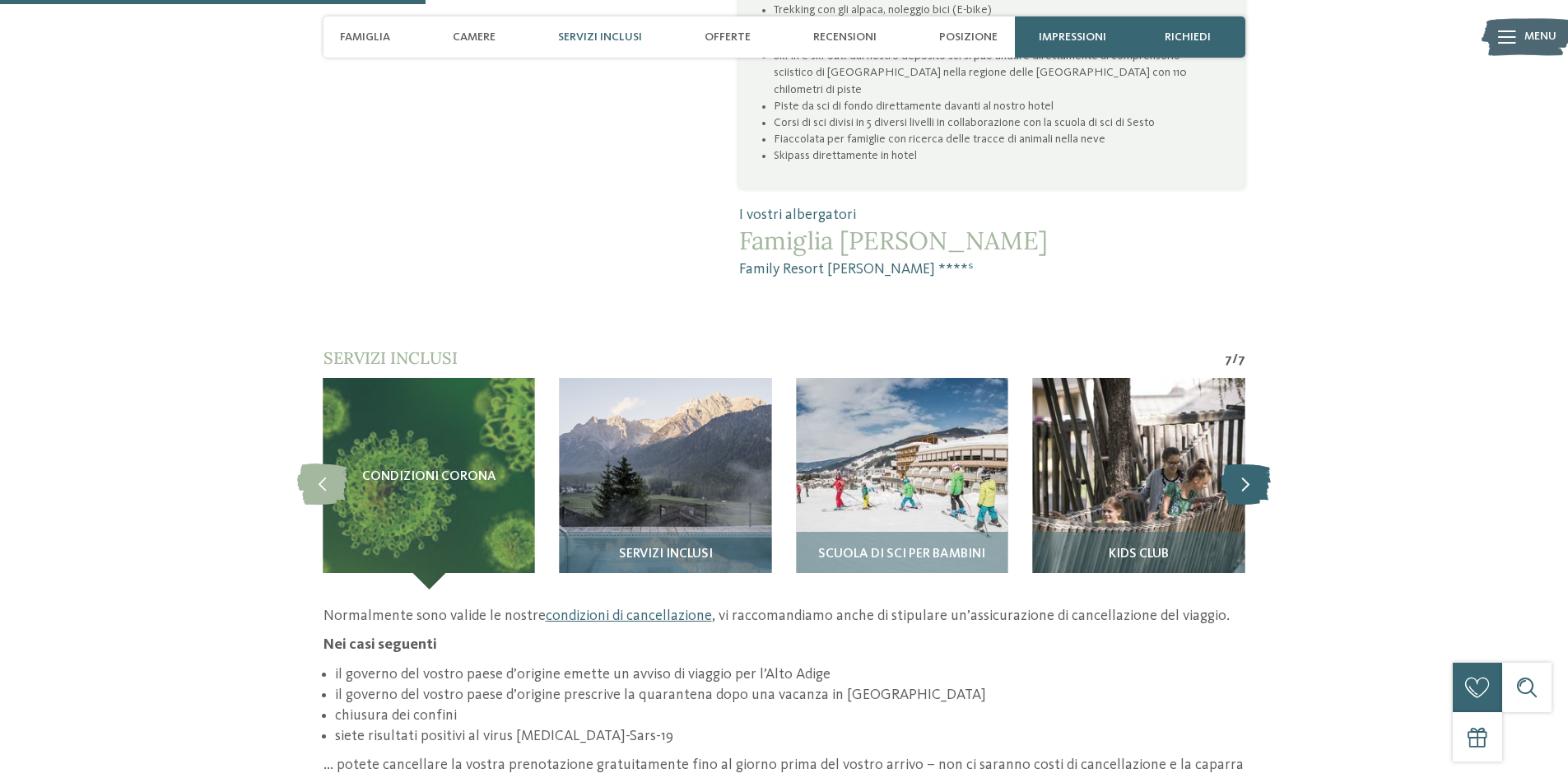
click at [1243, 463] on icon at bounding box center [1245, 483] width 50 height 41
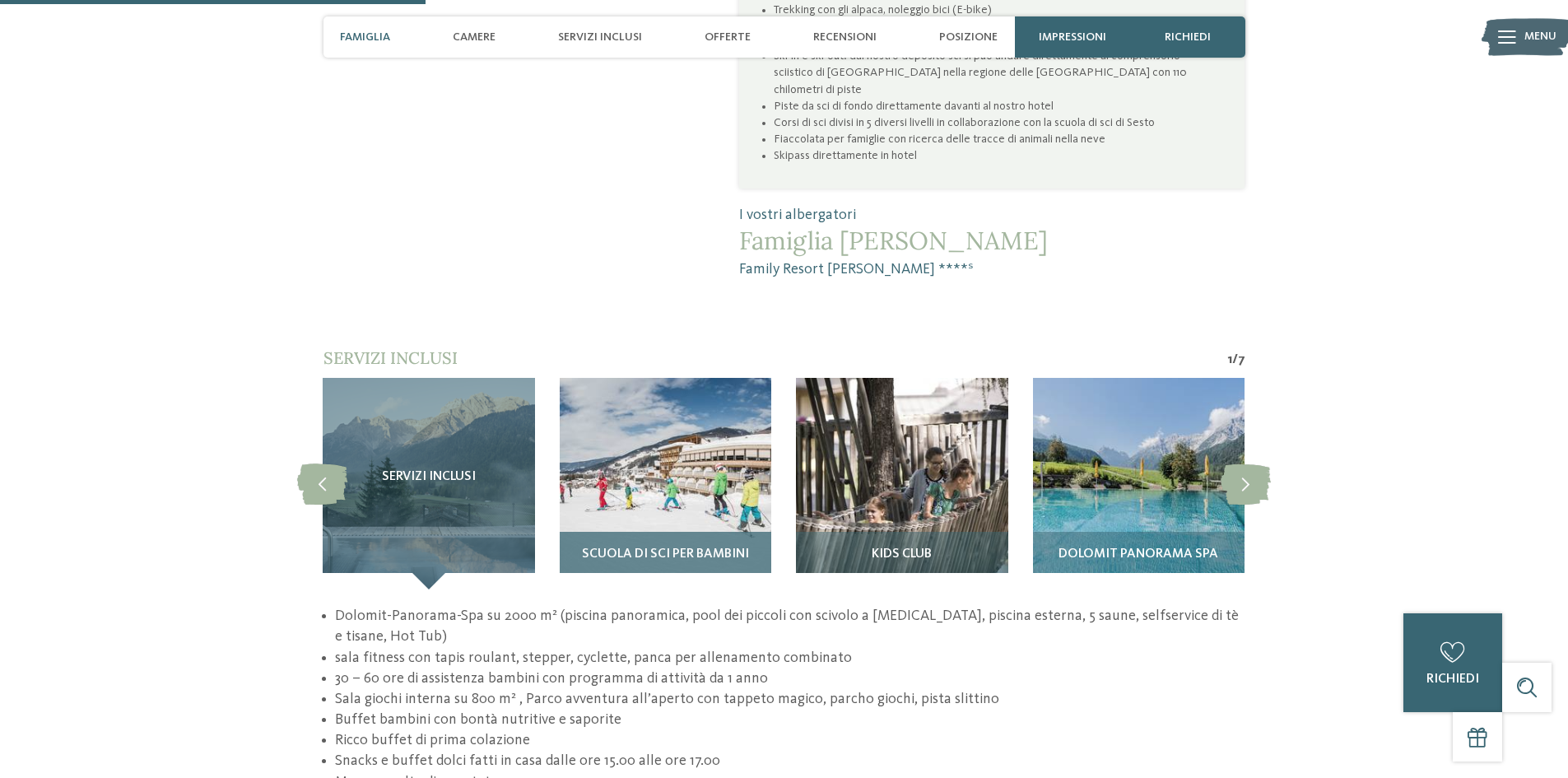
click at [693, 431] on img at bounding box center [665, 483] width 212 height 212
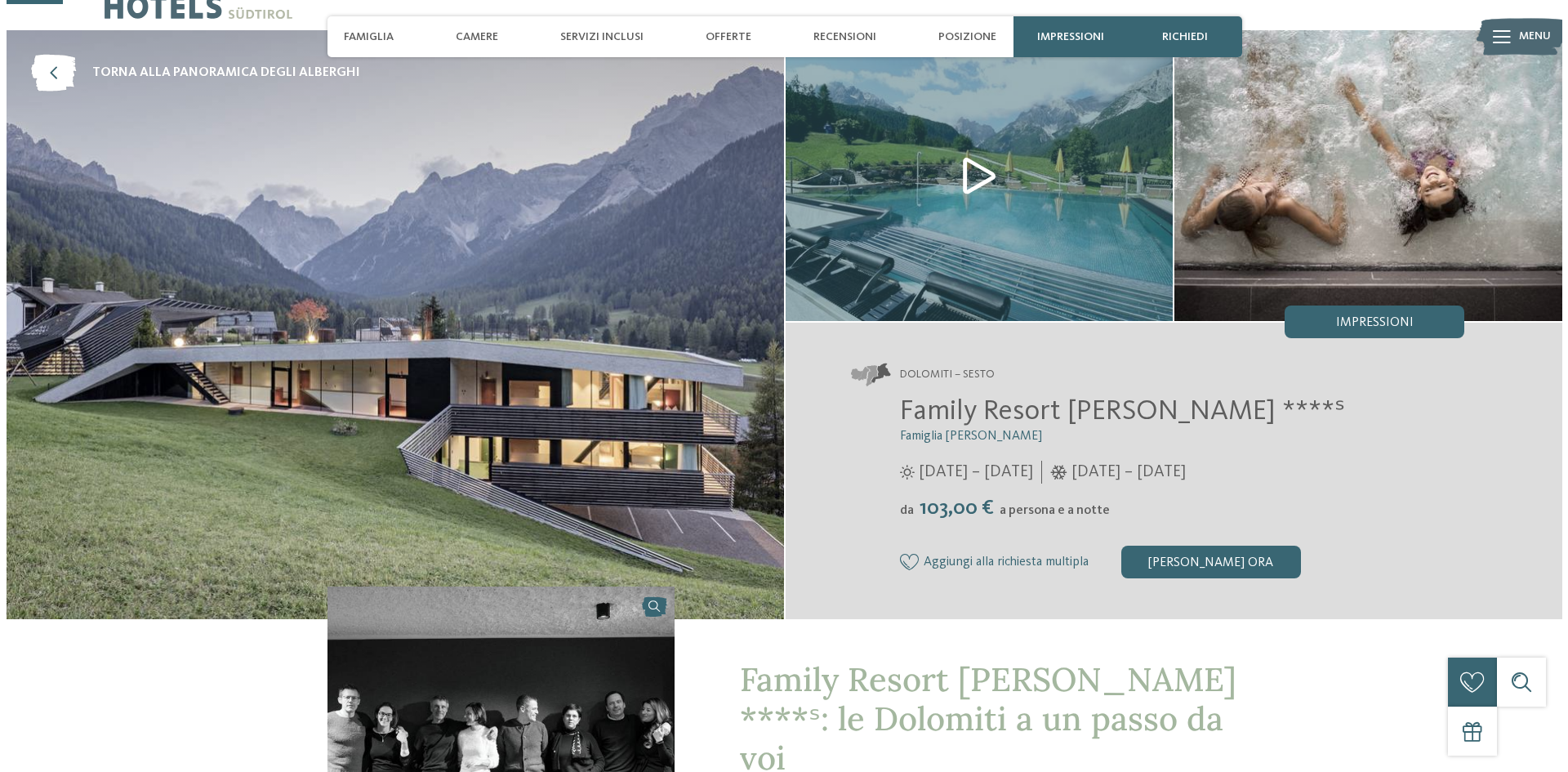
scroll to position [0, 0]
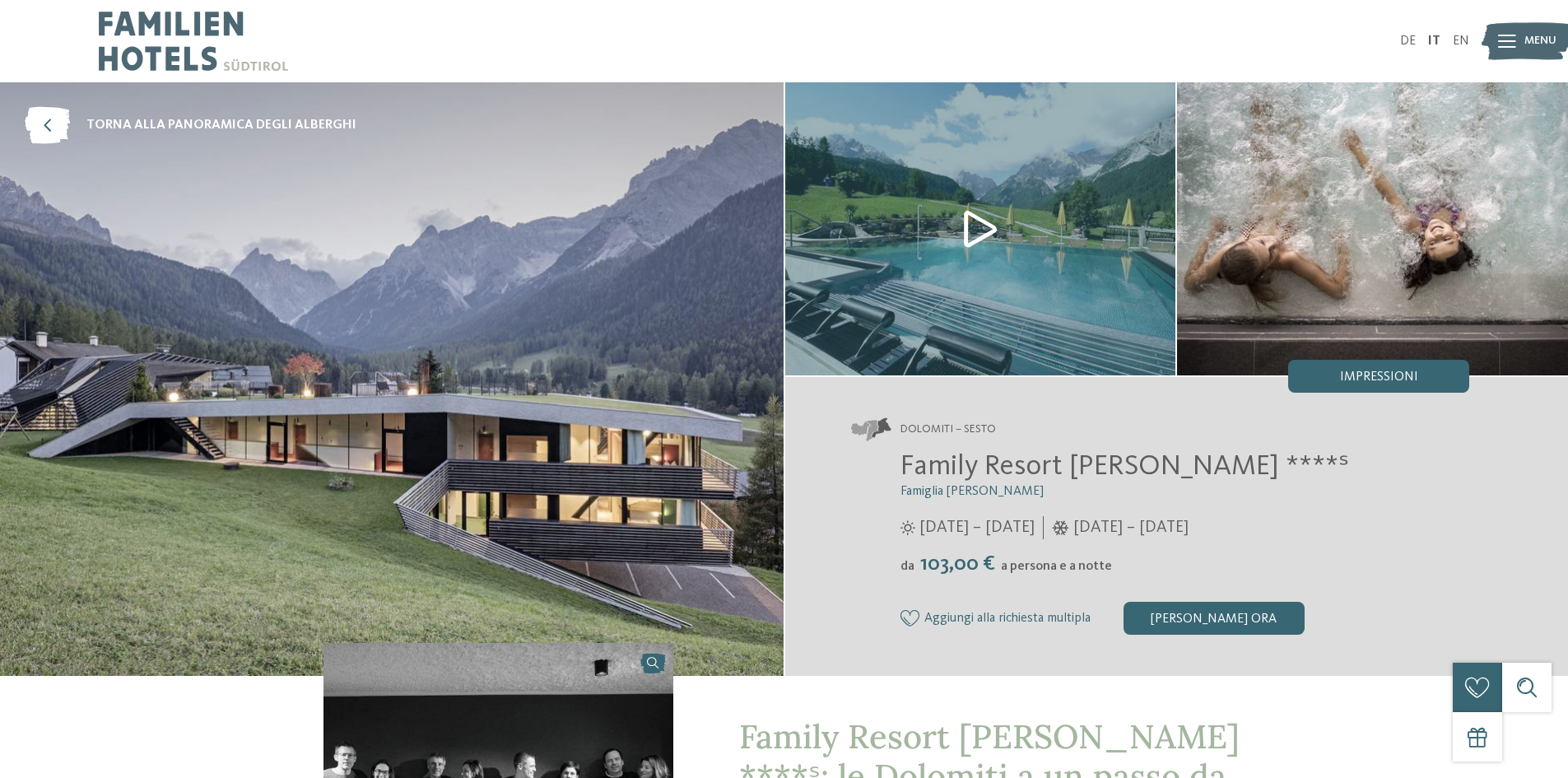
click at [981, 230] on img at bounding box center [981, 228] width 391 height 293
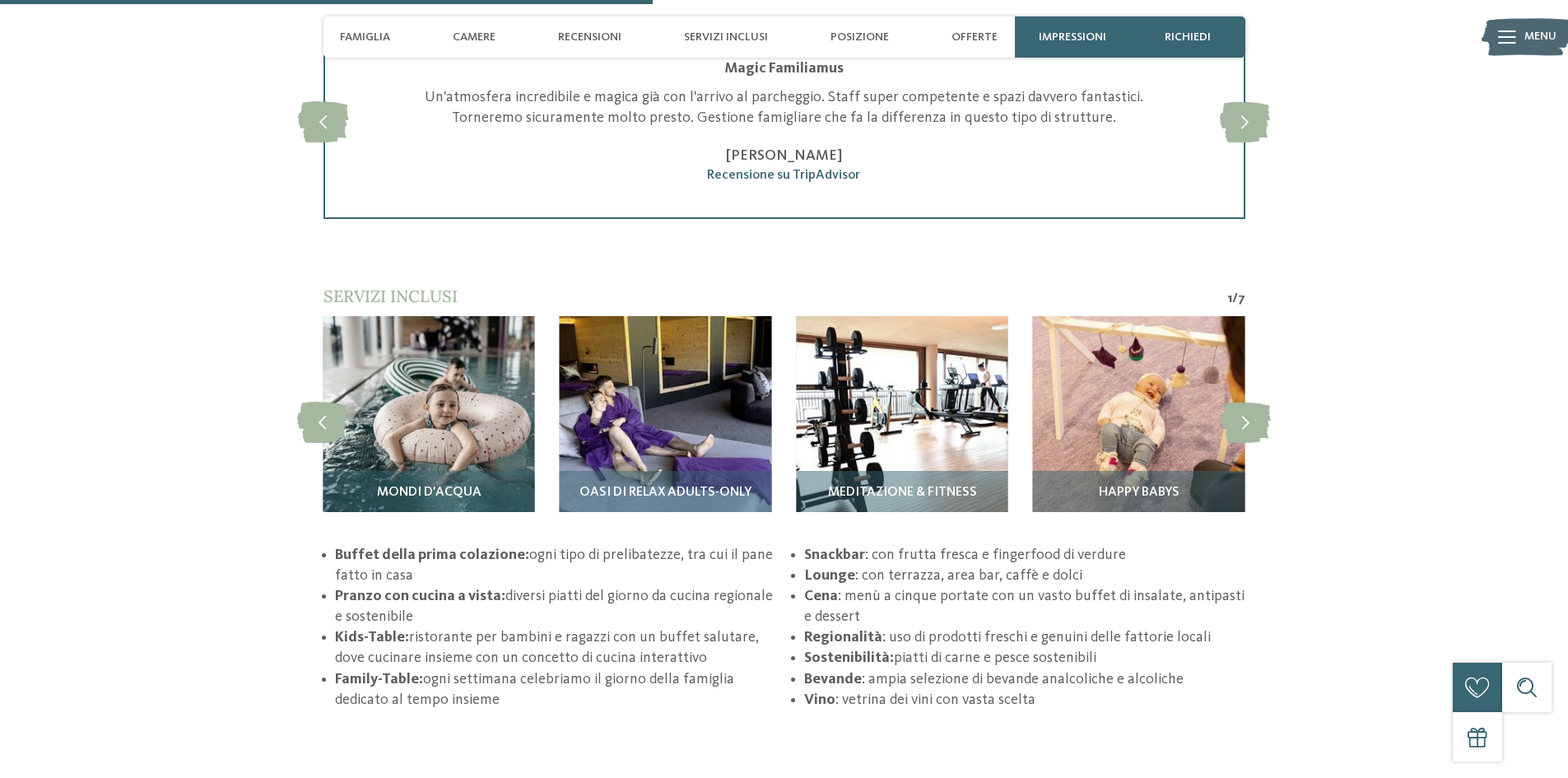
scroll to position [2717, 0]
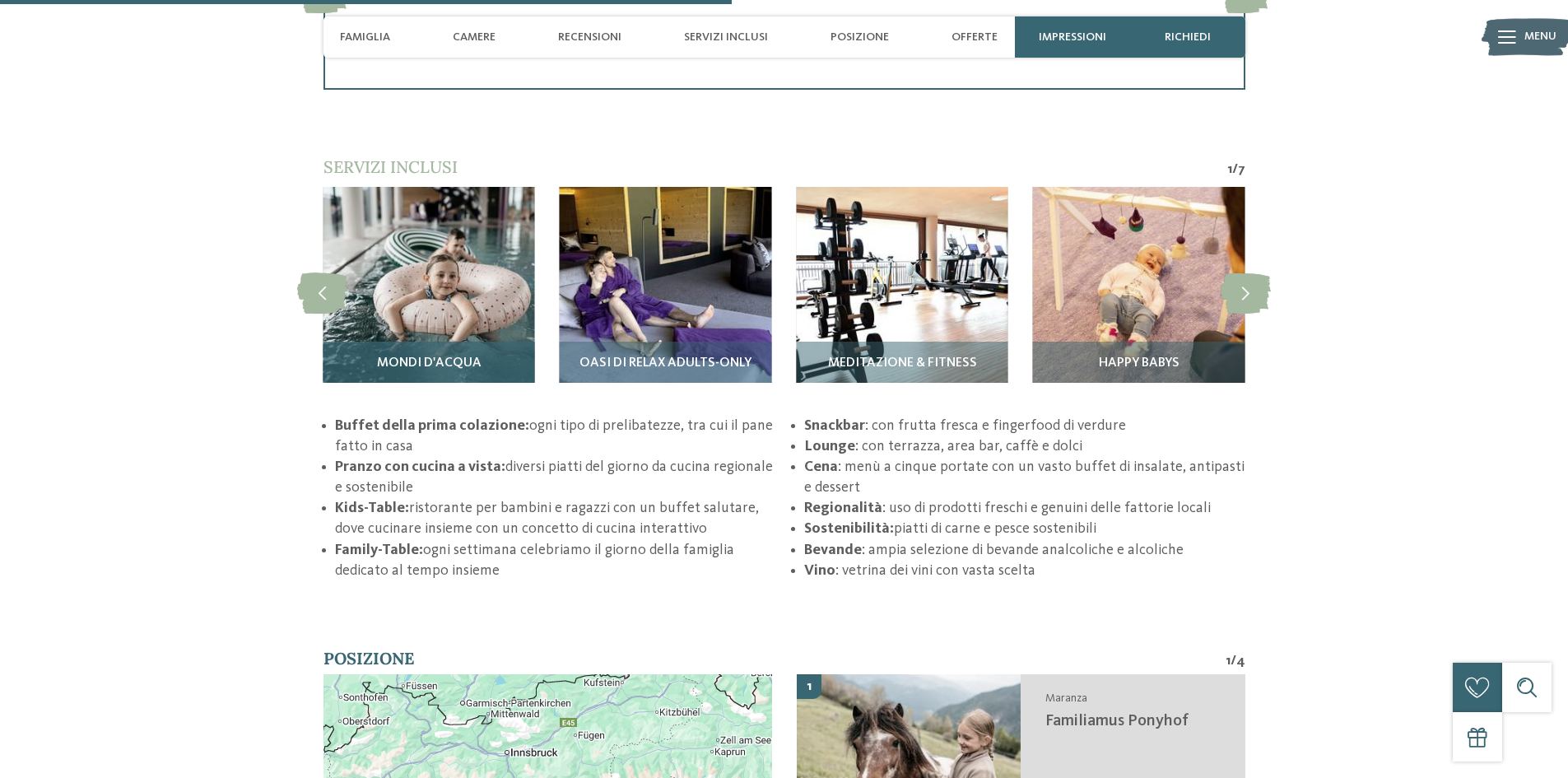
click at [401, 294] on img at bounding box center [429, 293] width 212 height 212
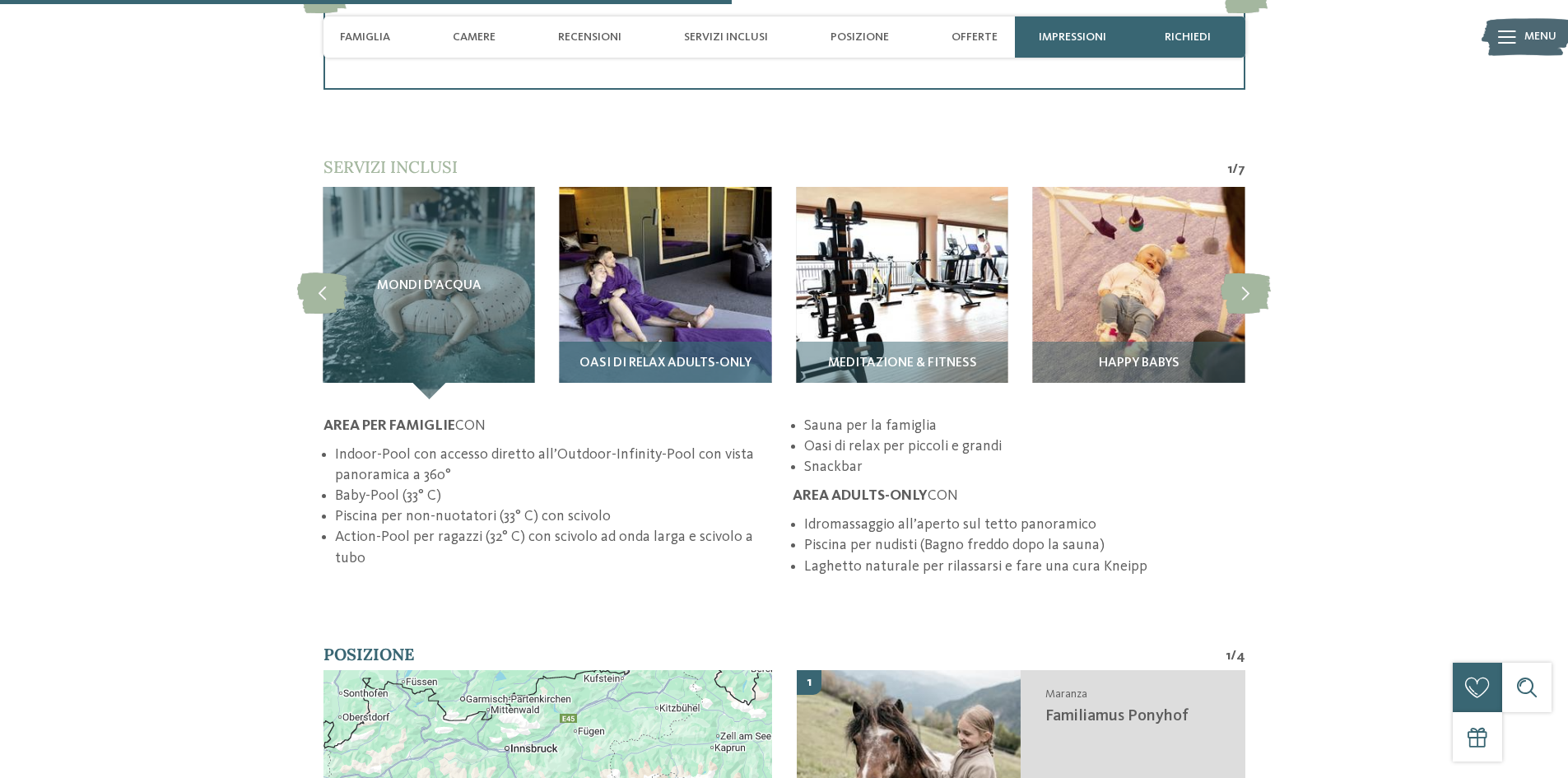
click at [703, 260] on img at bounding box center [665, 293] width 212 height 212
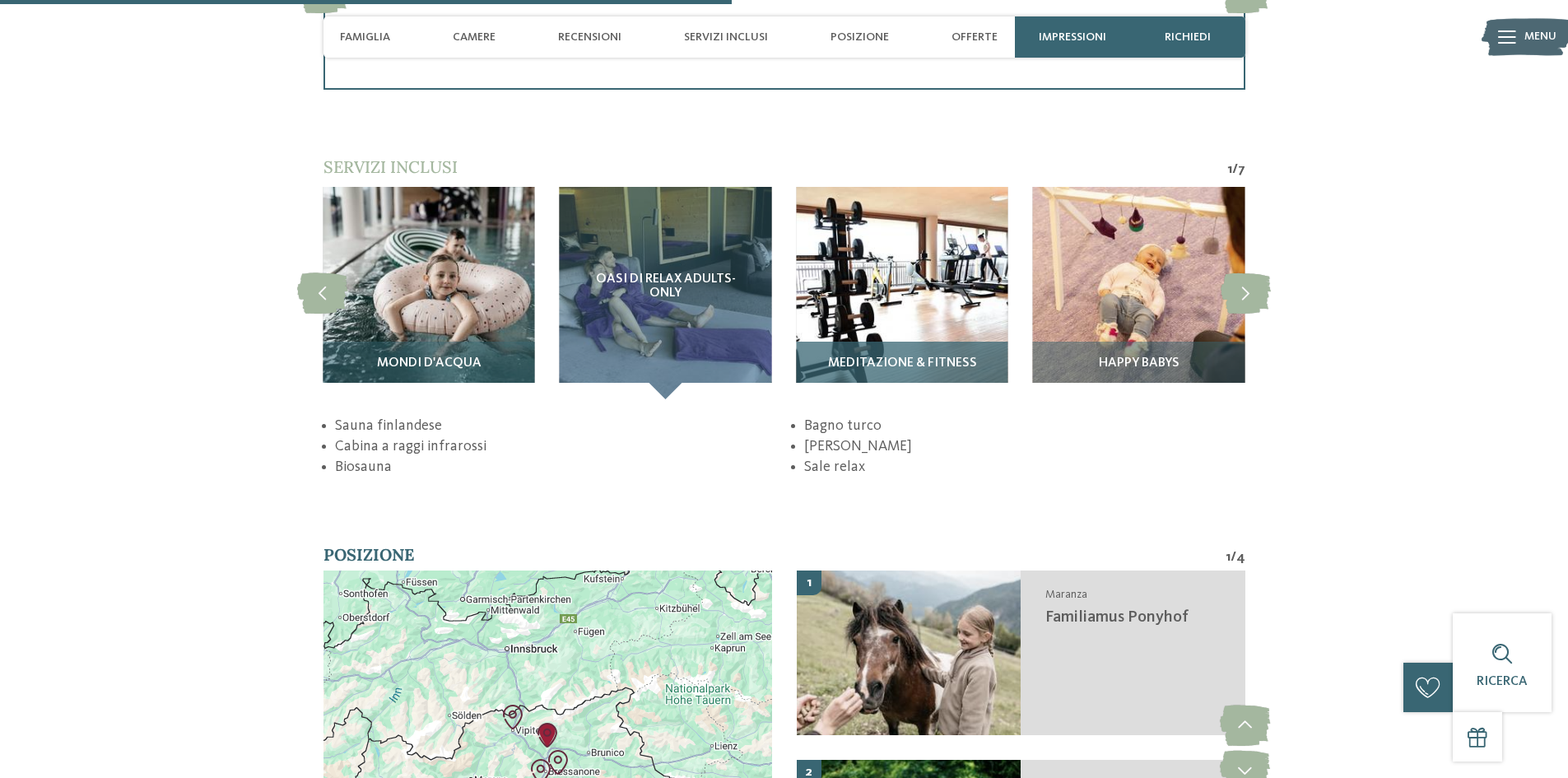
click at [908, 261] on img at bounding box center [902, 293] width 212 height 212
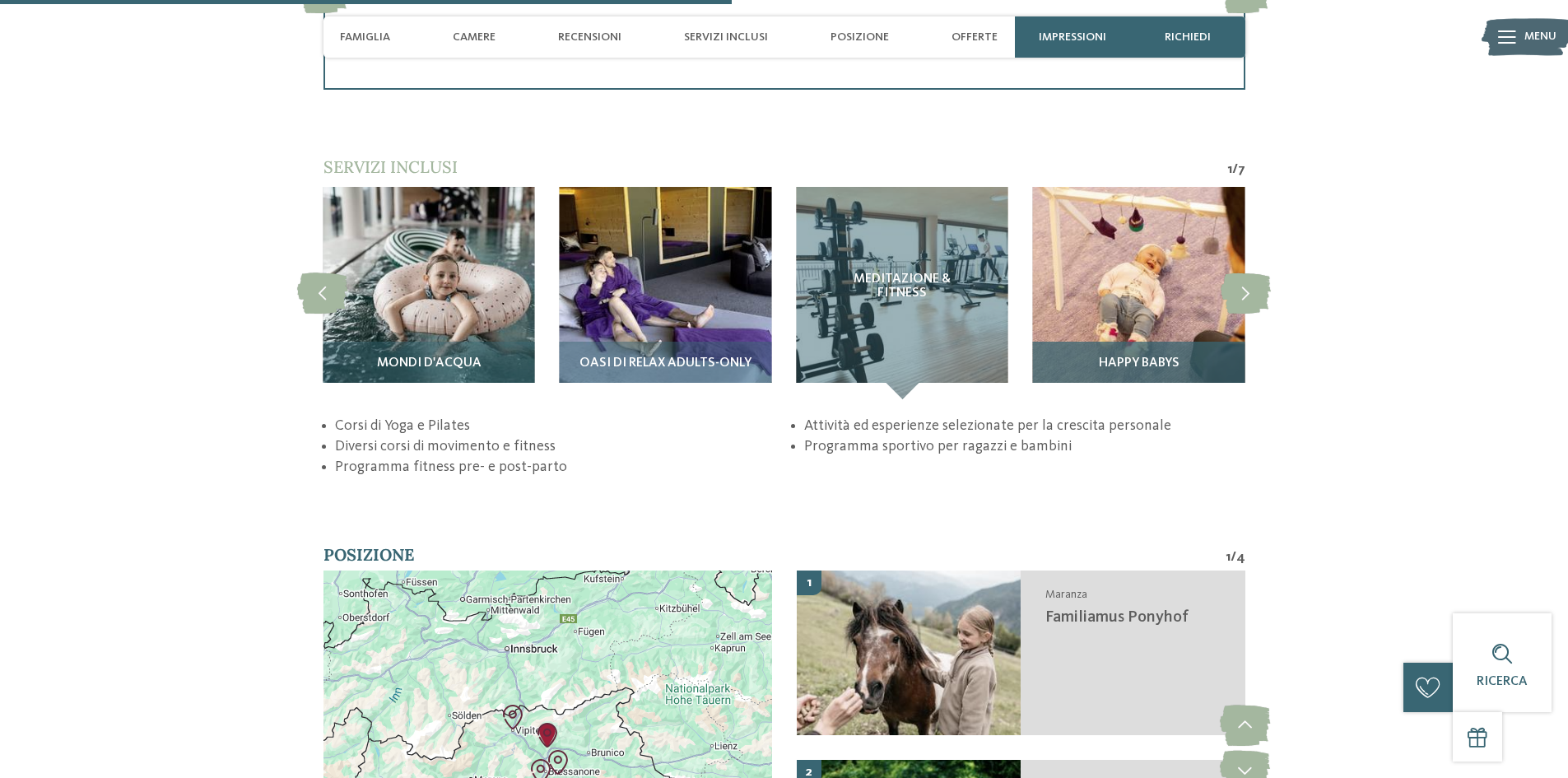
click at [1140, 265] on img at bounding box center [1139, 293] width 212 height 212
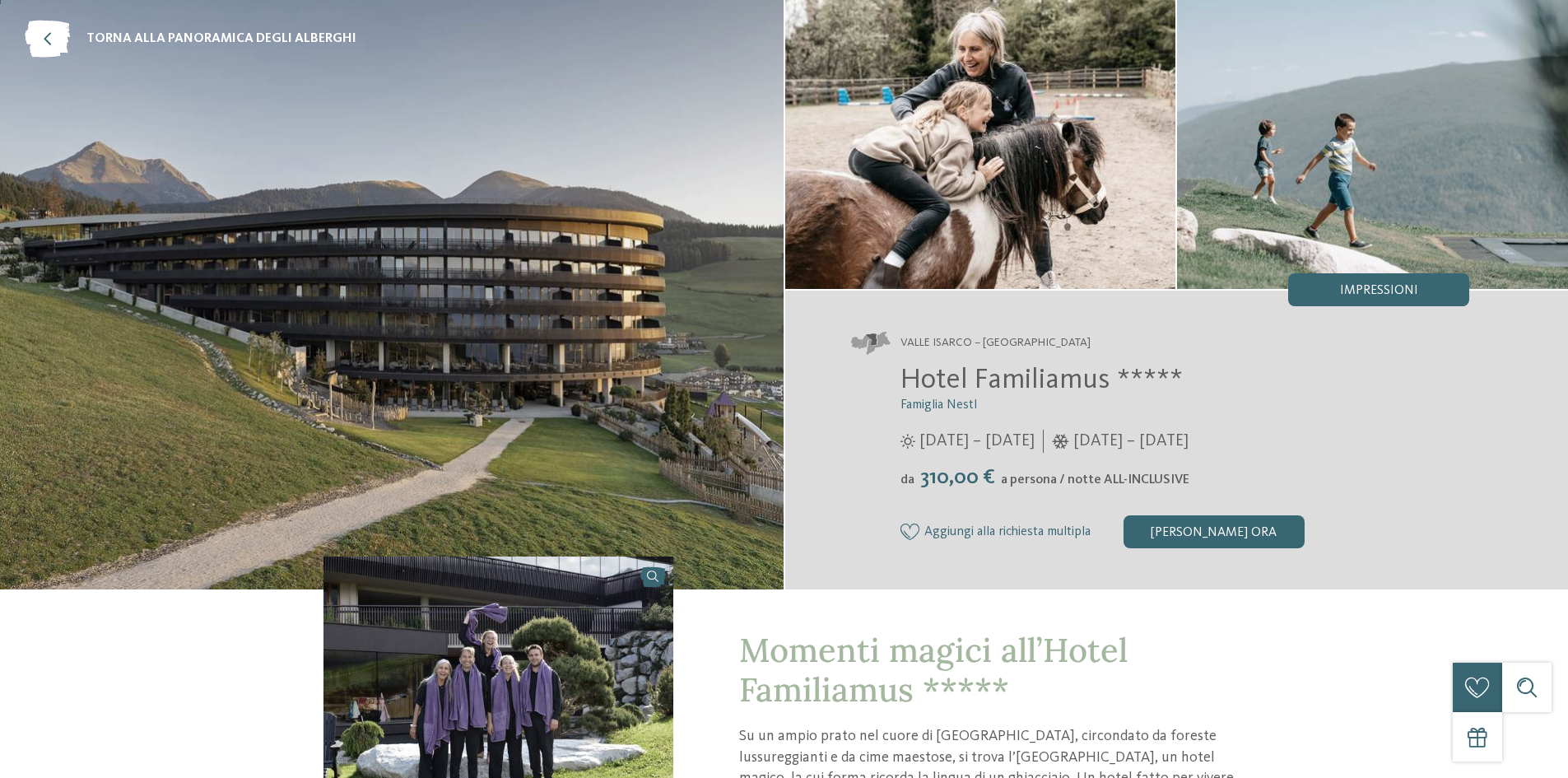
scroll to position [0, 0]
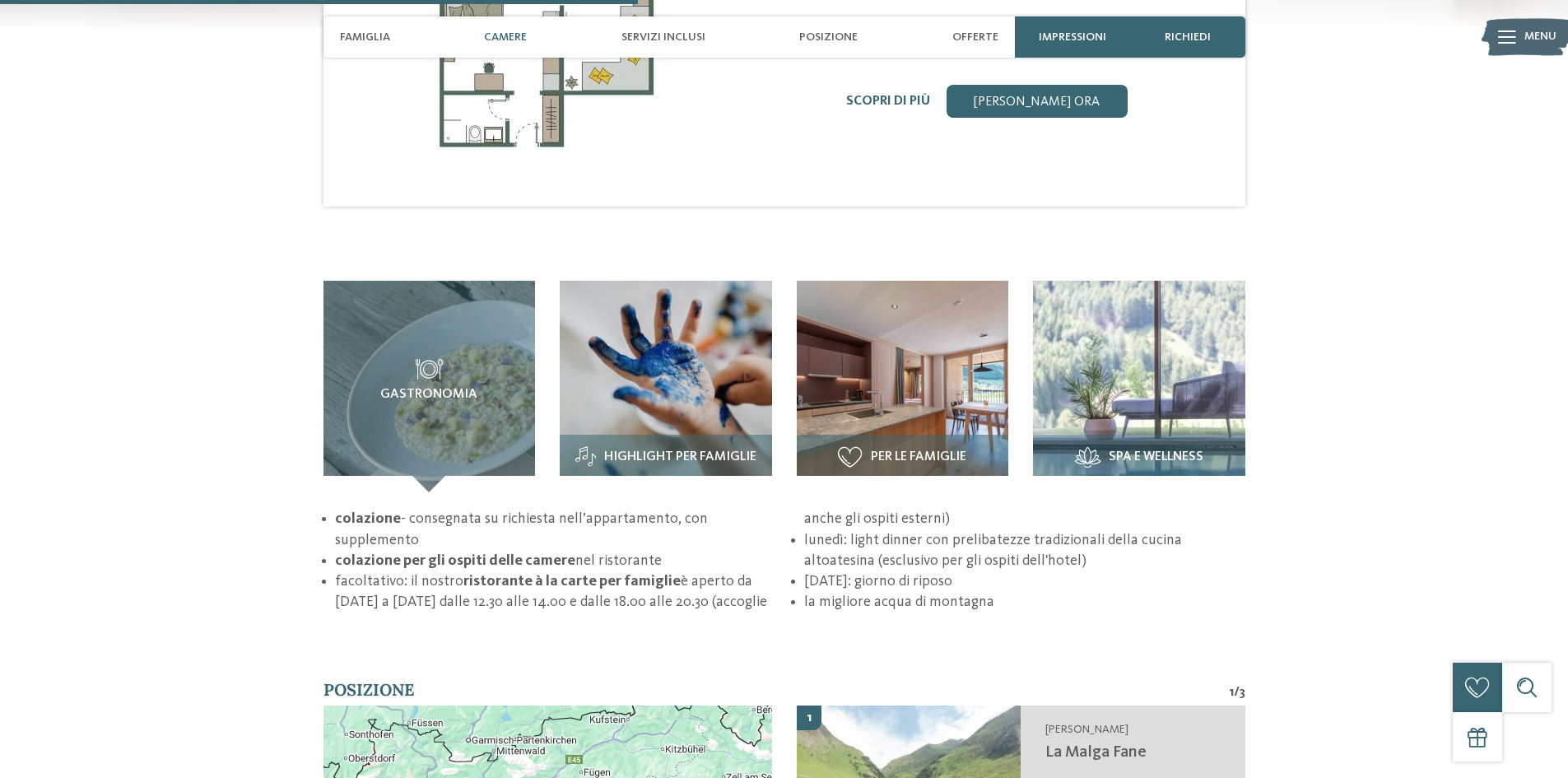
scroll to position [2140, 0]
click at [1187, 436] on div "Spa e wellness" at bounding box center [1139, 464] width 213 height 57
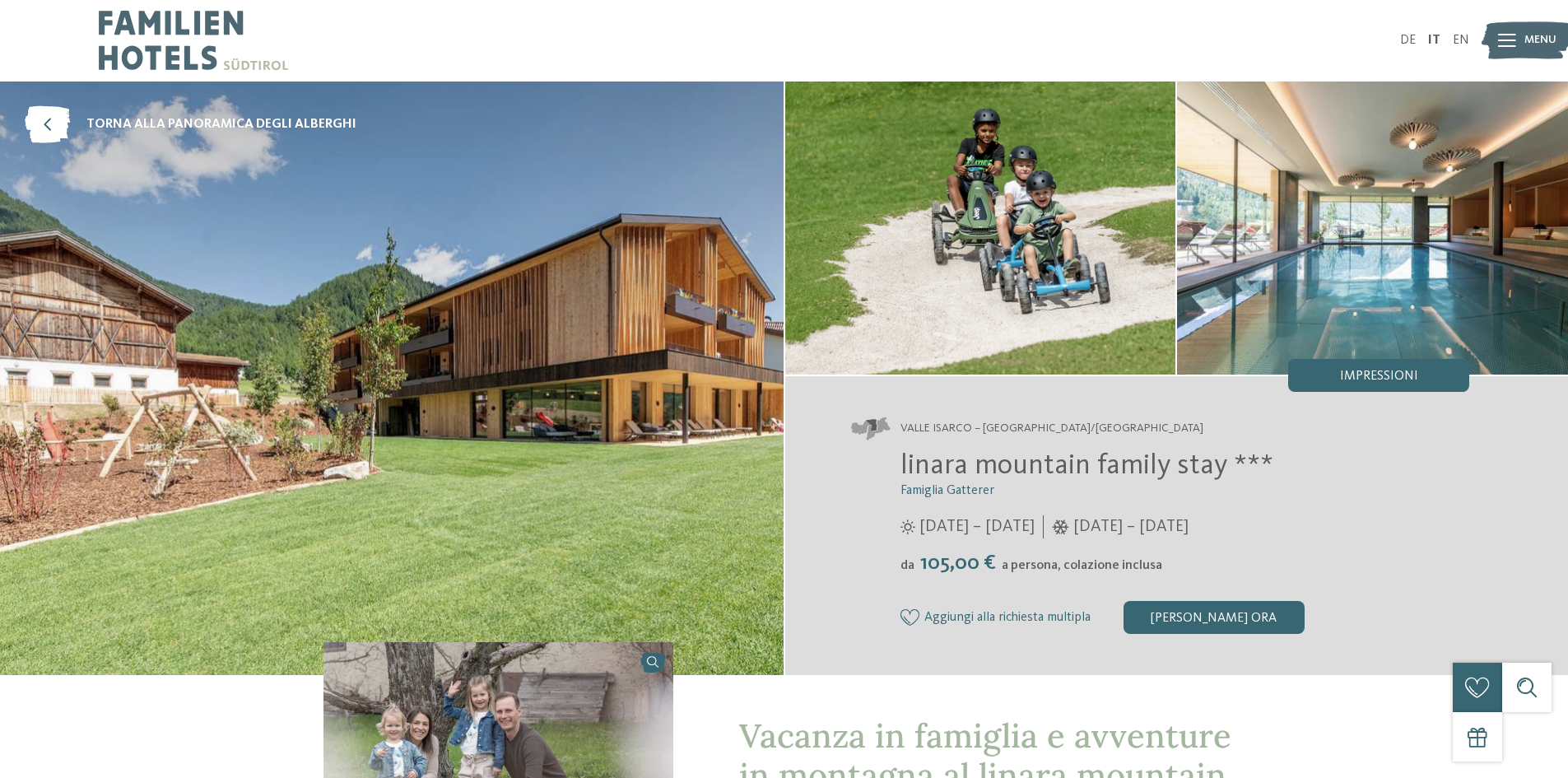
scroll to position [0, 0]
click at [1368, 290] on img at bounding box center [1372, 228] width 391 height 293
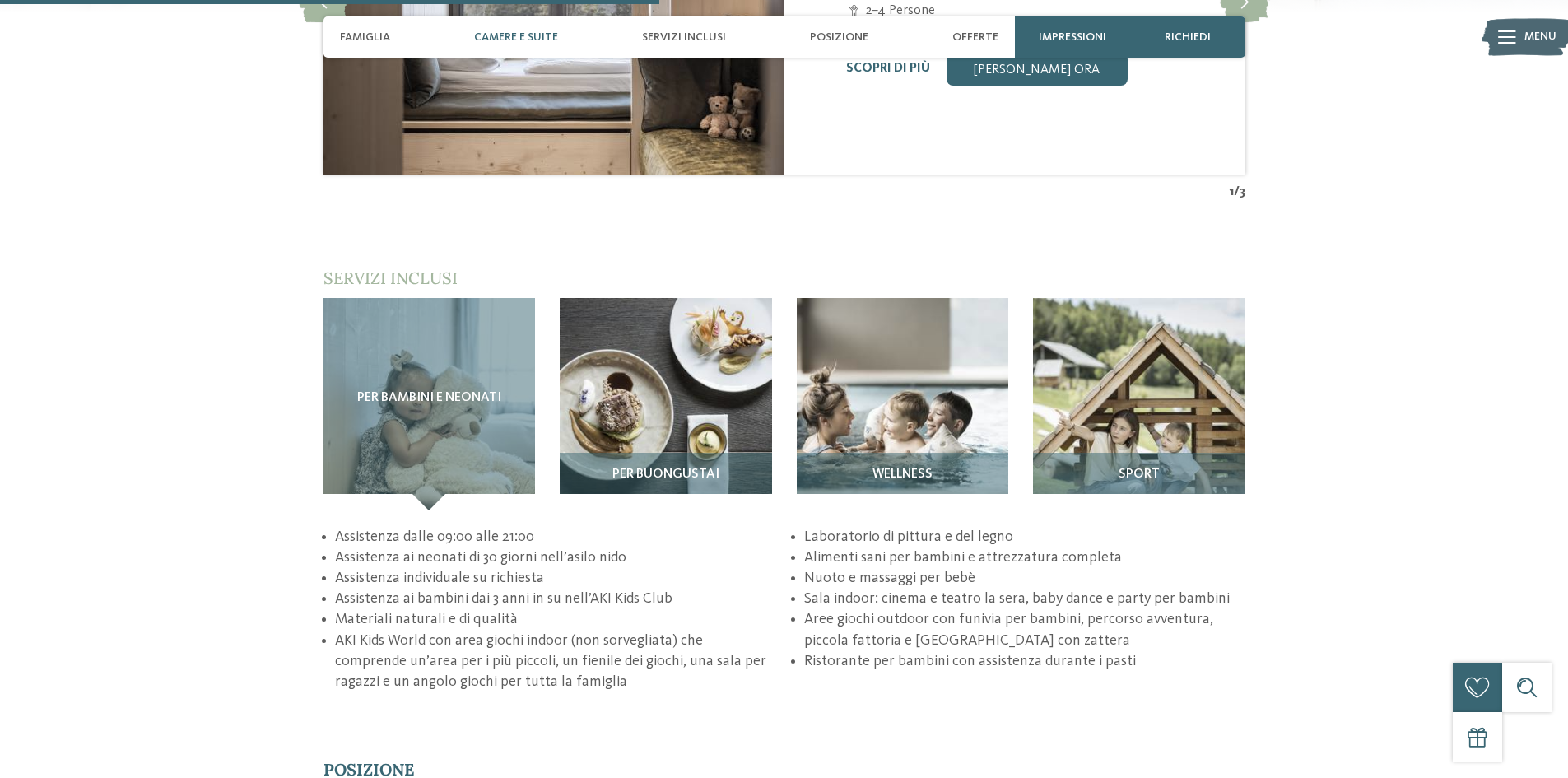
scroll to position [2387, 0]
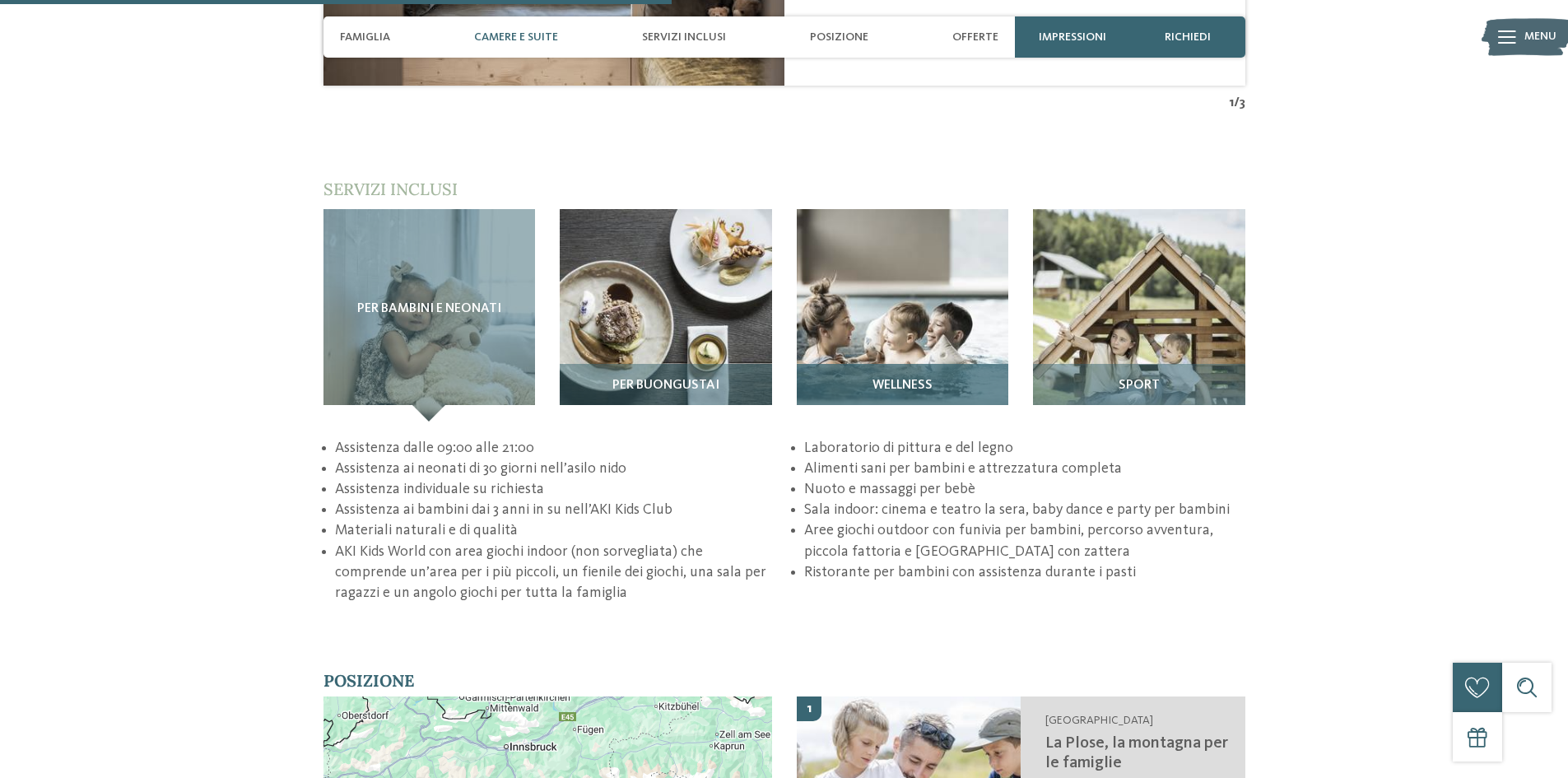
click at [931, 312] on img at bounding box center [903, 315] width 213 height 213
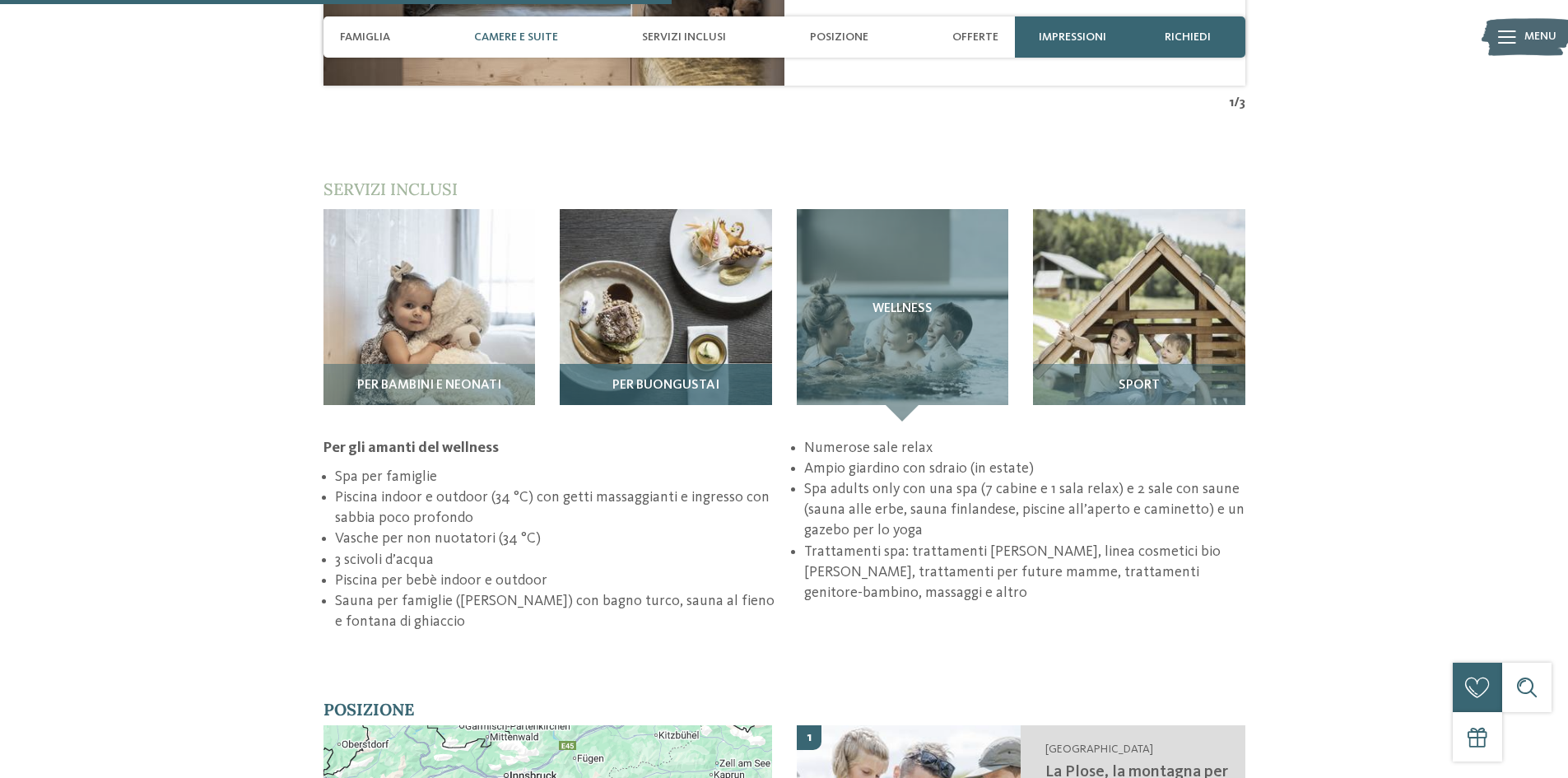
click at [644, 300] on img at bounding box center [665, 315] width 213 height 213
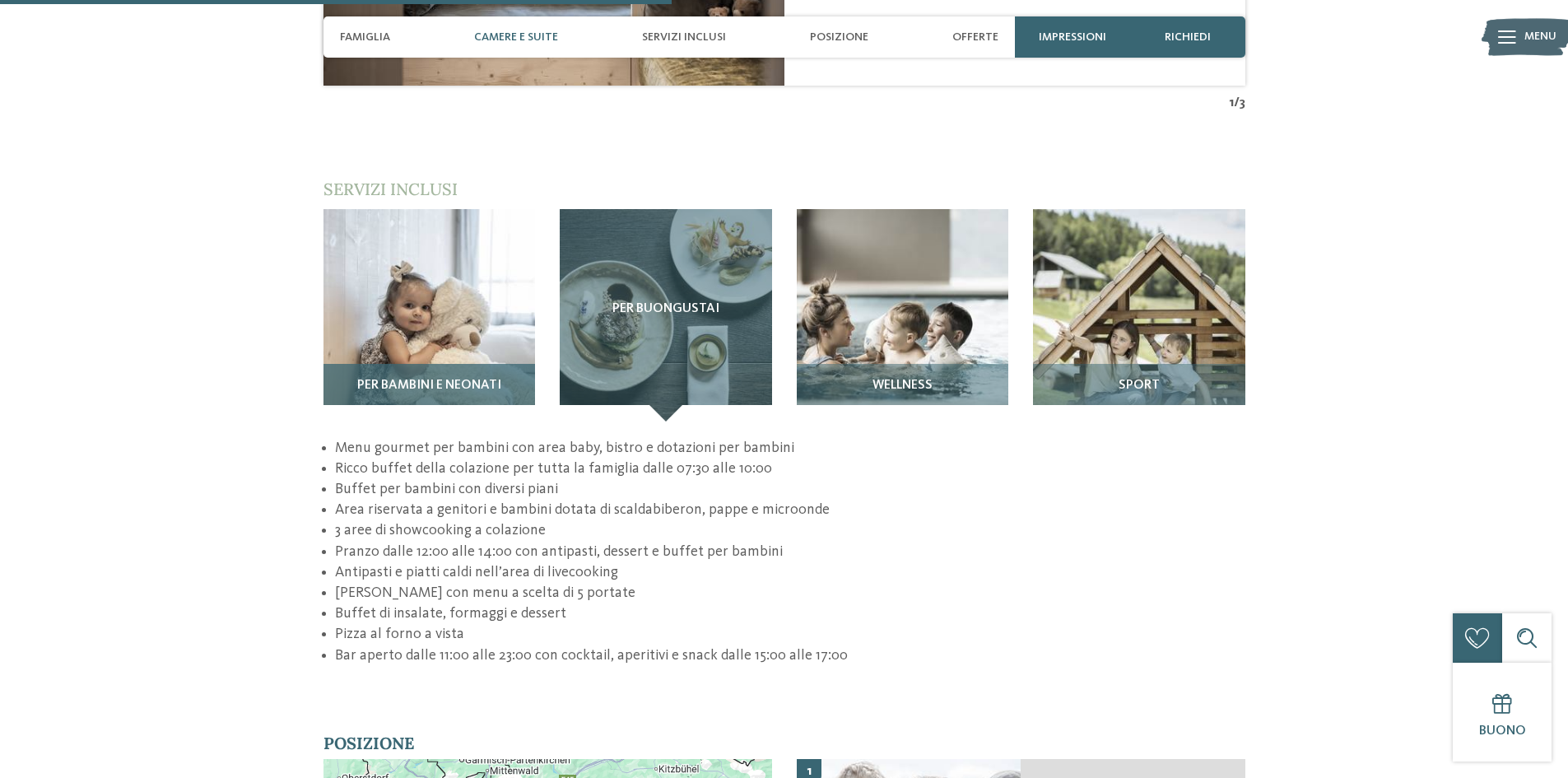
click at [463, 290] on img at bounding box center [430, 315] width 213 height 213
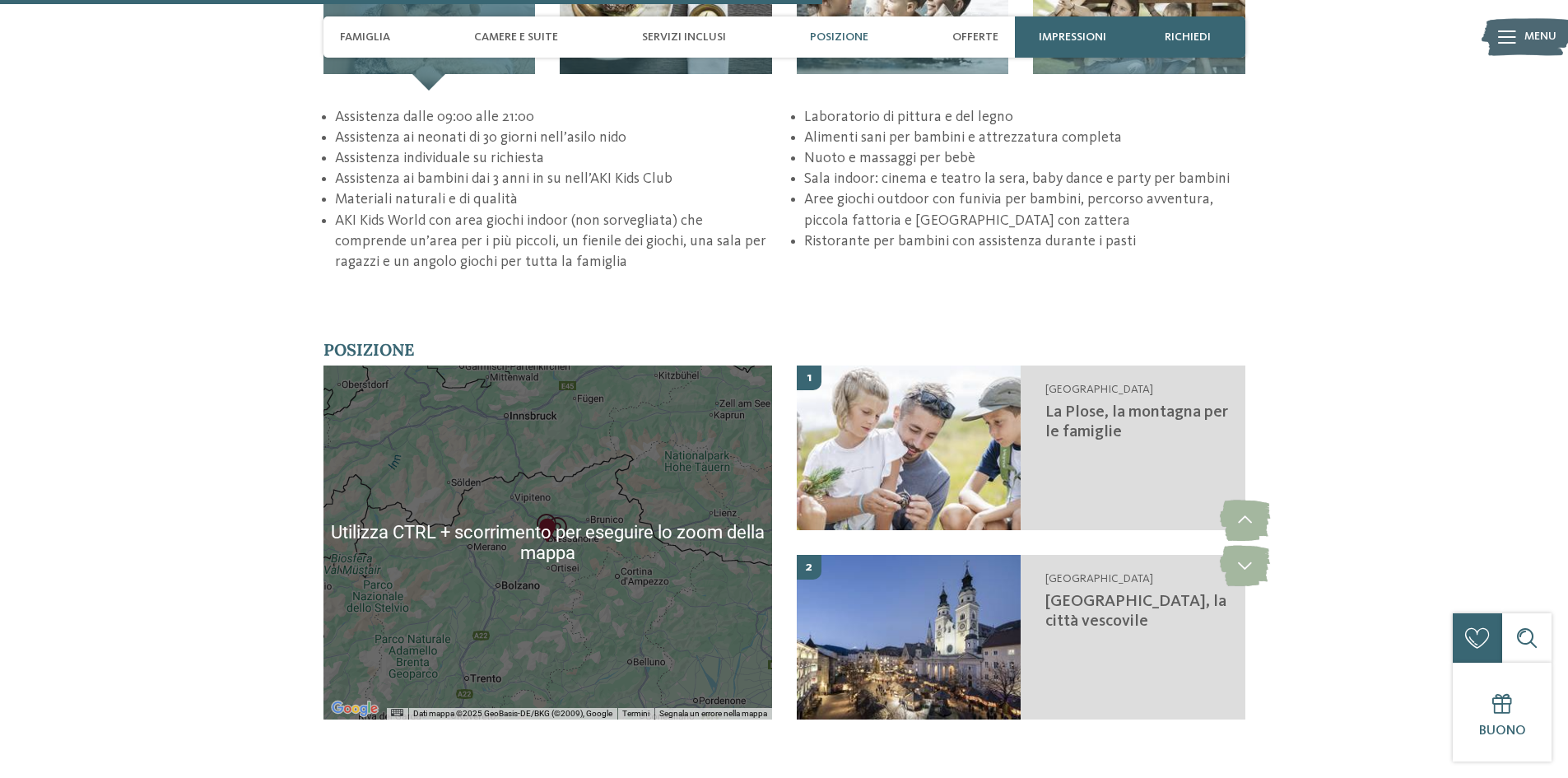
scroll to position [2717, 0]
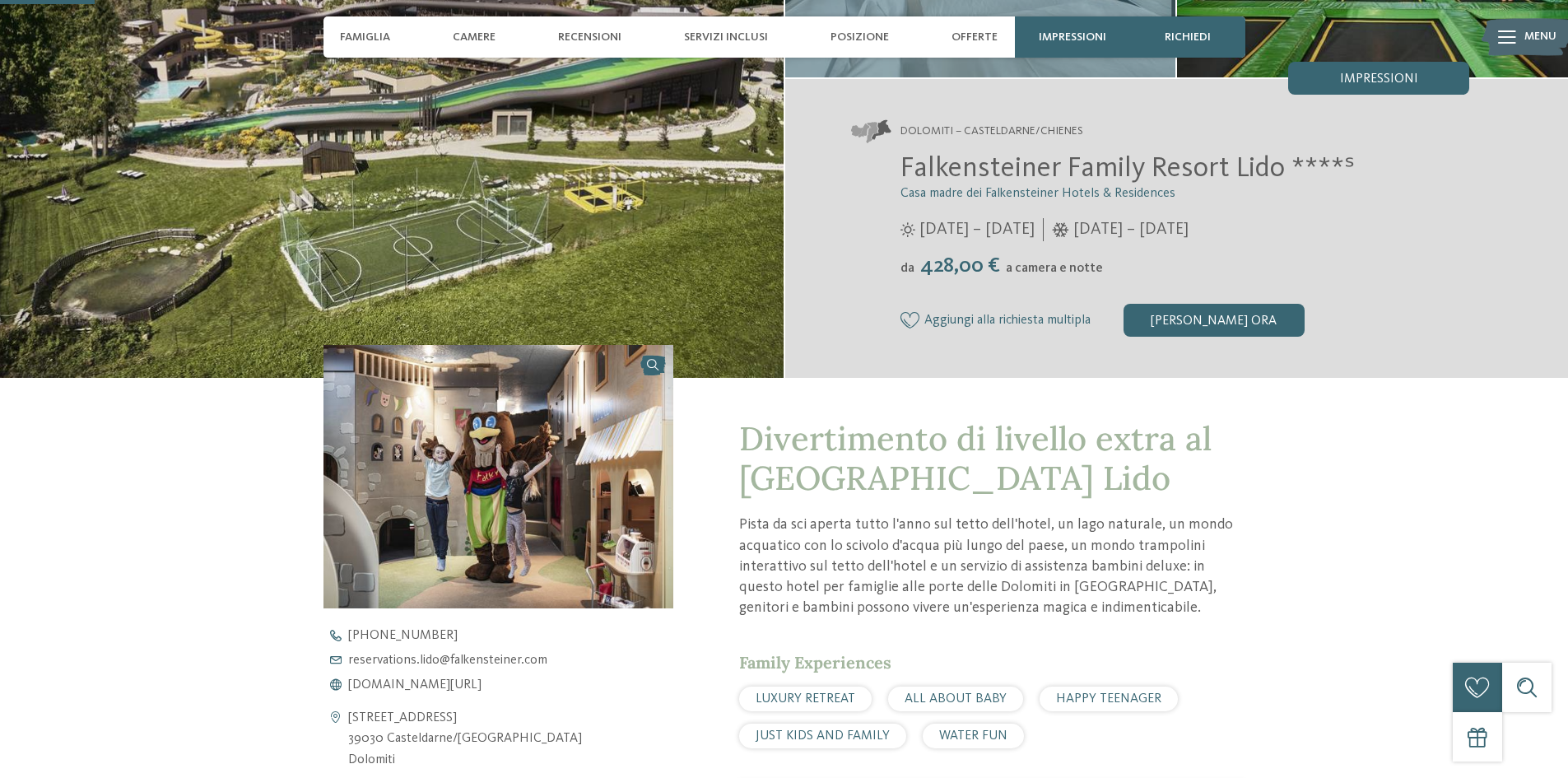
scroll to position [82, 0]
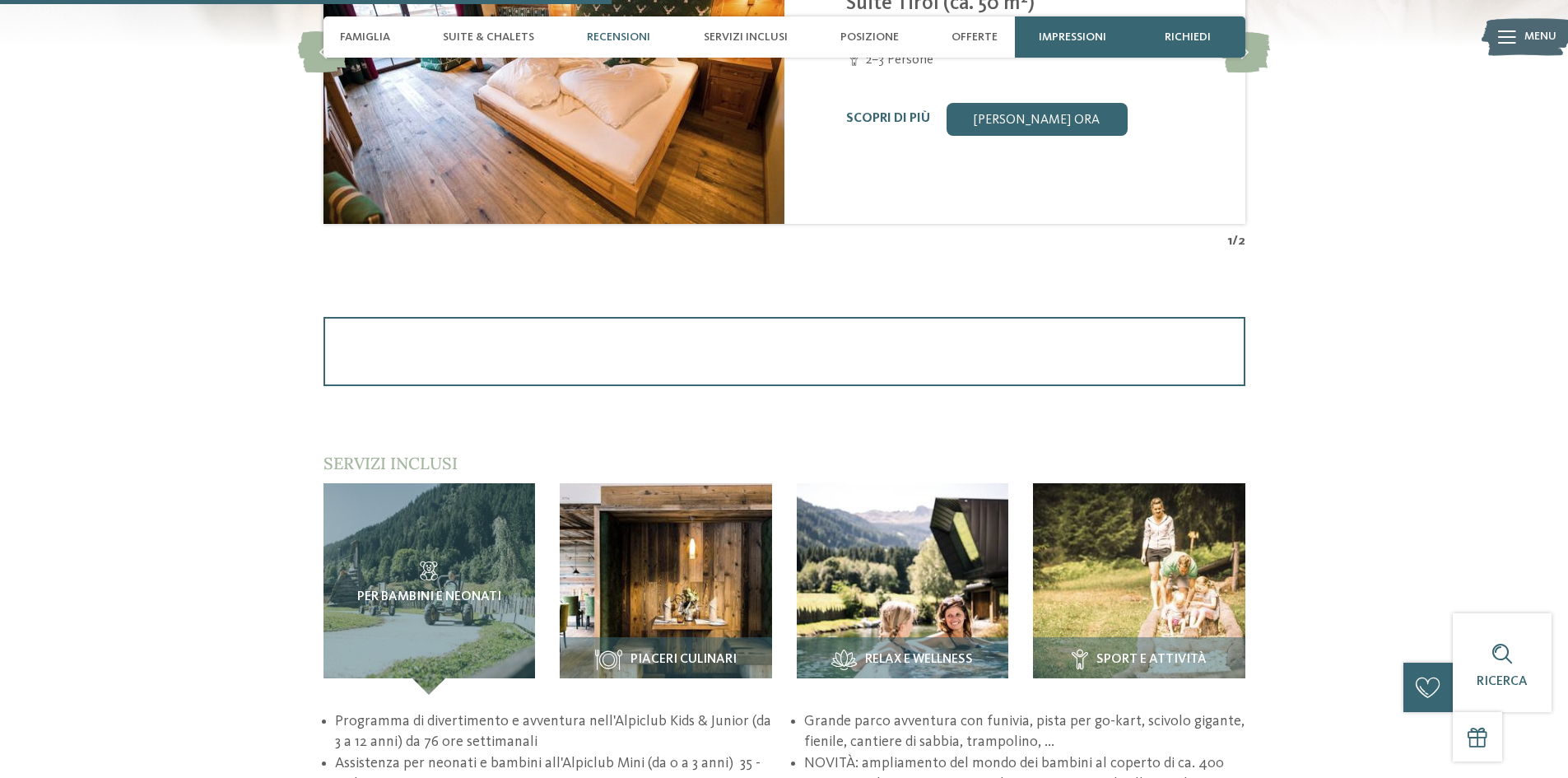
scroll to position [2140, 0]
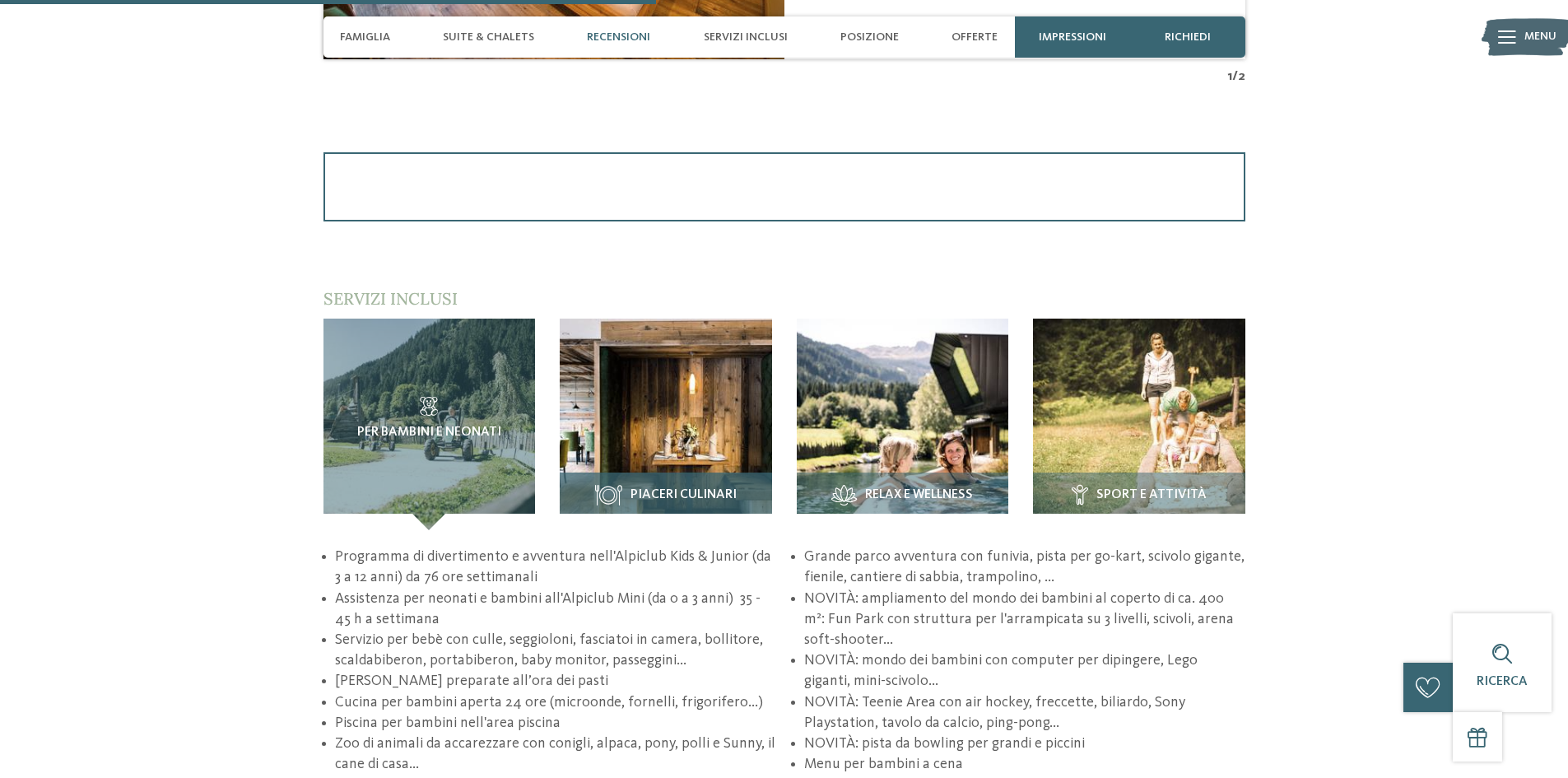
click at [674, 360] on img at bounding box center [665, 424] width 213 height 213
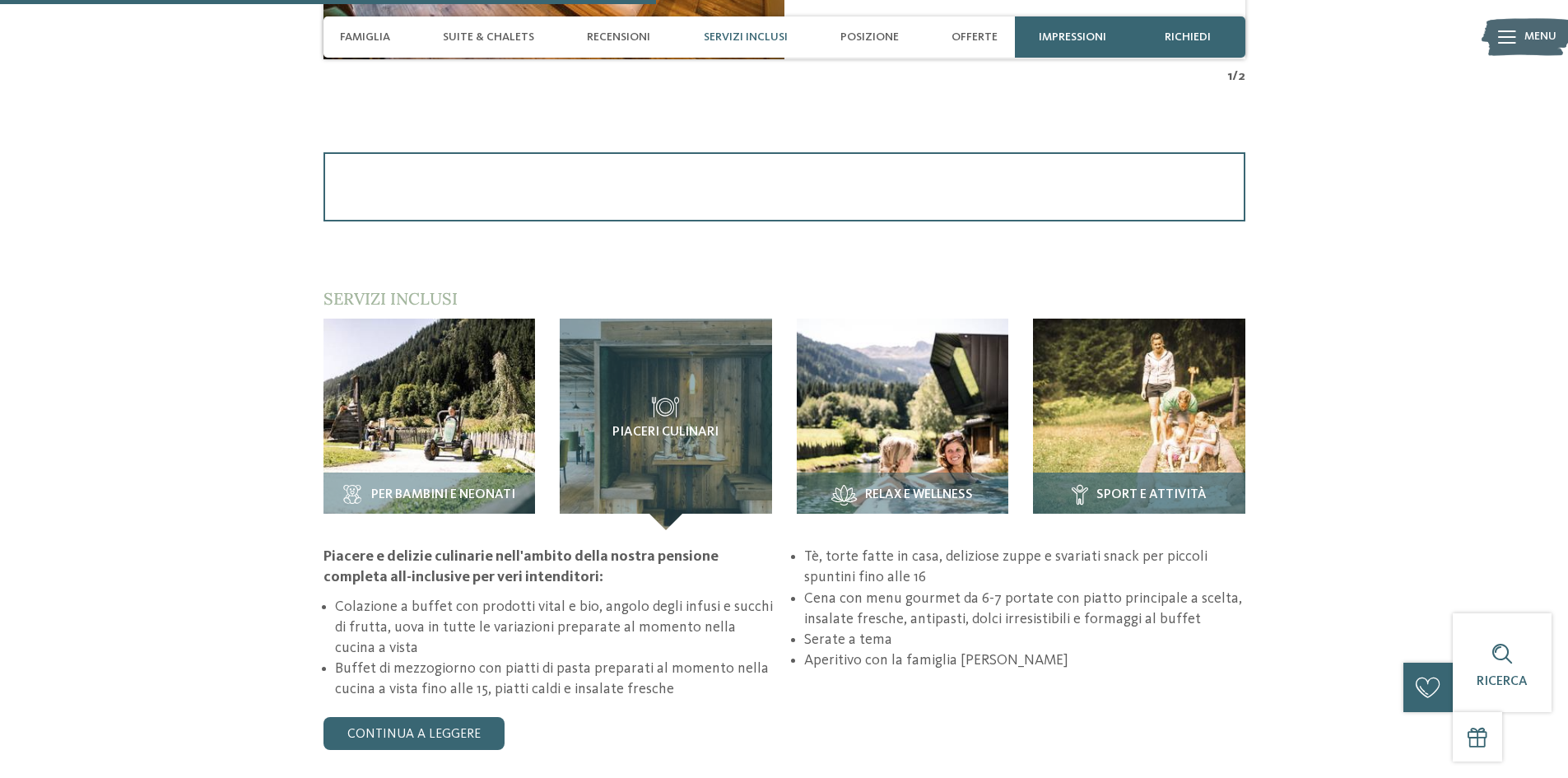
click at [1137, 387] on img at bounding box center [1139, 424] width 213 height 213
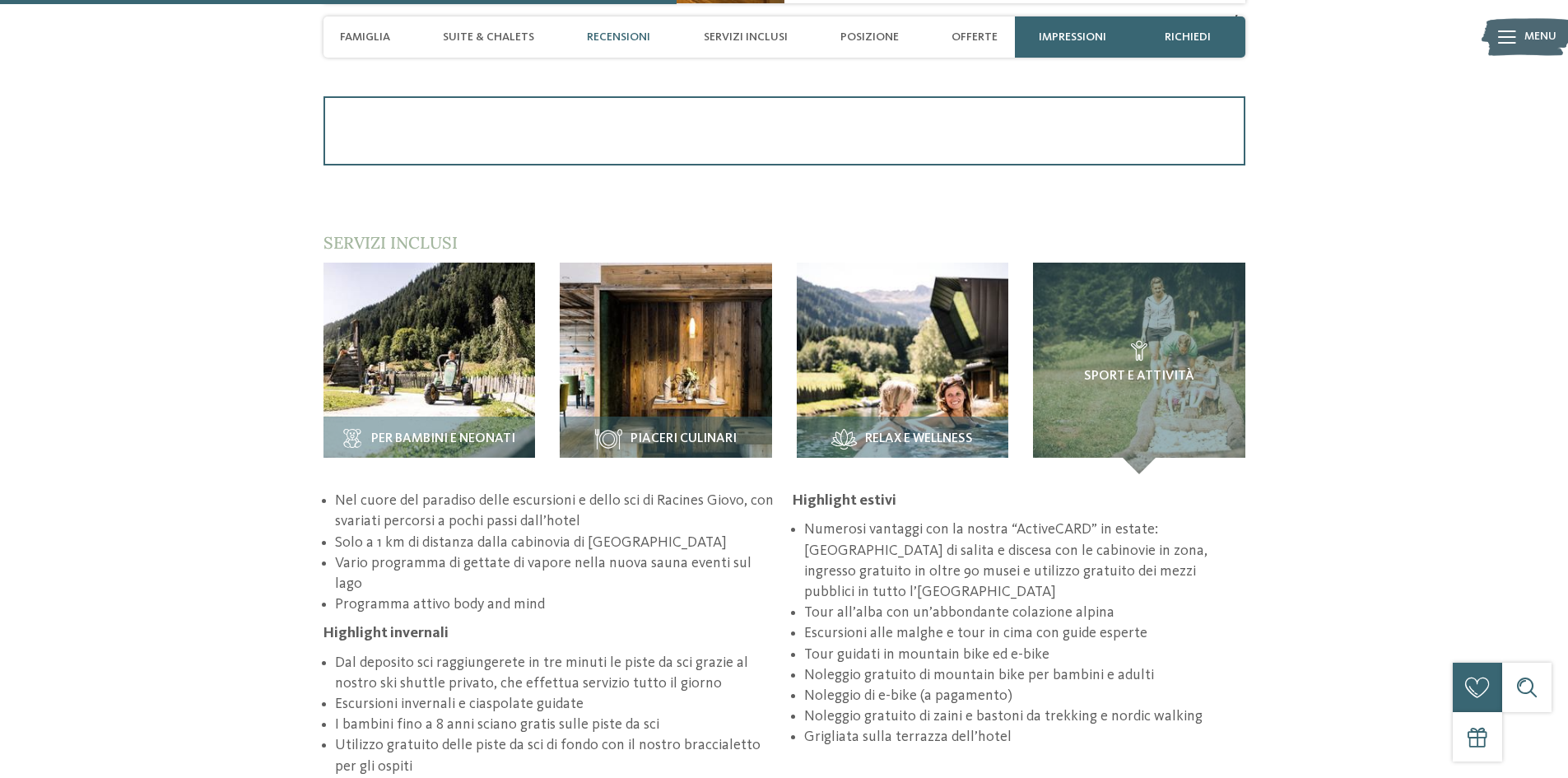
scroll to position [2222, 0]
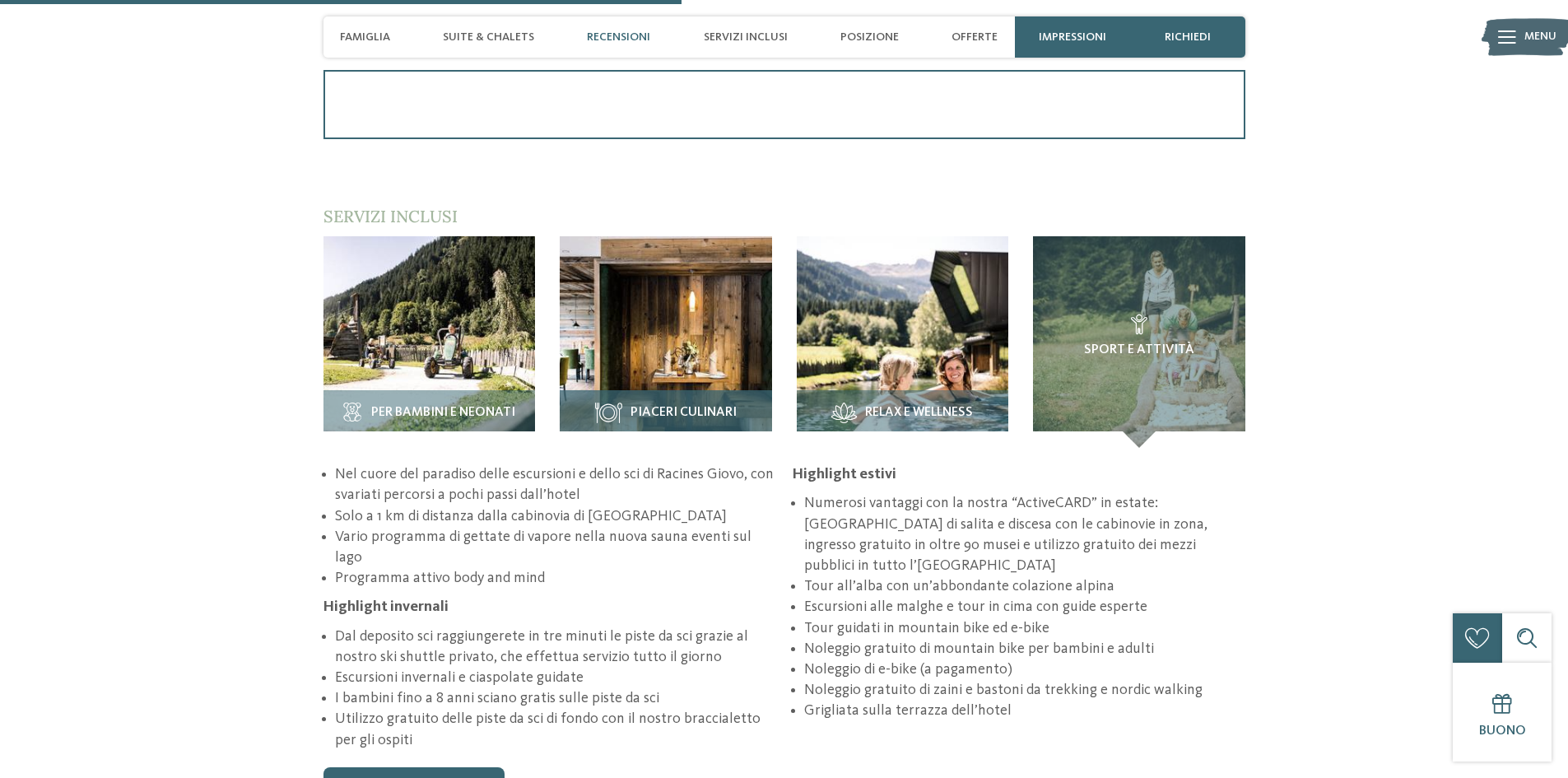
click at [633, 318] on img at bounding box center [665, 342] width 213 height 213
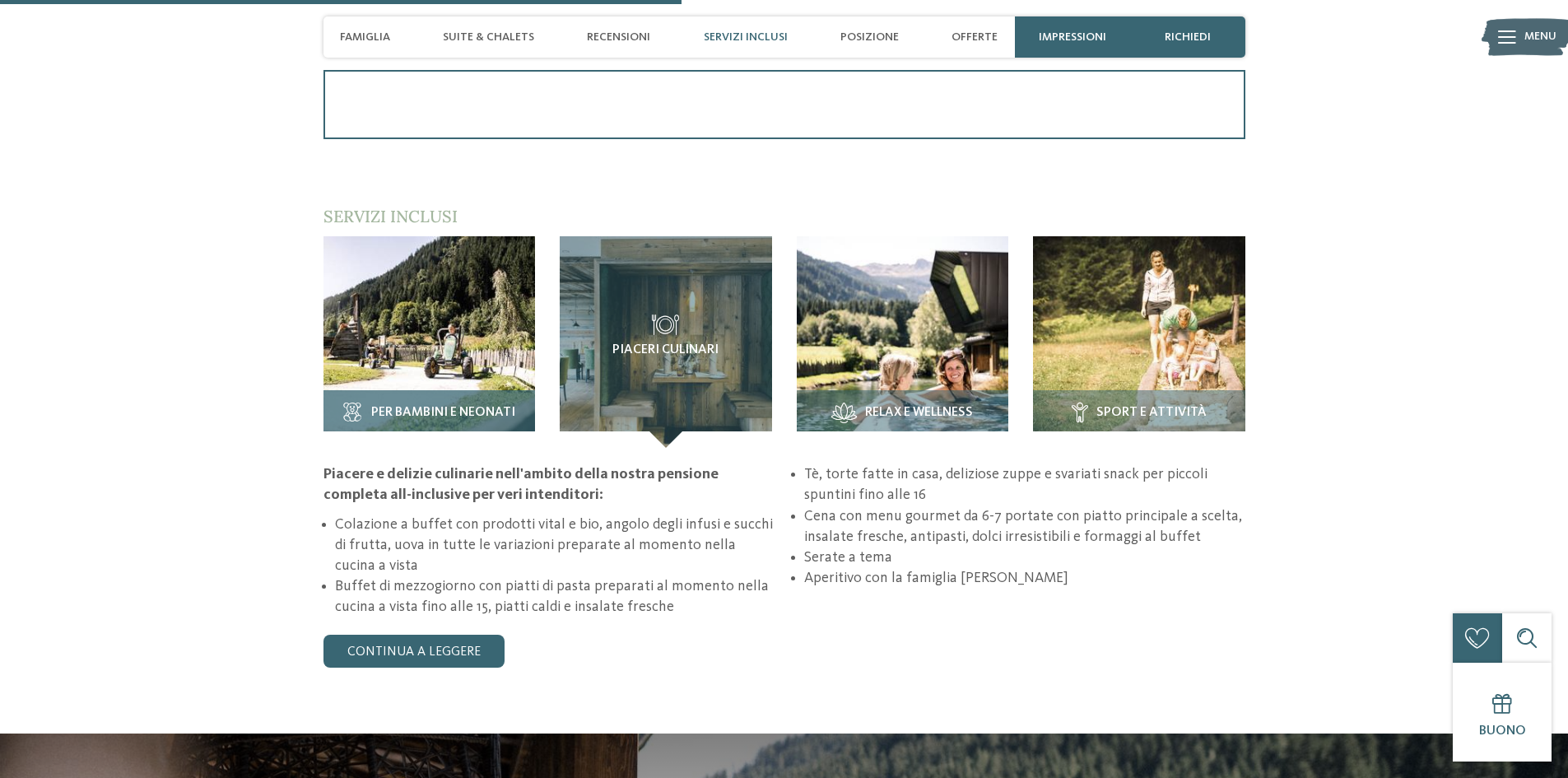
click at [470, 309] on img at bounding box center [430, 342] width 213 height 213
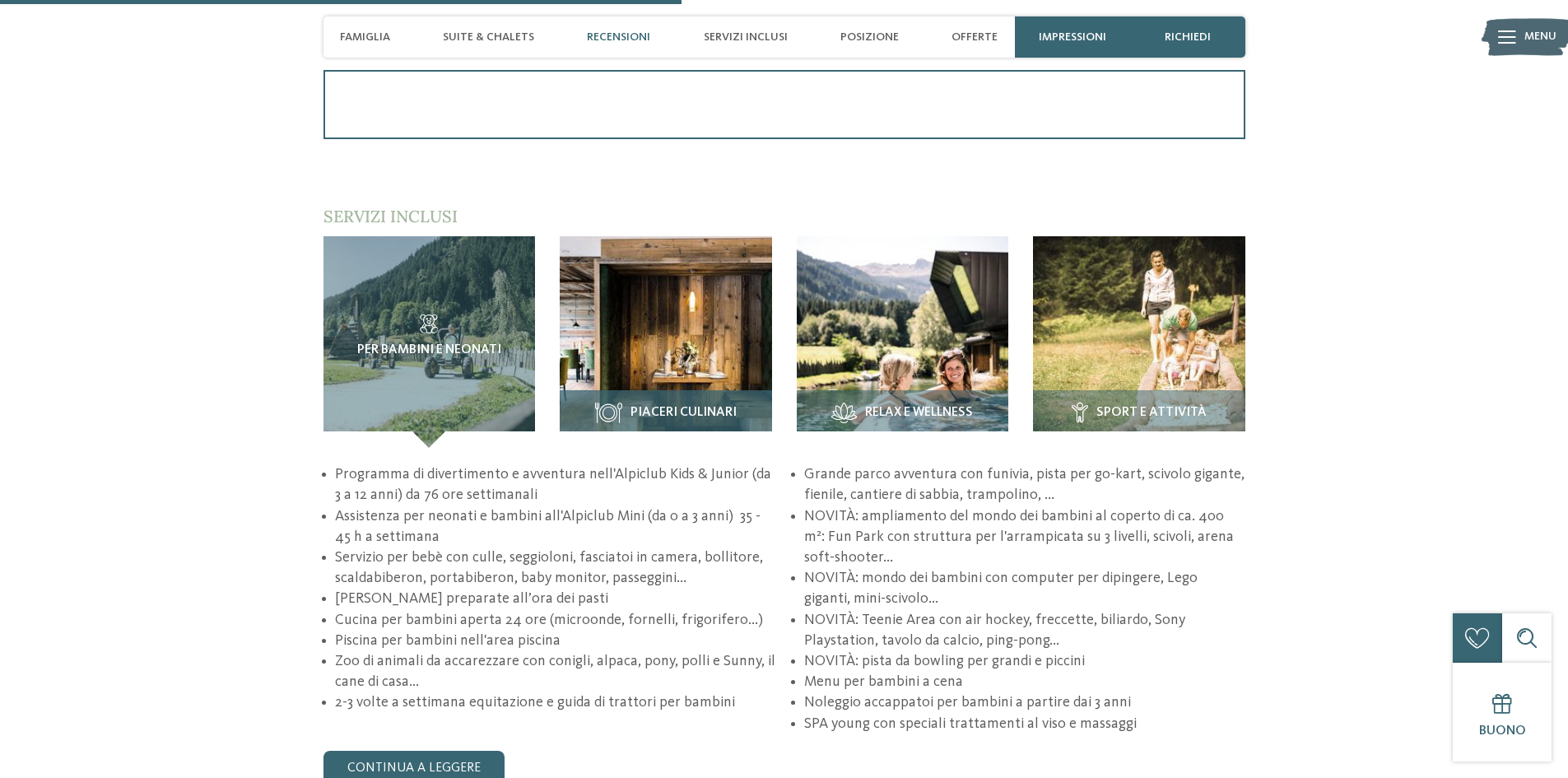
click at [720, 313] on img at bounding box center [665, 342] width 213 height 213
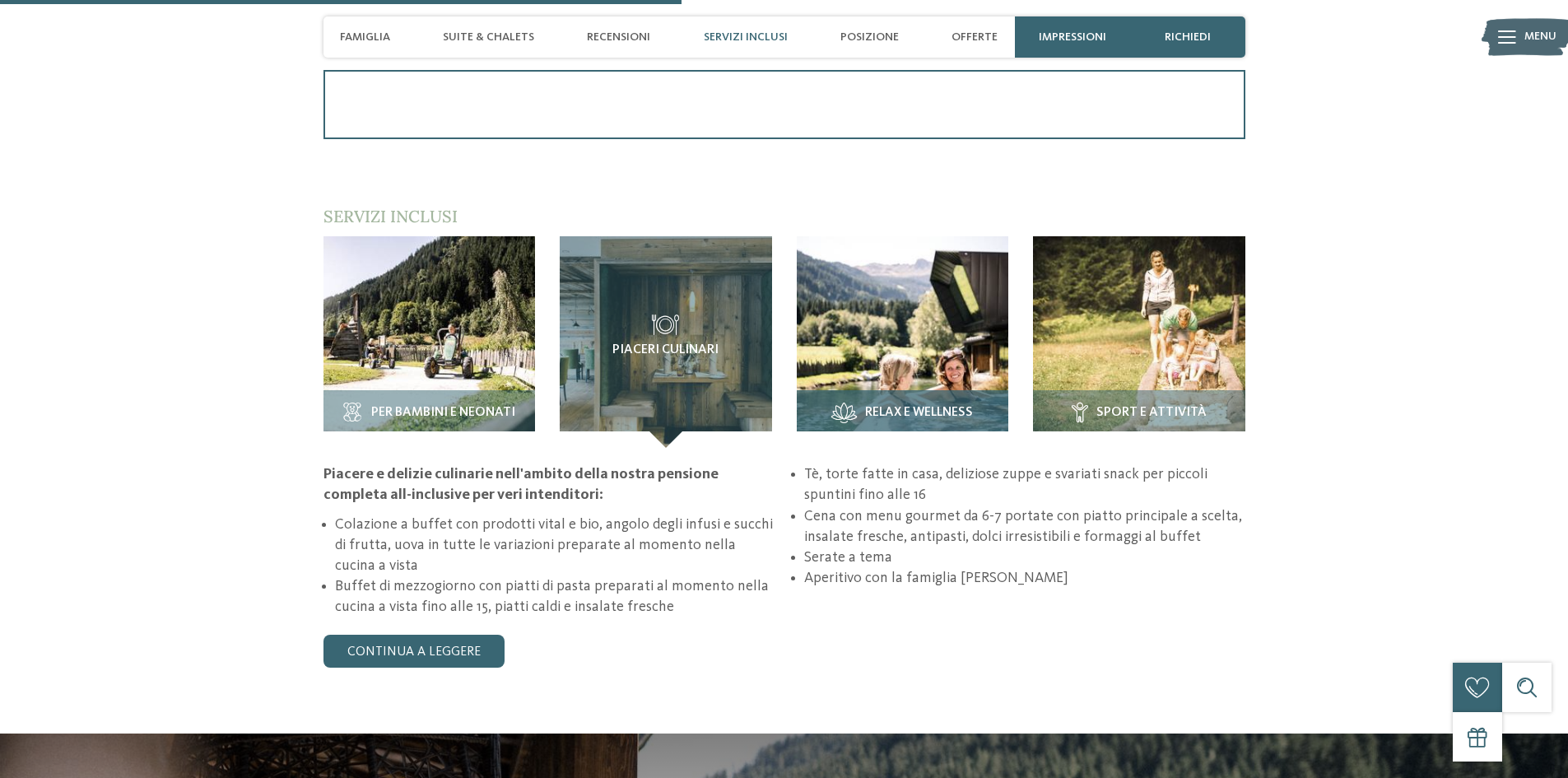
click at [910, 312] on img at bounding box center [903, 342] width 213 height 213
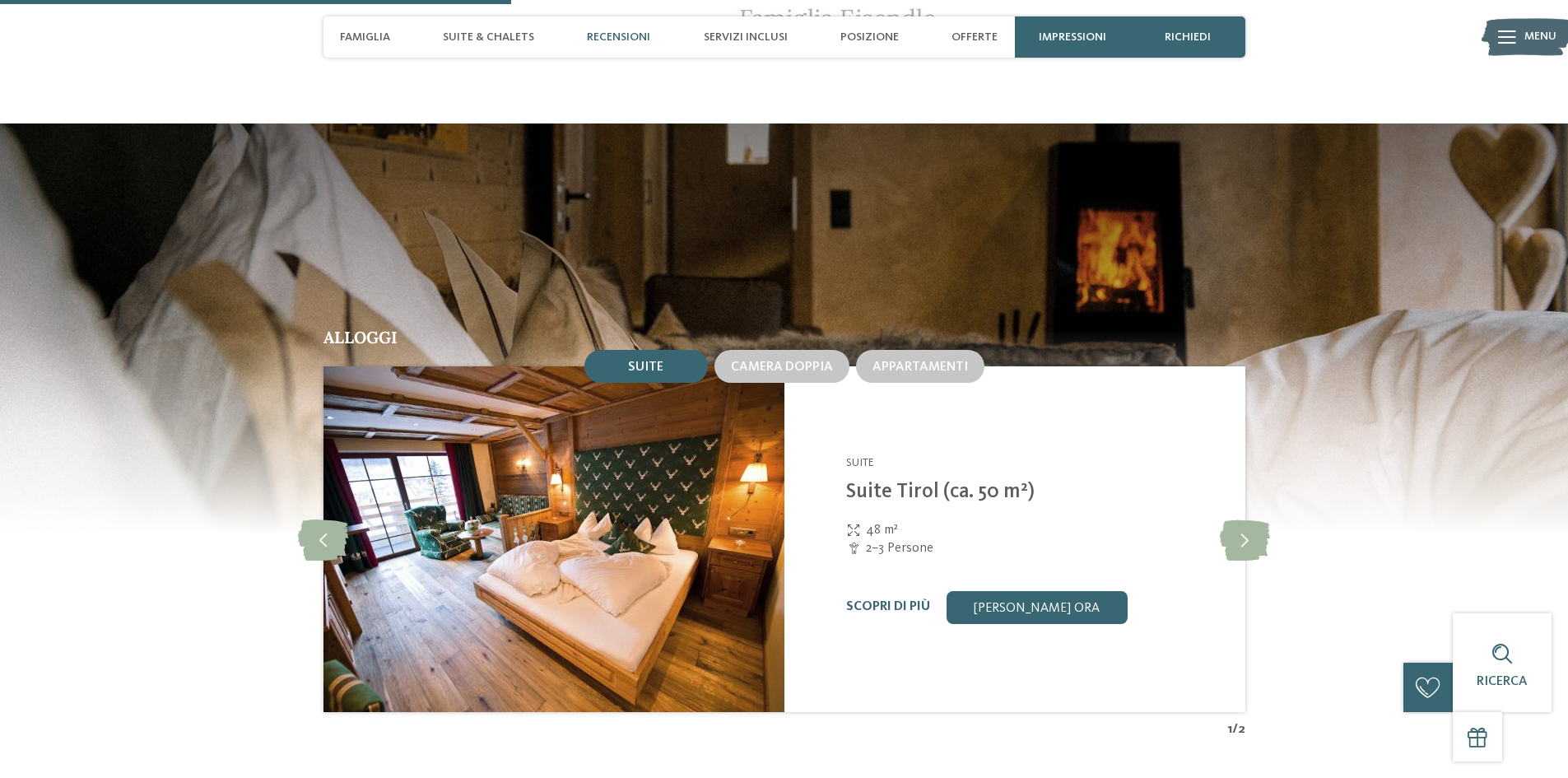
scroll to position [1647, 0]
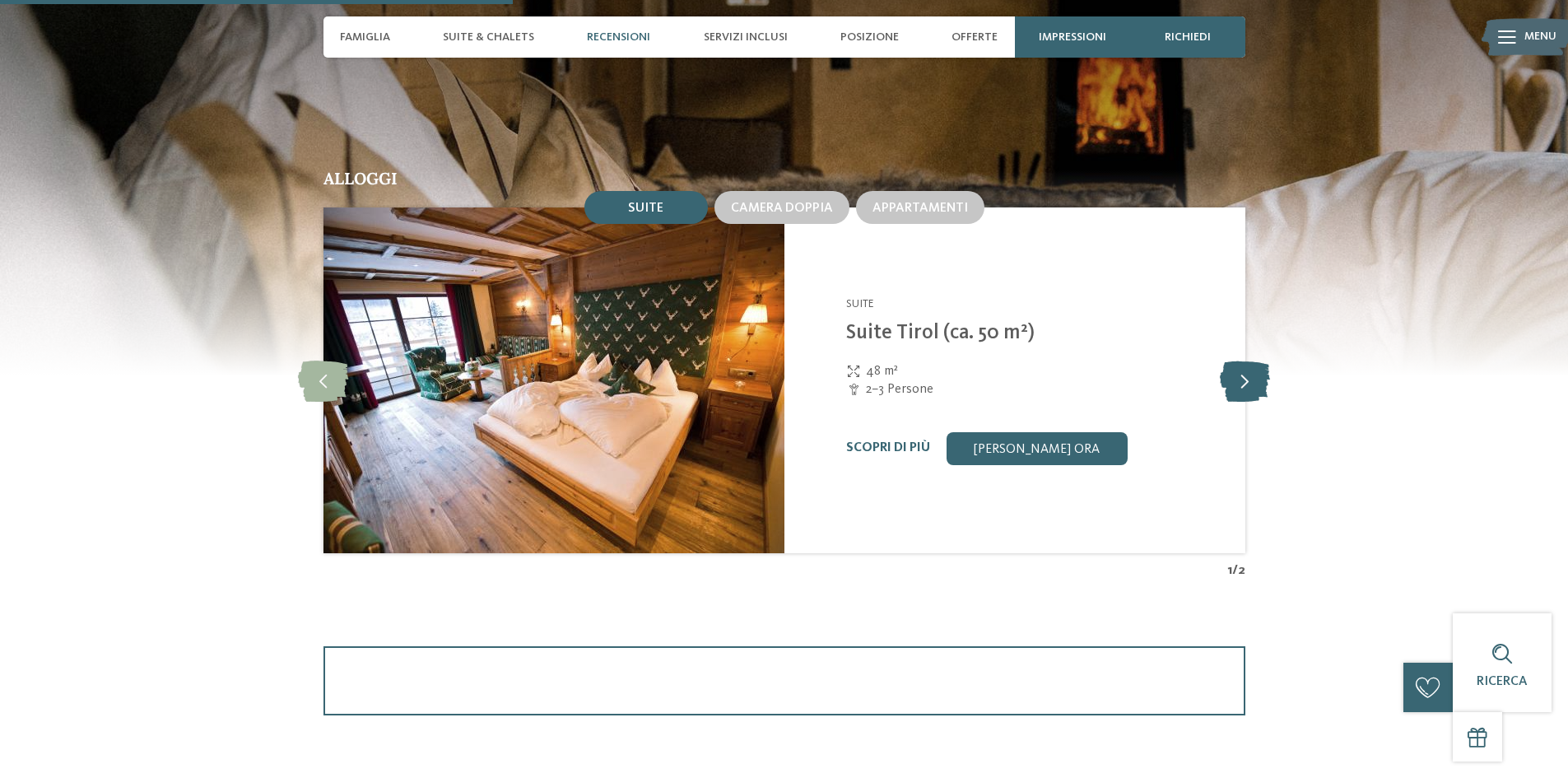
click at [1255, 383] on icon at bounding box center [1244, 380] width 50 height 41
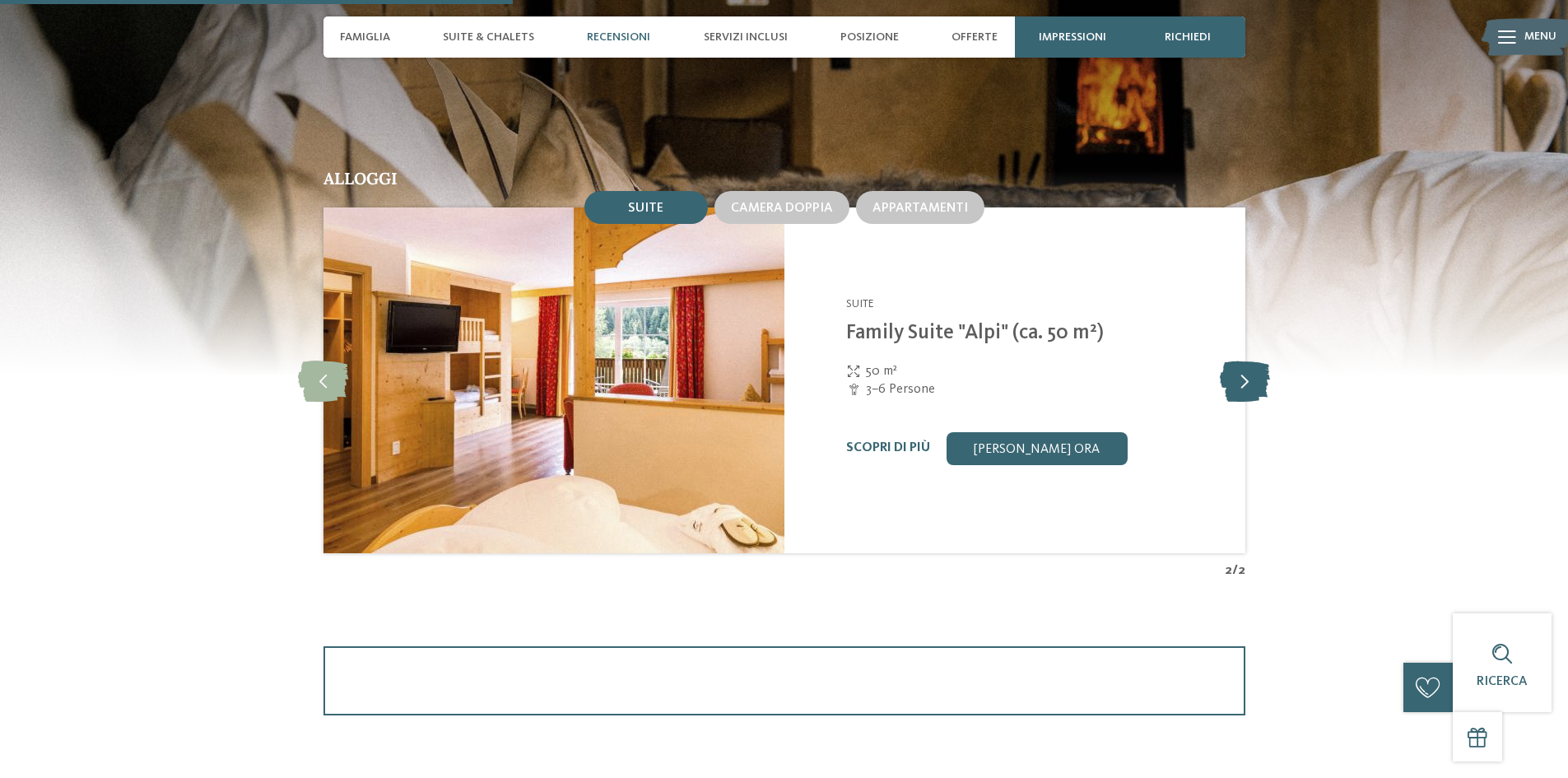
click at [1251, 383] on icon at bounding box center [1244, 380] width 50 height 41
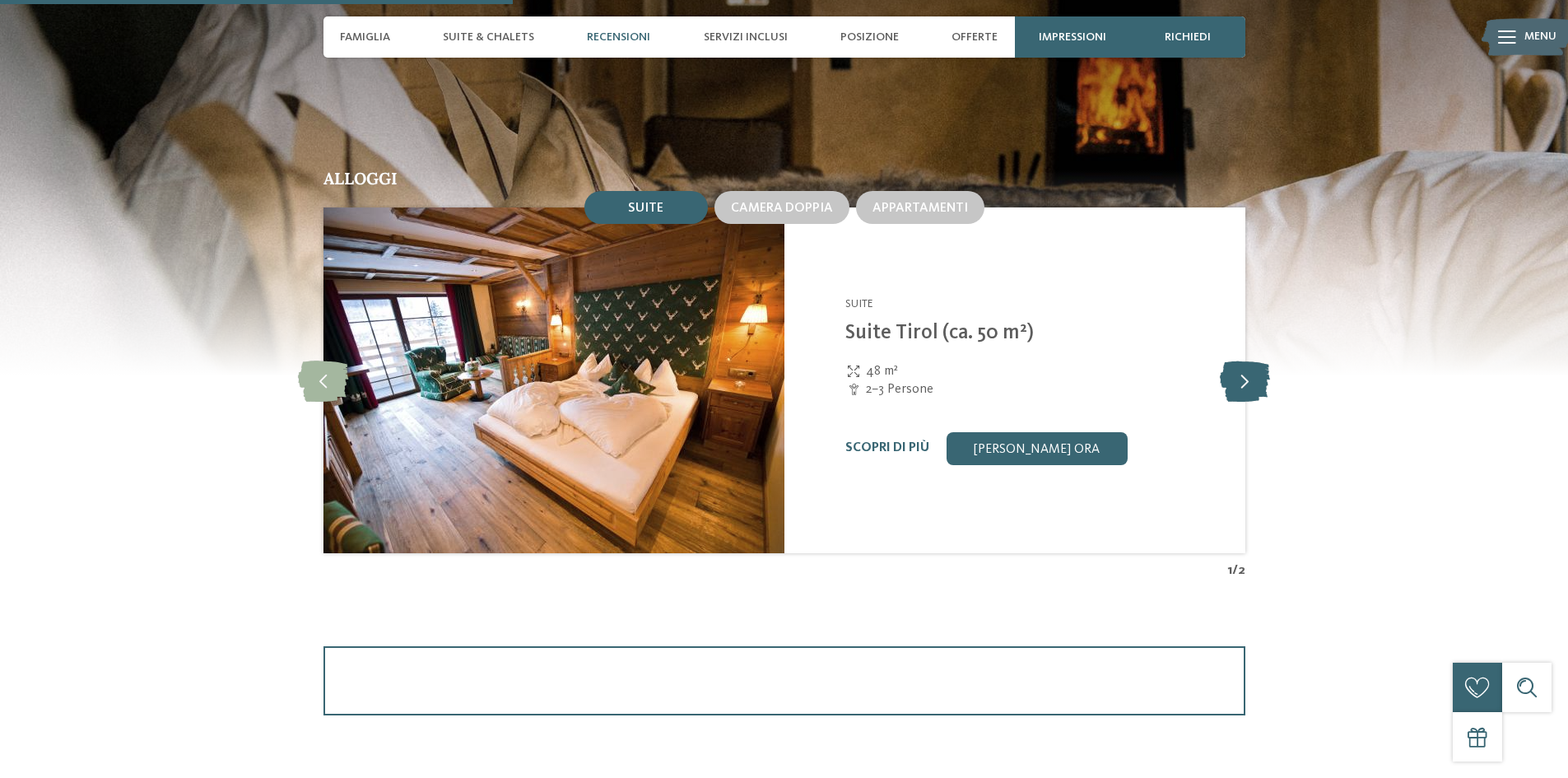
click at [1251, 383] on icon at bounding box center [1244, 380] width 50 height 41
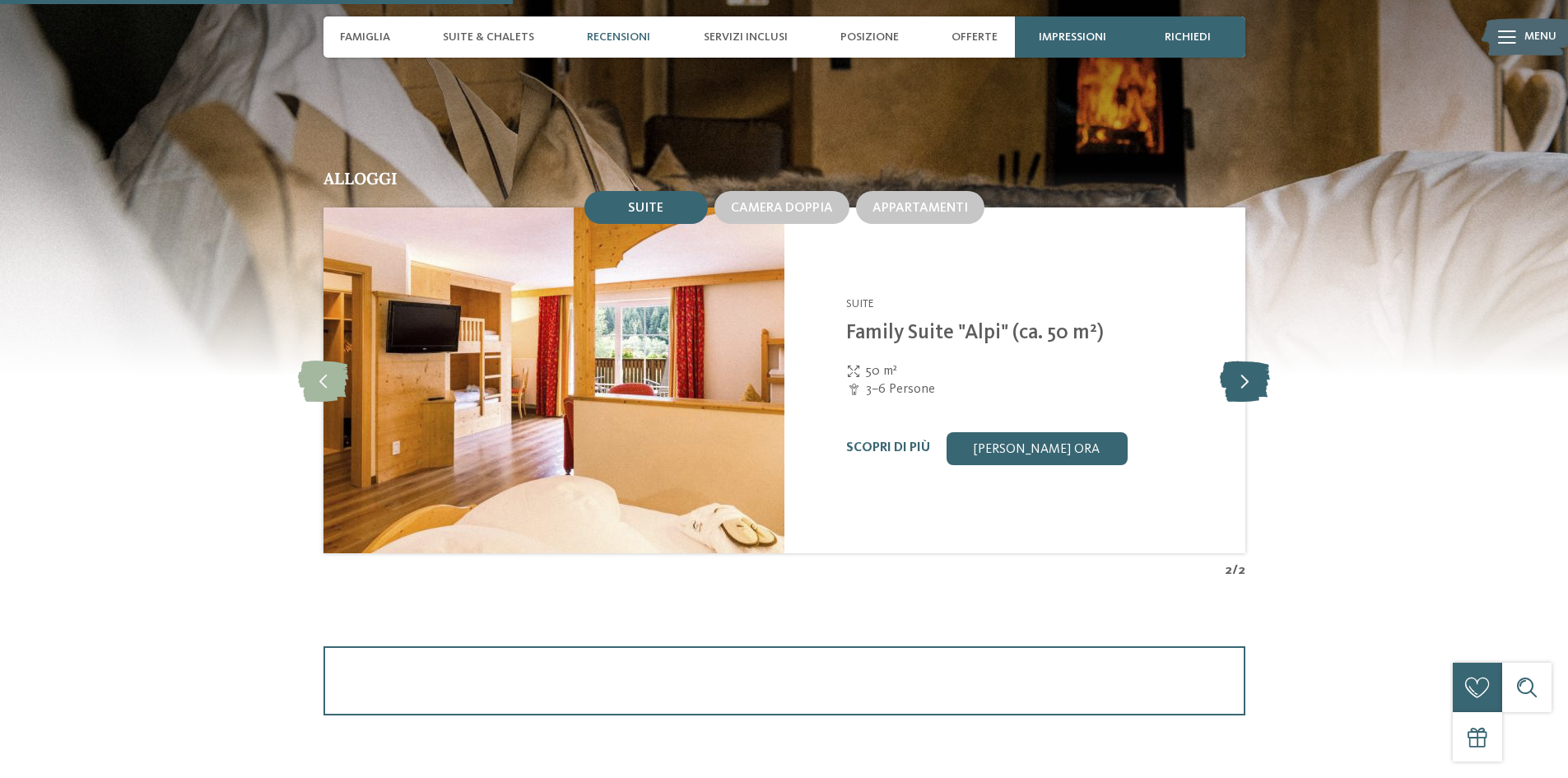
click at [1251, 383] on icon at bounding box center [1244, 380] width 50 height 41
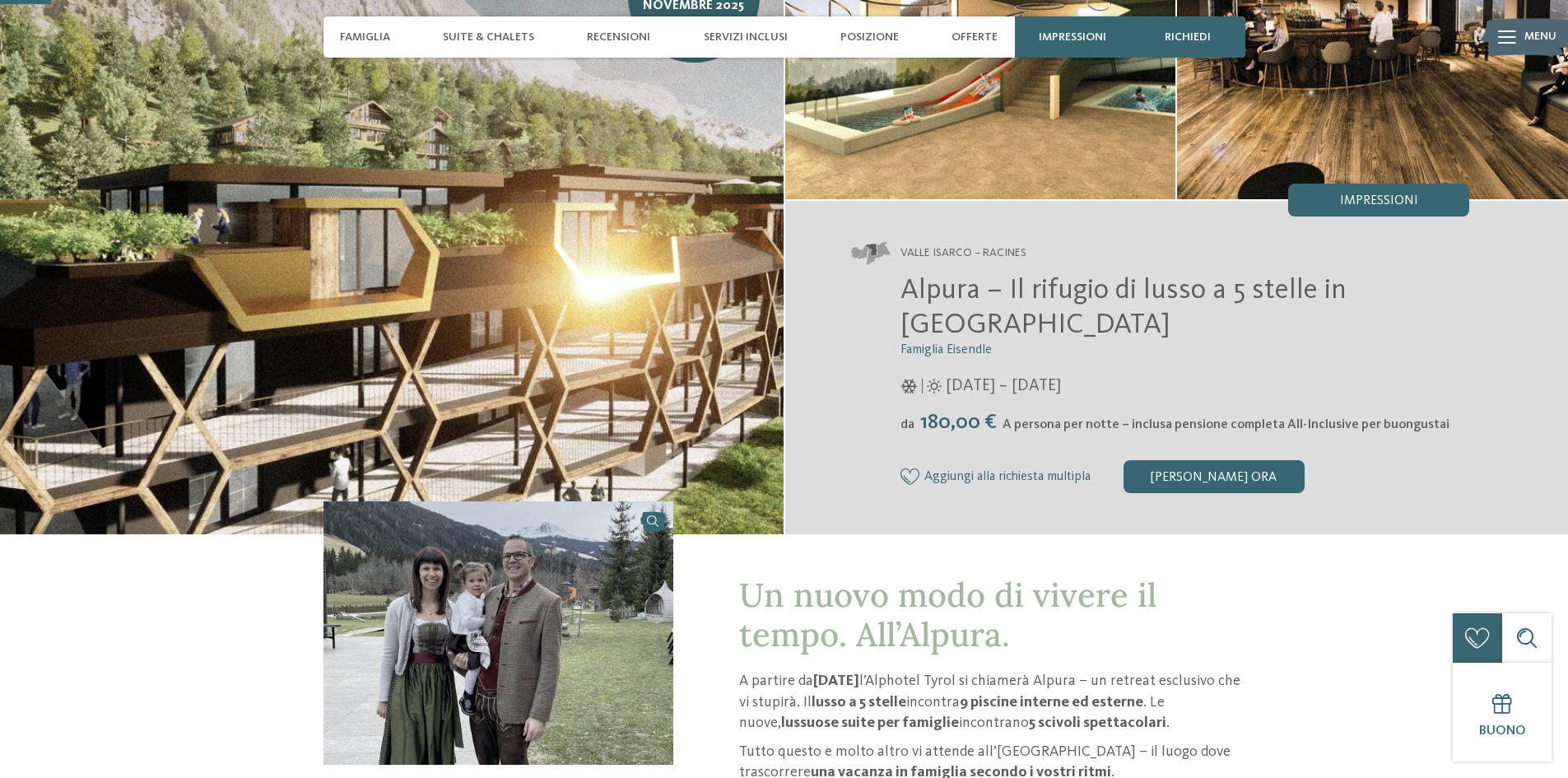
scroll to position [165, 0]
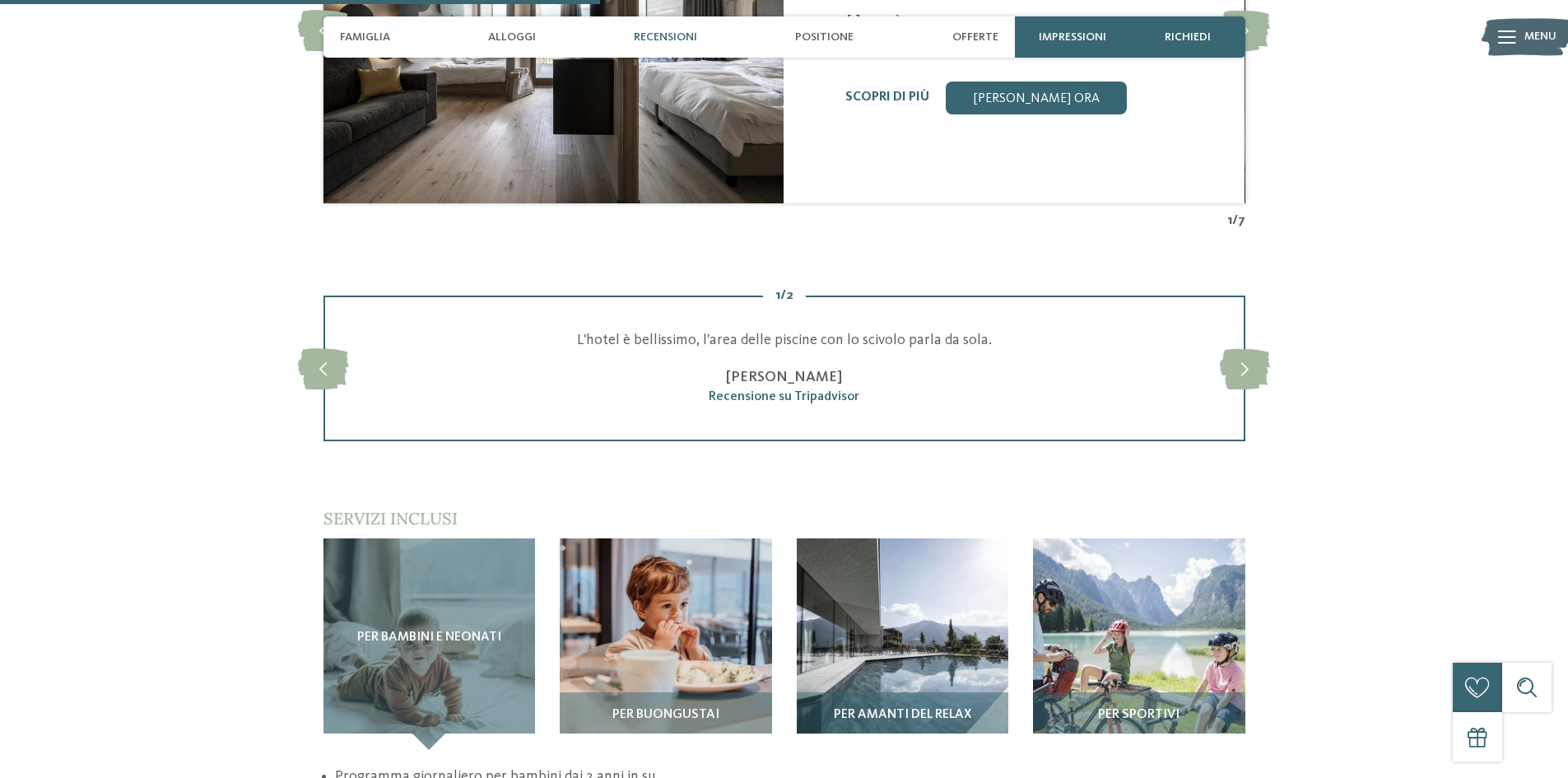
scroll to position [2387, 0]
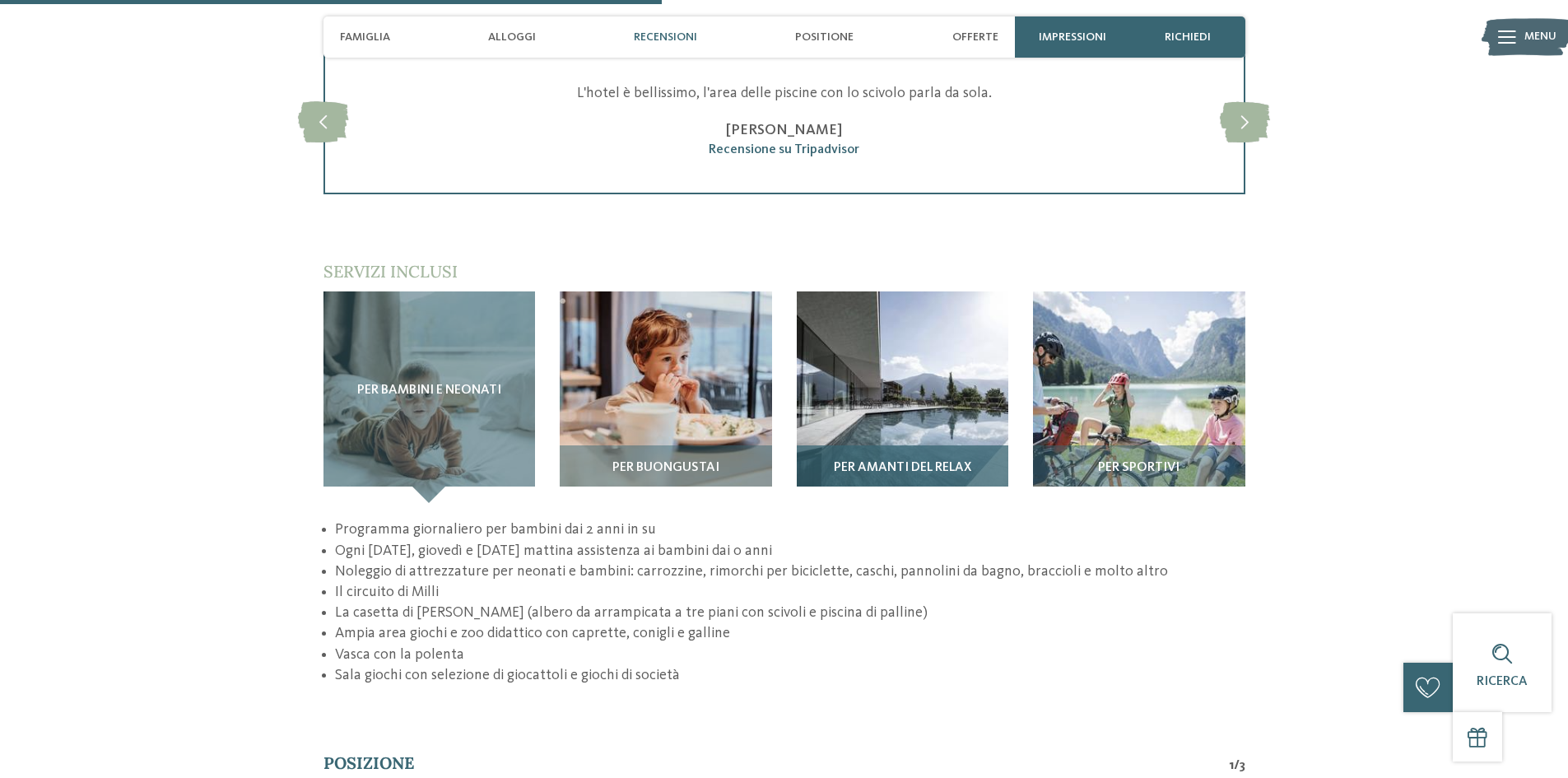
click at [929, 389] on img at bounding box center [903, 397] width 213 height 213
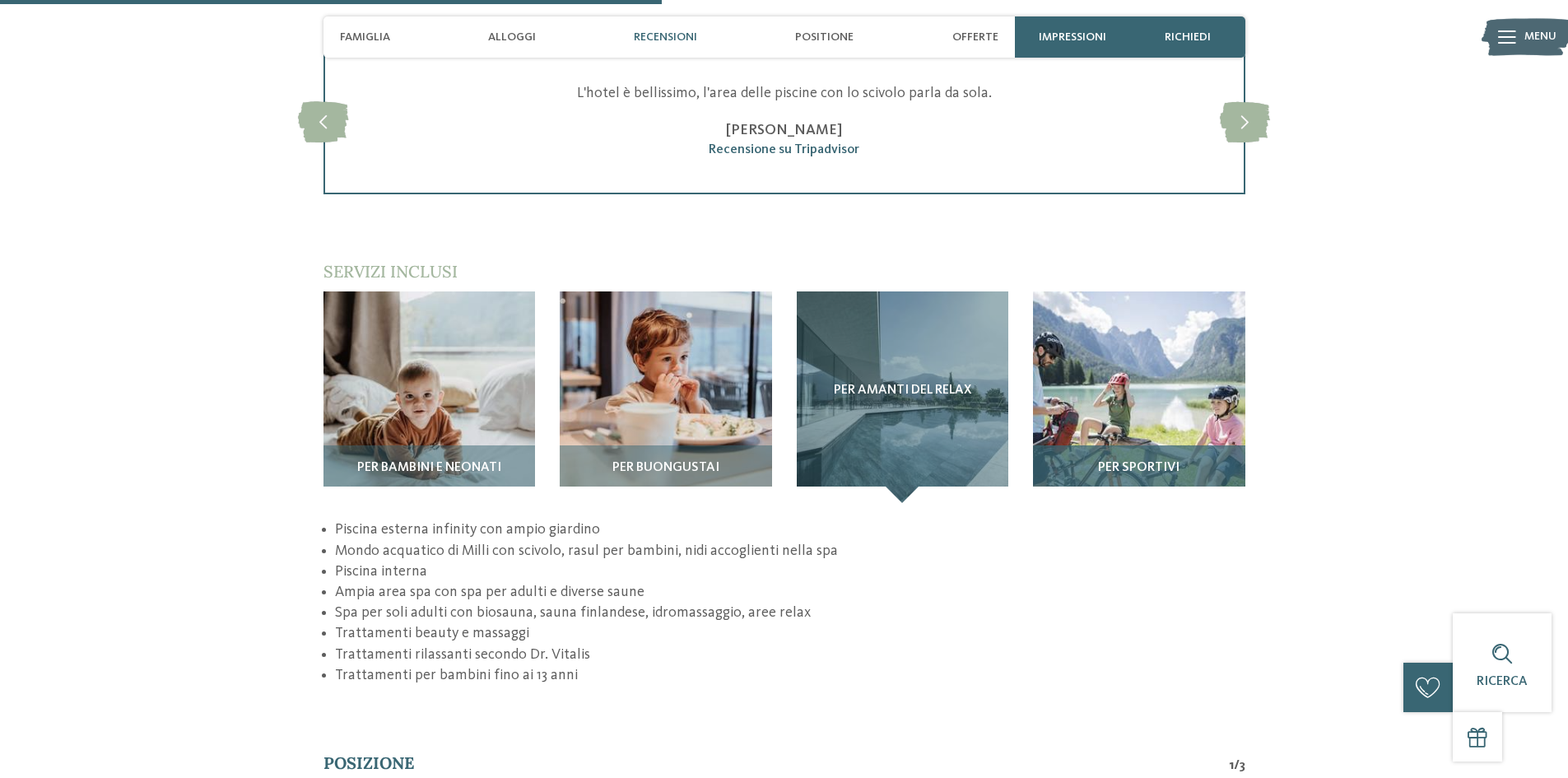
click at [1122, 401] on img at bounding box center [1139, 397] width 213 height 213
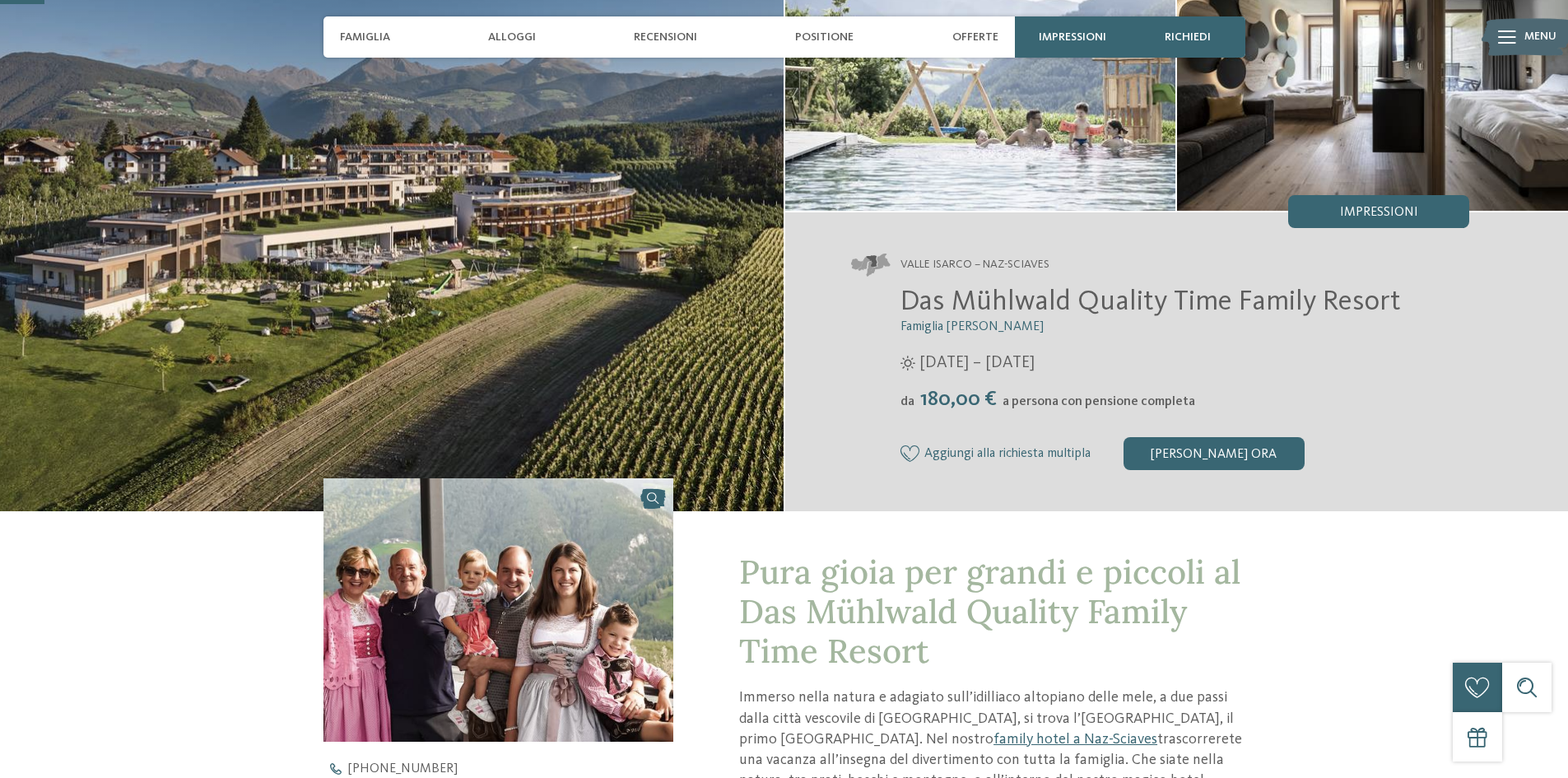
scroll to position [0, 0]
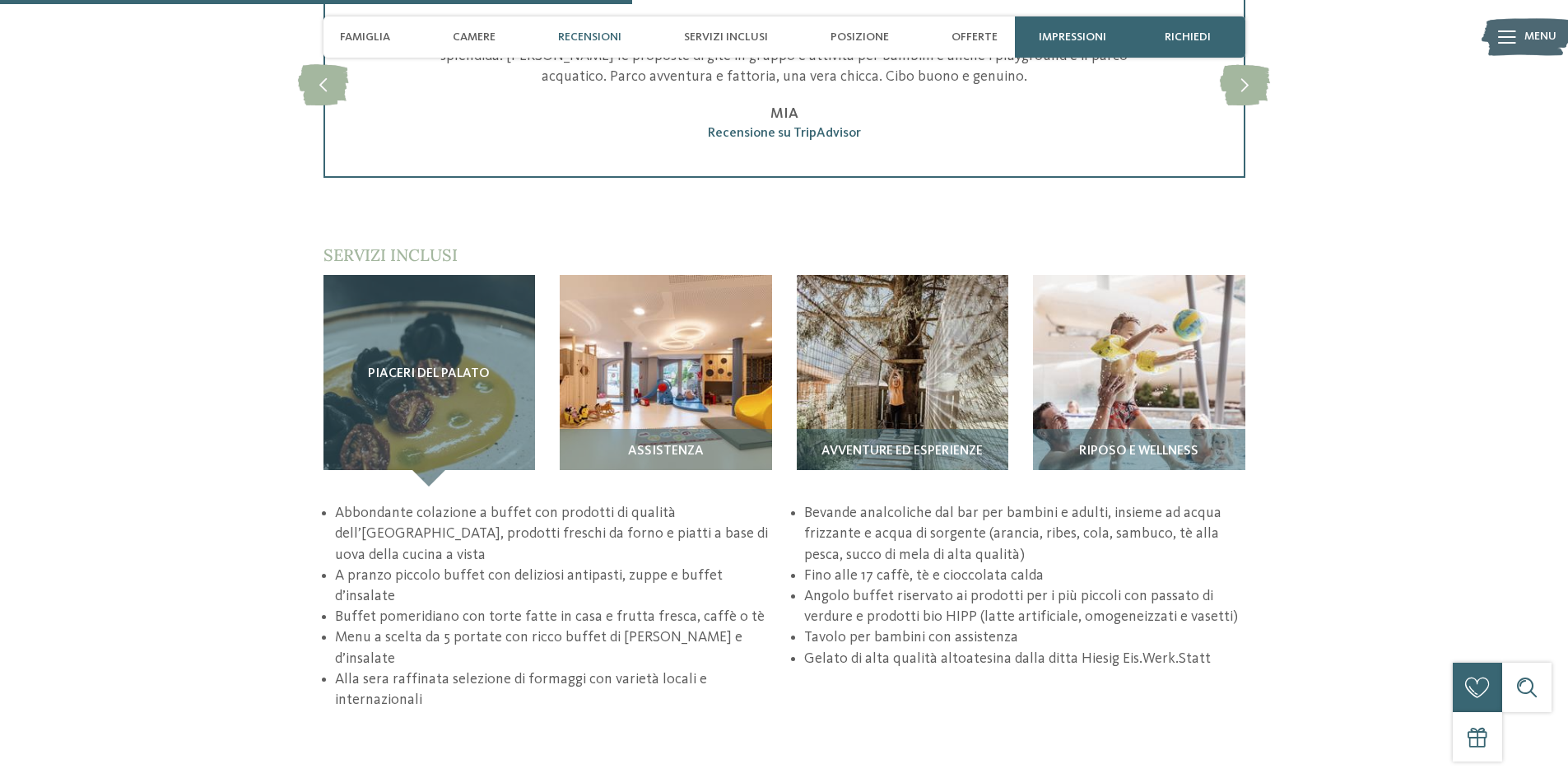
scroll to position [2963, 0]
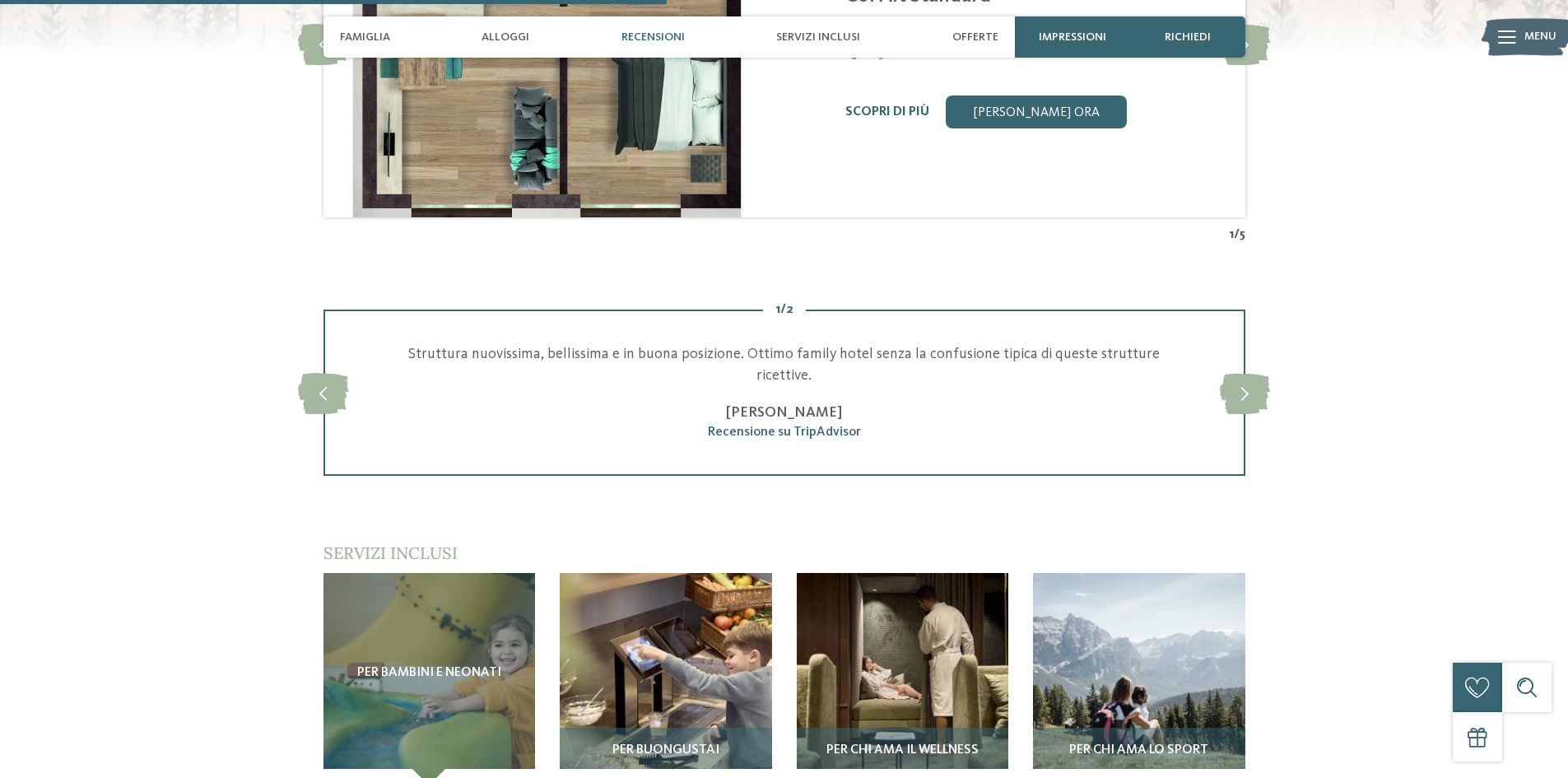
scroll to position [2470, 0]
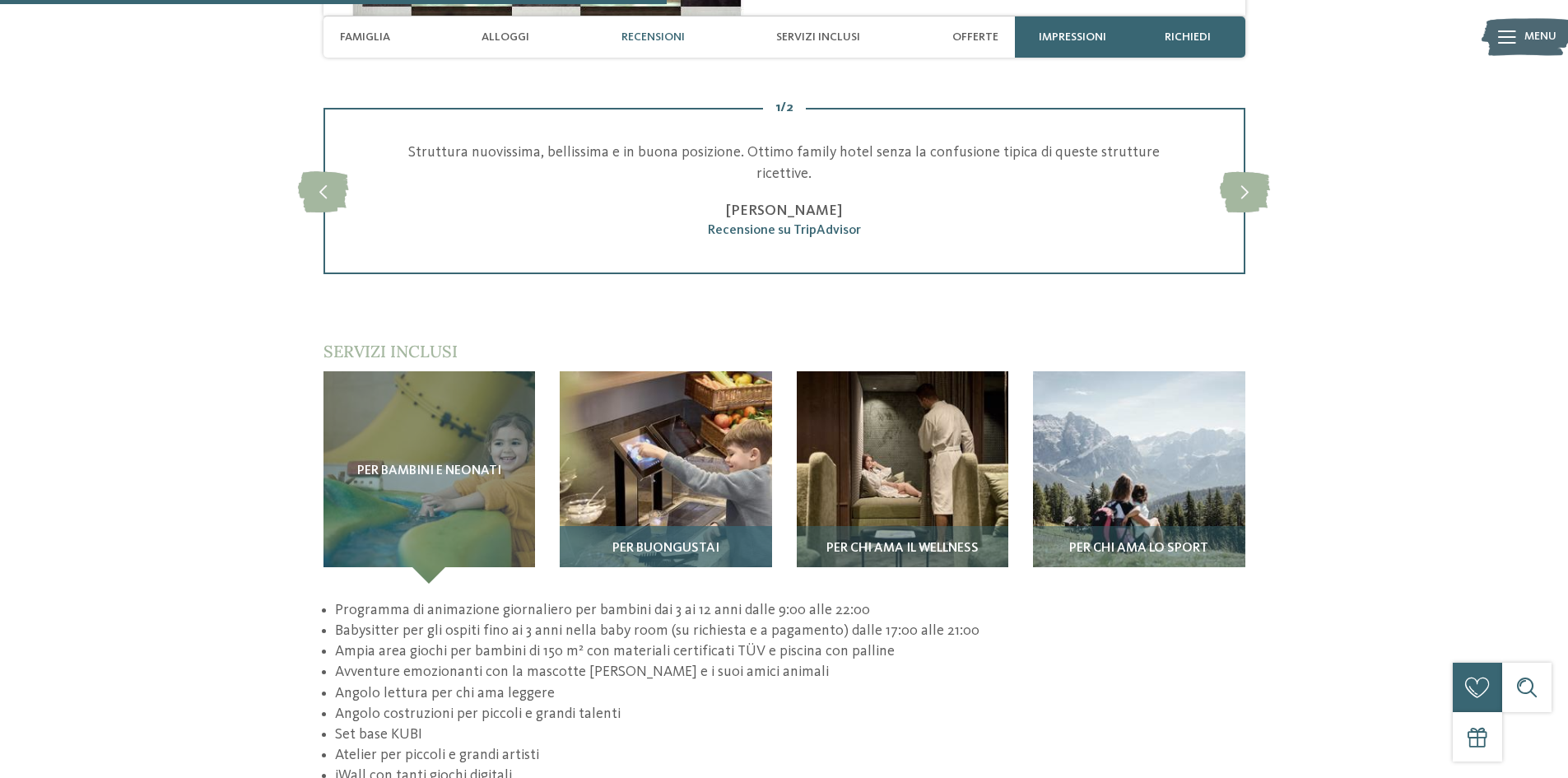
click at [687, 391] on img at bounding box center [665, 477] width 213 height 213
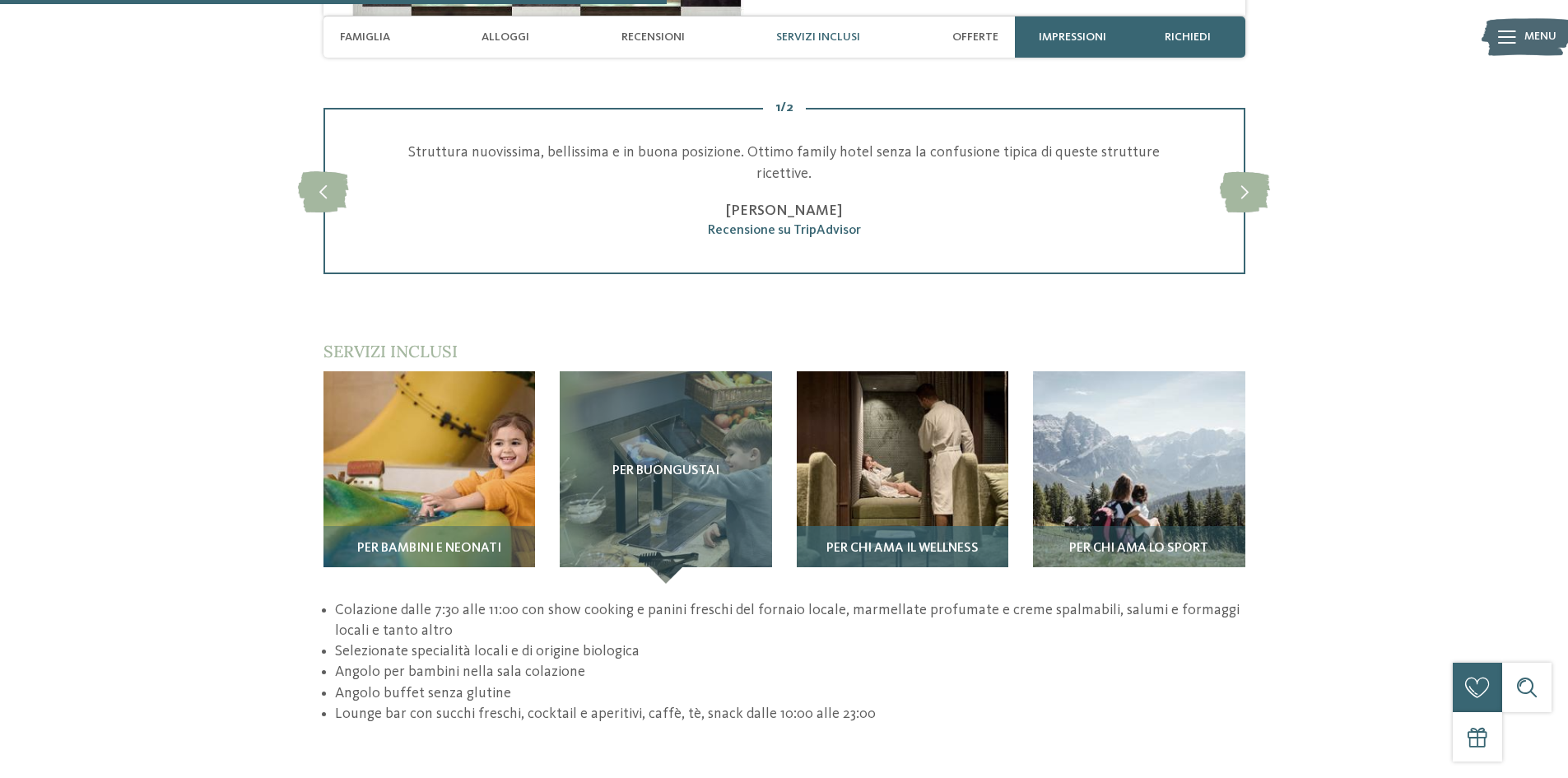
drag, startPoint x: 916, startPoint y: 419, endPoint x: 944, endPoint y: 414, distance: 28.4
click at [915, 418] on img at bounding box center [903, 477] width 213 height 213
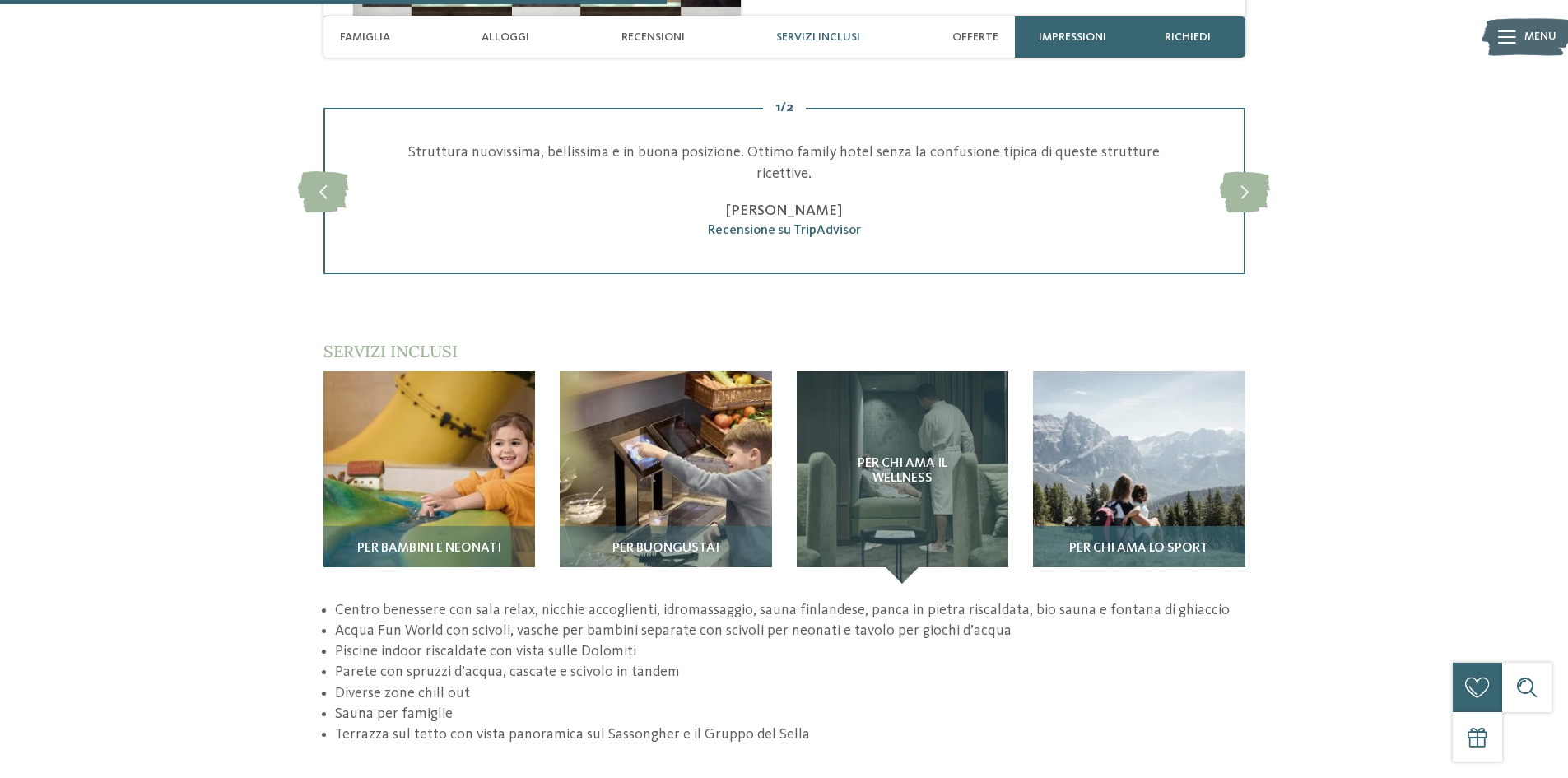
click at [1117, 417] on img at bounding box center [1139, 477] width 213 height 213
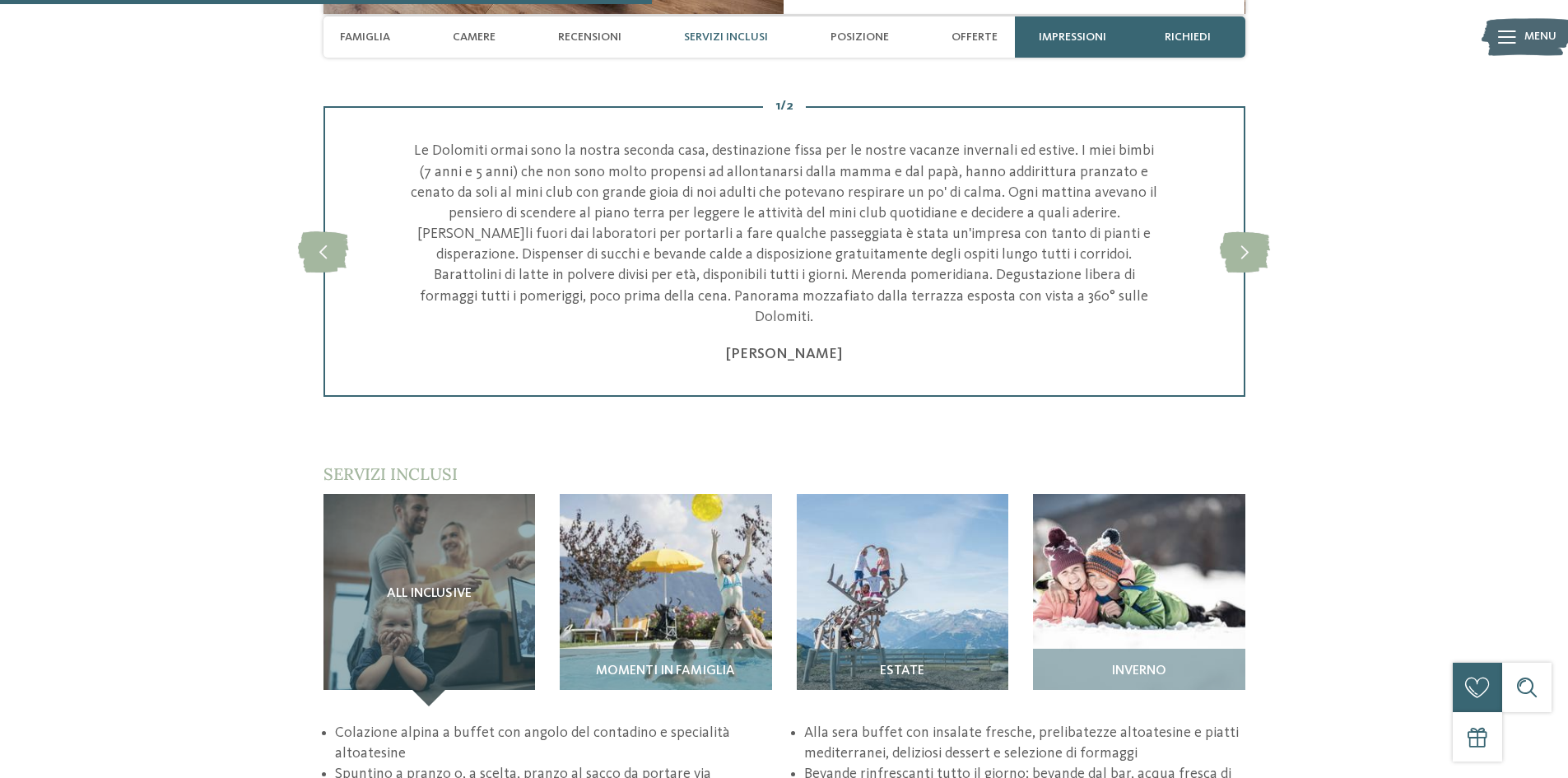
scroll to position [2305, 0]
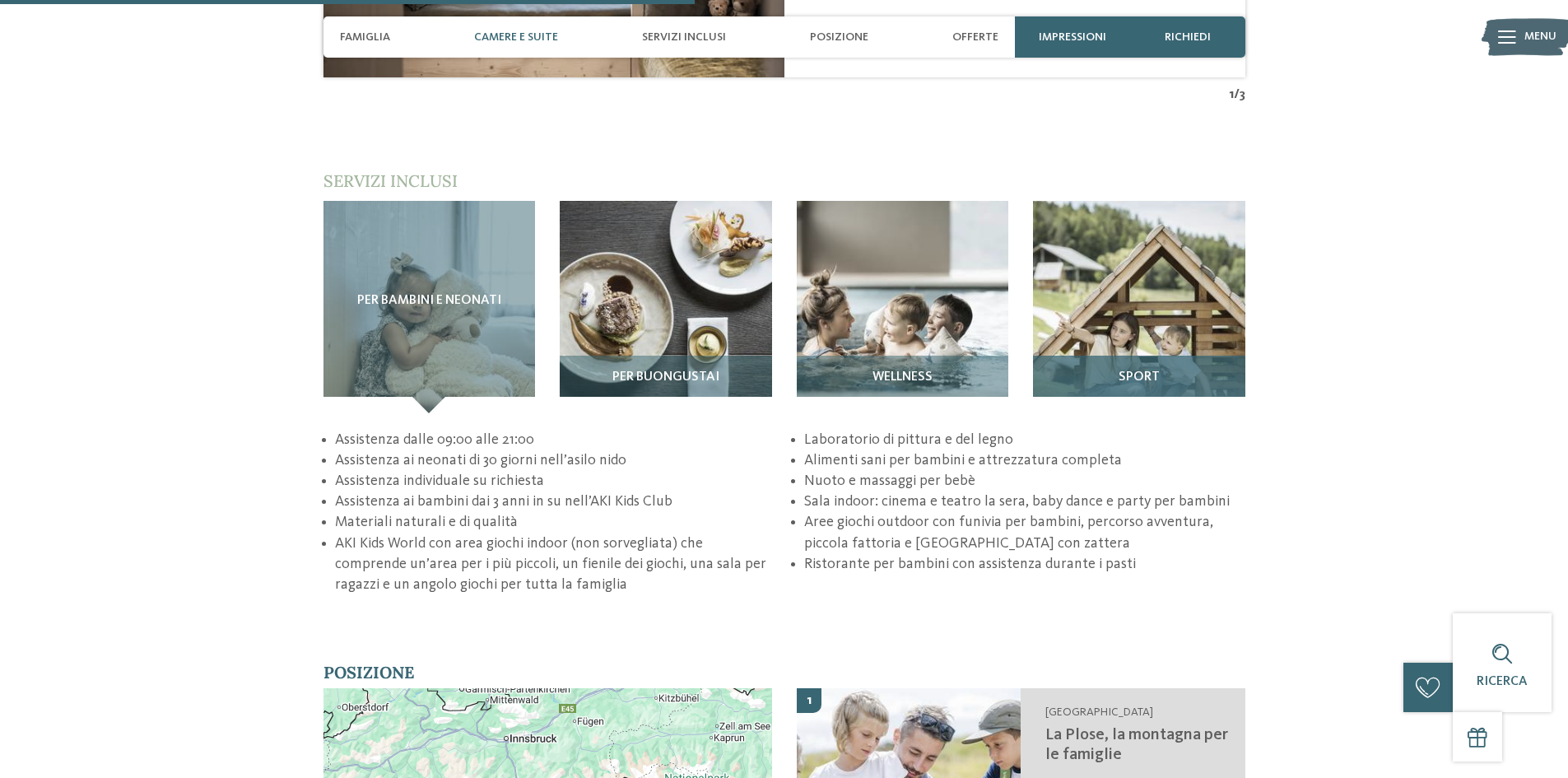
scroll to position [2387, 0]
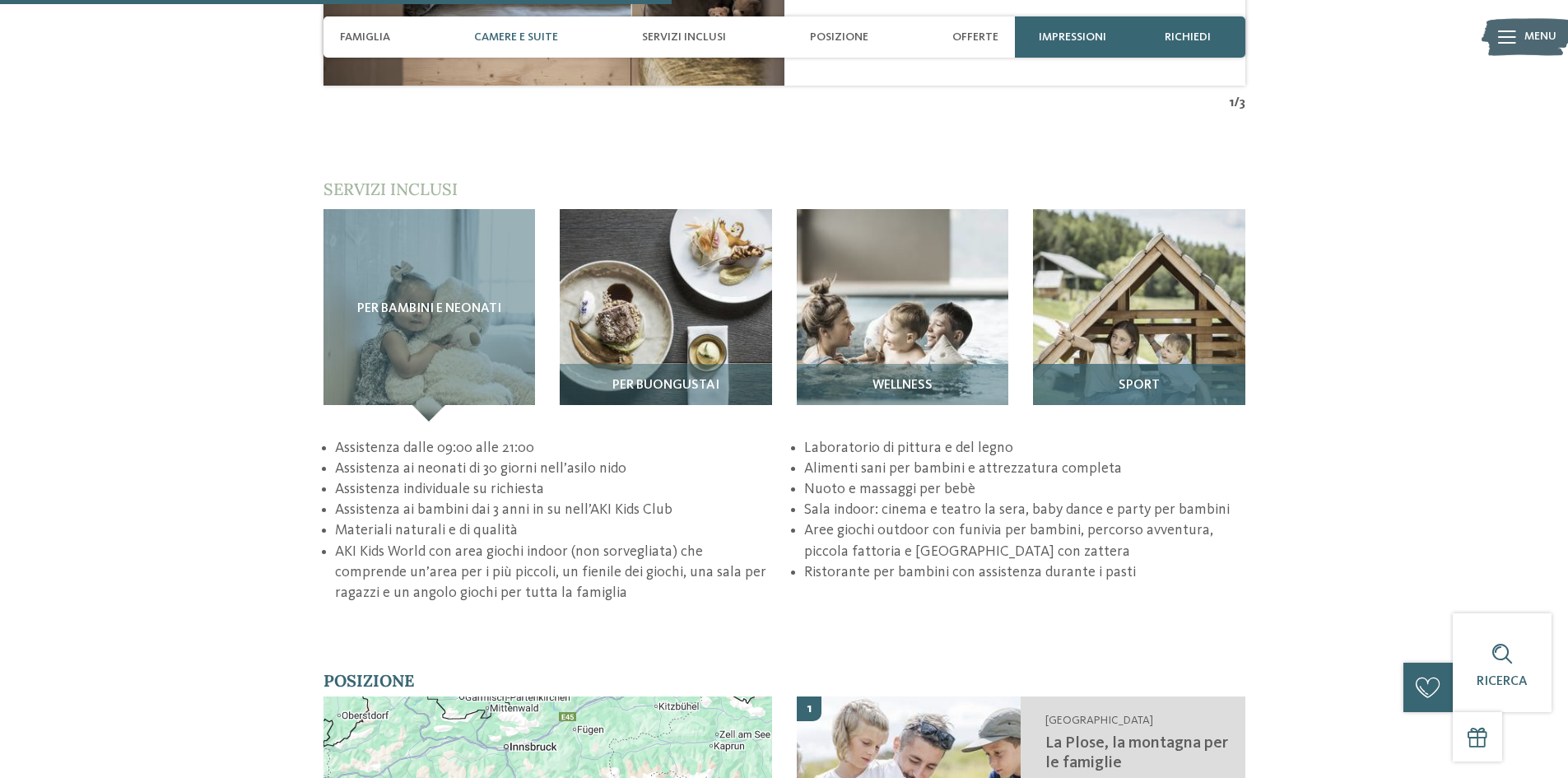
click at [1174, 295] on img at bounding box center [1139, 315] width 213 height 213
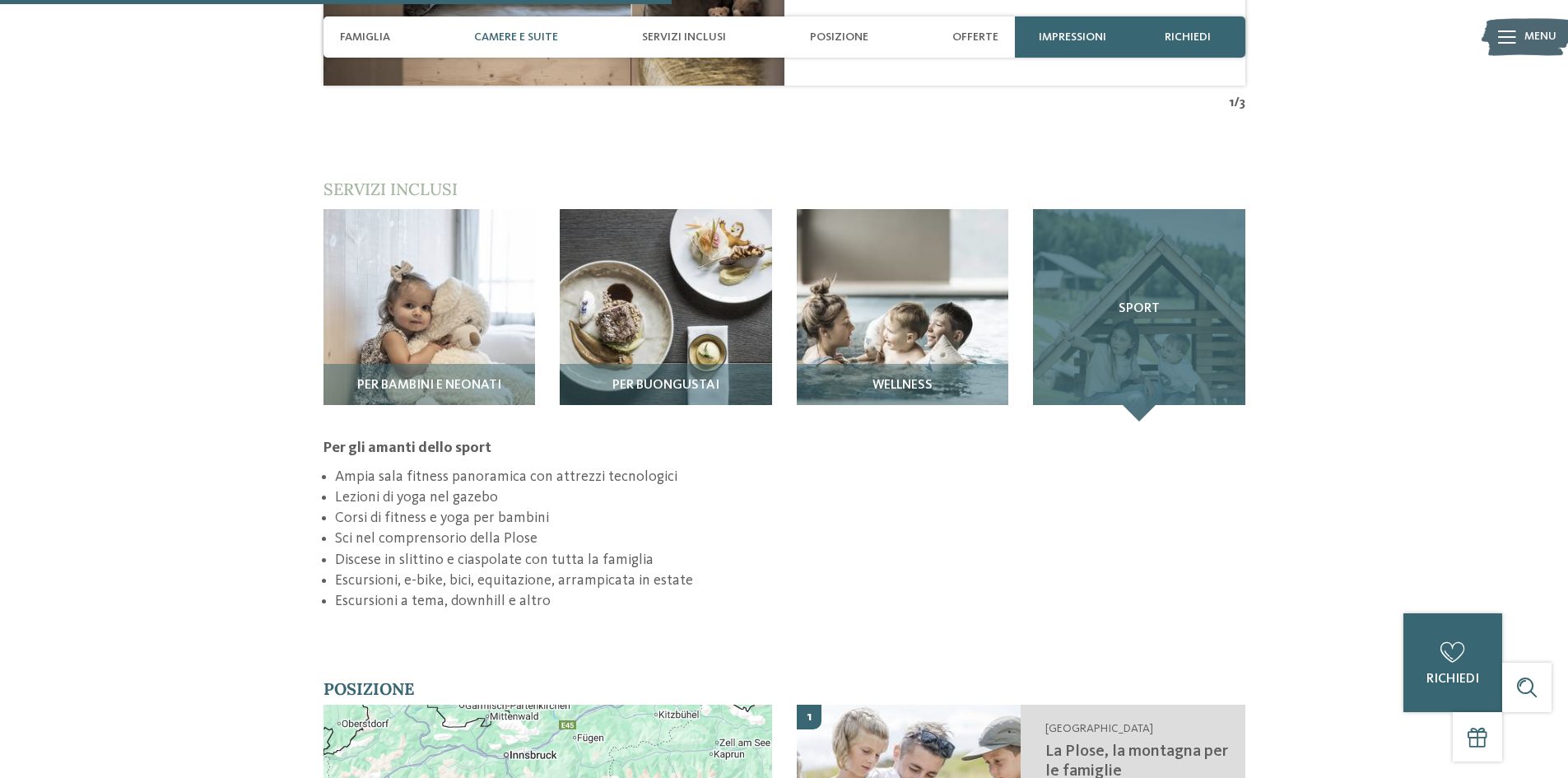
click at [1107, 289] on div "Sport" at bounding box center [1139, 315] width 213 height 213
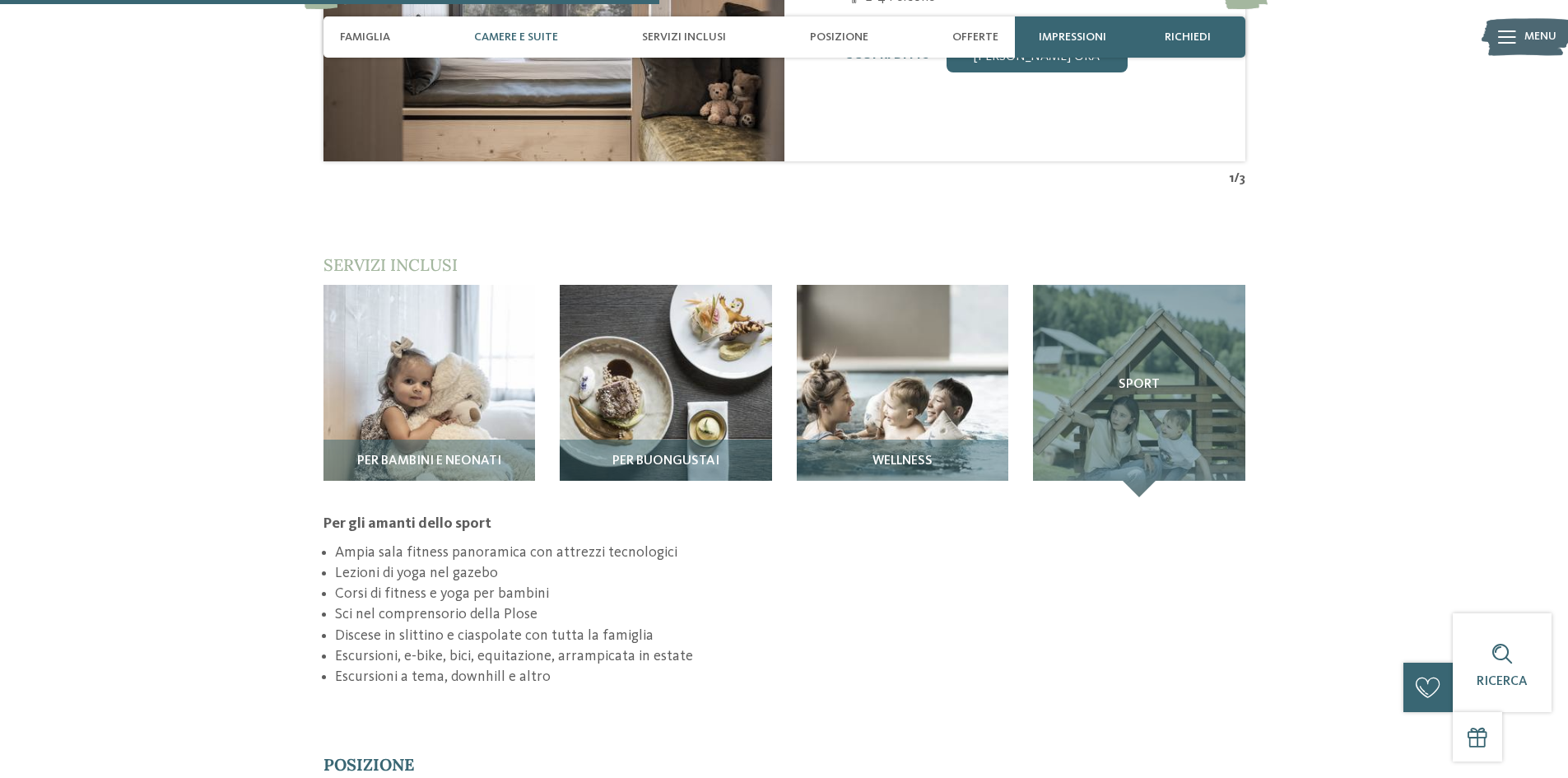
scroll to position [2305, 0]
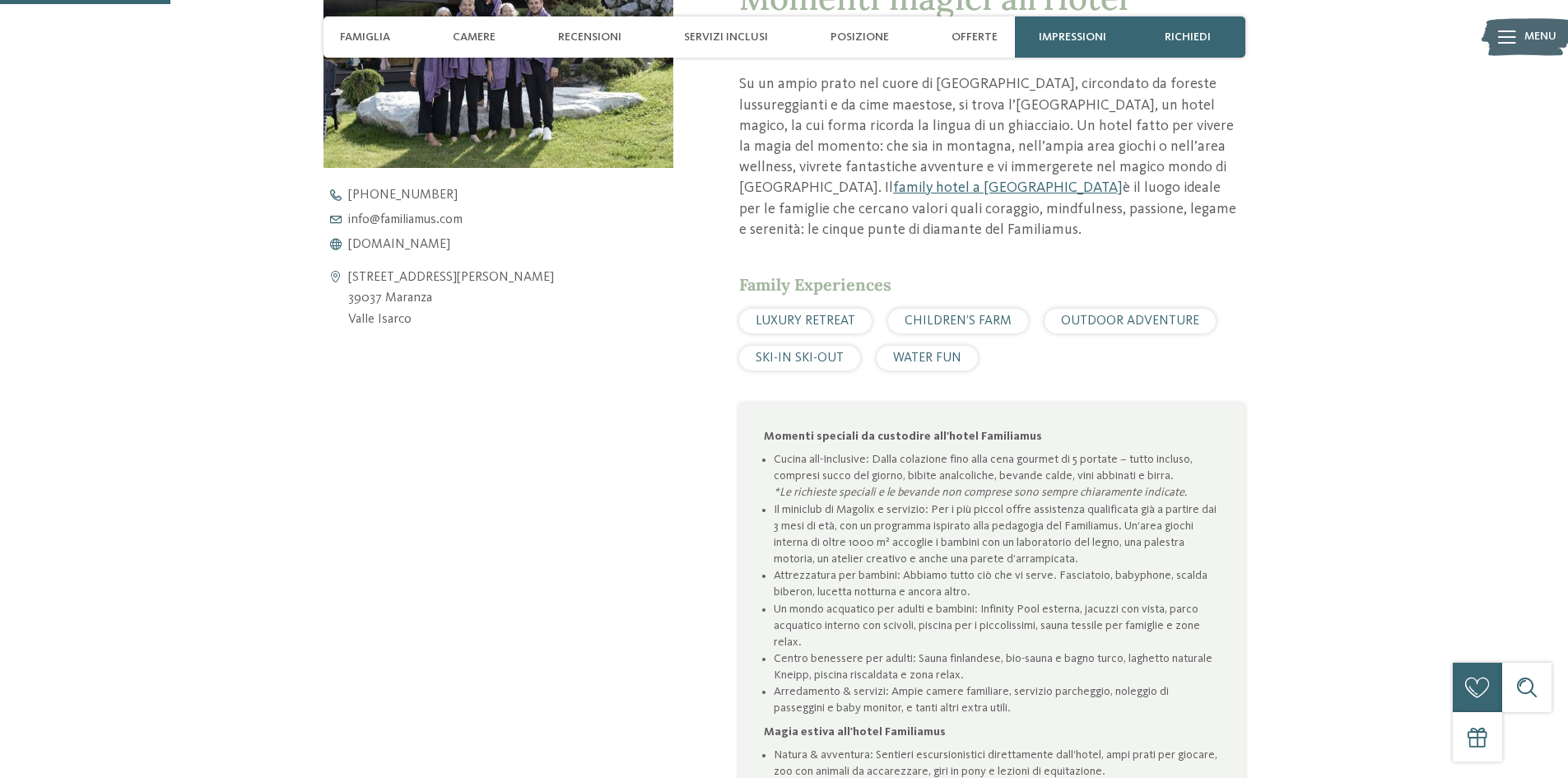
scroll to position [740, 0]
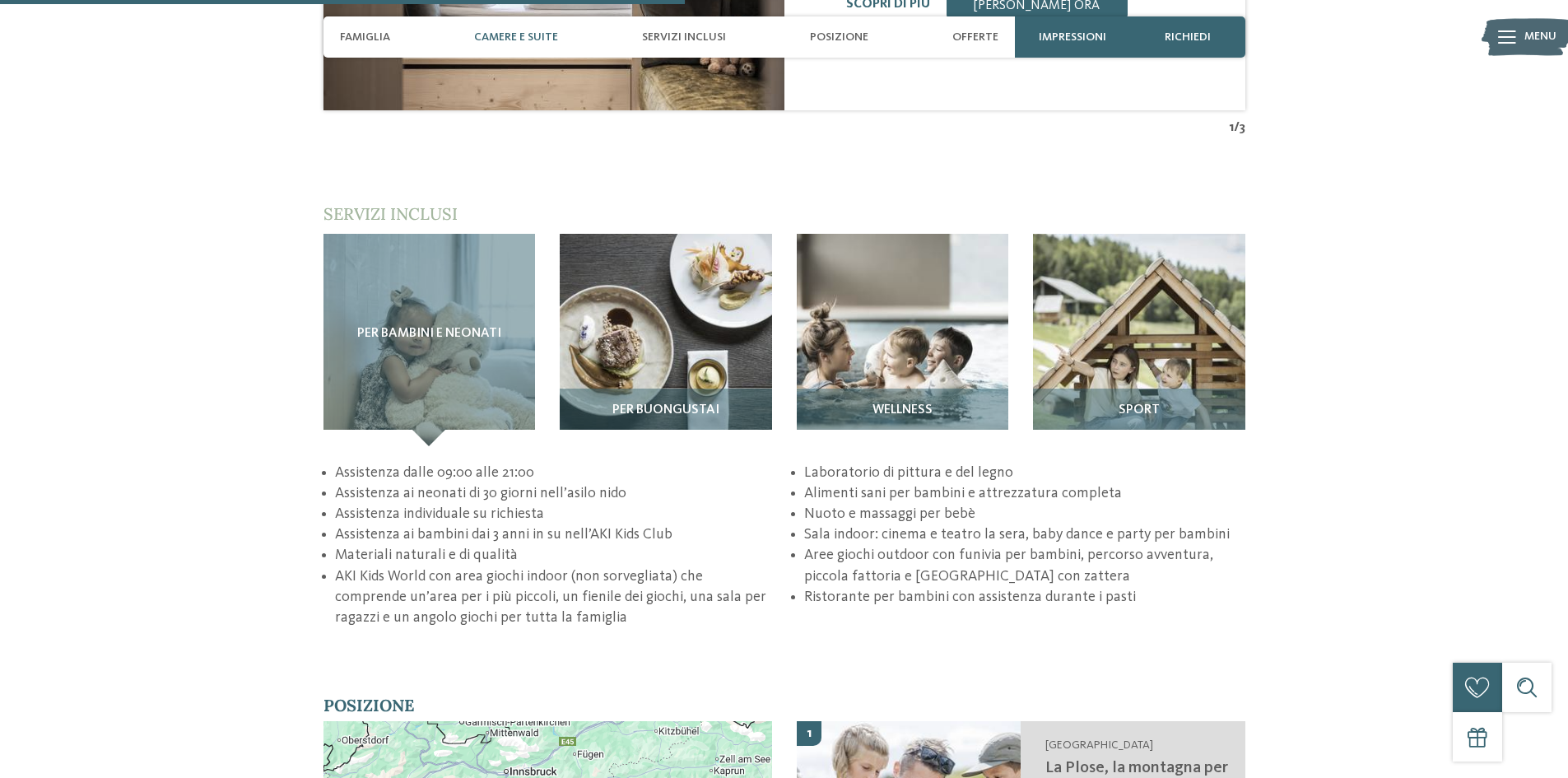
scroll to position [2470, 0]
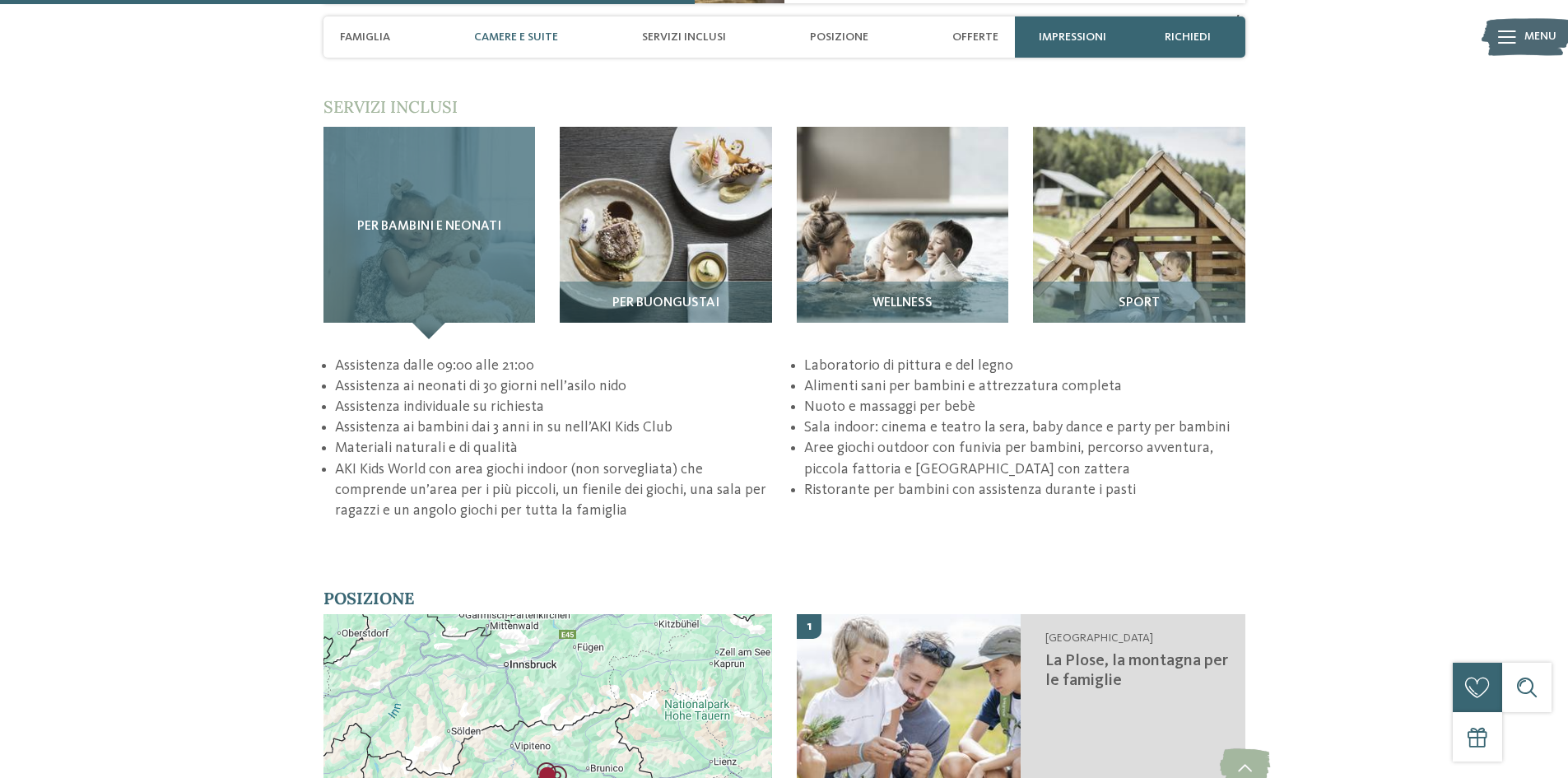
click at [349, 266] on div "Per bambini e neonati" at bounding box center [430, 232] width 213 height 213
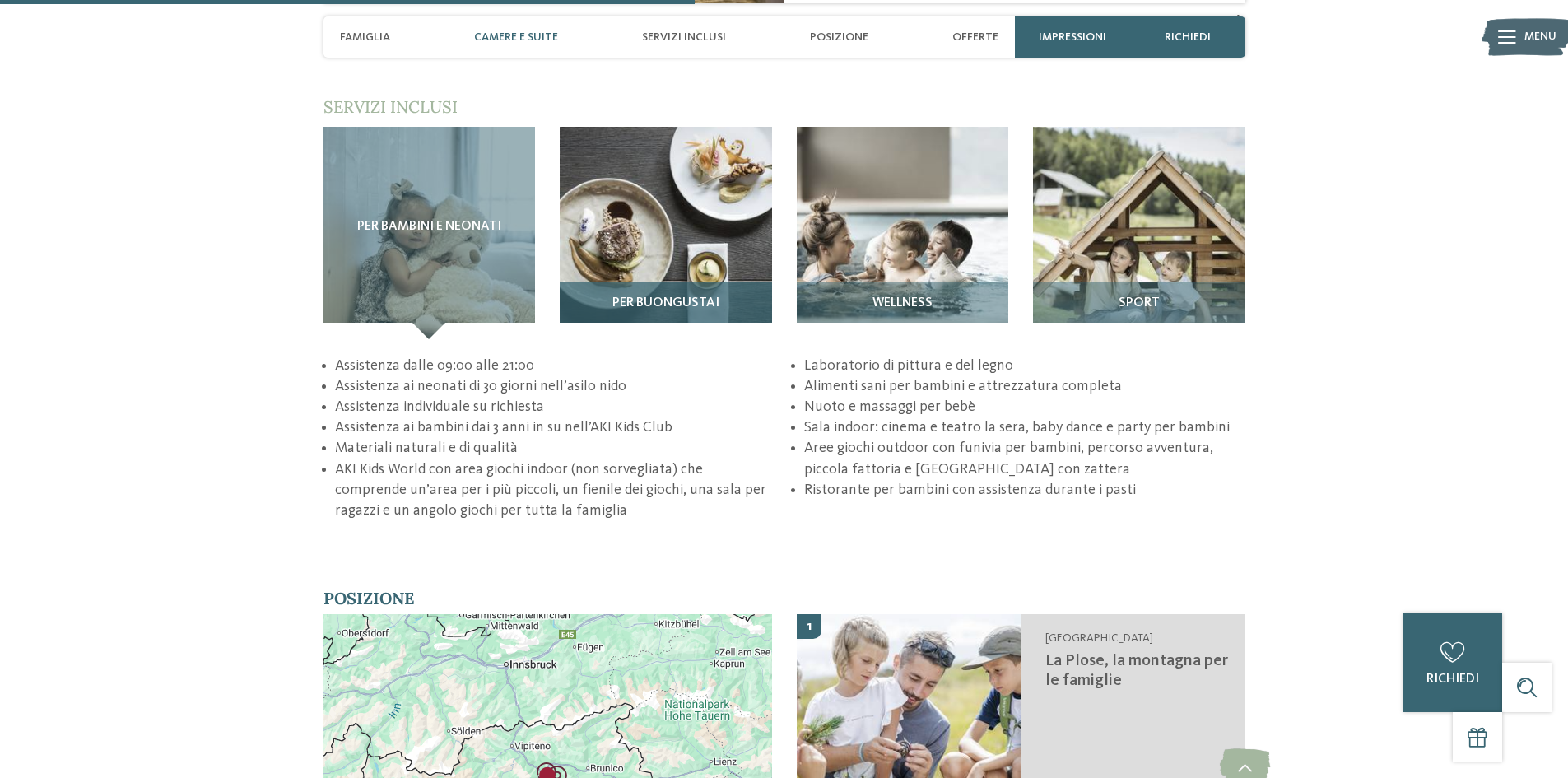
click at [625, 219] on img at bounding box center [665, 232] width 213 height 213
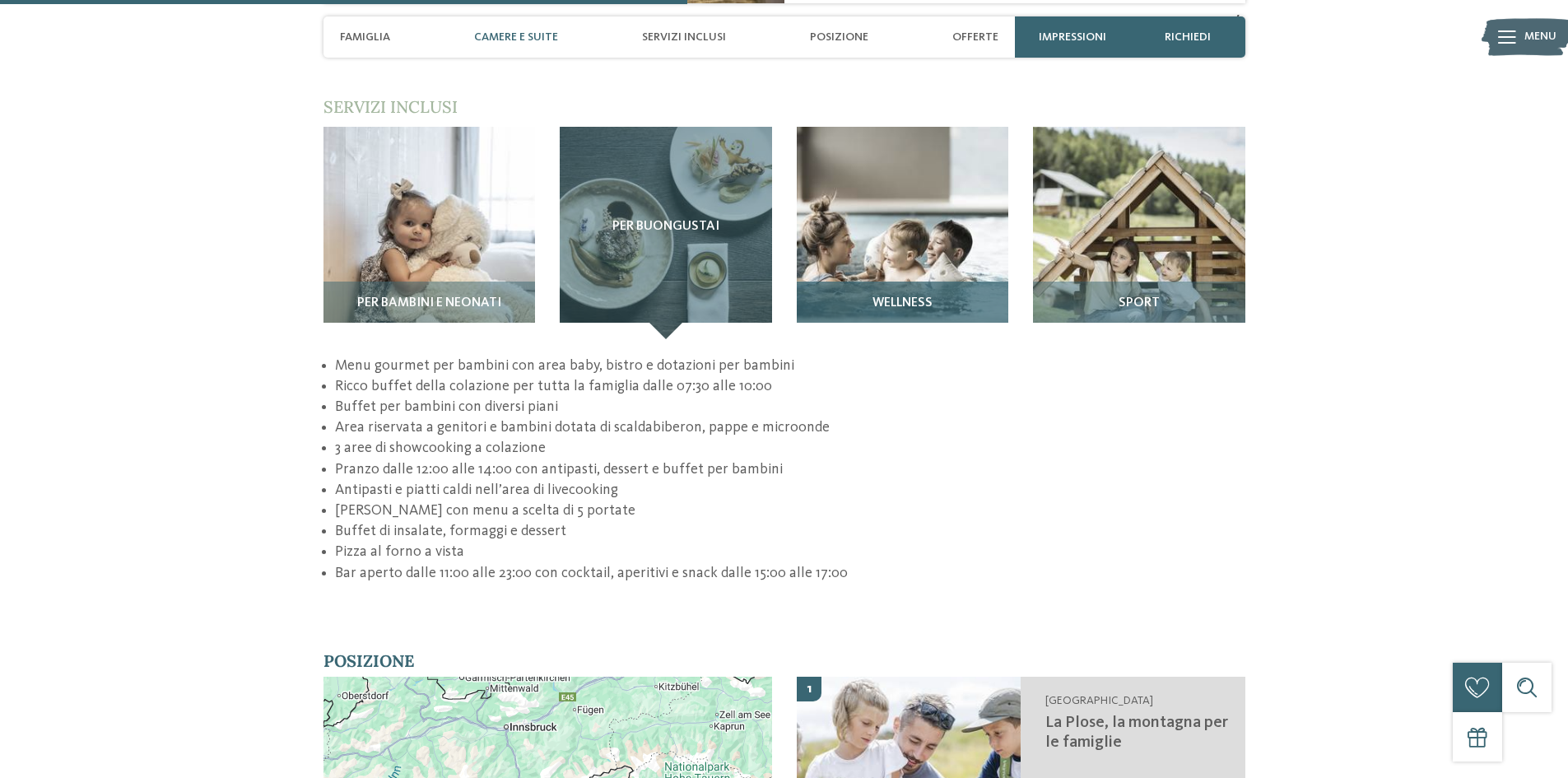
click at [885, 254] on img at bounding box center [903, 232] width 213 height 213
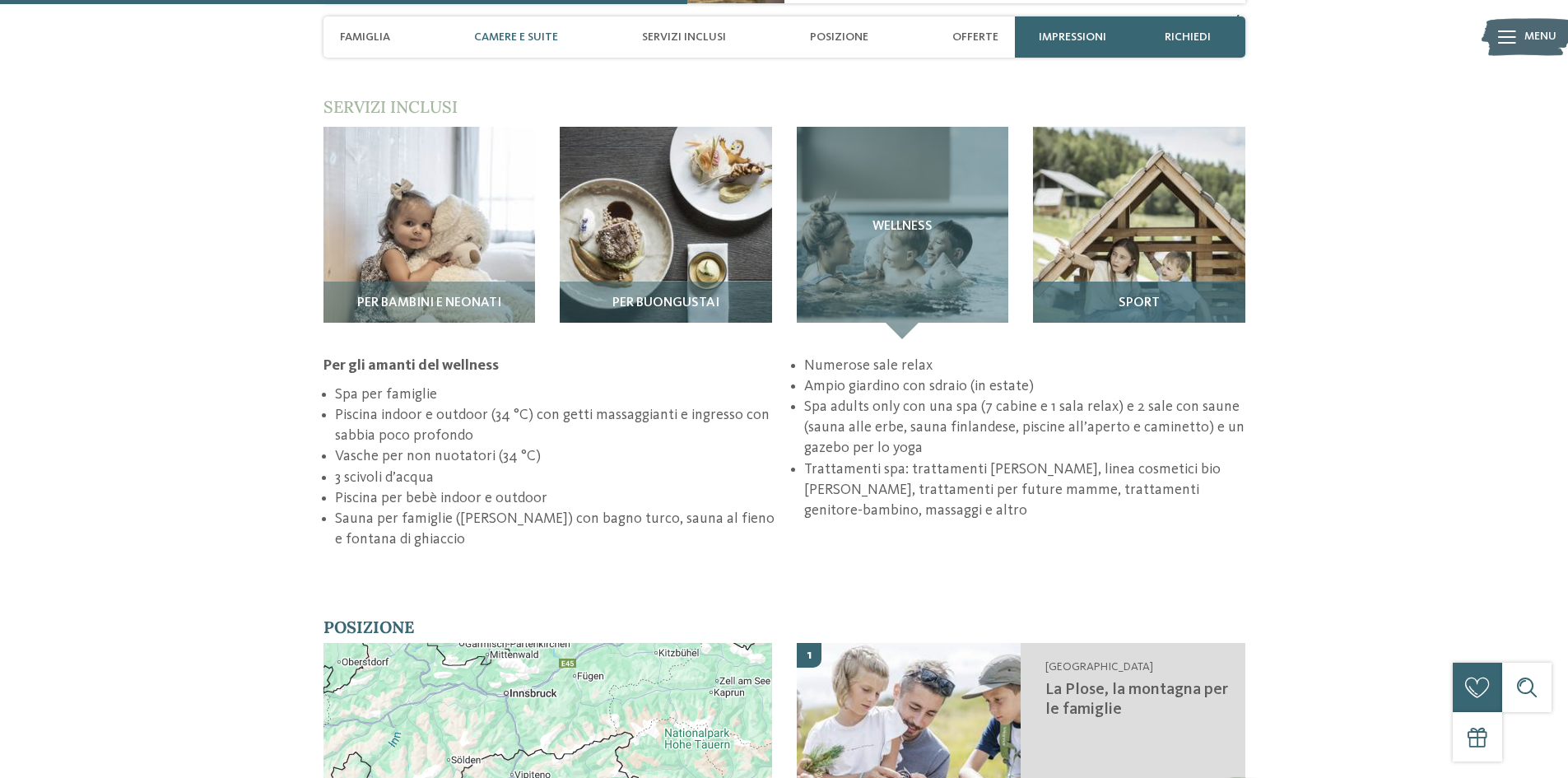
click at [1144, 231] on img at bounding box center [1139, 232] width 213 height 213
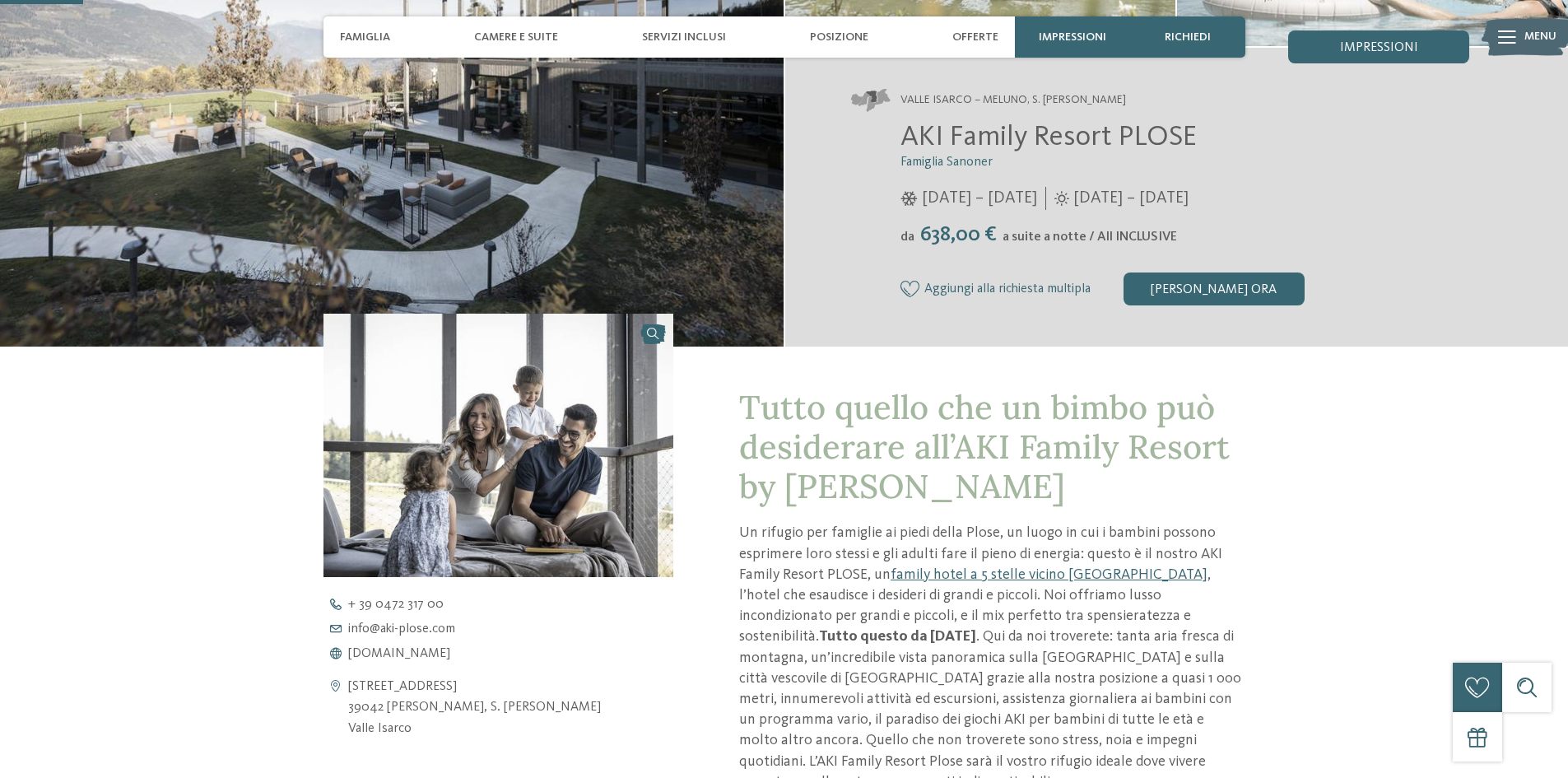
scroll to position [0, 0]
